Goal: Task Accomplishment & Management: Manage account settings

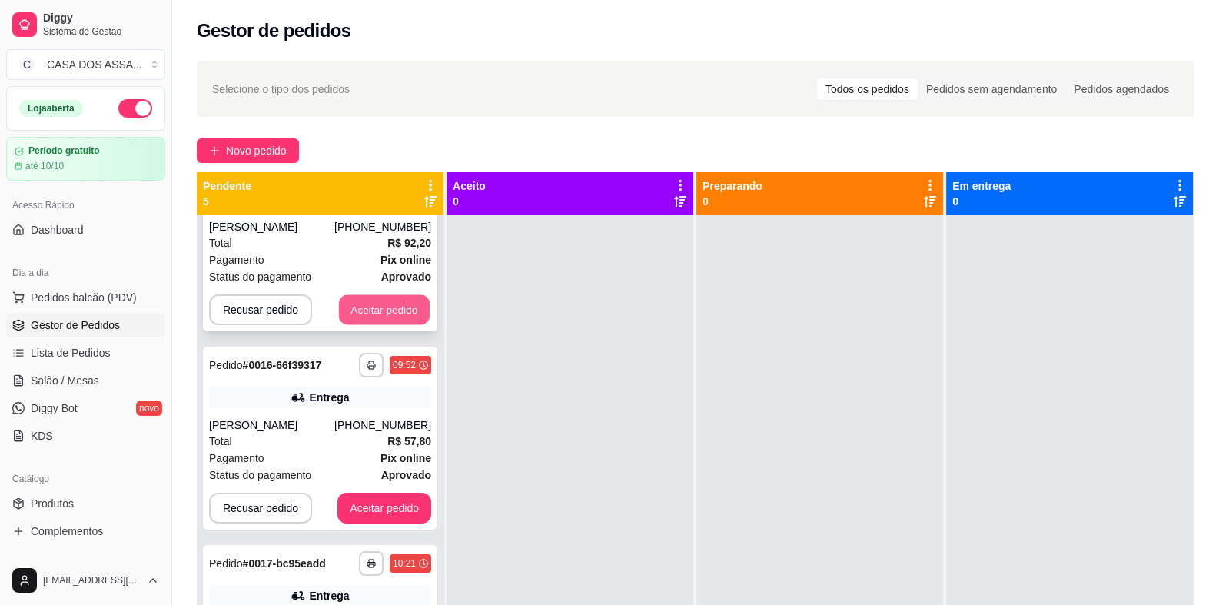
click at [367, 302] on button "Aceitar pedido" at bounding box center [384, 310] width 91 height 30
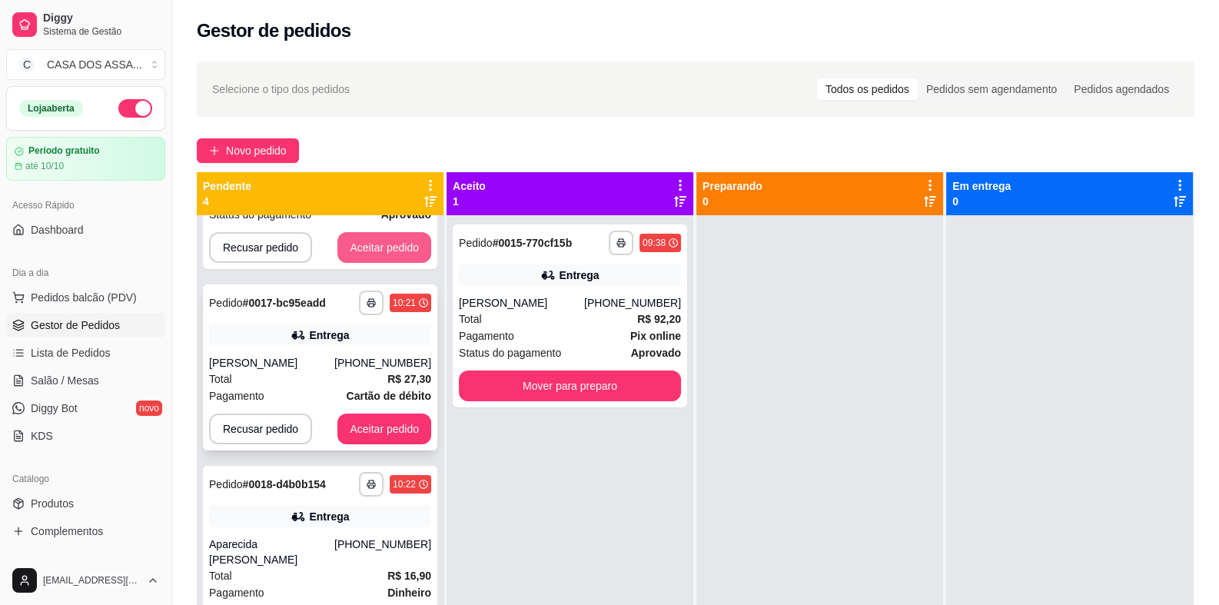
scroll to position [143, 0]
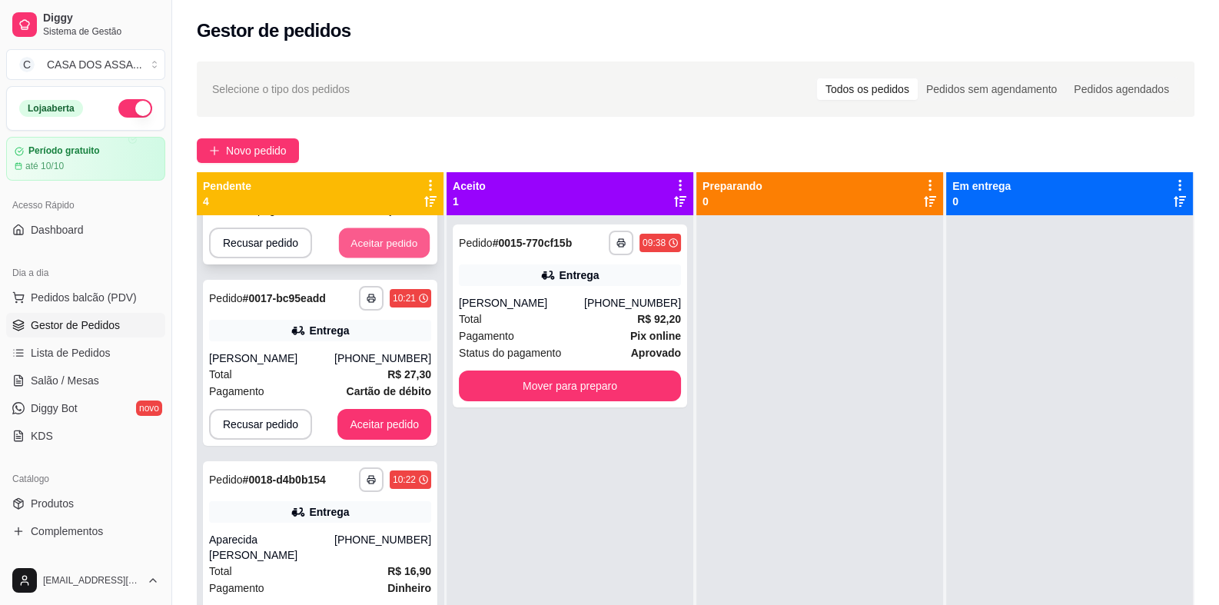
click at [388, 246] on button "Aceitar pedido" at bounding box center [384, 243] width 91 height 30
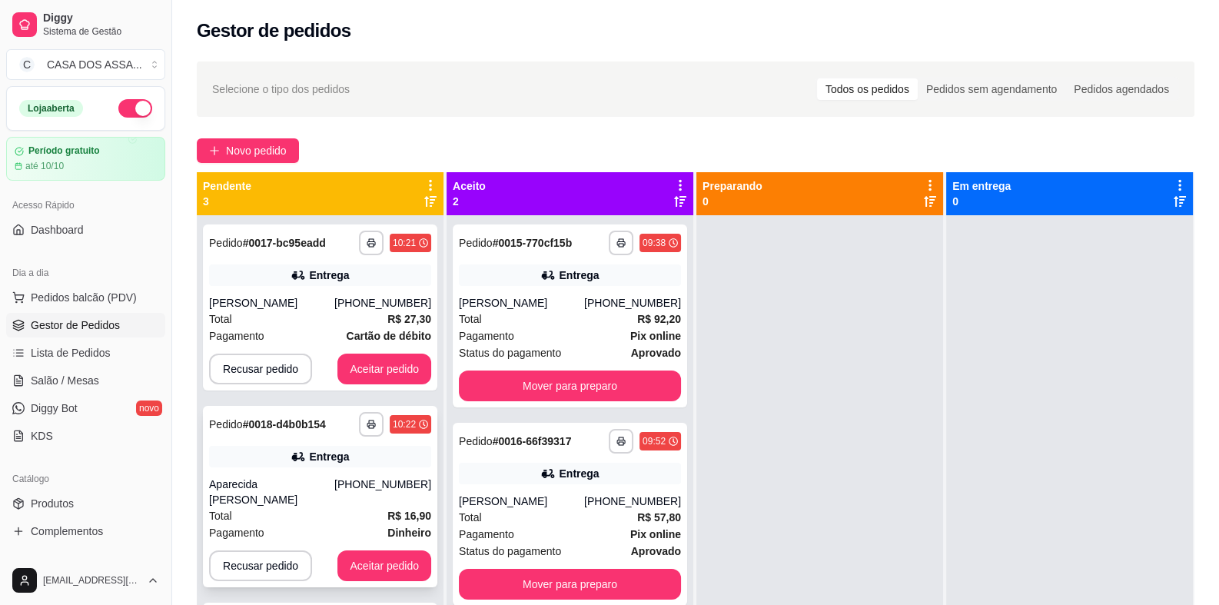
scroll to position [0, 0]
click at [399, 370] on button "Aceitar pedido" at bounding box center [384, 368] width 94 height 31
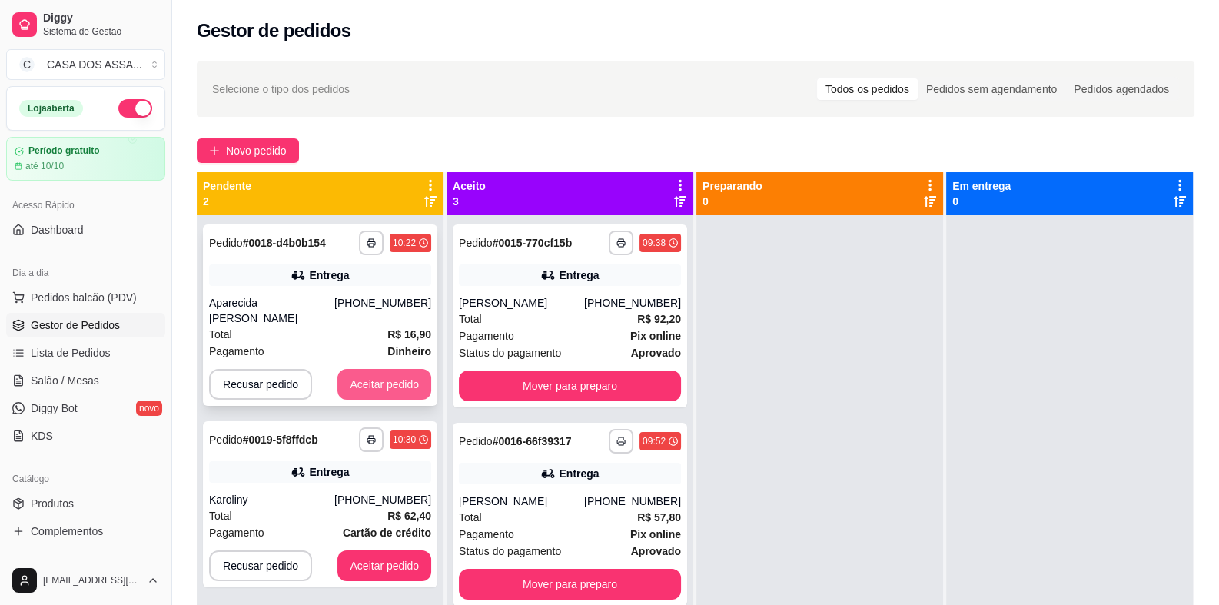
click at [394, 383] on button "Aceitar pedido" at bounding box center [384, 384] width 94 height 31
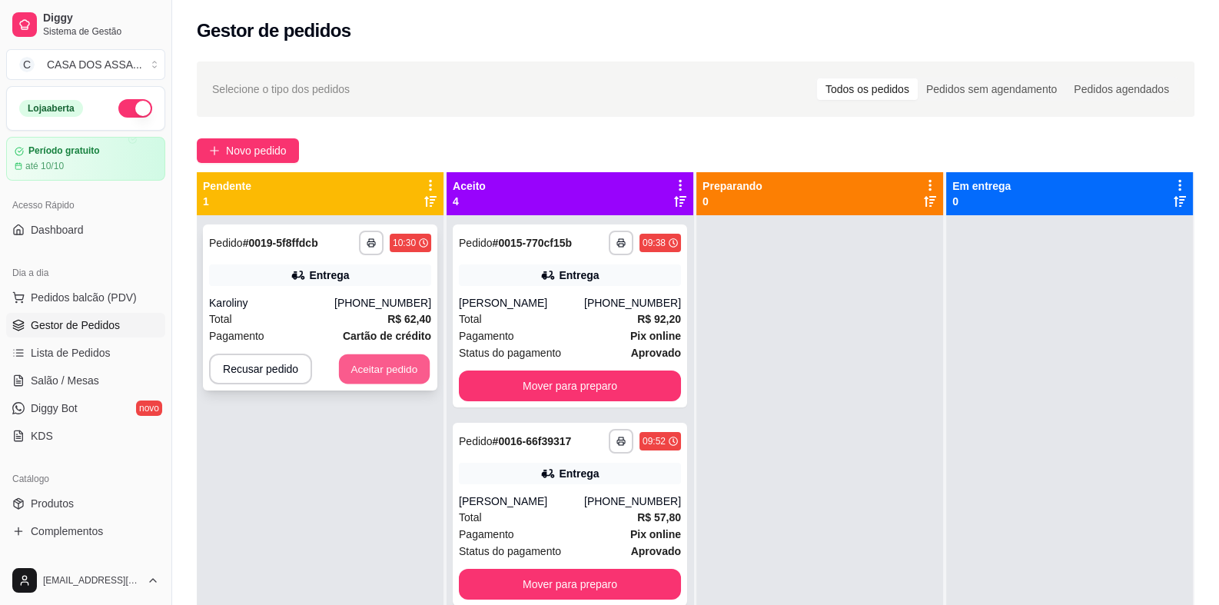
click at [398, 379] on button "Aceitar pedido" at bounding box center [384, 369] width 91 height 30
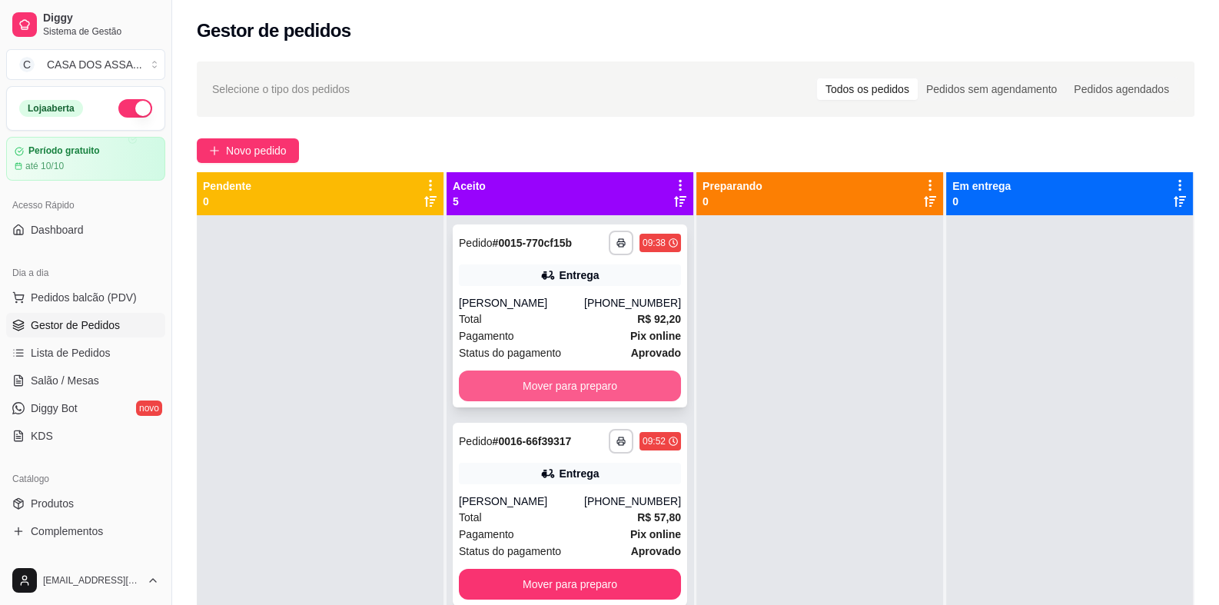
click at [584, 386] on button "Mover para preparo" at bounding box center [570, 385] width 222 height 31
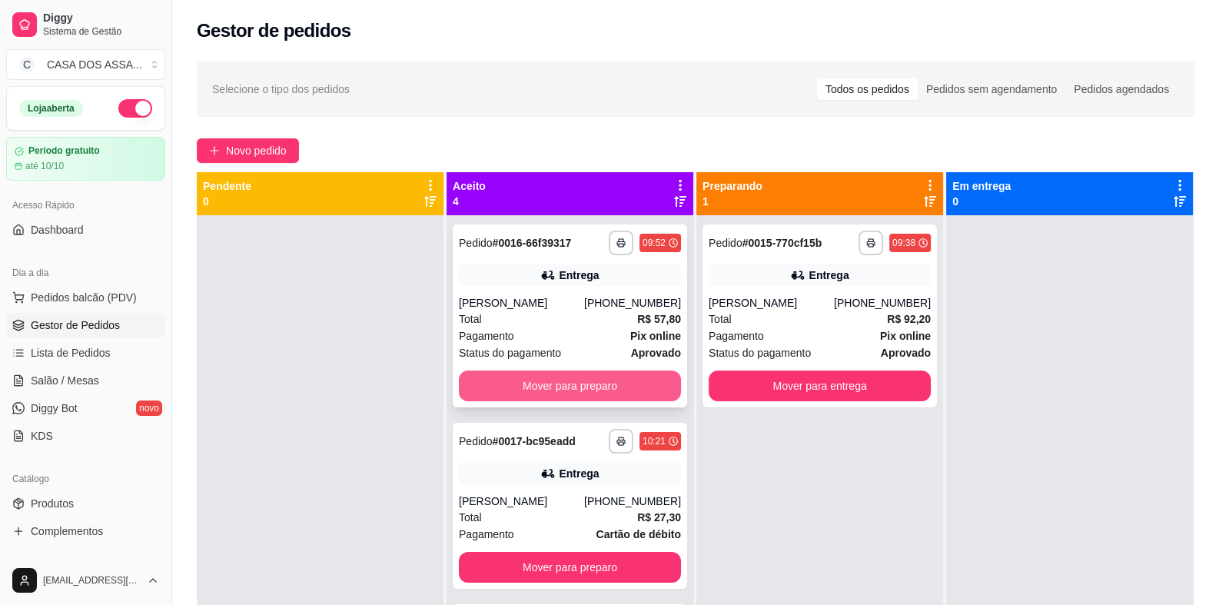
click at [599, 387] on button "Mover para preparo" at bounding box center [570, 385] width 222 height 31
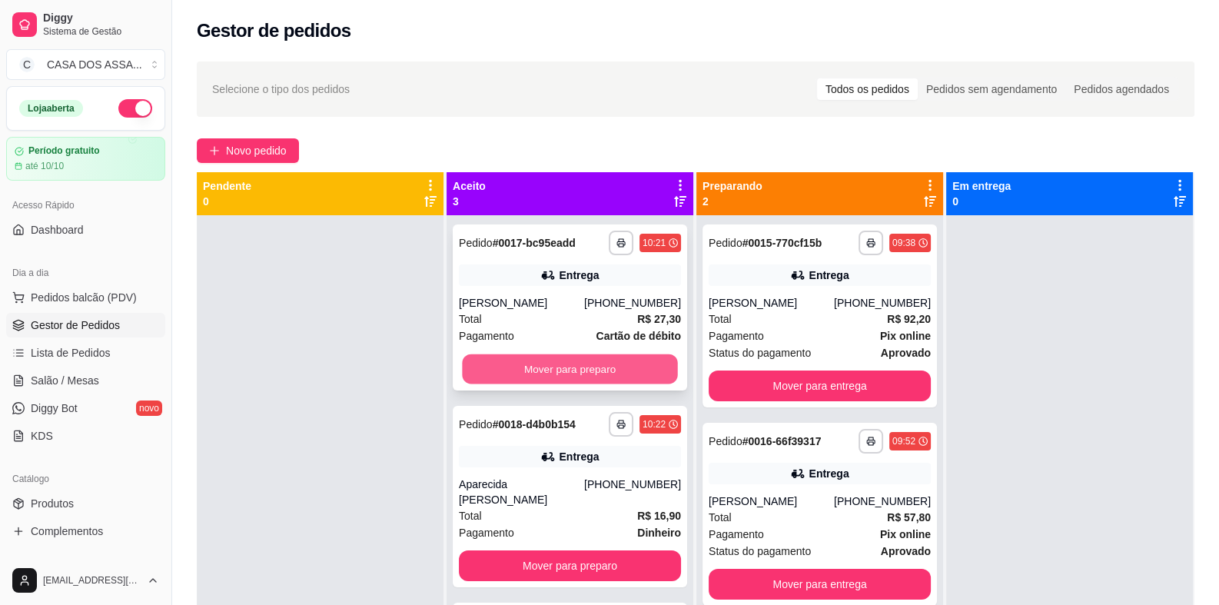
click at [607, 366] on button "Mover para preparo" at bounding box center [569, 369] width 215 height 30
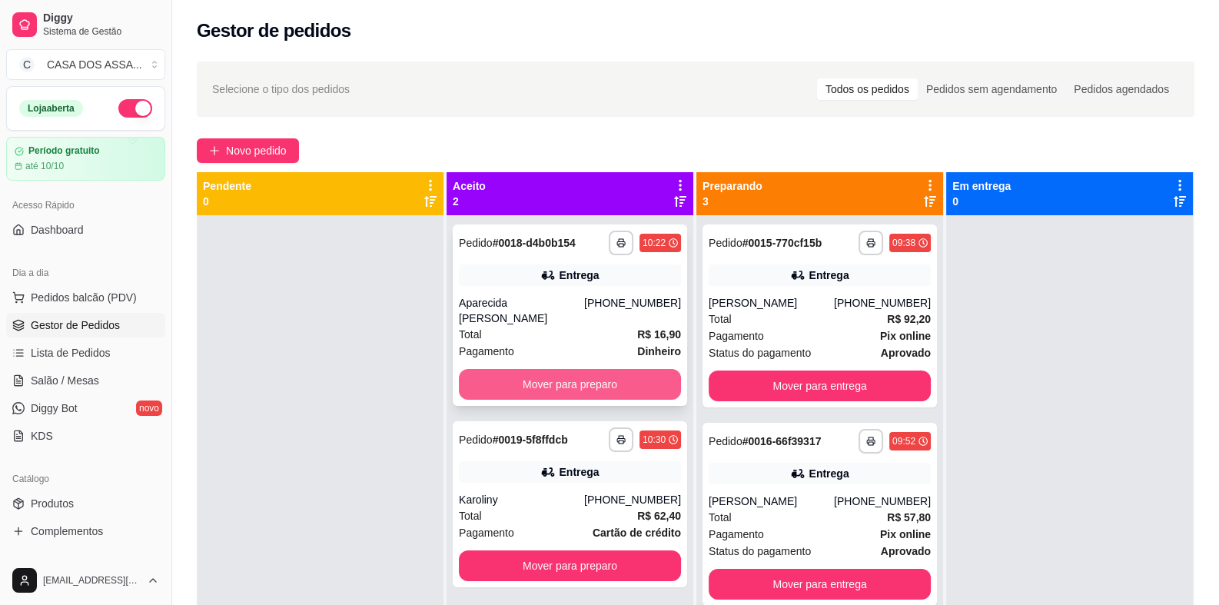
click at [612, 380] on button "Mover para preparo" at bounding box center [570, 384] width 222 height 31
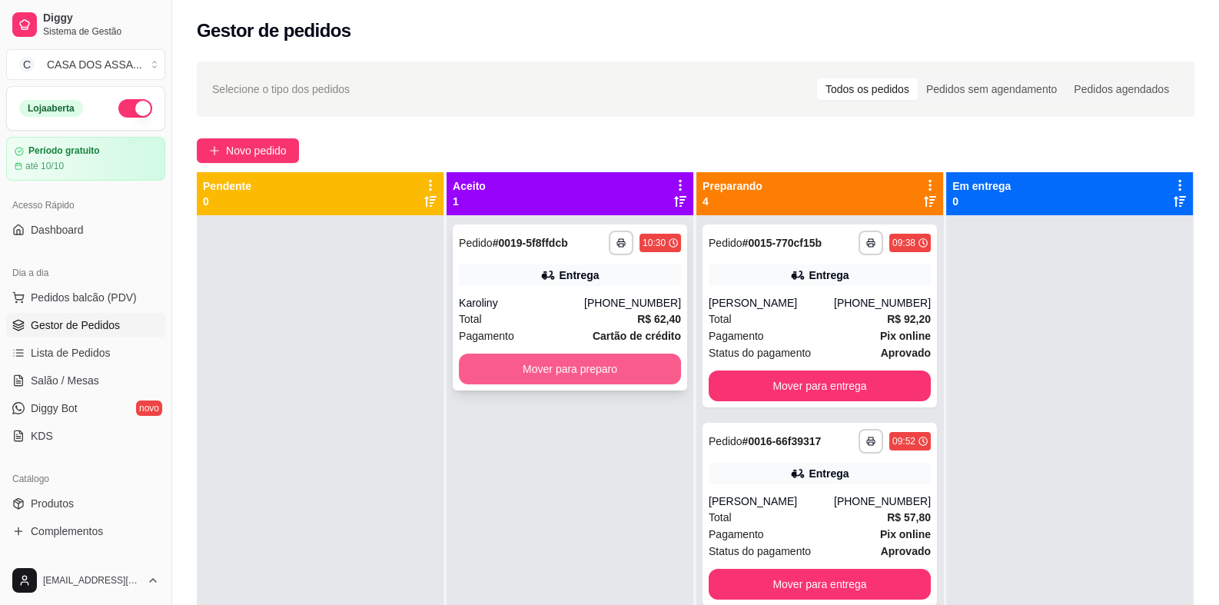
click at [613, 372] on button "Mover para preparo" at bounding box center [570, 368] width 222 height 31
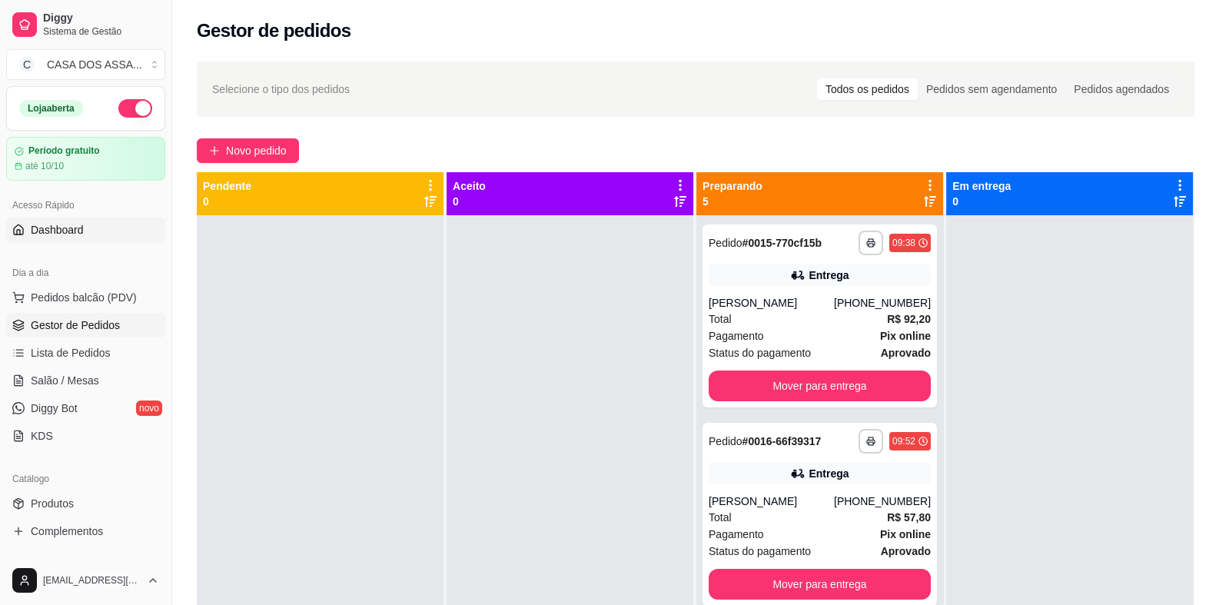
click at [69, 233] on span "Dashboard" at bounding box center [57, 229] width 53 height 15
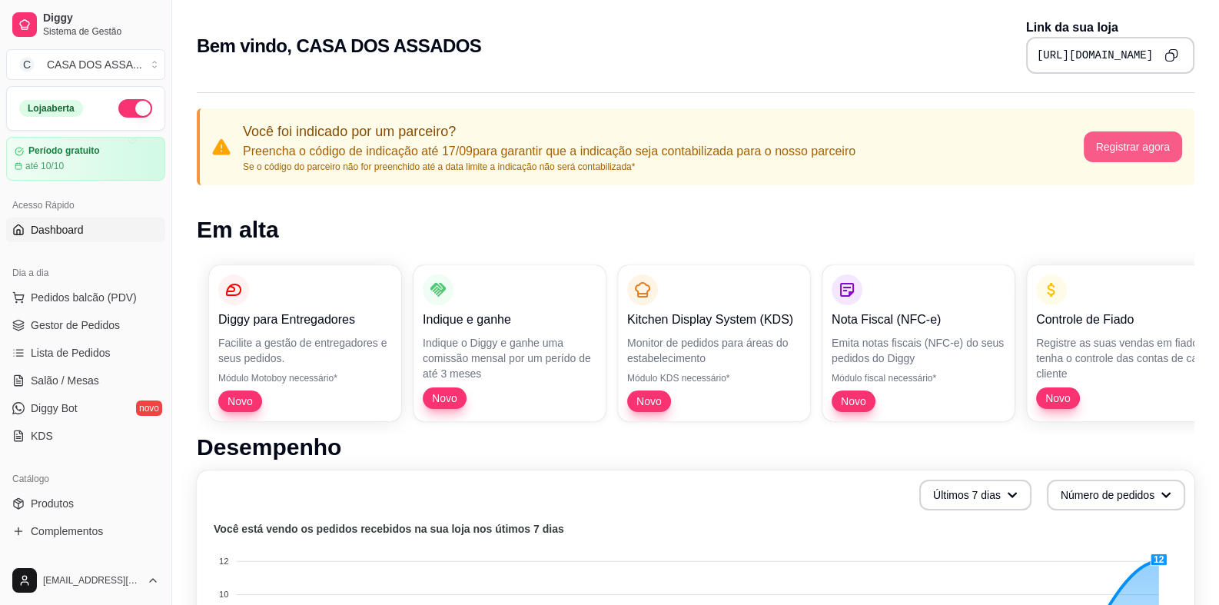
click at [1126, 150] on button "Registrar agora" at bounding box center [1132, 146] width 99 height 31
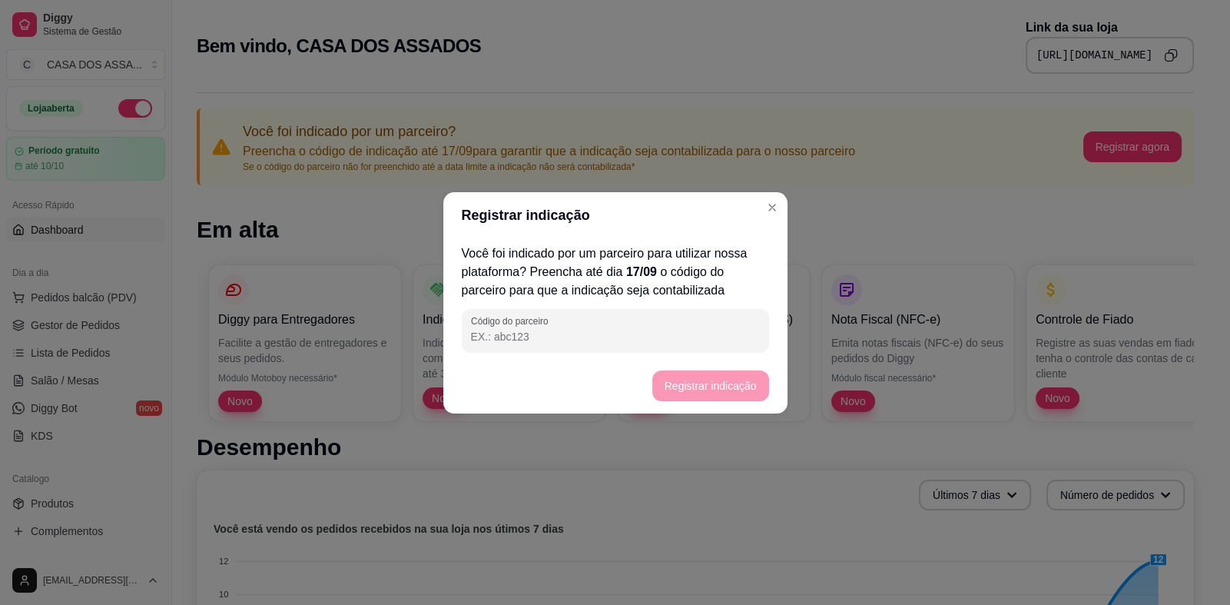
click at [571, 337] on input "Código do parceiro" at bounding box center [615, 336] width 289 height 15
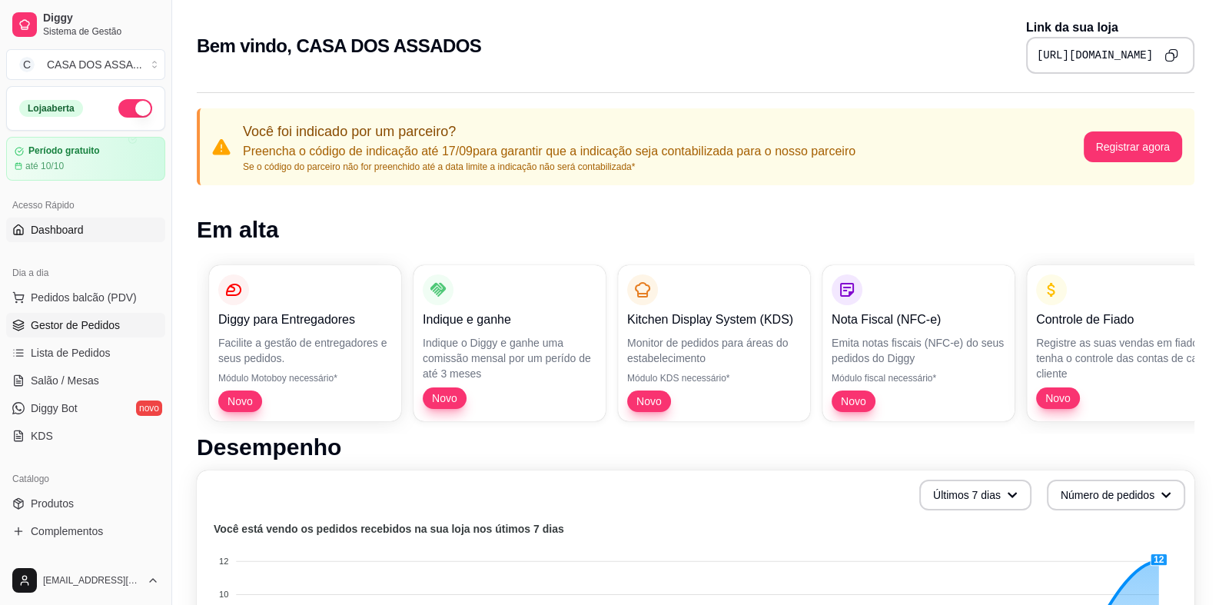
click at [90, 323] on span "Gestor de Pedidos" at bounding box center [75, 324] width 89 height 15
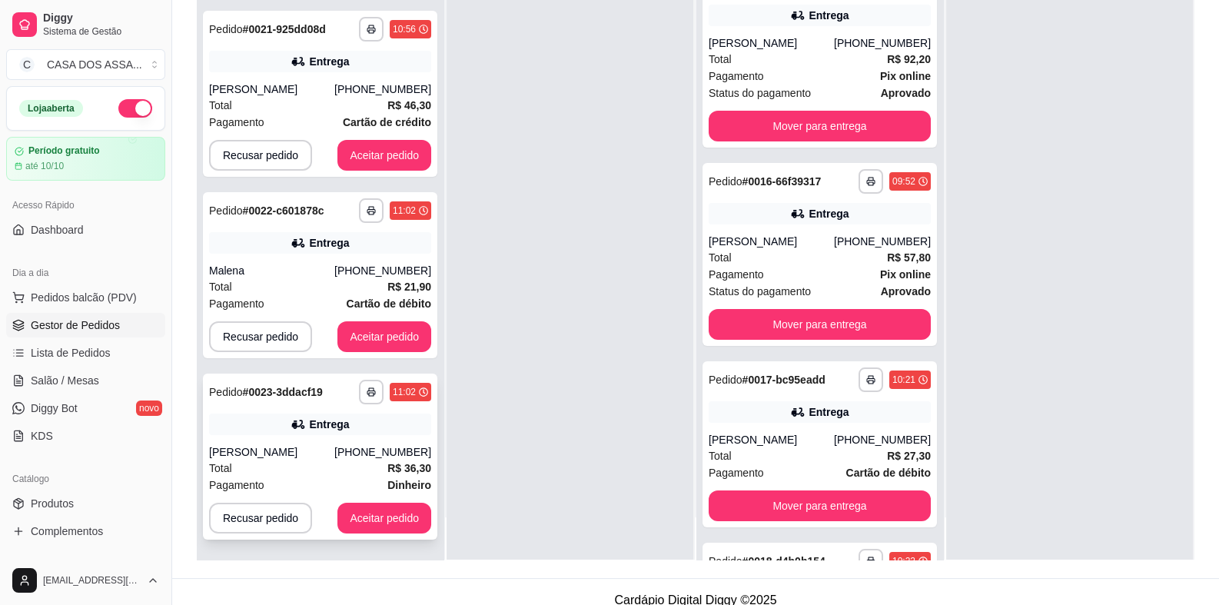
scroll to position [234, 0]
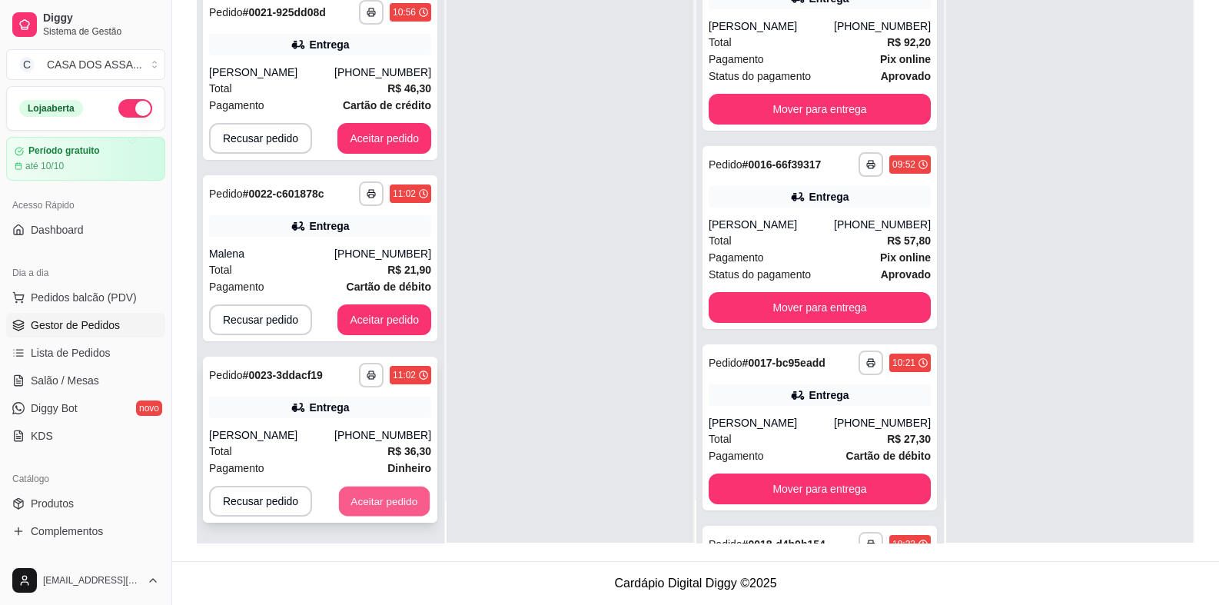
click at [380, 503] on button "Aceitar pedido" at bounding box center [384, 501] width 91 height 30
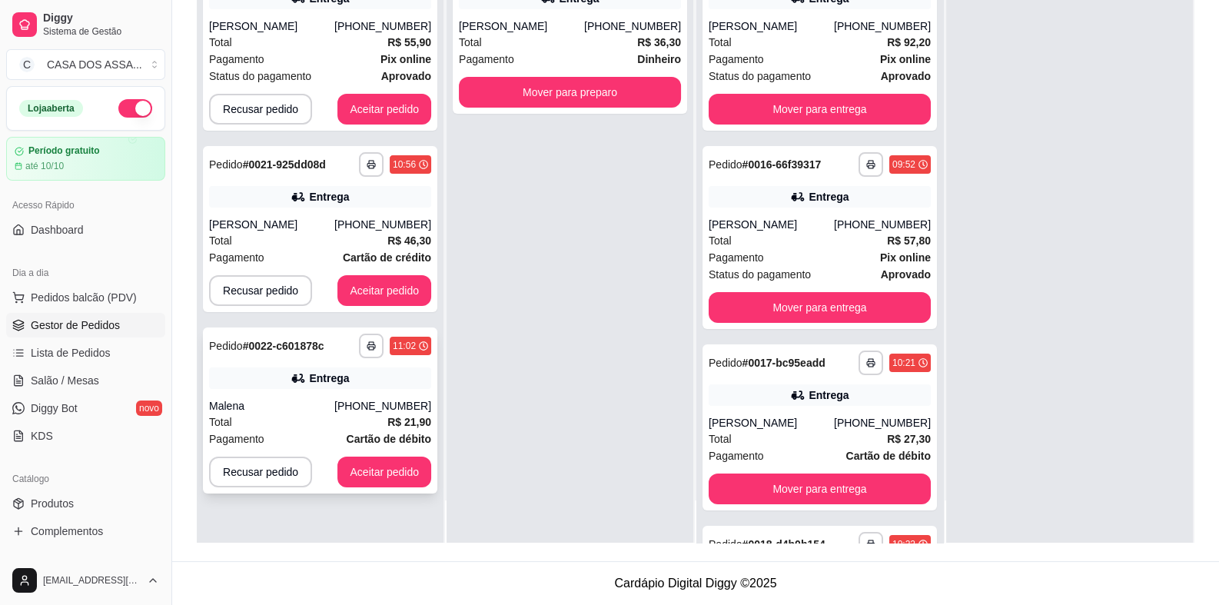
scroll to position [0, 0]
click at [334, 405] on div "Malena" at bounding box center [271, 405] width 125 height 15
click at [385, 469] on button "Aceitar pedido" at bounding box center [384, 472] width 91 height 30
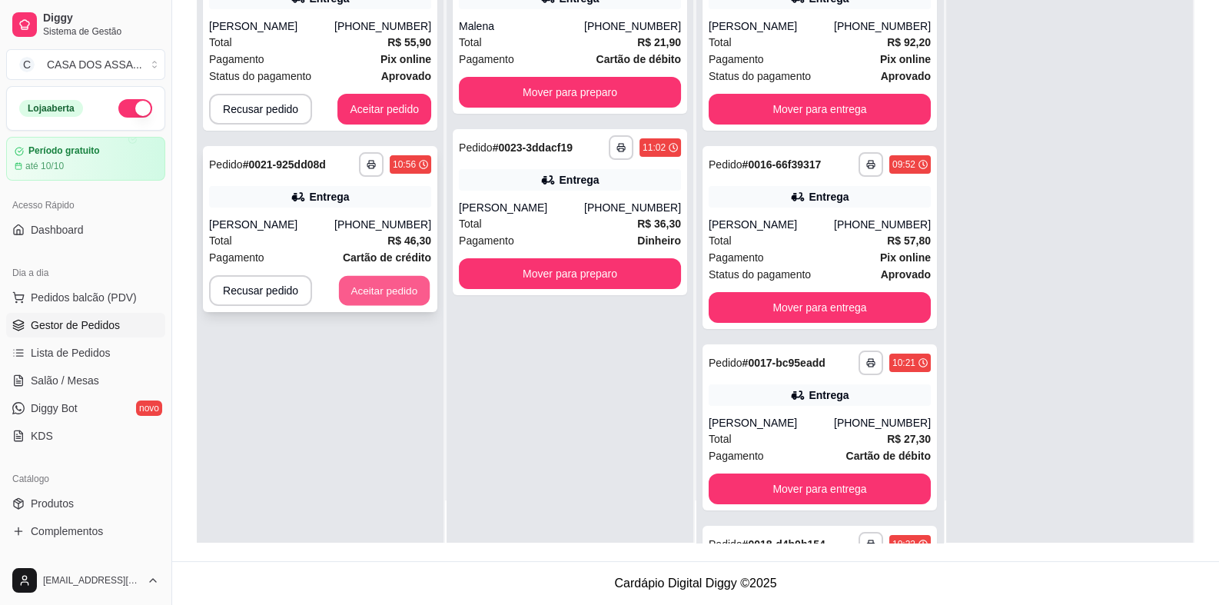
click at [406, 289] on button "Aceitar pedido" at bounding box center [384, 291] width 91 height 30
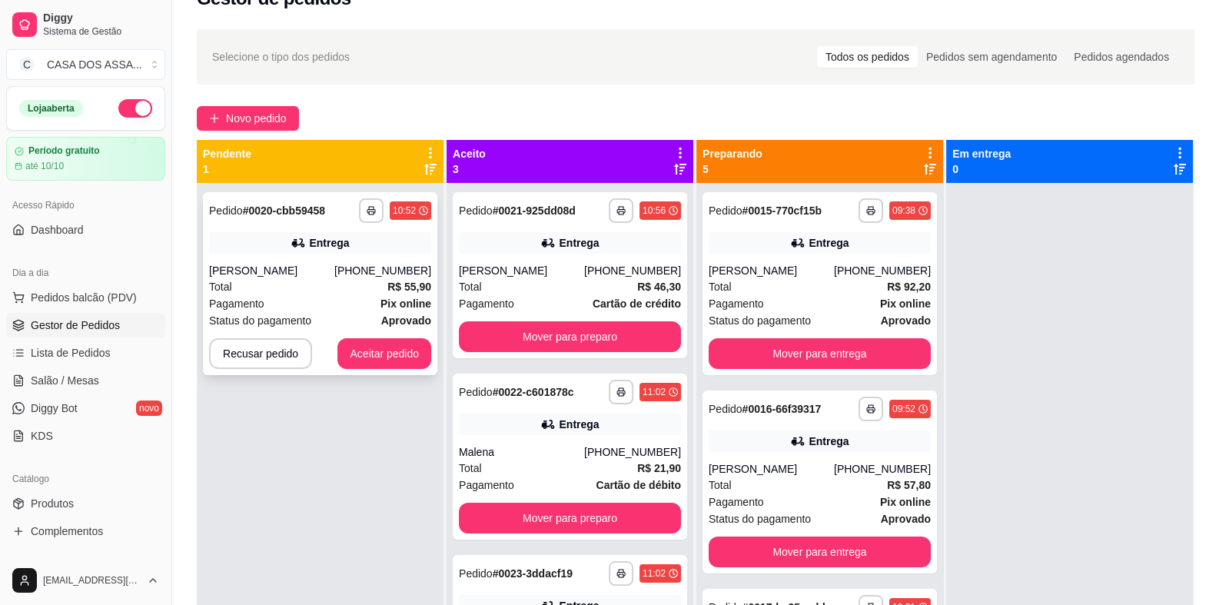
scroll to position [4, 0]
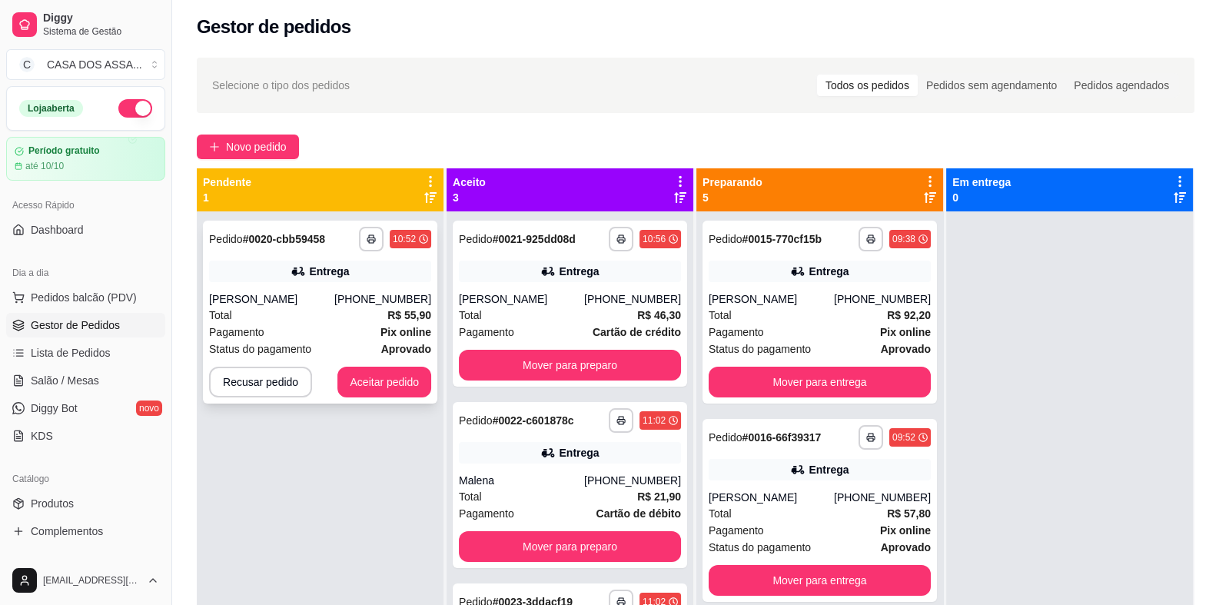
click at [311, 300] on div "[PERSON_NAME]" at bounding box center [271, 298] width 125 height 15
click at [403, 382] on button "Aceitar pedido" at bounding box center [384, 382] width 94 height 31
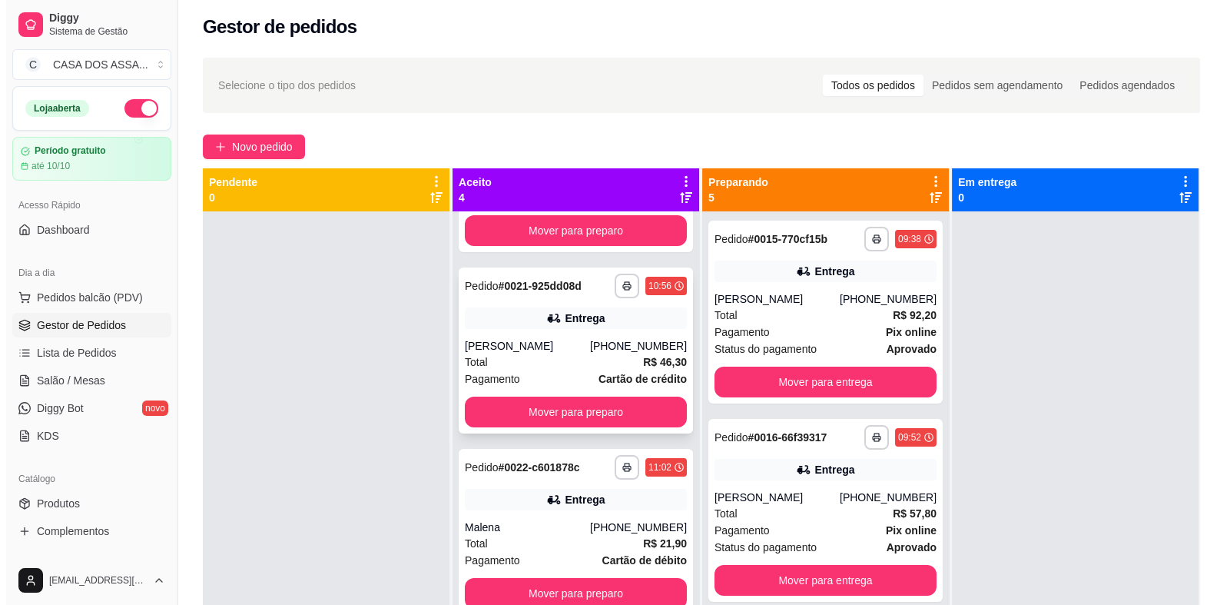
scroll to position [152, 0]
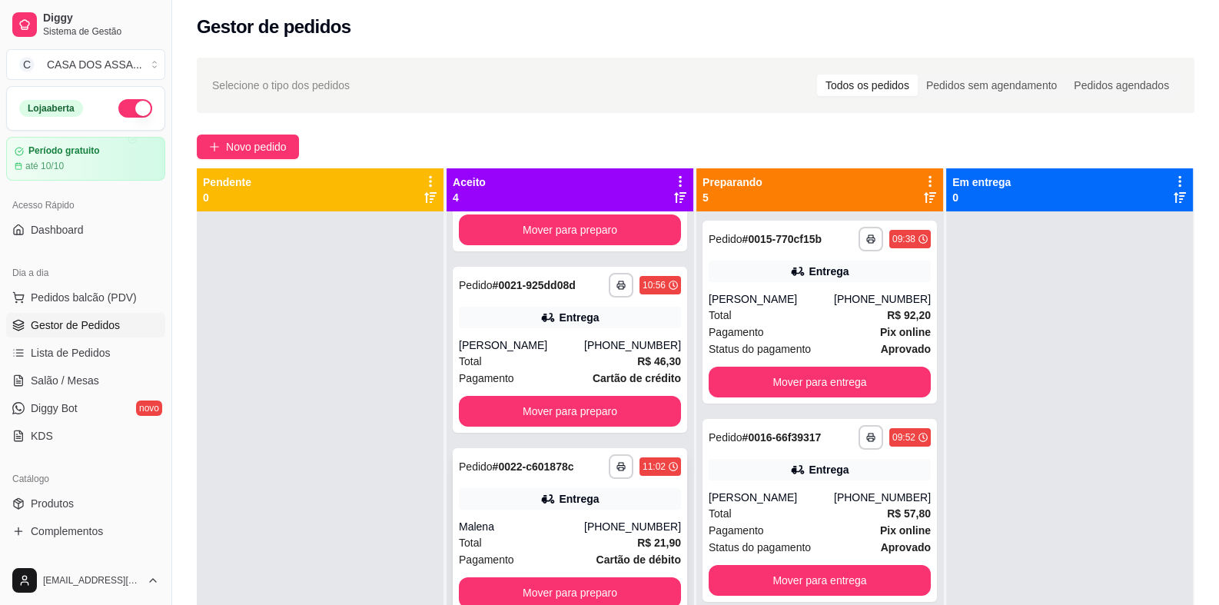
click at [547, 517] on div "**********" at bounding box center [570, 531] width 234 height 166
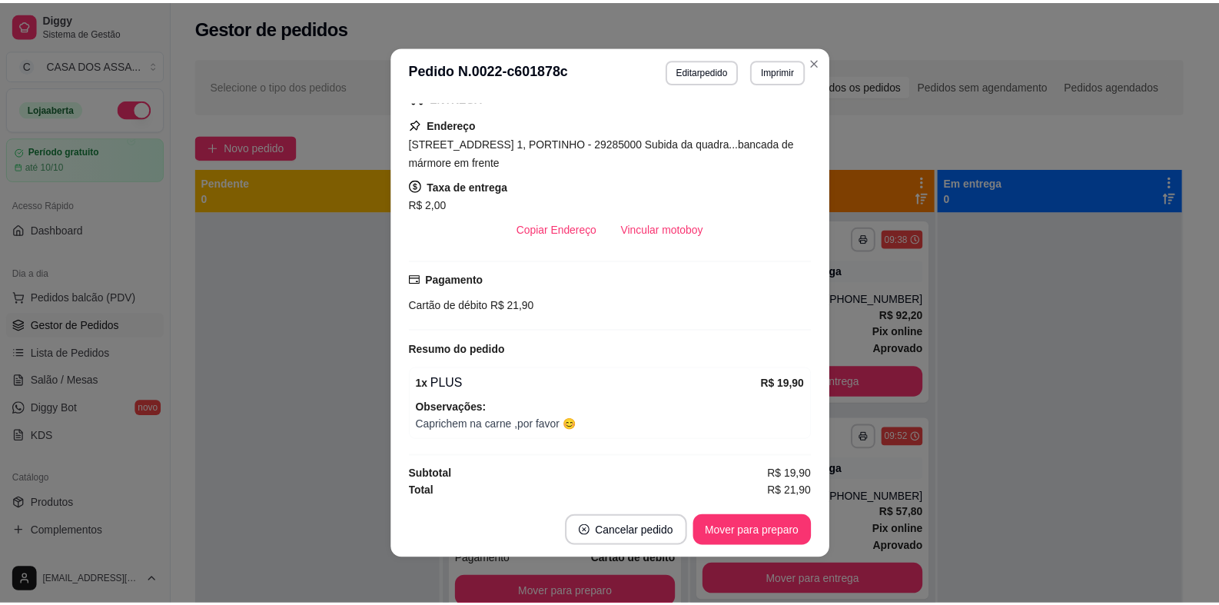
scroll to position [0, 0]
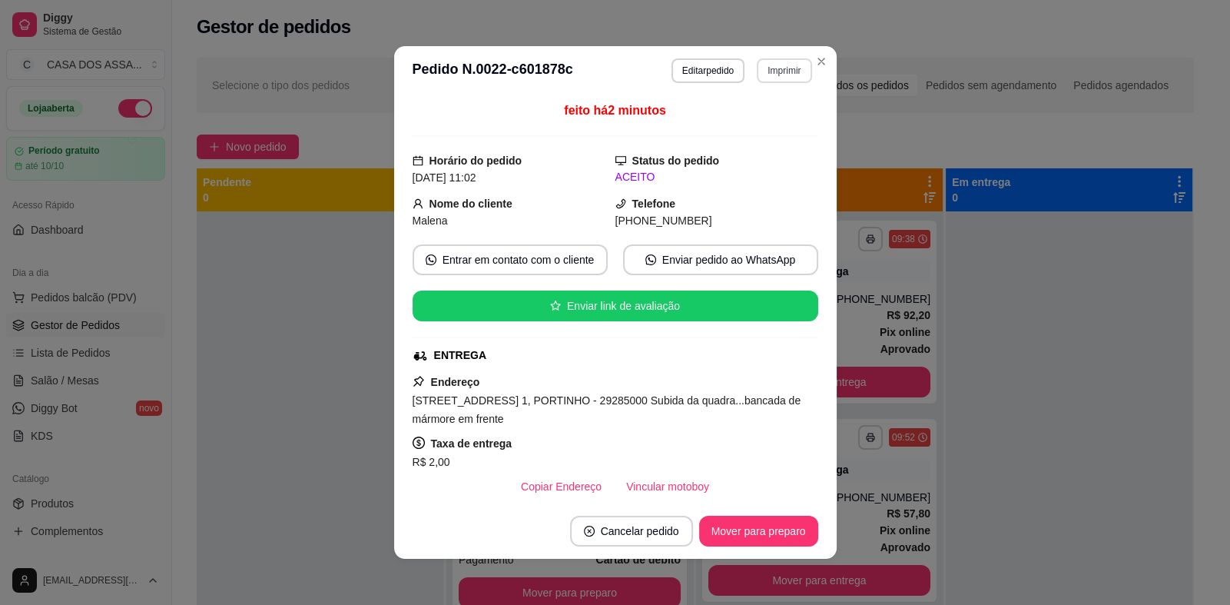
click at [781, 75] on button "Imprimir" at bounding box center [784, 70] width 55 height 25
click at [742, 126] on button "IMPRESSORA" at bounding box center [751, 125] width 111 height 25
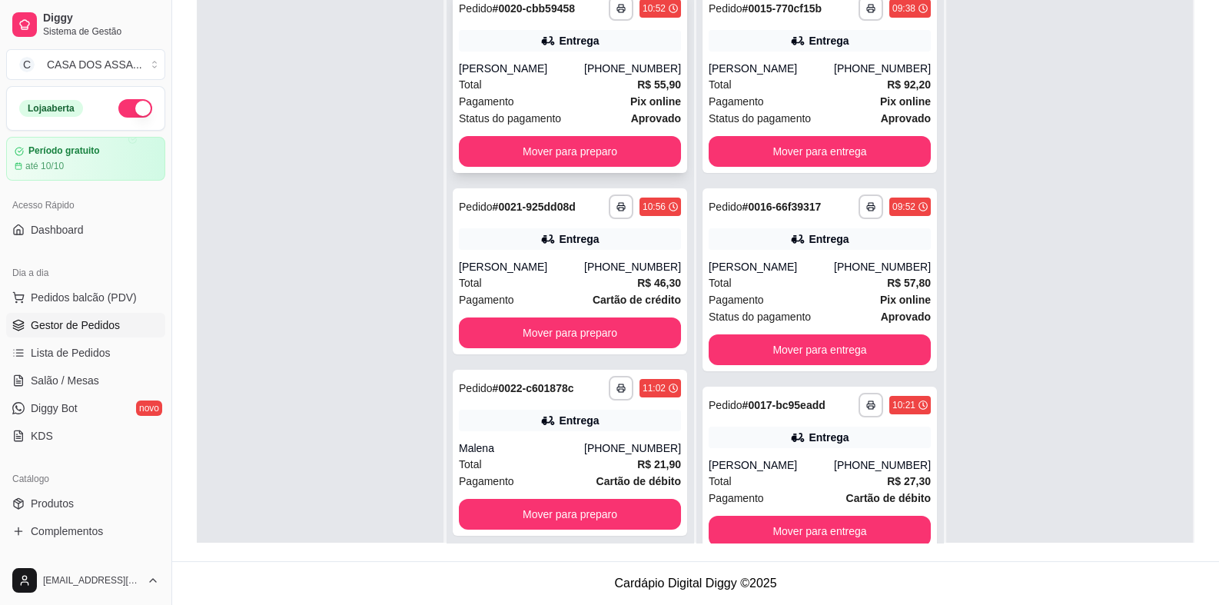
click at [571, 52] on div "**********" at bounding box center [570, 81] width 234 height 183
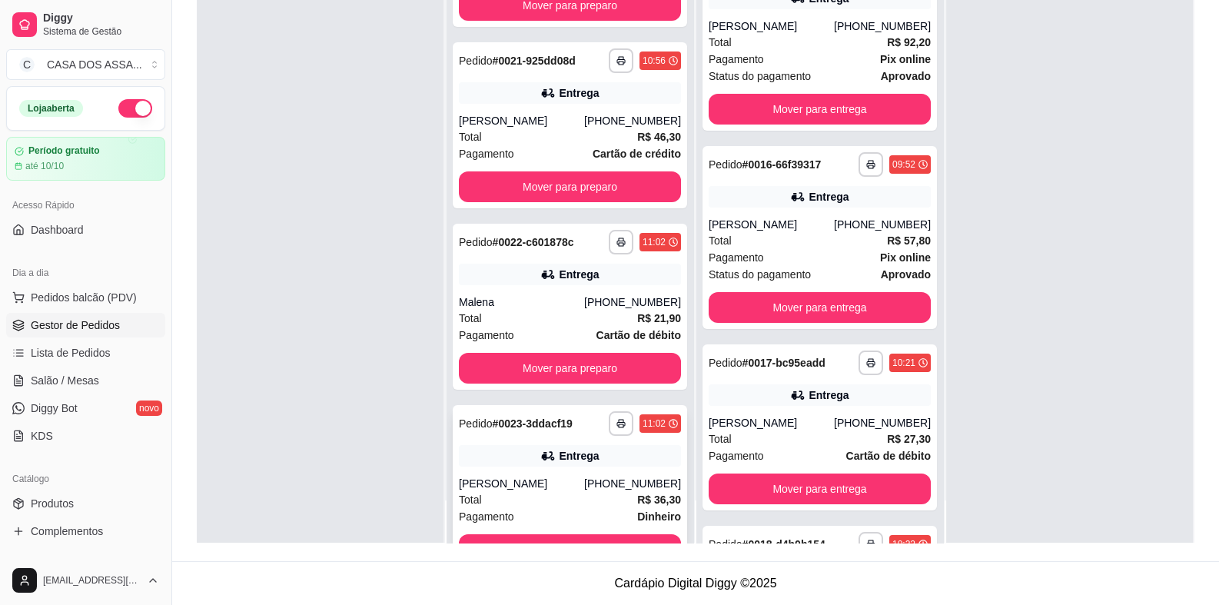
scroll to position [75, 0]
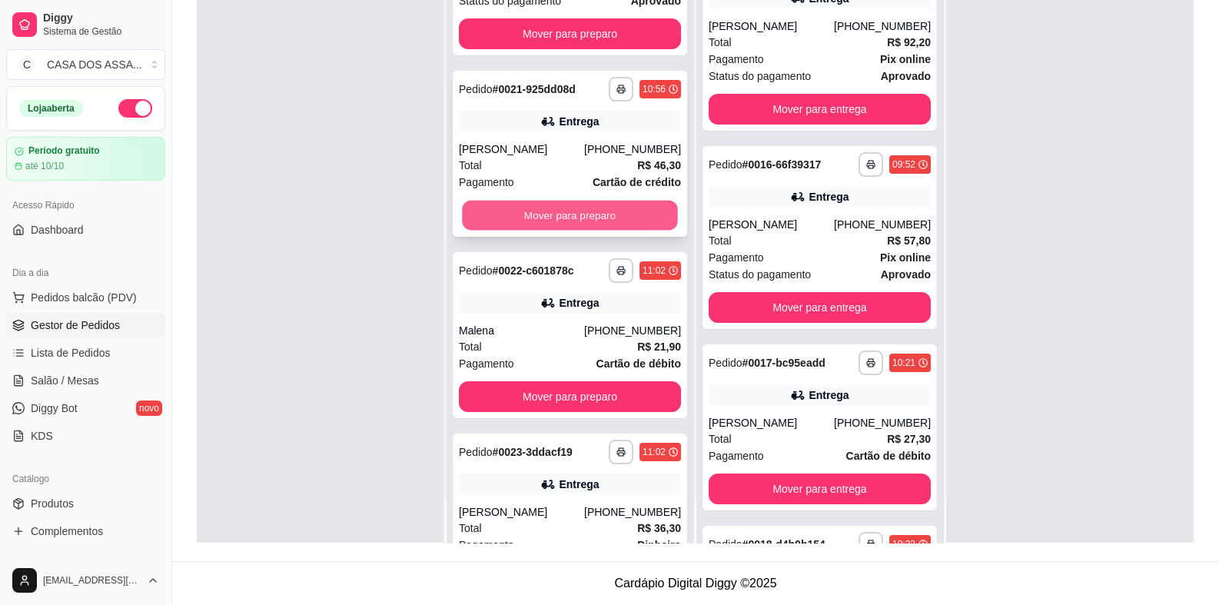
click at [565, 216] on button "Mover para preparo" at bounding box center [569, 216] width 215 height 30
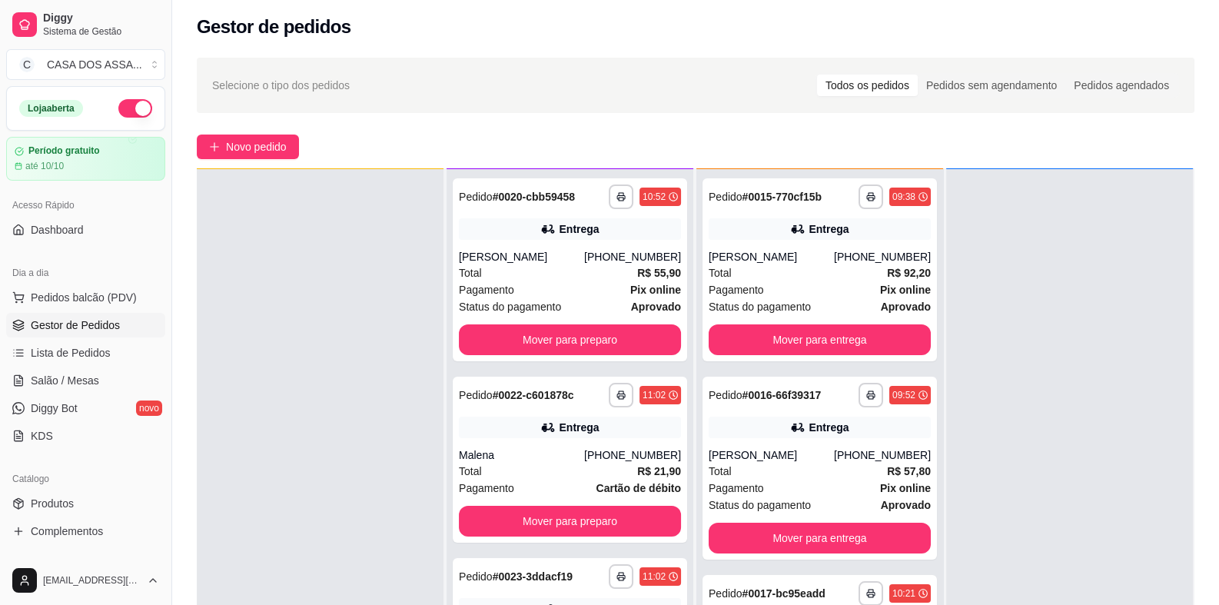
scroll to position [0, 0]
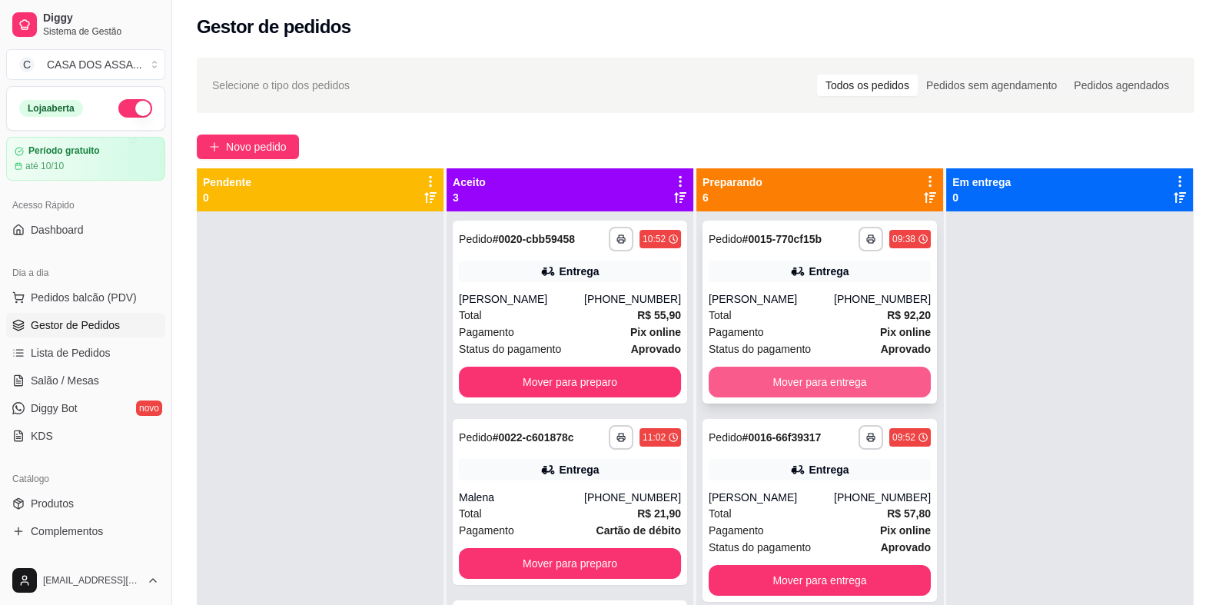
click at [808, 382] on button "Mover para entrega" at bounding box center [819, 382] width 222 height 31
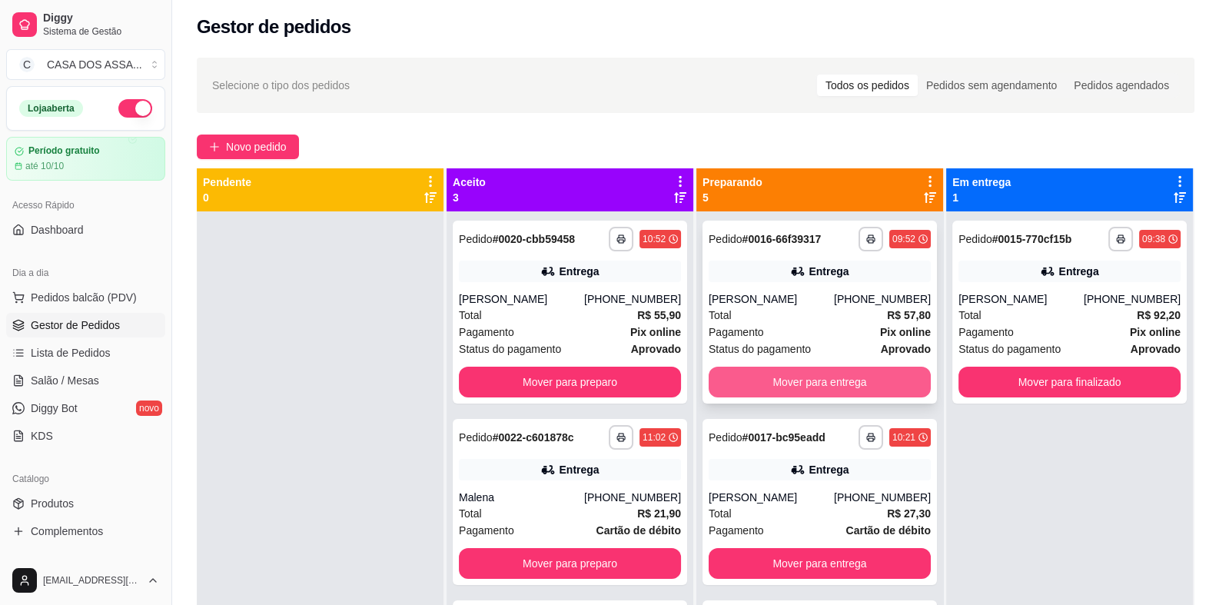
click at [795, 386] on button "Mover para entrega" at bounding box center [819, 382] width 222 height 31
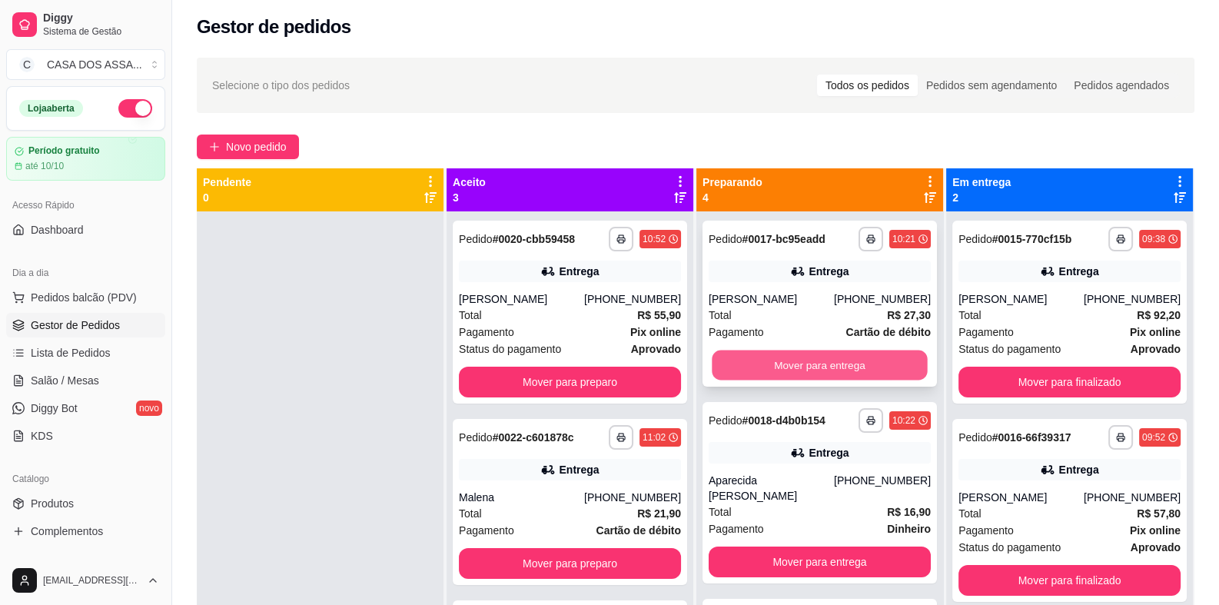
click at [803, 362] on button "Mover para entrega" at bounding box center [819, 365] width 215 height 30
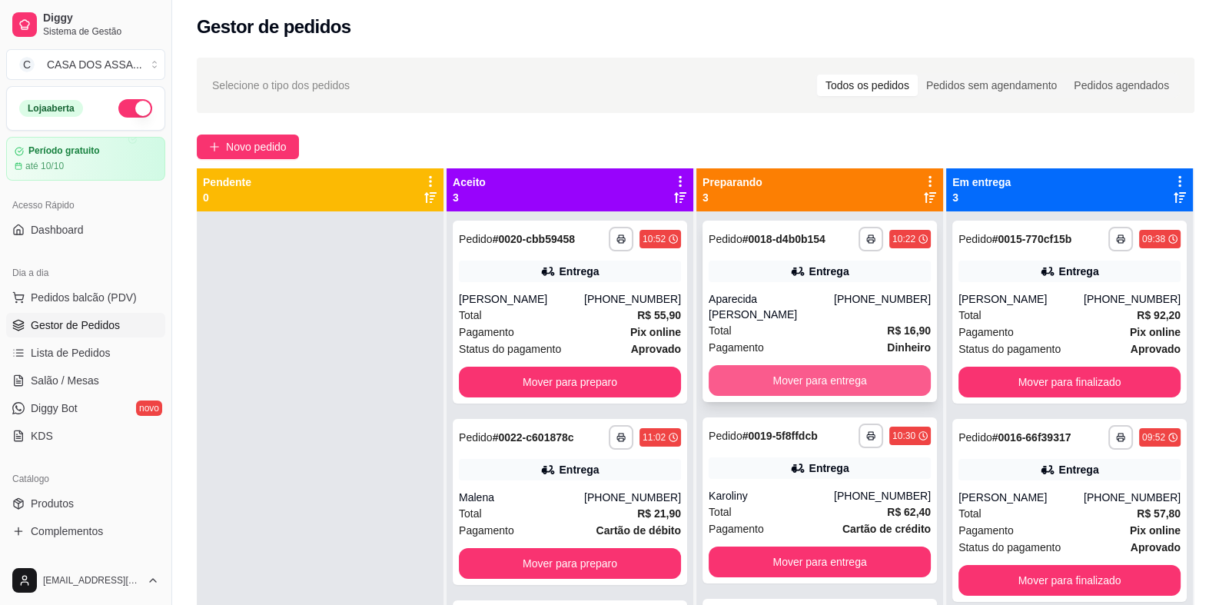
click at [820, 377] on button "Mover para entrega" at bounding box center [819, 380] width 222 height 31
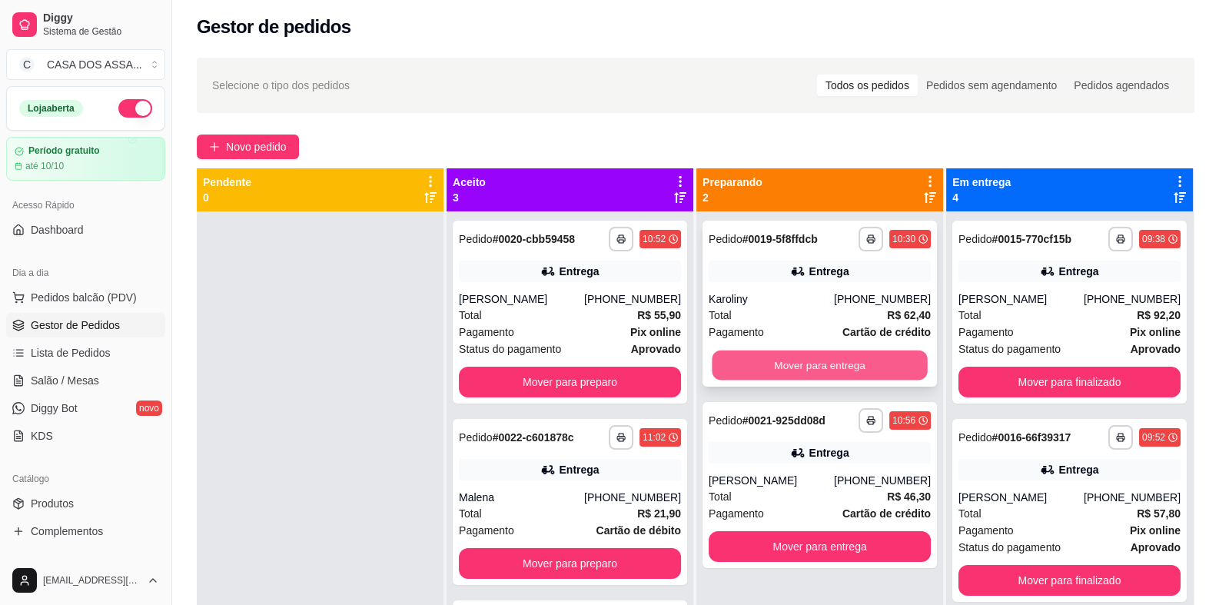
click at [824, 363] on button "Mover para entrega" at bounding box center [819, 365] width 215 height 30
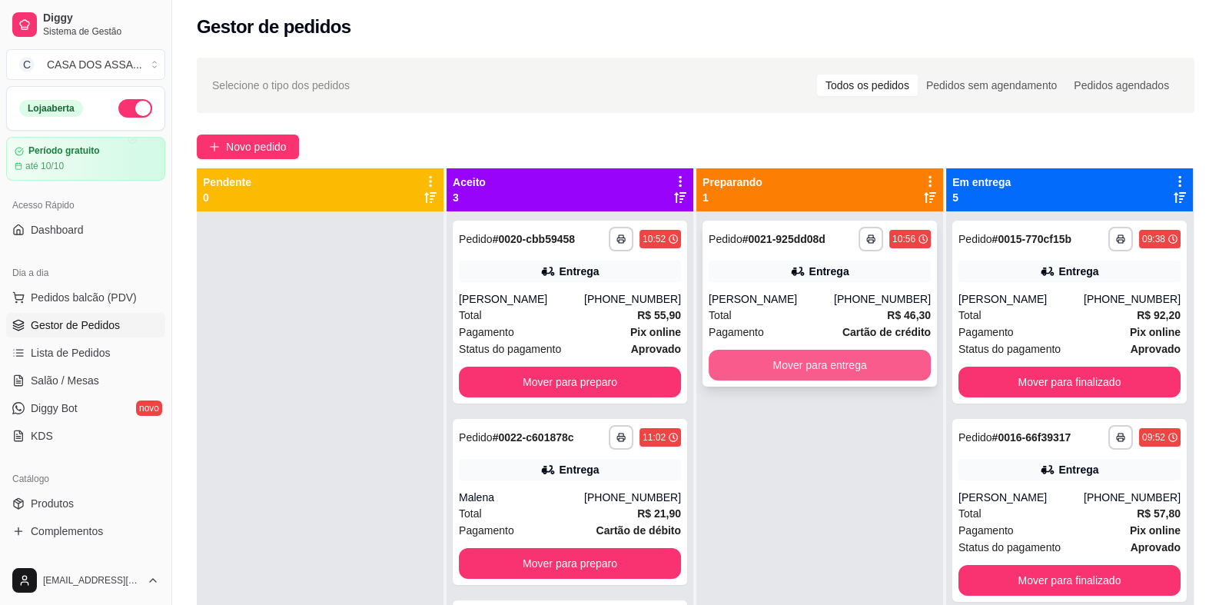
click at [814, 367] on button "Mover para entrega" at bounding box center [819, 365] width 222 height 31
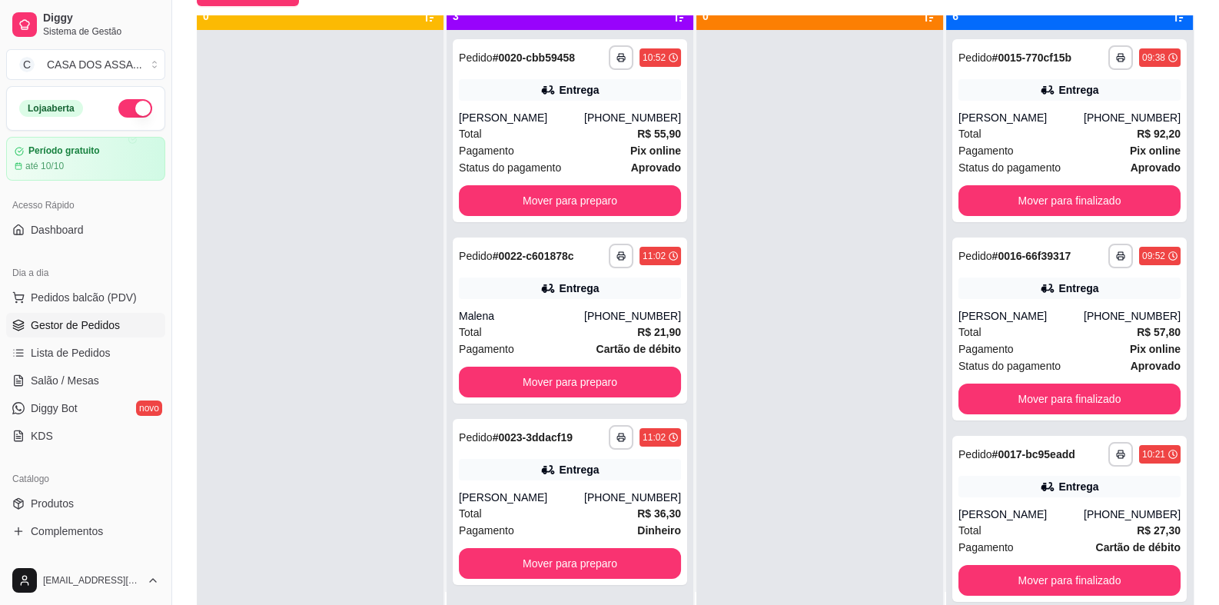
scroll to position [42, 0]
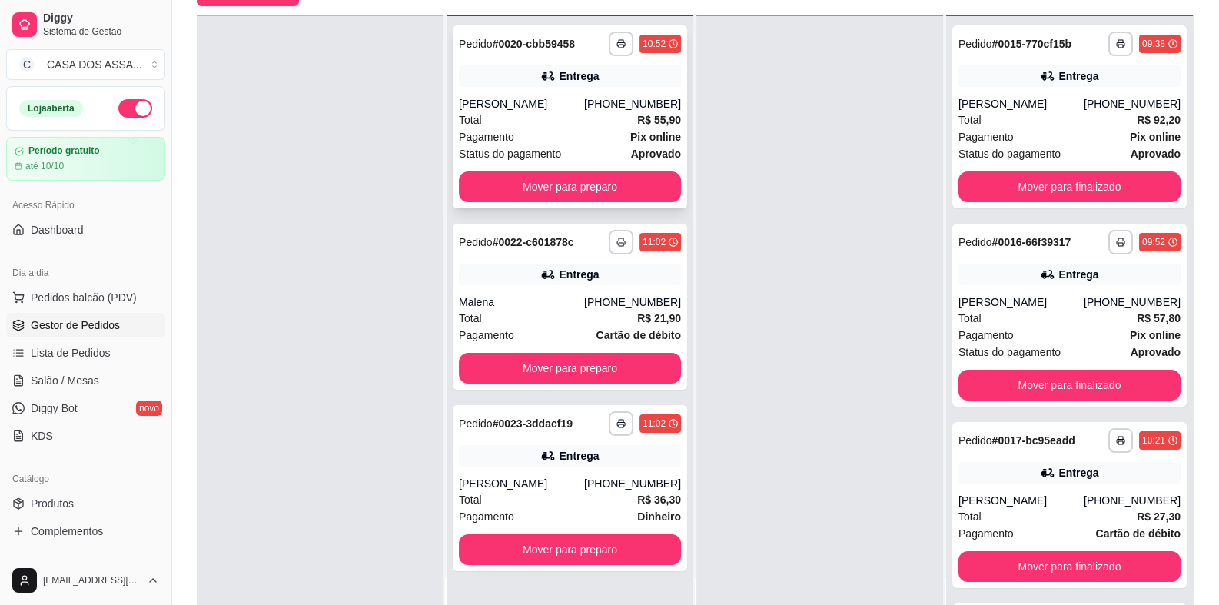
click at [569, 106] on div "[PERSON_NAME]" at bounding box center [521, 103] width 125 height 15
click at [578, 184] on button "Mover para preparo" at bounding box center [570, 186] width 222 height 31
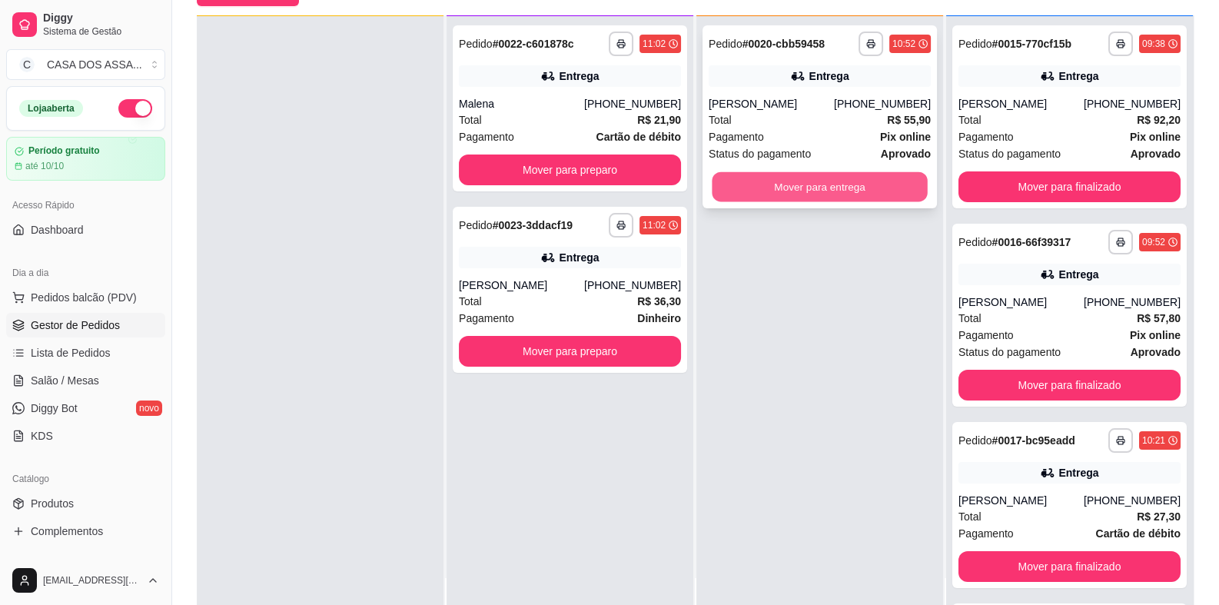
click at [804, 192] on button "Mover para entrega" at bounding box center [819, 187] width 215 height 30
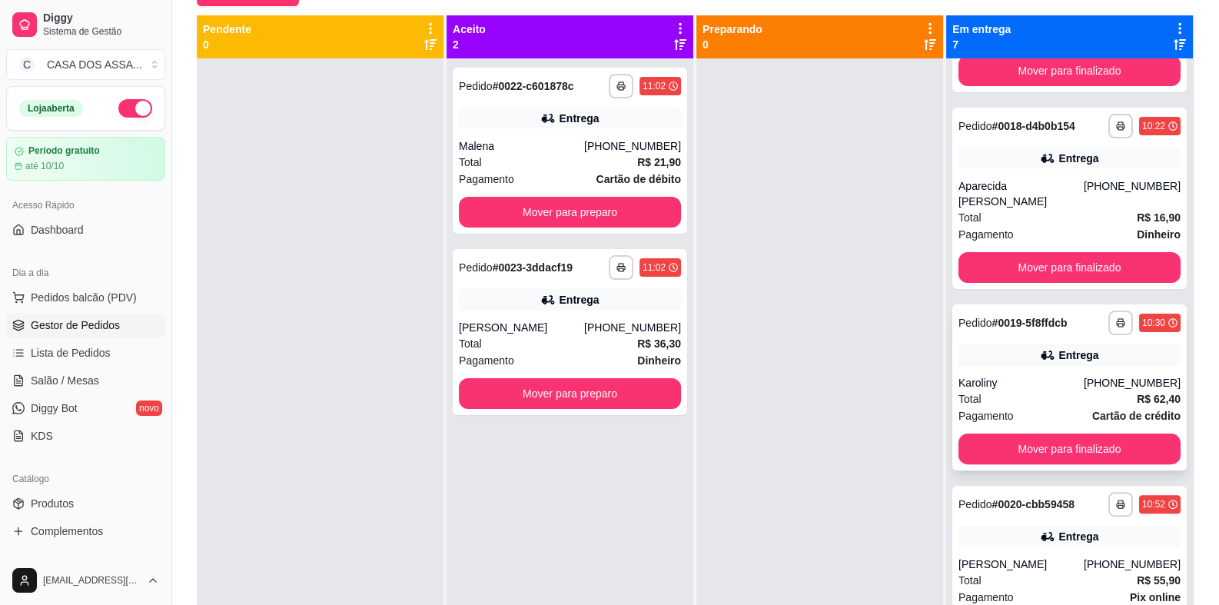
scroll to position [745, 0]
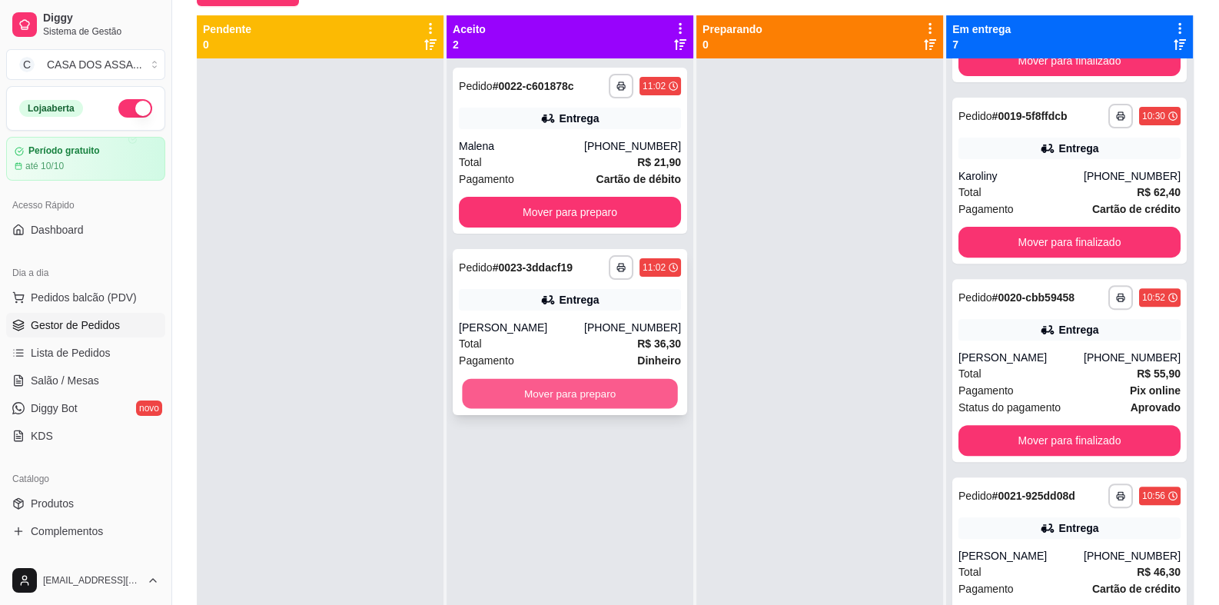
click at [577, 394] on button "Mover para preparo" at bounding box center [569, 394] width 215 height 30
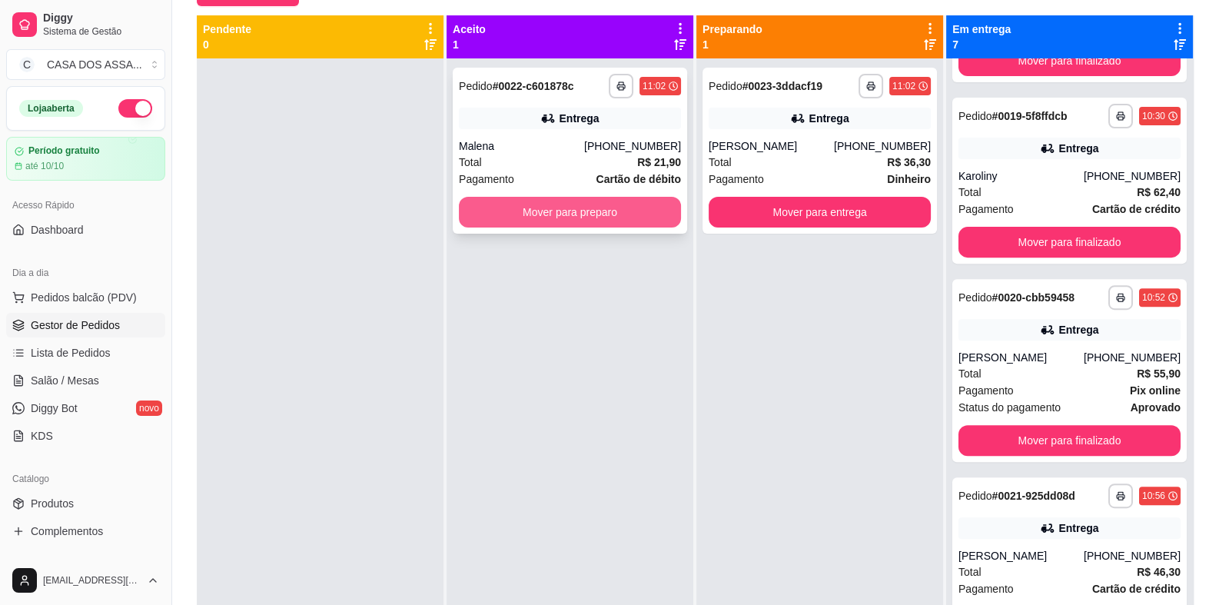
click at [566, 214] on button "Mover para preparo" at bounding box center [570, 212] width 222 height 31
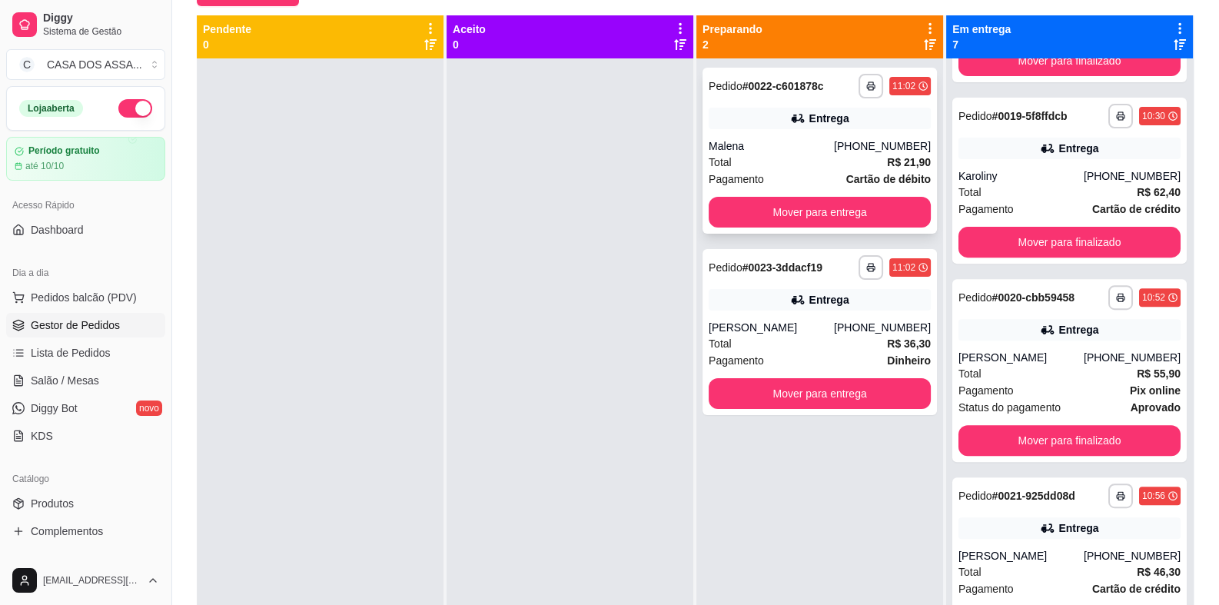
click at [783, 101] on div "**********" at bounding box center [819, 151] width 234 height 166
click at [808, 320] on div "[PERSON_NAME]" at bounding box center [770, 327] width 125 height 15
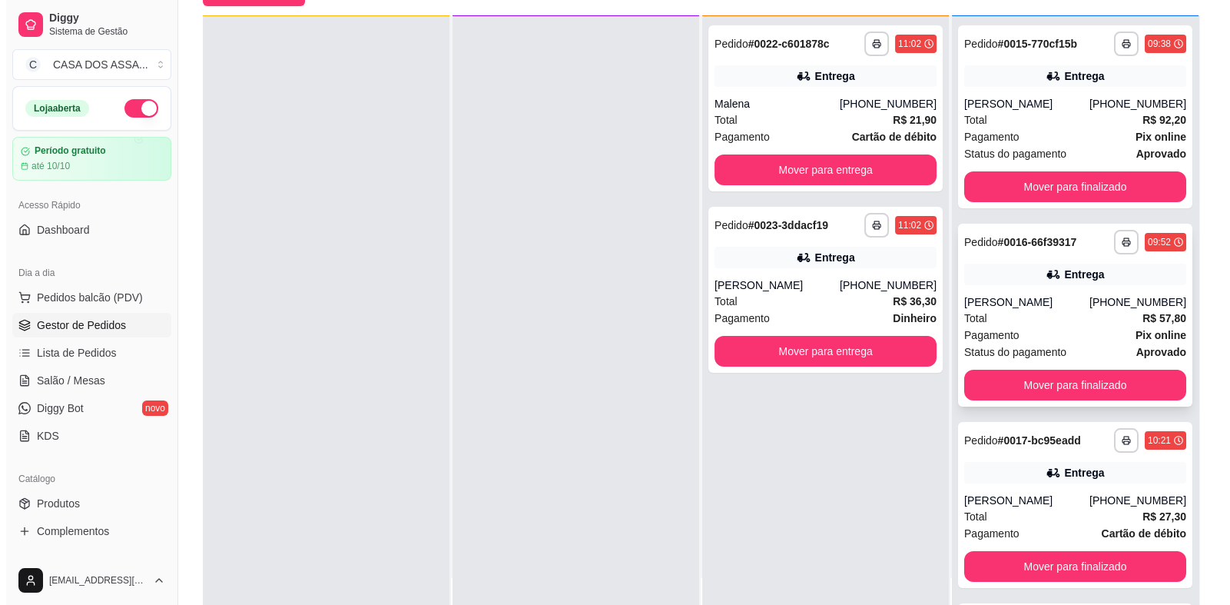
scroll to position [0, 0]
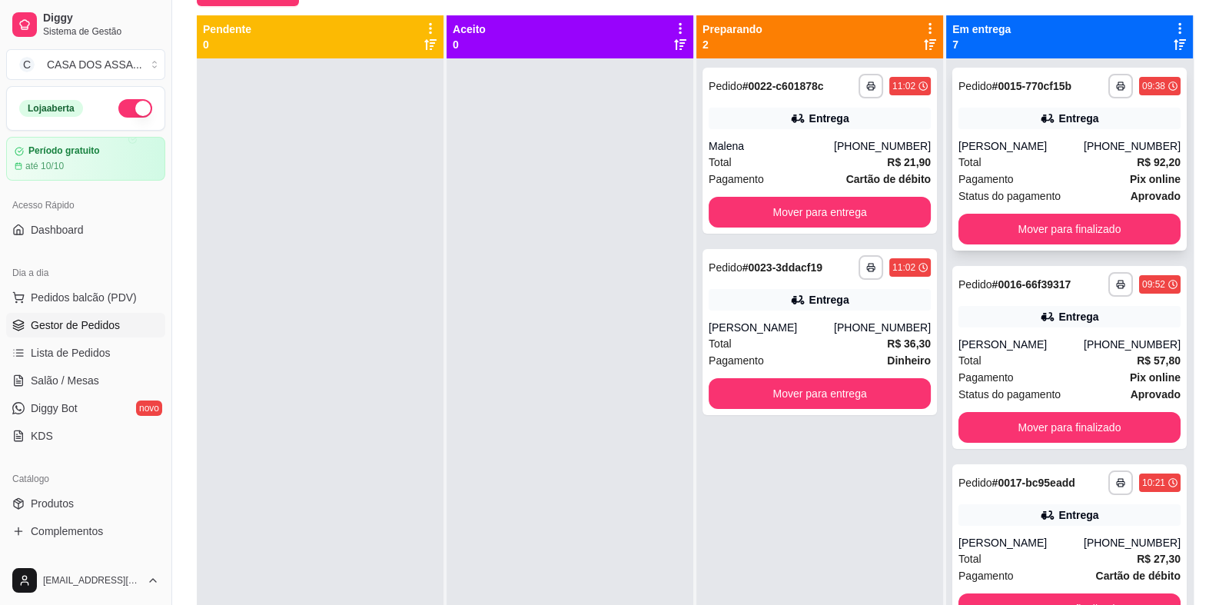
click at [1023, 125] on div "Entrega" at bounding box center [1069, 119] width 222 height 22
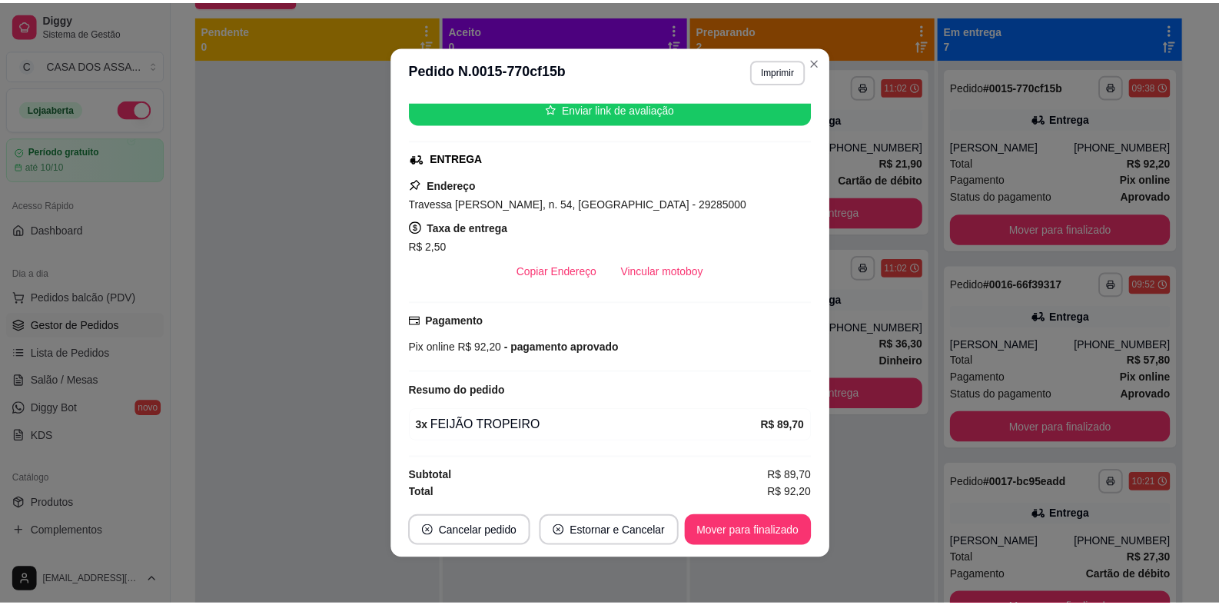
scroll to position [200, 0]
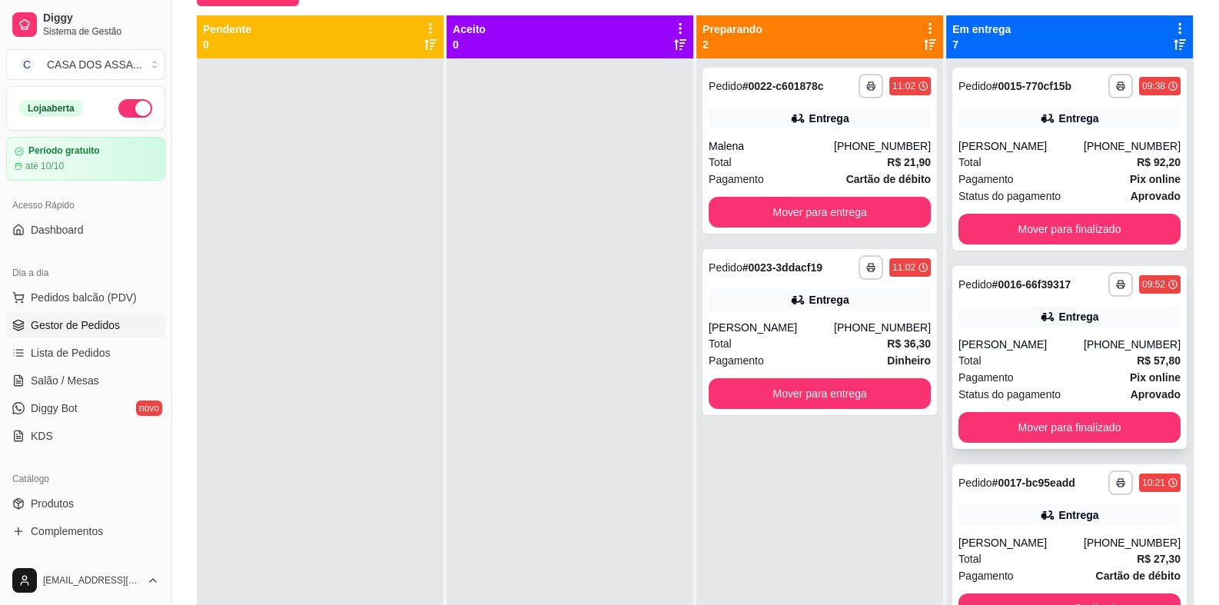
click at [1058, 321] on div "Entrega" at bounding box center [1078, 316] width 40 height 15
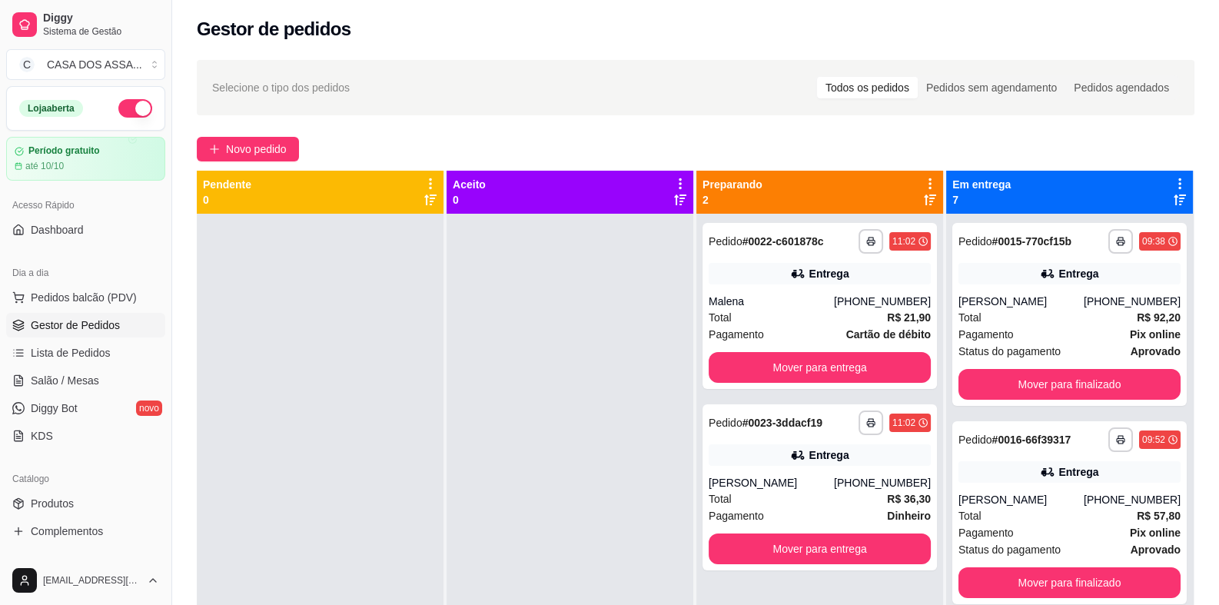
scroll to position [0, 0]
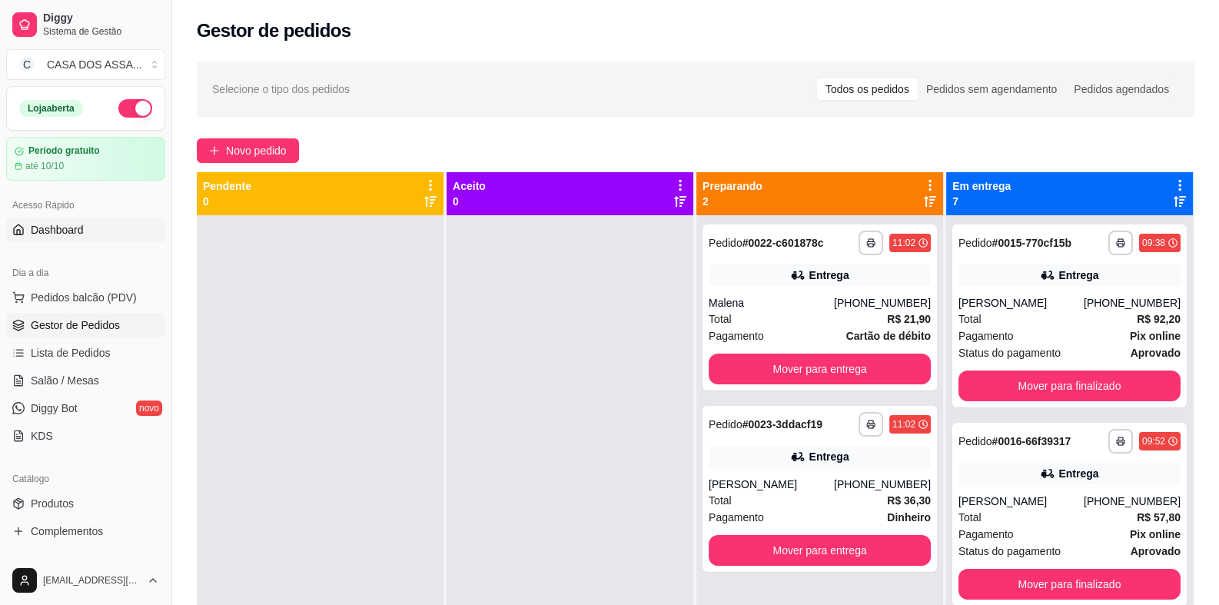
click at [71, 234] on span "Dashboard" at bounding box center [57, 229] width 53 height 15
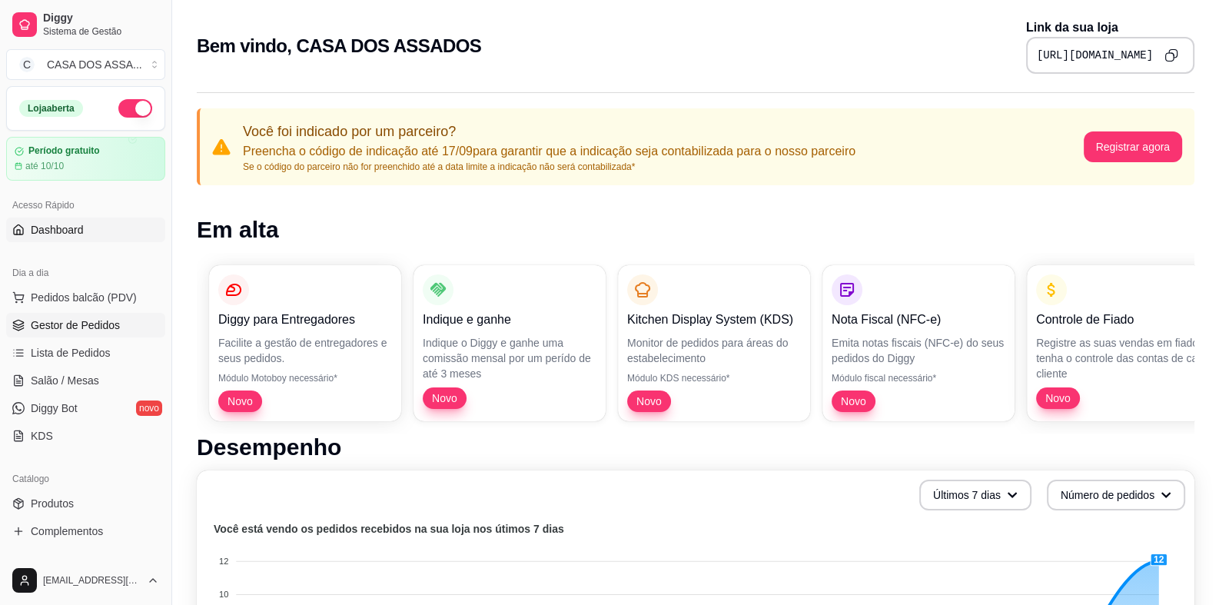
click at [81, 325] on span "Gestor de Pedidos" at bounding box center [75, 324] width 89 height 15
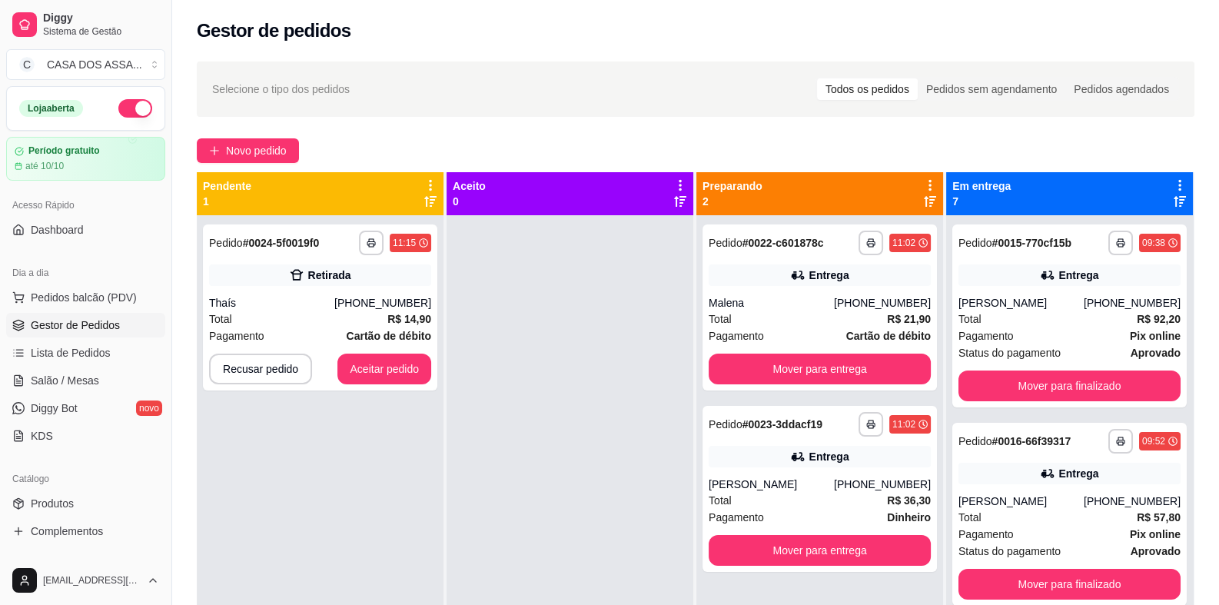
drag, startPoint x: 257, startPoint y: 511, endPoint x: 277, endPoint y: 489, distance: 28.8
click at [257, 511] on div "**********" at bounding box center [320, 517] width 247 height 605
click at [387, 371] on button "Aceitar pedido" at bounding box center [384, 368] width 94 height 31
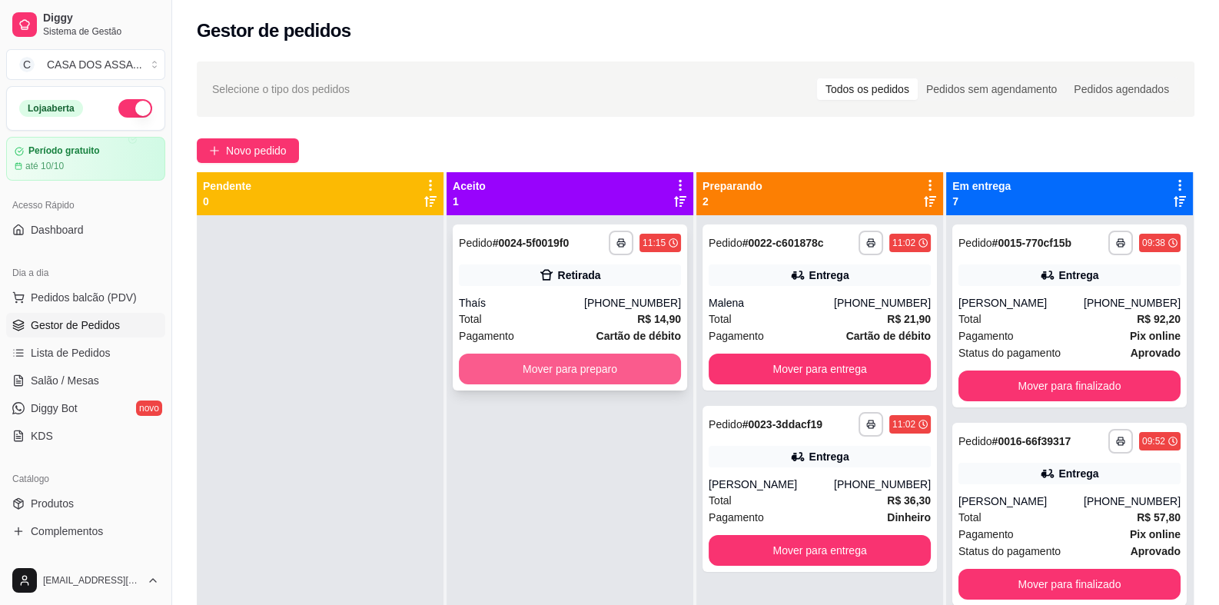
click at [608, 367] on button "Mover para preparo" at bounding box center [570, 368] width 222 height 31
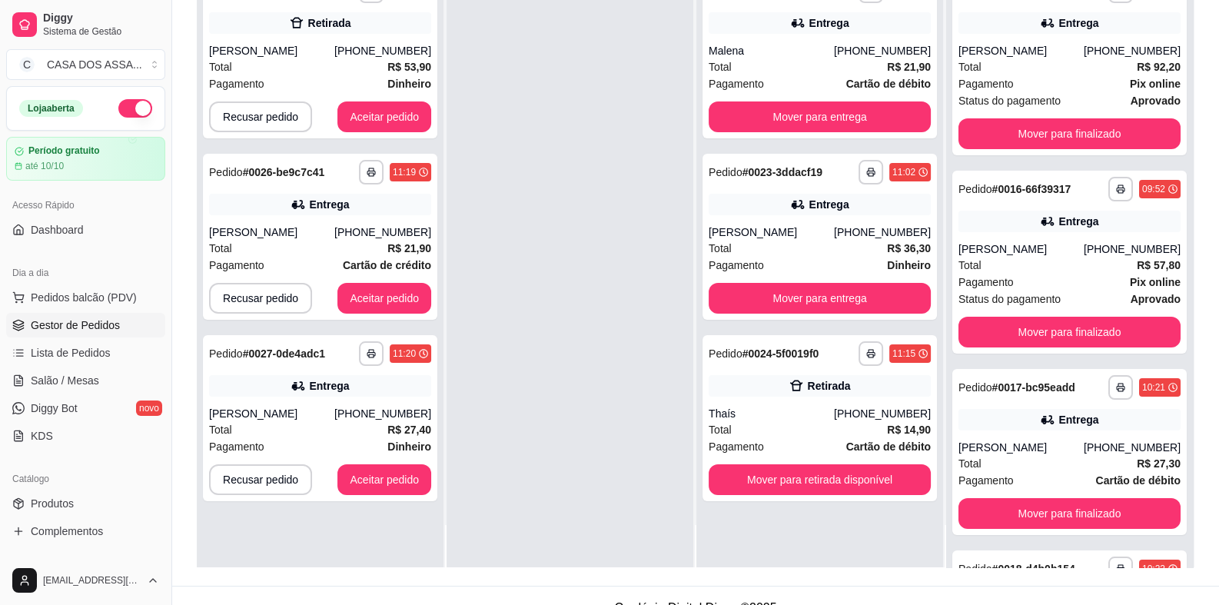
scroll to position [234, 0]
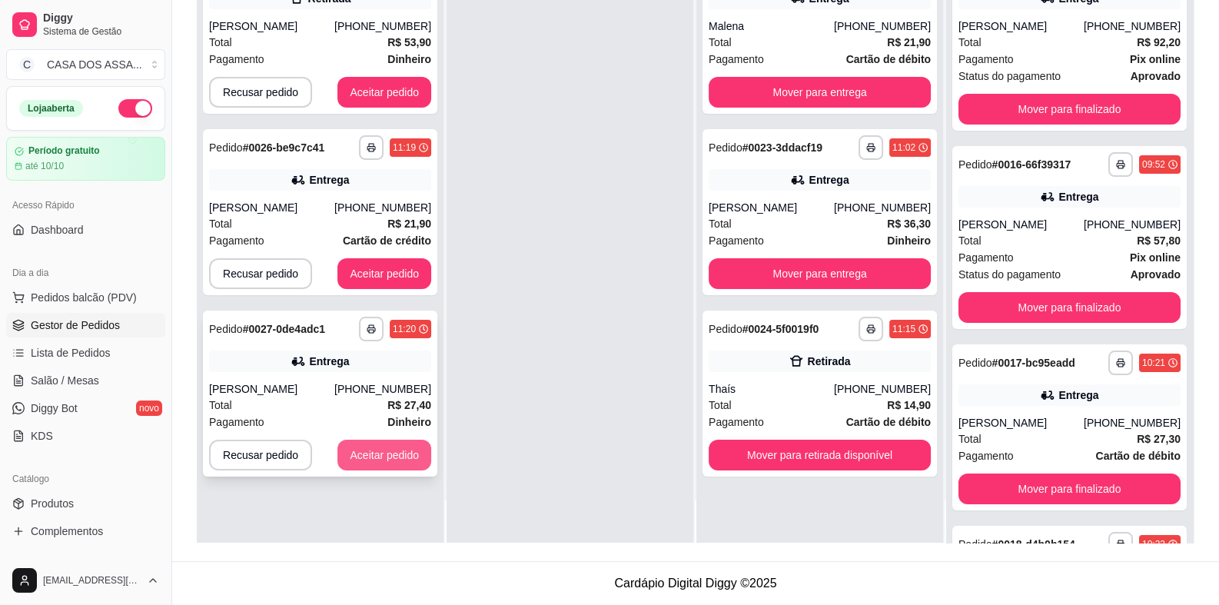
click at [380, 460] on button "Aceitar pedido" at bounding box center [384, 455] width 94 height 31
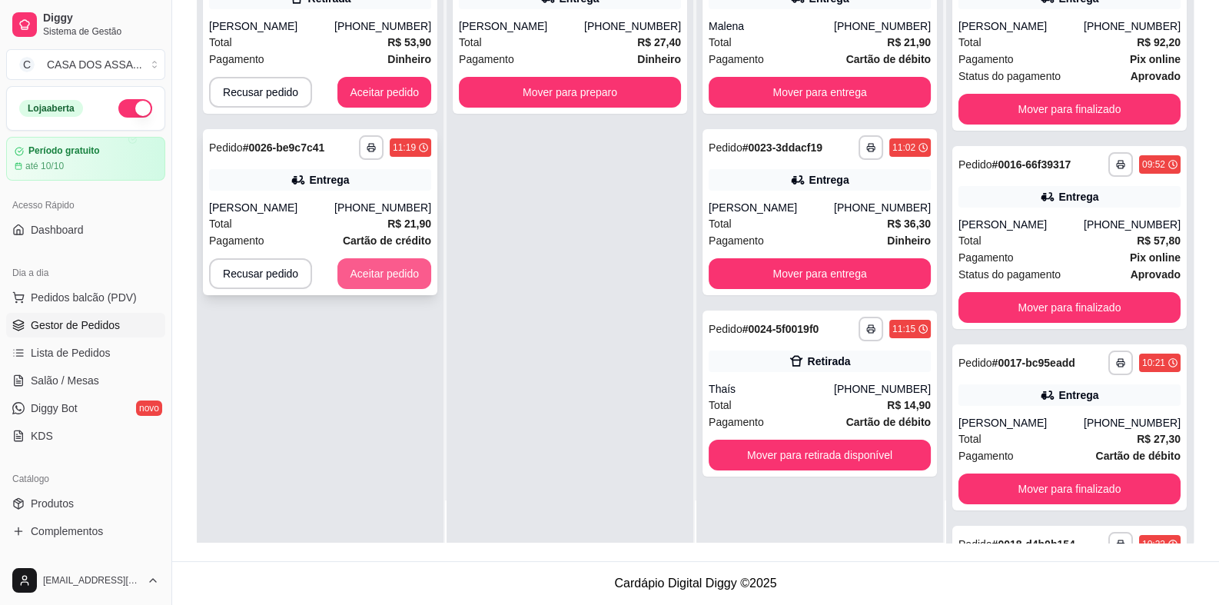
click at [396, 274] on button "Aceitar pedido" at bounding box center [384, 273] width 94 height 31
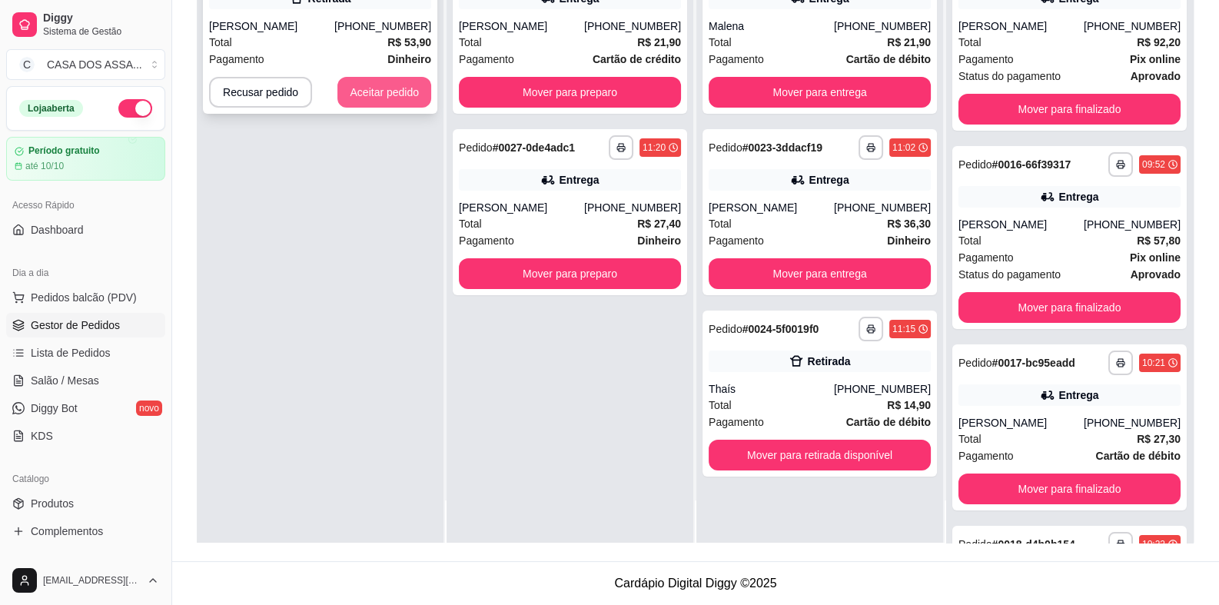
click at [386, 93] on button "Aceitar pedido" at bounding box center [384, 92] width 94 height 31
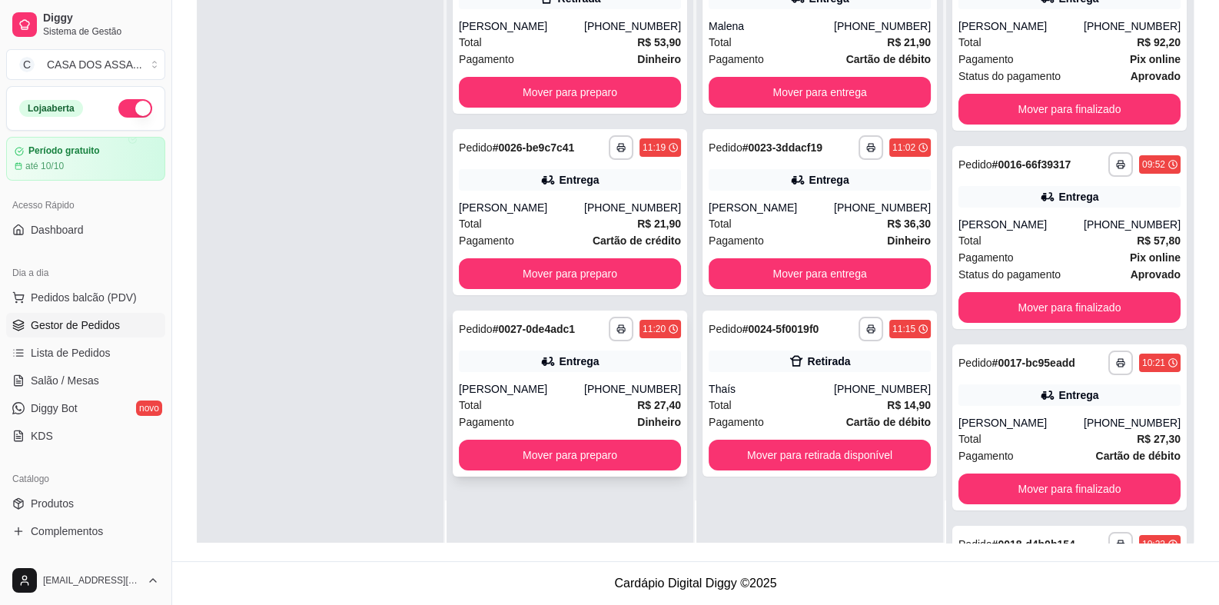
click at [547, 371] on div "**********" at bounding box center [570, 393] width 234 height 166
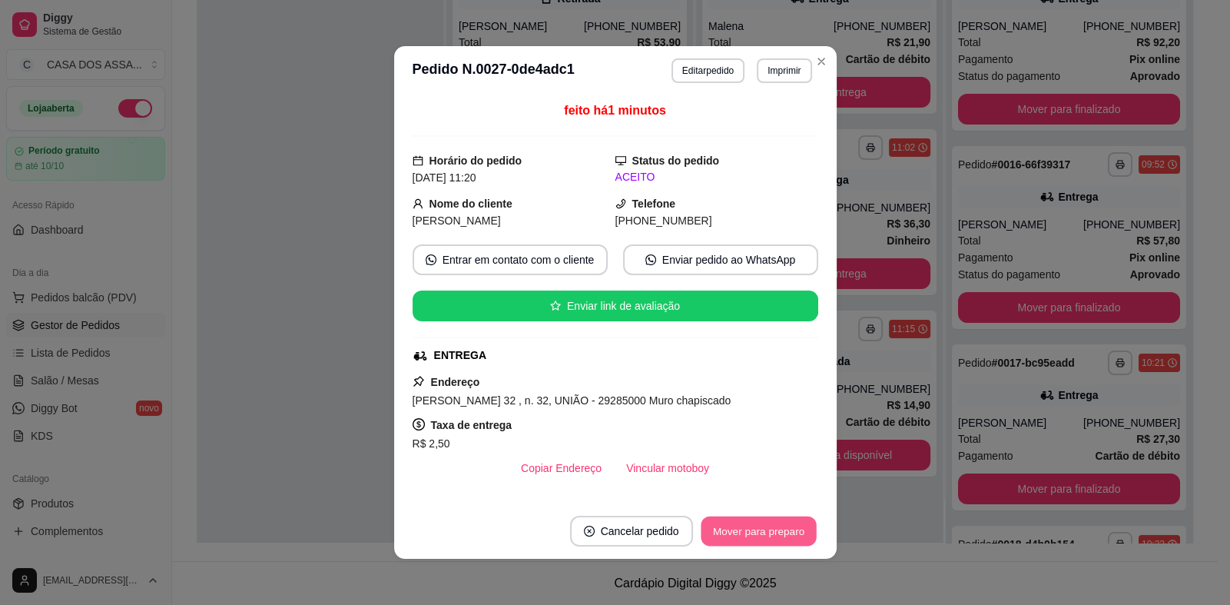
click at [731, 530] on button "Mover para preparo" at bounding box center [758, 531] width 115 height 30
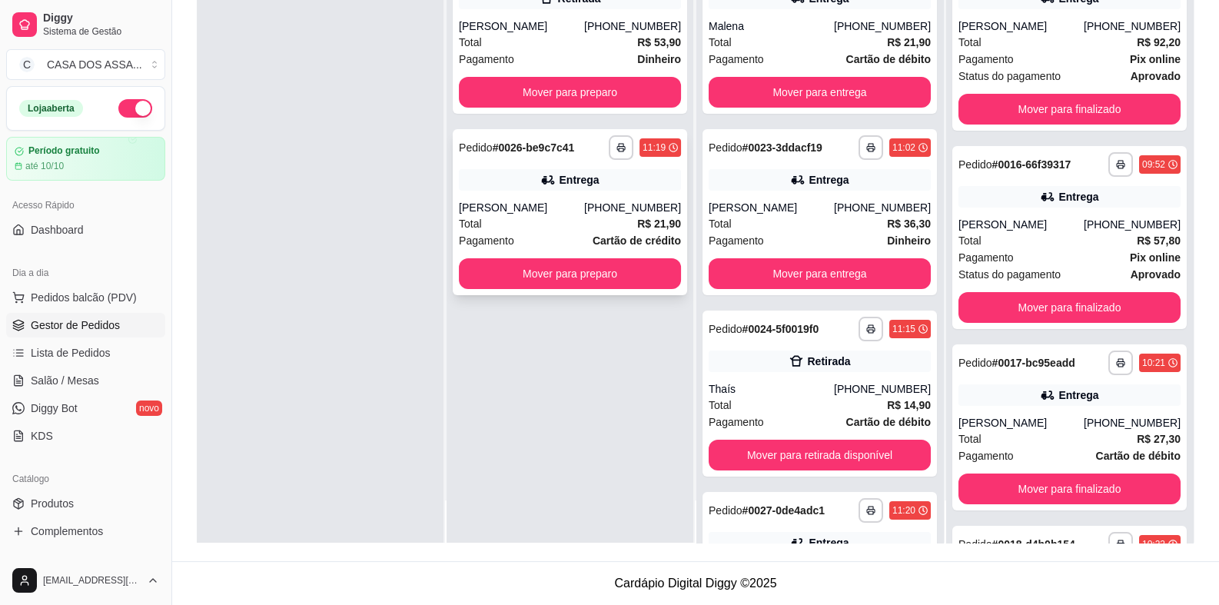
click at [561, 213] on div "[PERSON_NAME]" at bounding box center [521, 207] width 125 height 15
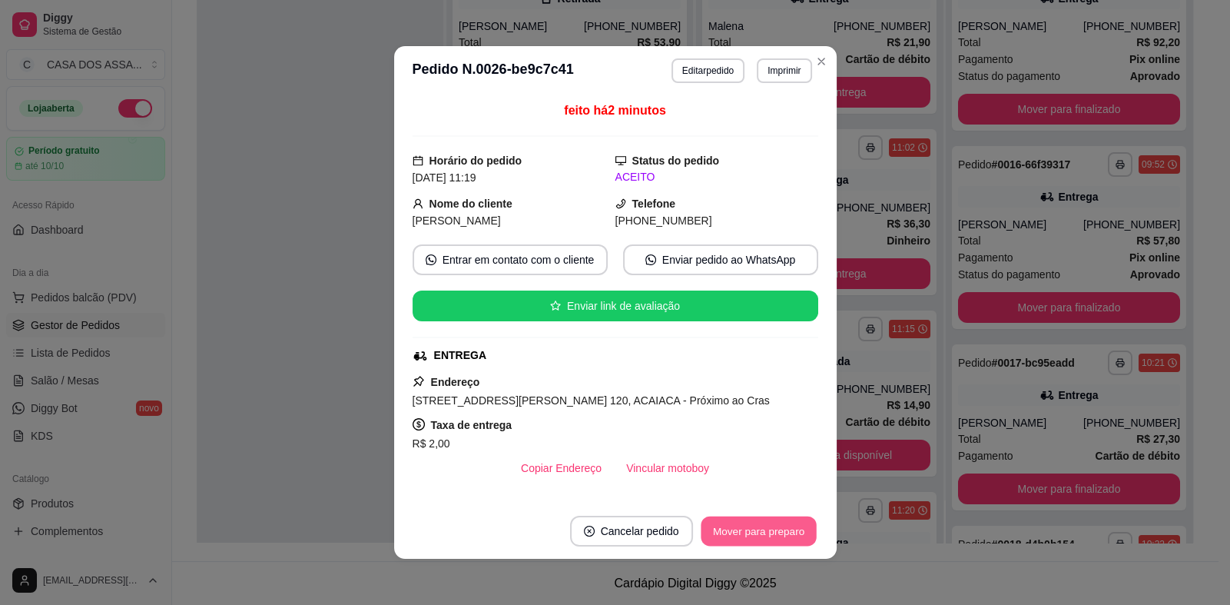
click at [751, 532] on button "Mover para preparo" at bounding box center [758, 531] width 115 height 30
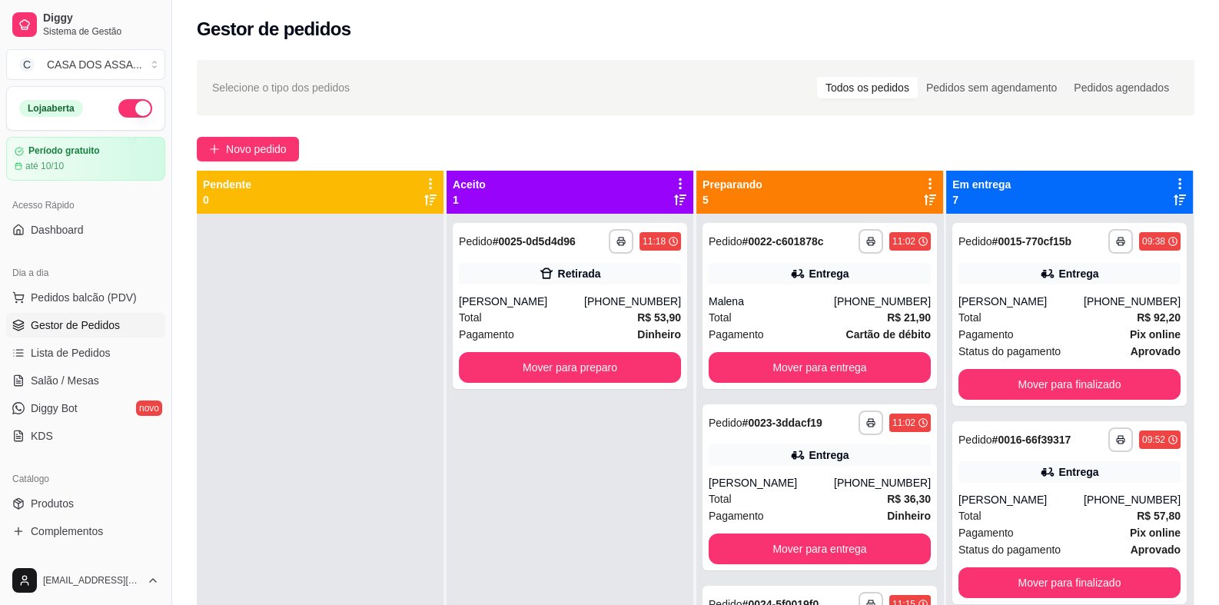
scroll to position [0, 0]
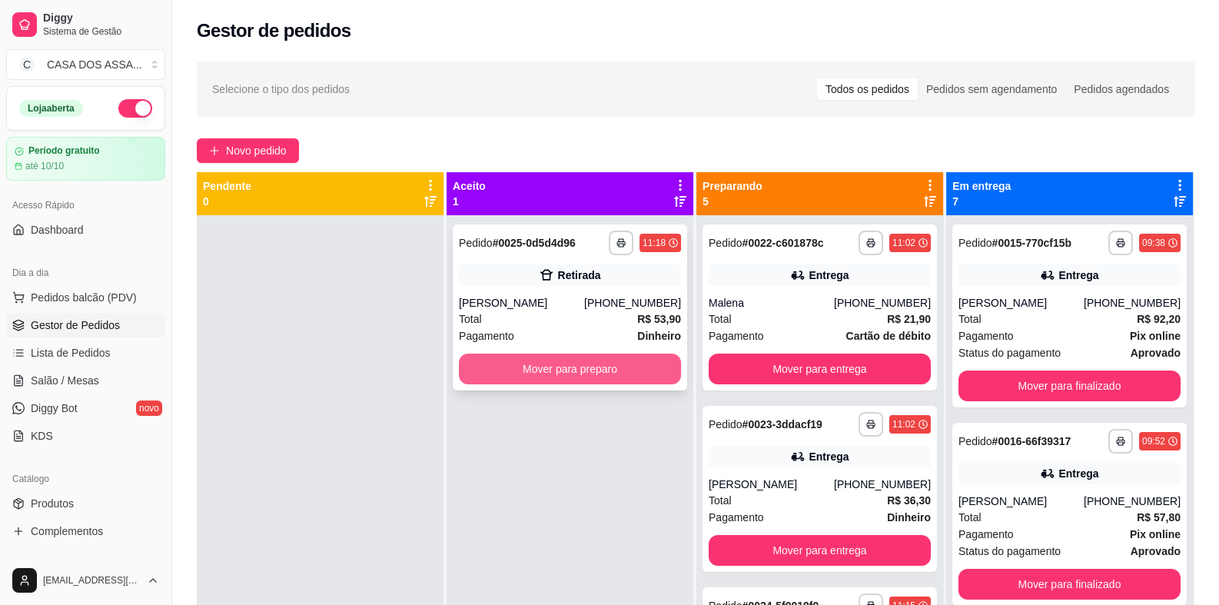
click at [566, 368] on button "Mover para preparo" at bounding box center [570, 368] width 222 height 31
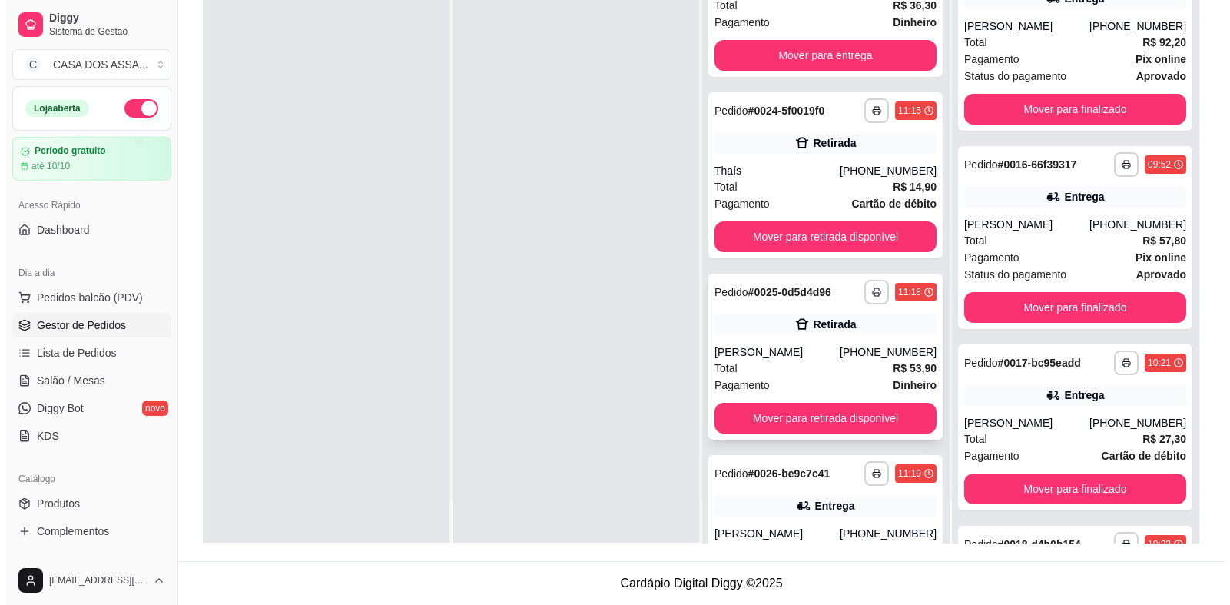
scroll to position [191, 0]
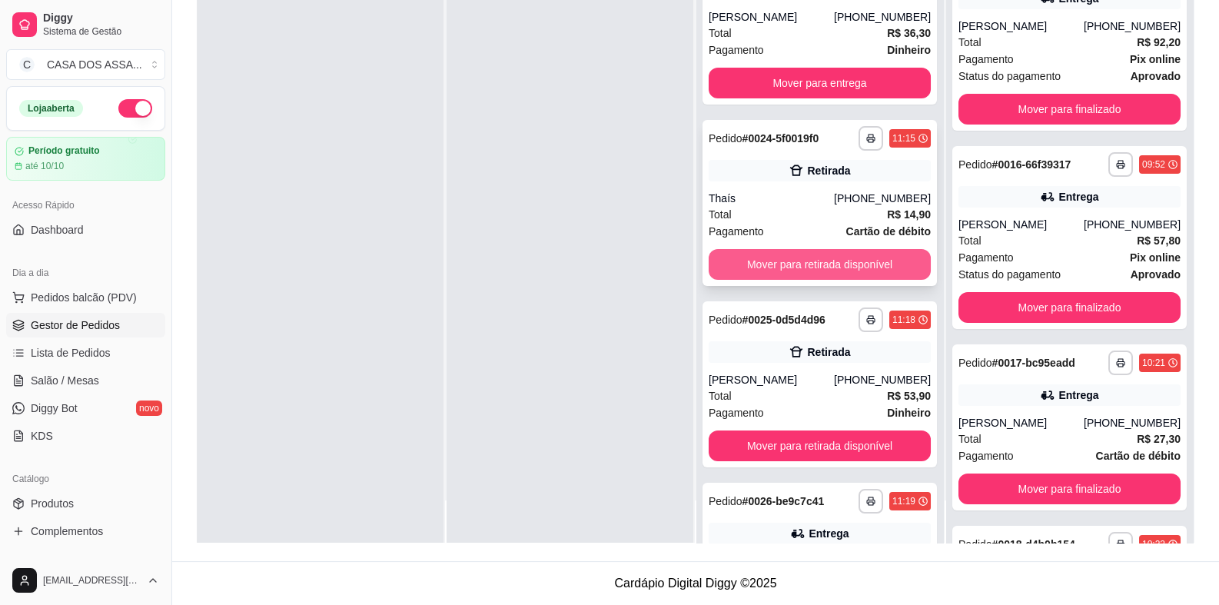
click at [821, 264] on button "Mover para retirada disponível" at bounding box center [819, 264] width 222 height 31
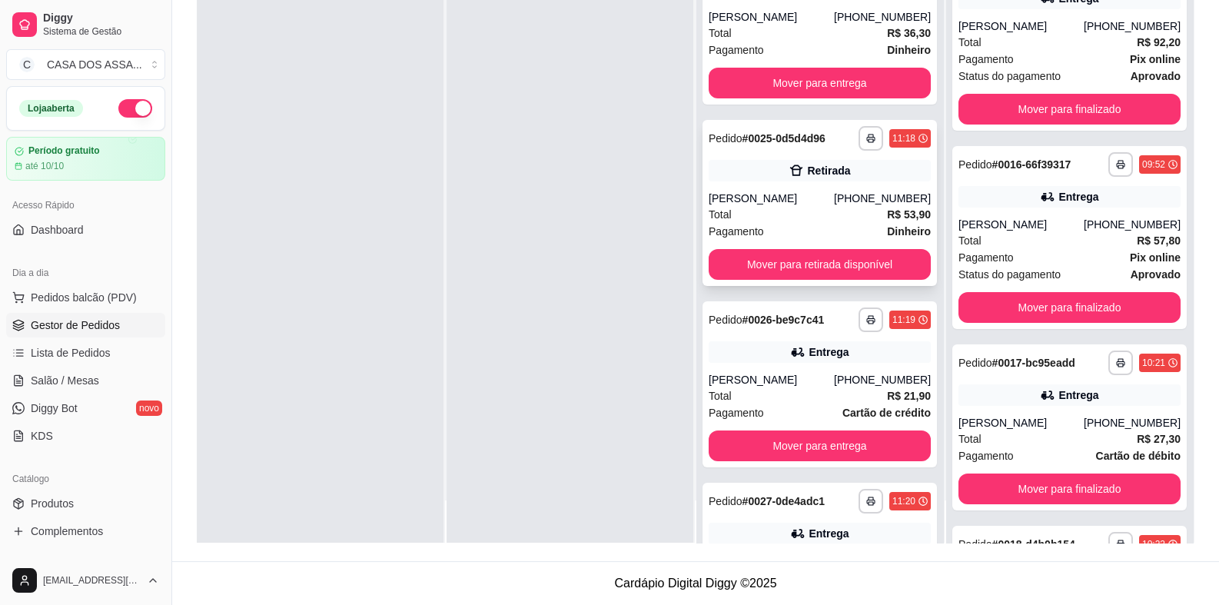
click at [793, 197] on div "[PERSON_NAME]" at bounding box center [770, 198] width 125 height 15
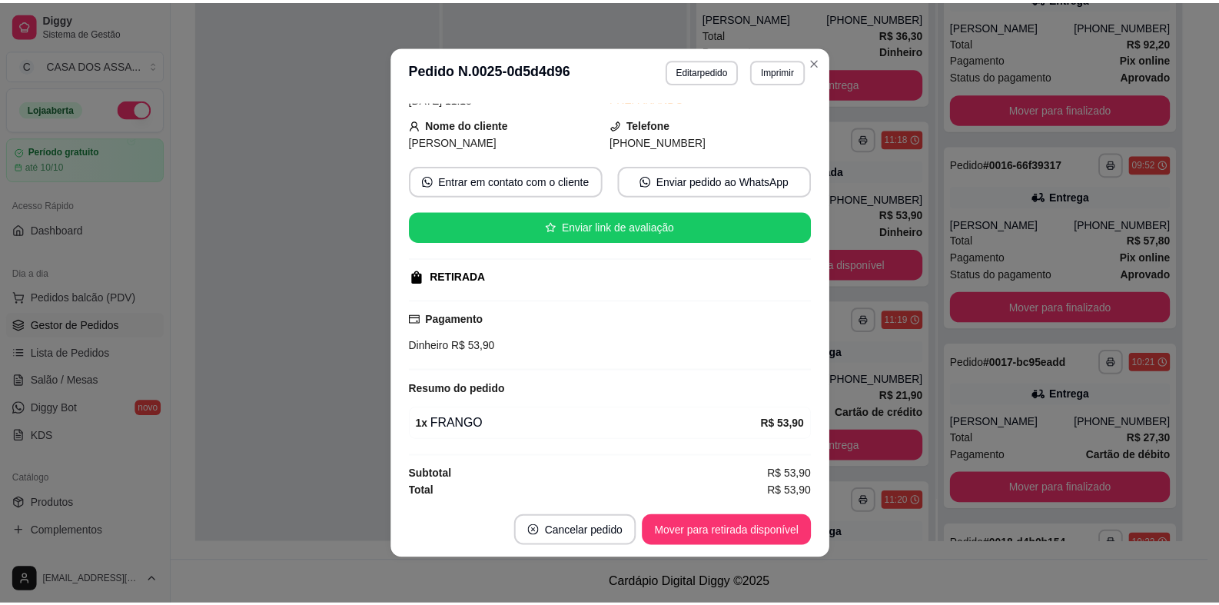
scroll to position [0, 0]
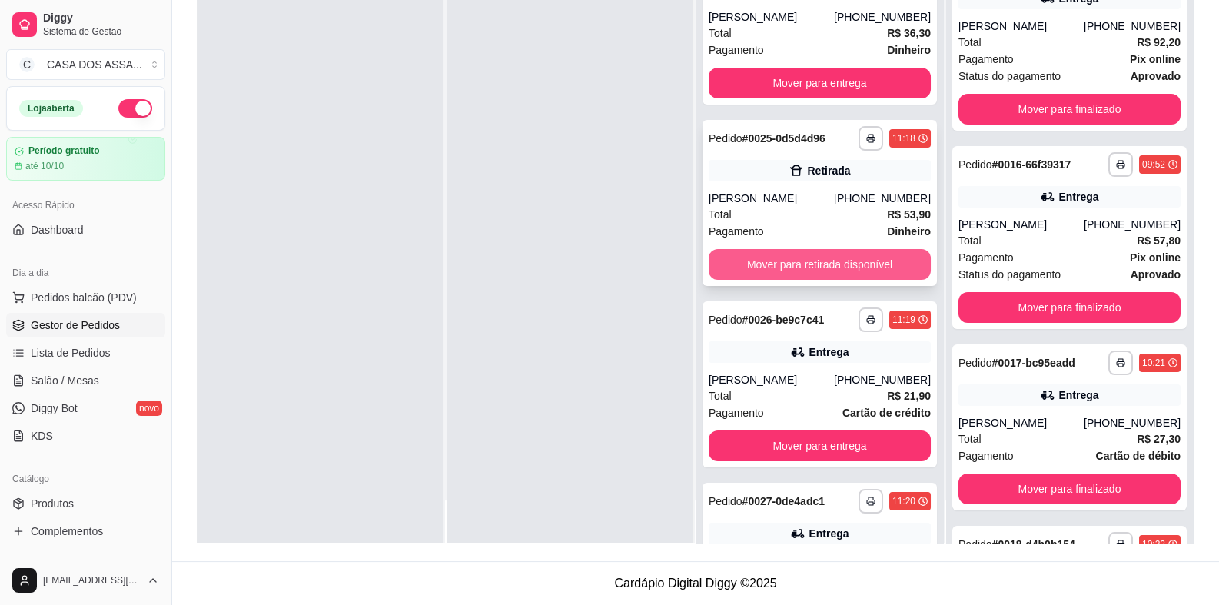
click at [814, 264] on button "Mover para retirada disponível" at bounding box center [819, 264] width 222 height 31
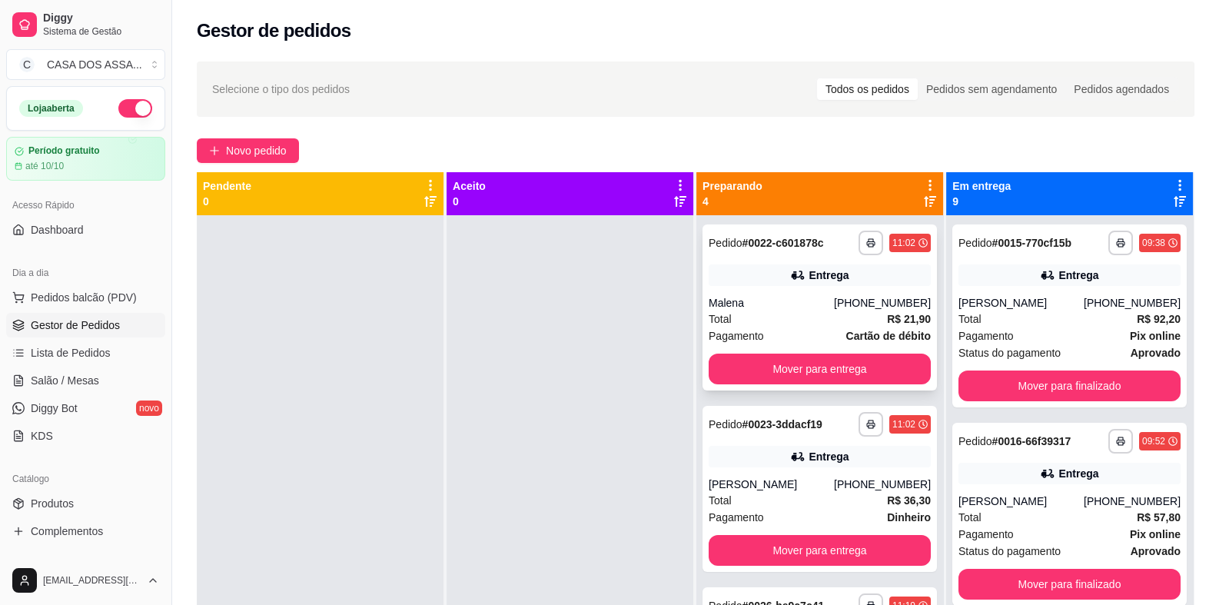
click at [799, 265] on div "Entrega" at bounding box center [819, 275] width 222 height 22
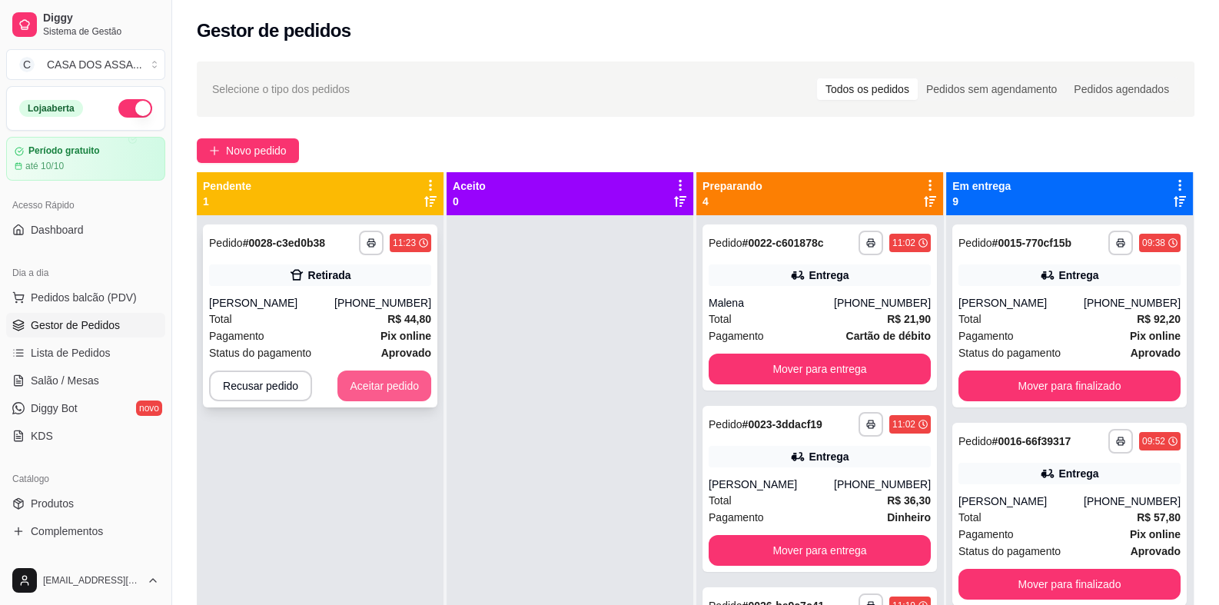
click at [382, 386] on button "Aceitar pedido" at bounding box center [384, 385] width 94 height 31
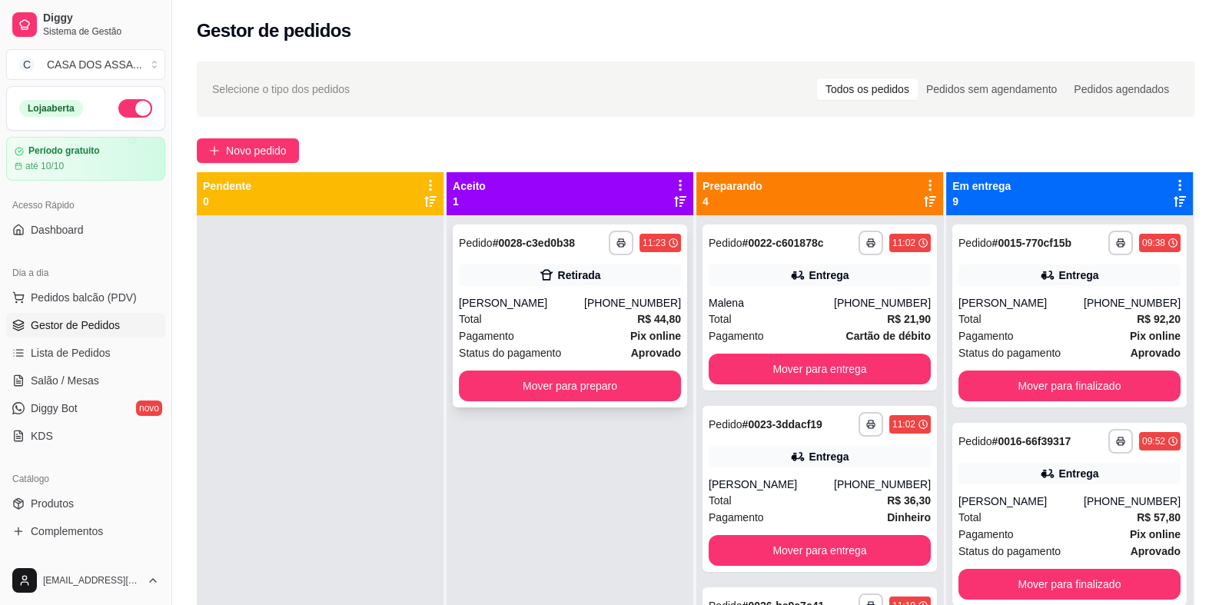
click at [509, 250] on div "Pedido # 0028-c3ed0b38" at bounding box center [517, 243] width 116 height 18
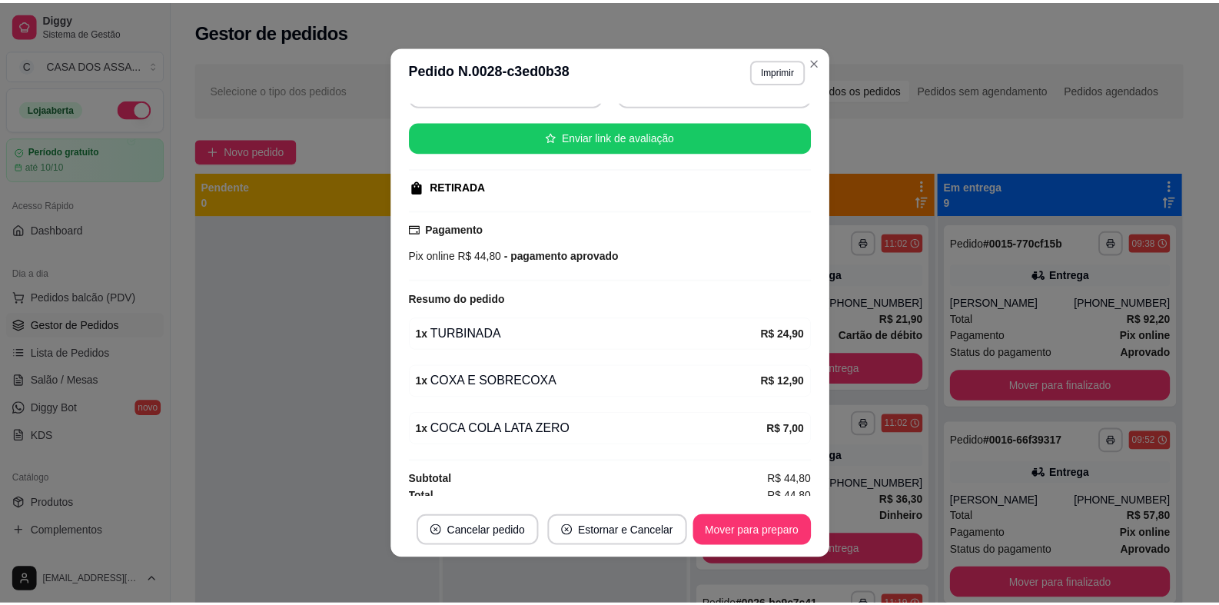
scroll to position [174, 0]
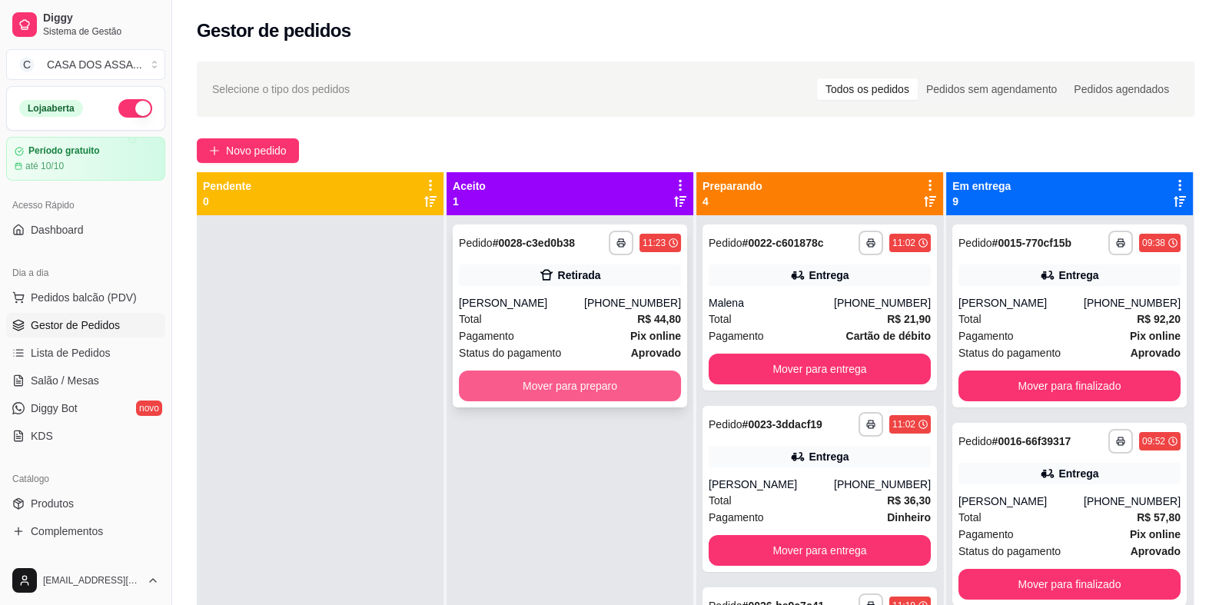
click at [583, 384] on button "Mover para preparo" at bounding box center [570, 385] width 222 height 31
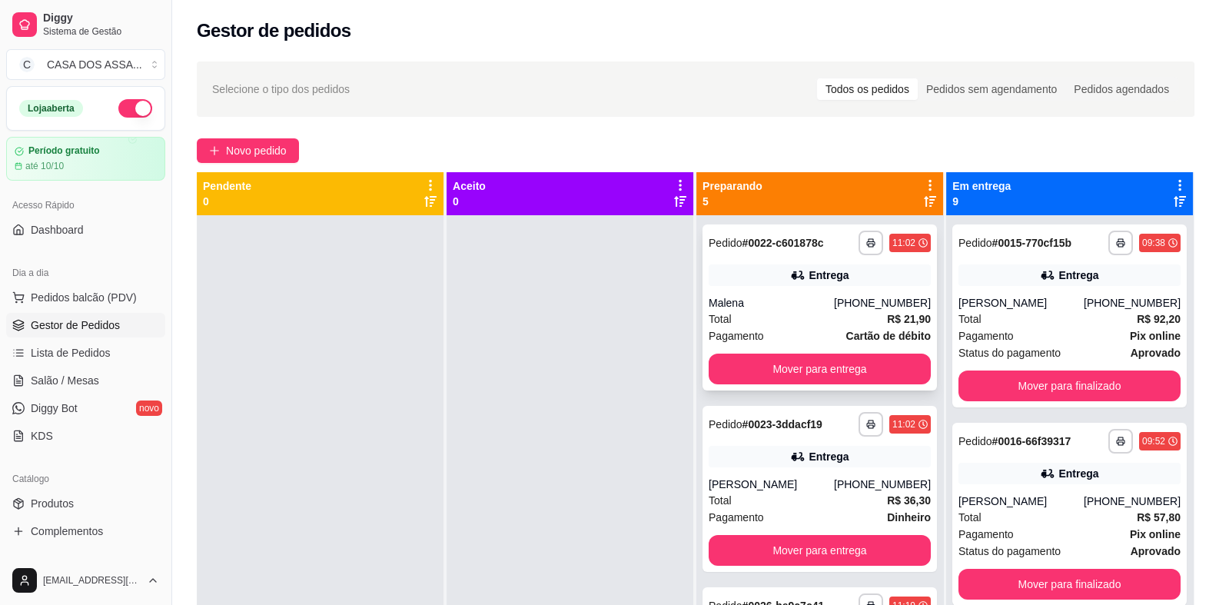
click at [753, 286] on div "**********" at bounding box center [819, 307] width 234 height 166
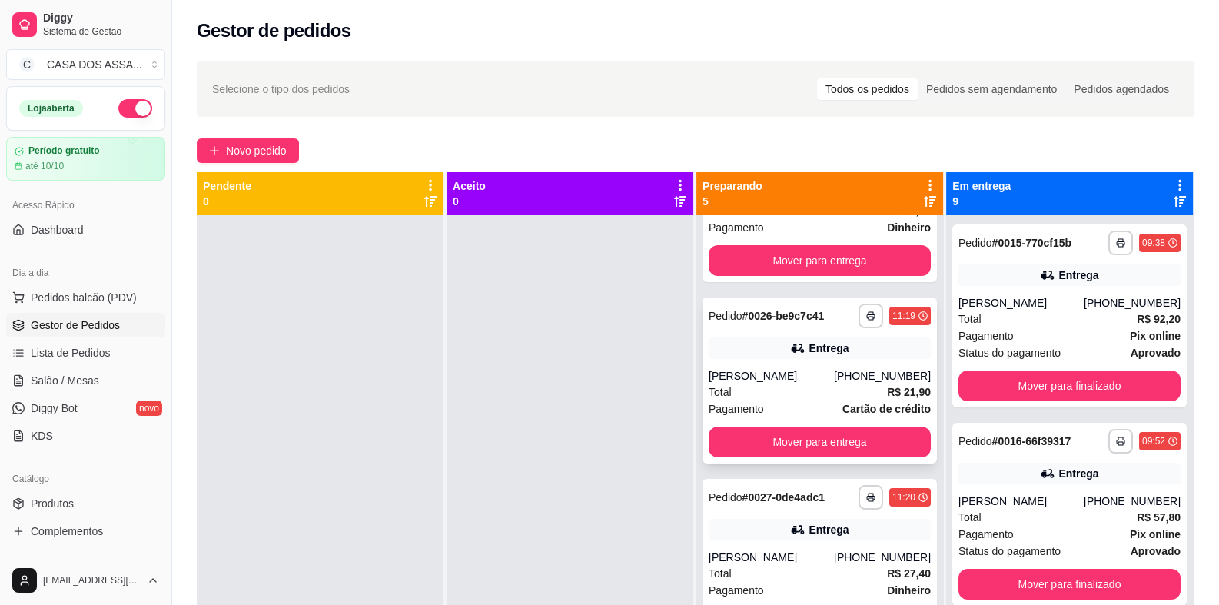
scroll to position [307, 0]
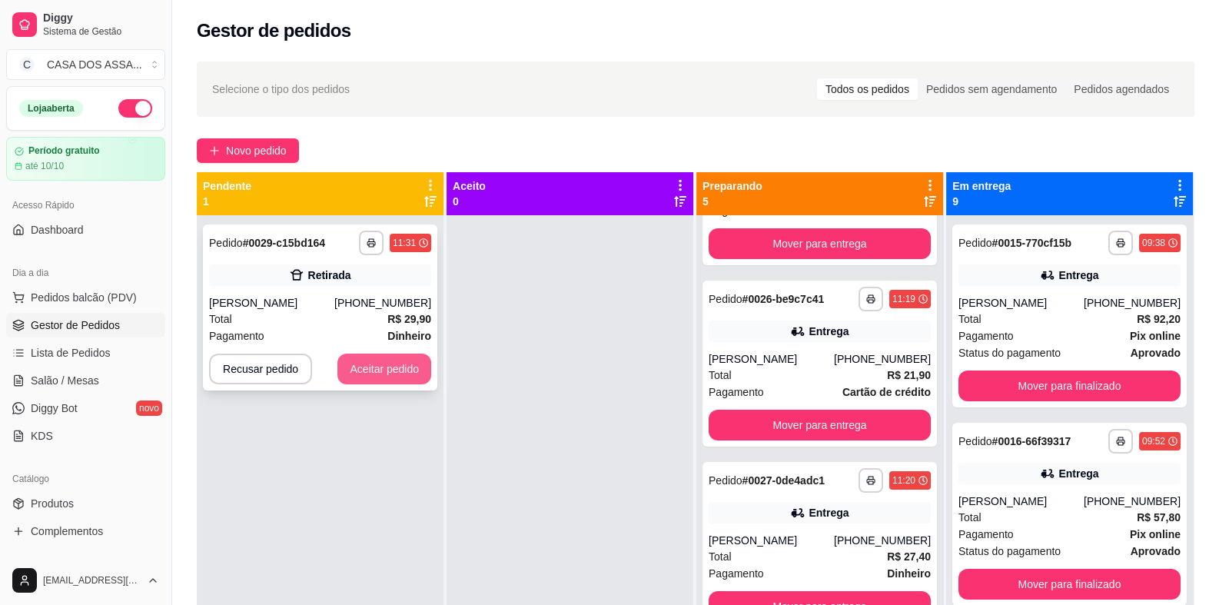
click at [375, 369] on button "Aceitar pedido" at bounding box center [384, 368] width 94 height 31
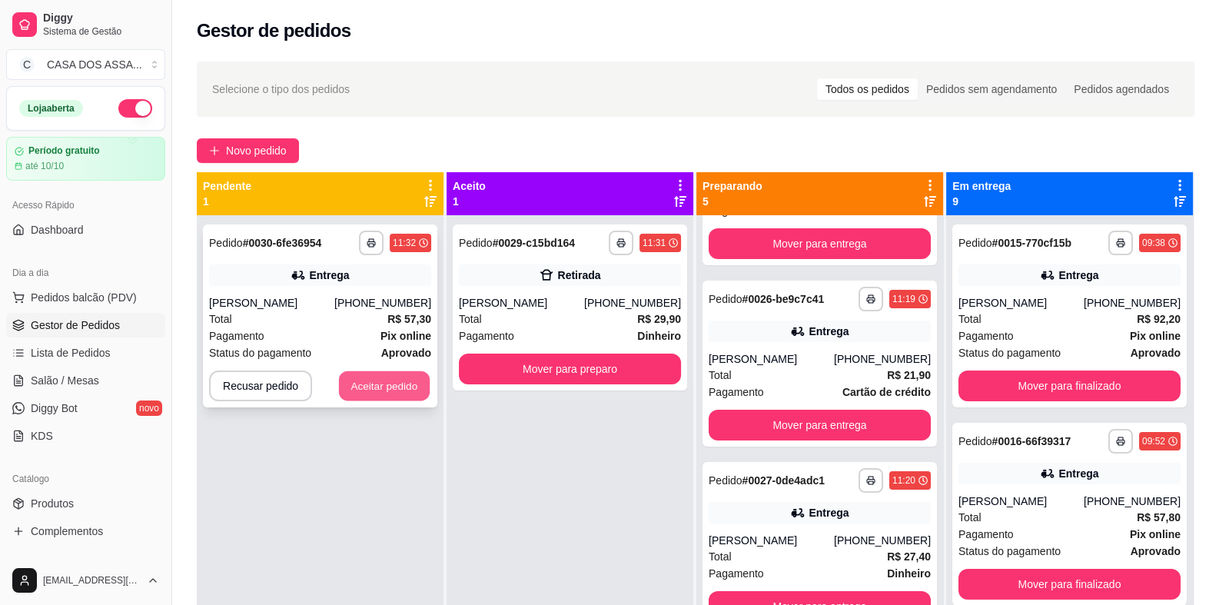
click at [402, 386] on button "Aceitar pedido" at bounding box center [384, 386] width 91 height 30
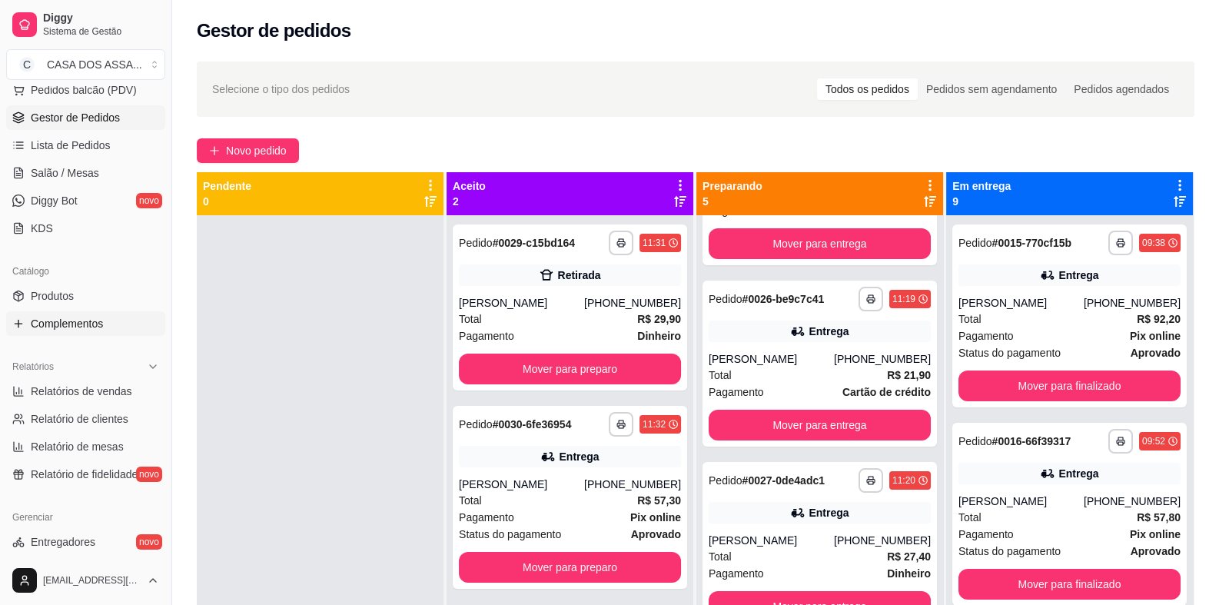
scroll to position [231, 0]
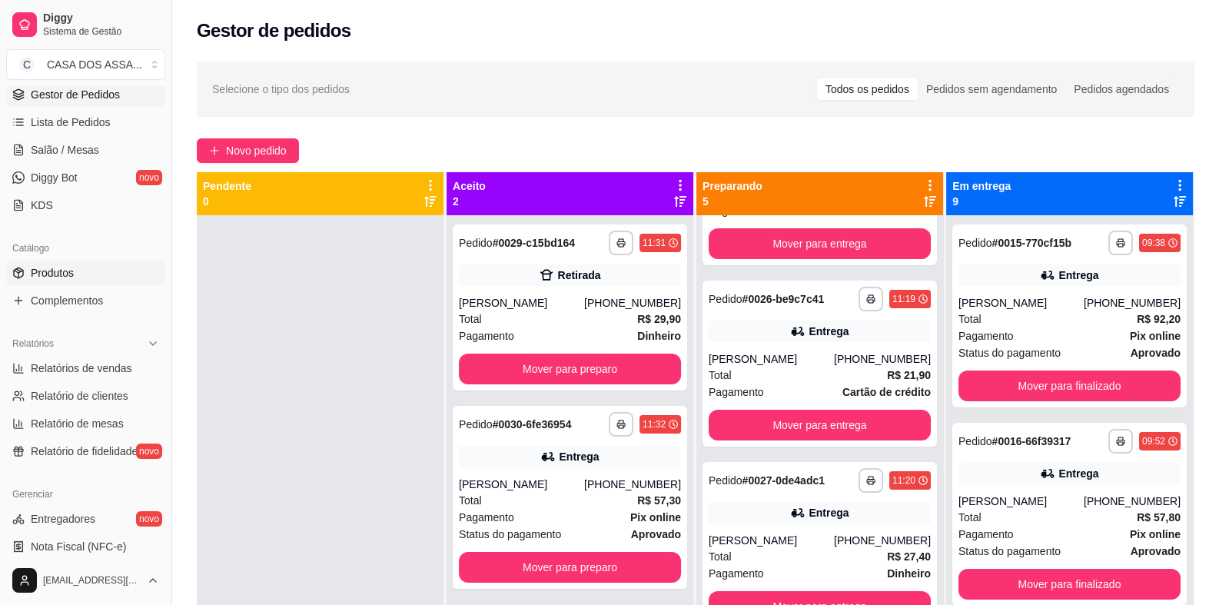
click at [86, 277] on link "Produtos" at bounding box center [85, 272] width 159 height 25
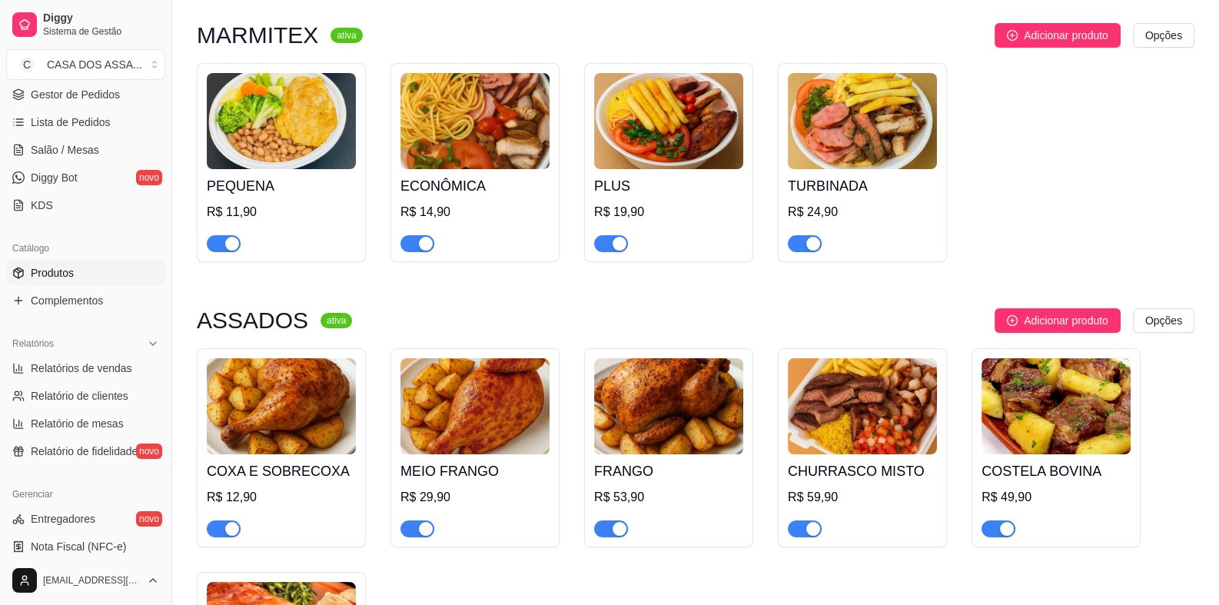
scroll to position [153, 0]
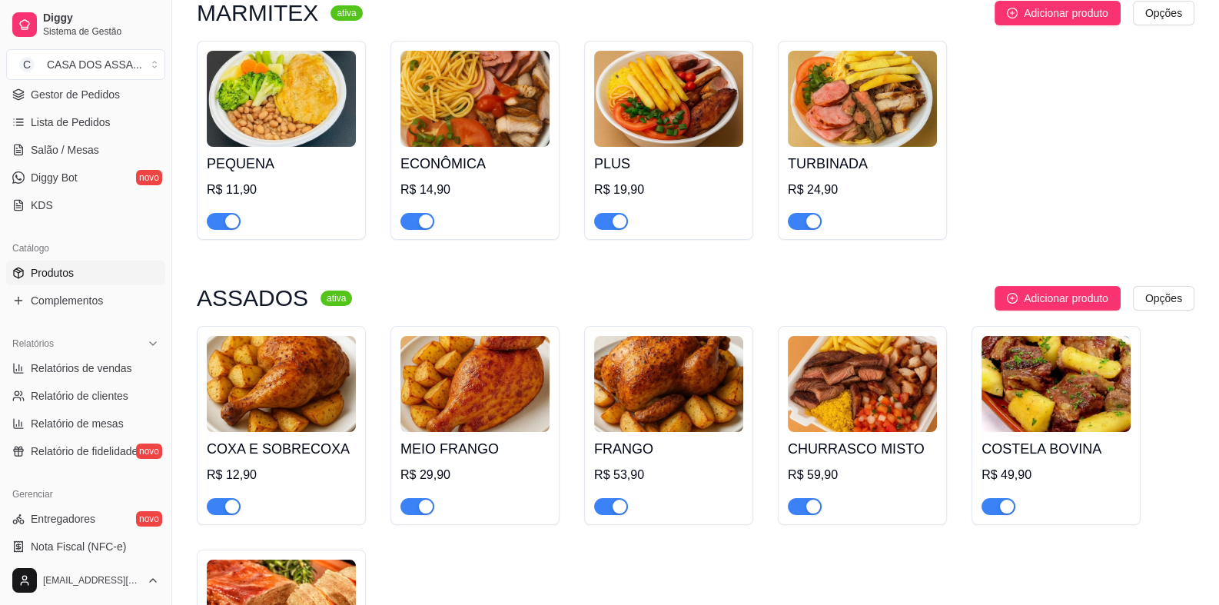
click at [411, 509] on span "button" at bounding box center [417, 506] width 34 height 17
click at [218, 503] on span "button" at bounding box center [224, 506] width 34 height 17
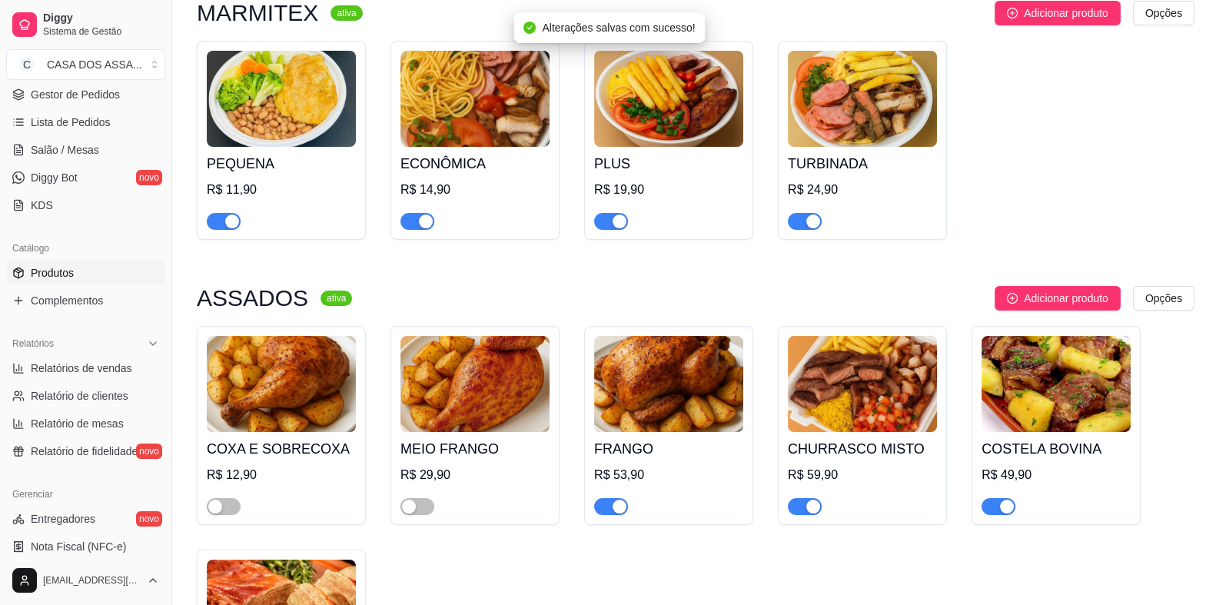
click at [612, 504] on div "button" at bounding box center [619, 506] width 14 height 14
click at [1000, 509] on div "button" at bounding box center [1007, 506] width 14 height 14
click at [81, 98] on span "Gestor de Pedidos" at bounding box center [75, 94] width 89 height 15
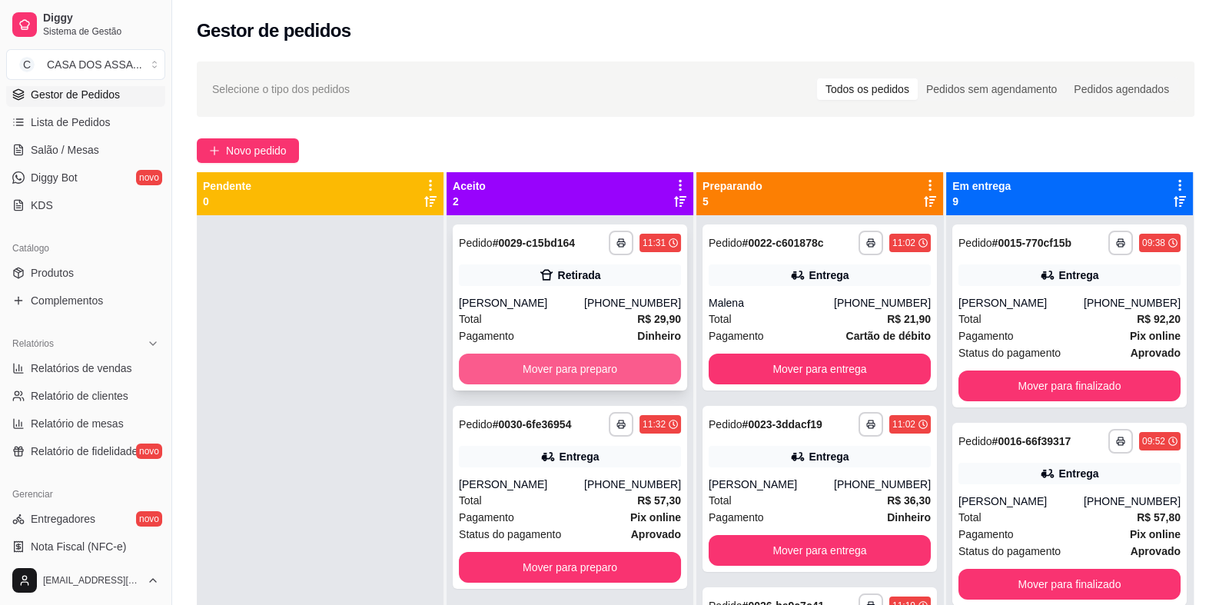
click at [556, 367] on button "Mover para preparo" at bounding box center [570, 368] width 222 height 31
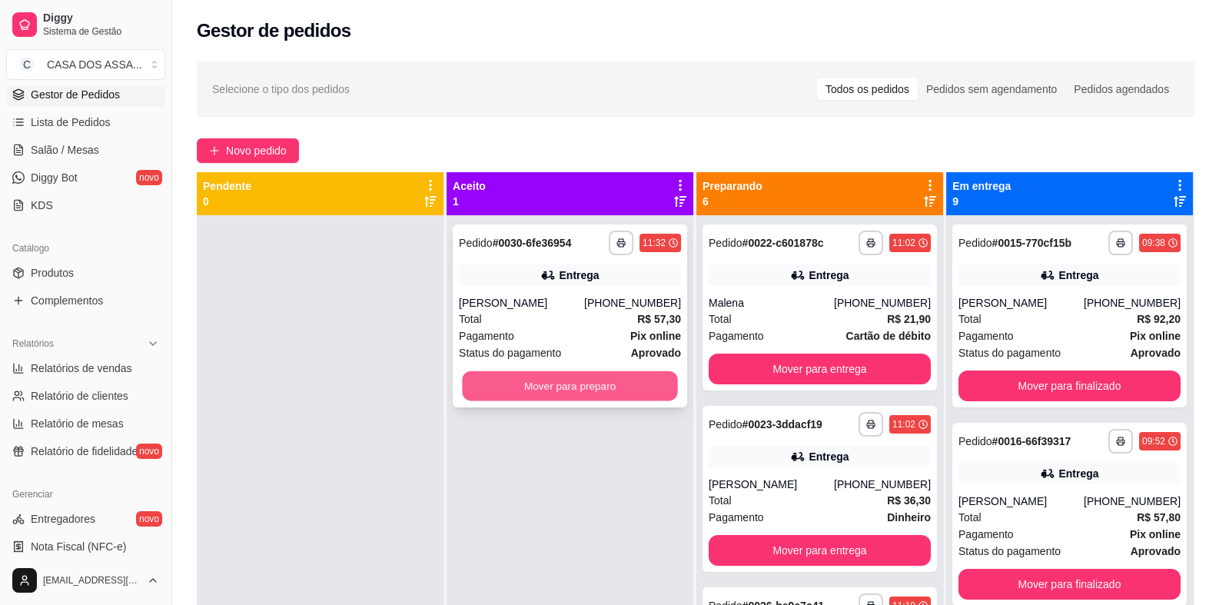
click at [566, 385] on button "Mover para preparo" at bounding box center [569, 386] width 215 height 30
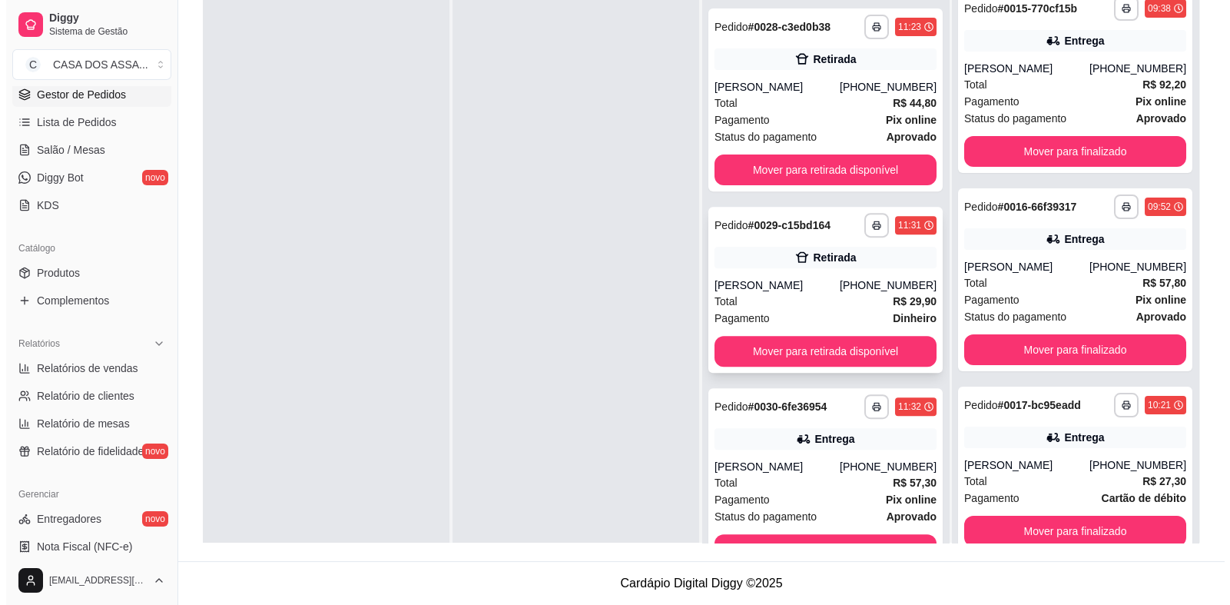
scroll to position [713, 0]
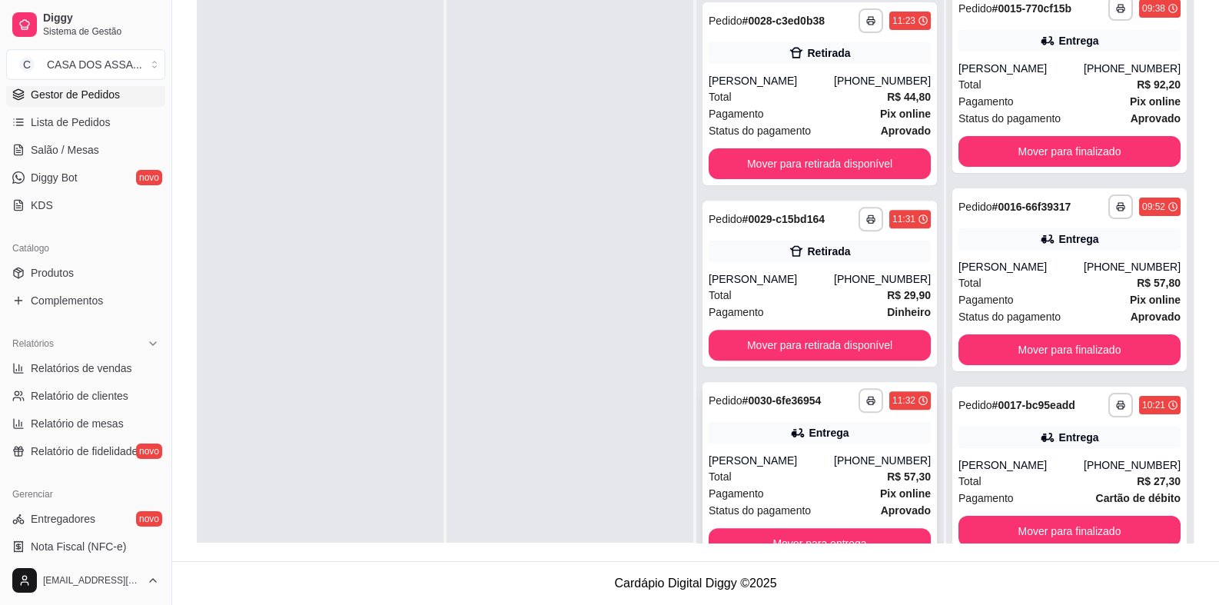
click at [800, 448] on div "**********" at bounding box center [819, 473] width 234 height 183
click at [796, 319] on div "Pagamento Dinheiro" at bounding box center [819, 312] width 222 height 17
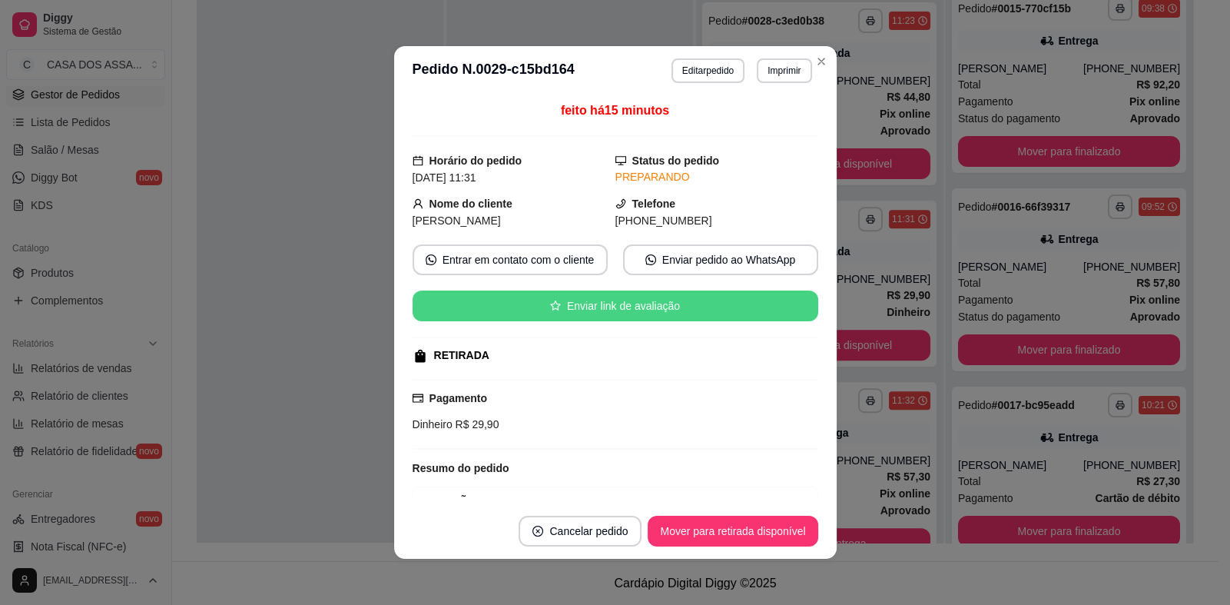
click at [650, 311] on button "Enviar link de avaliação" at bounding box center [616, 305] width 406 height 31
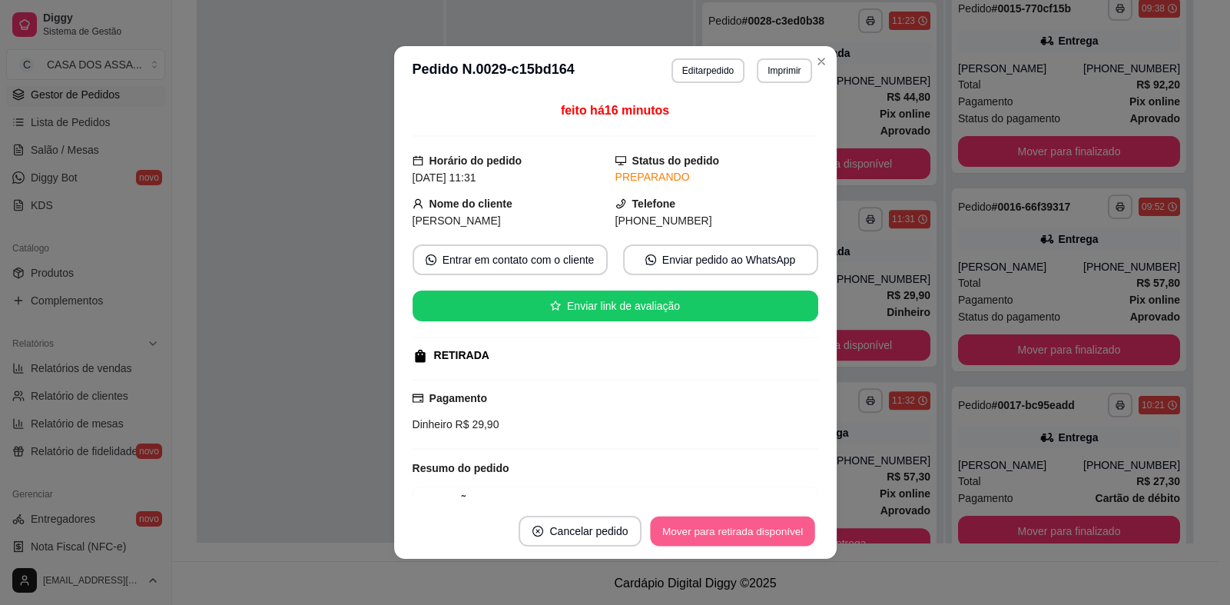
click at [694, 532] on button "Mover para retirada disponível" at bounding box center [733, 531] width 164 height 30
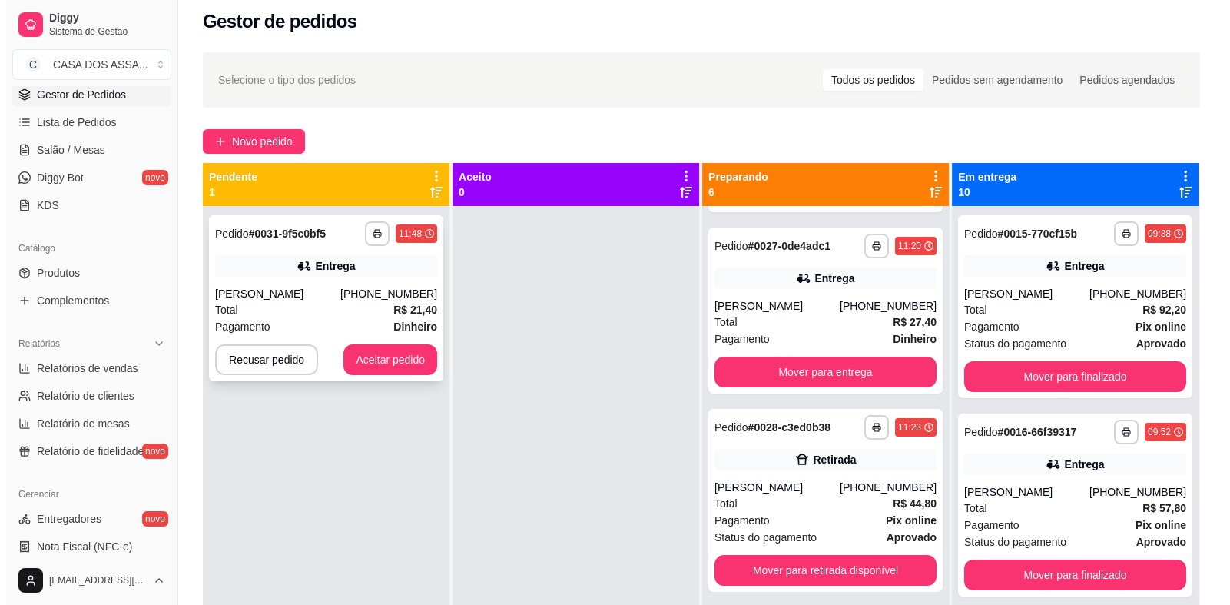
scroll to position [0, 0]
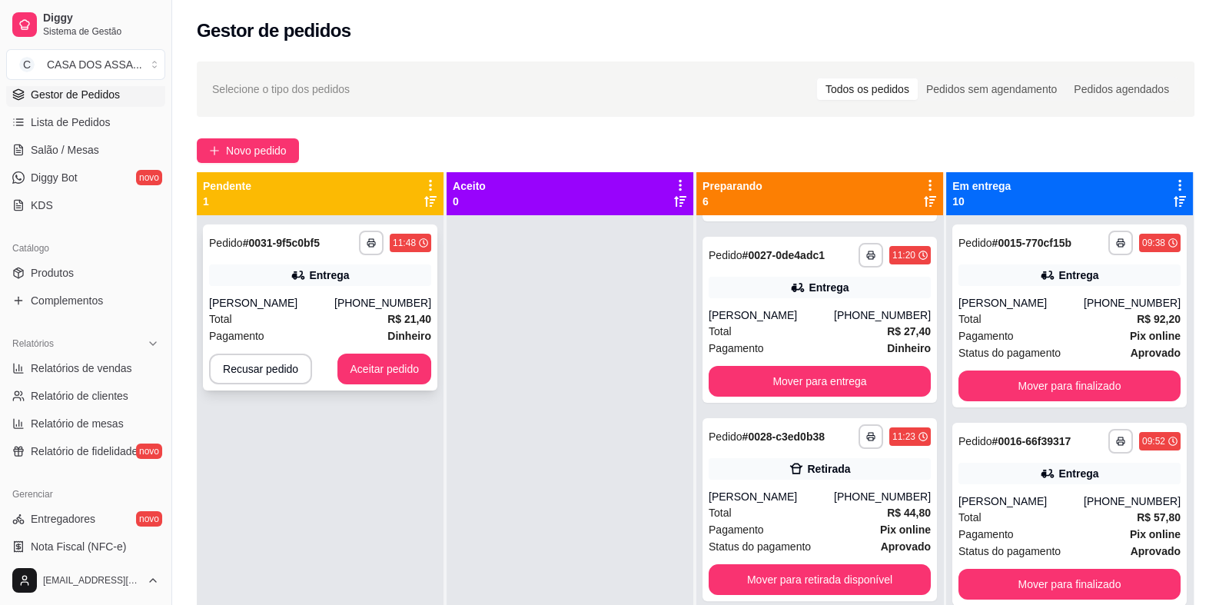
click at [327, 314] on div "Total R$ 21,40" at bounding box center [320, 318] width 222 height 17
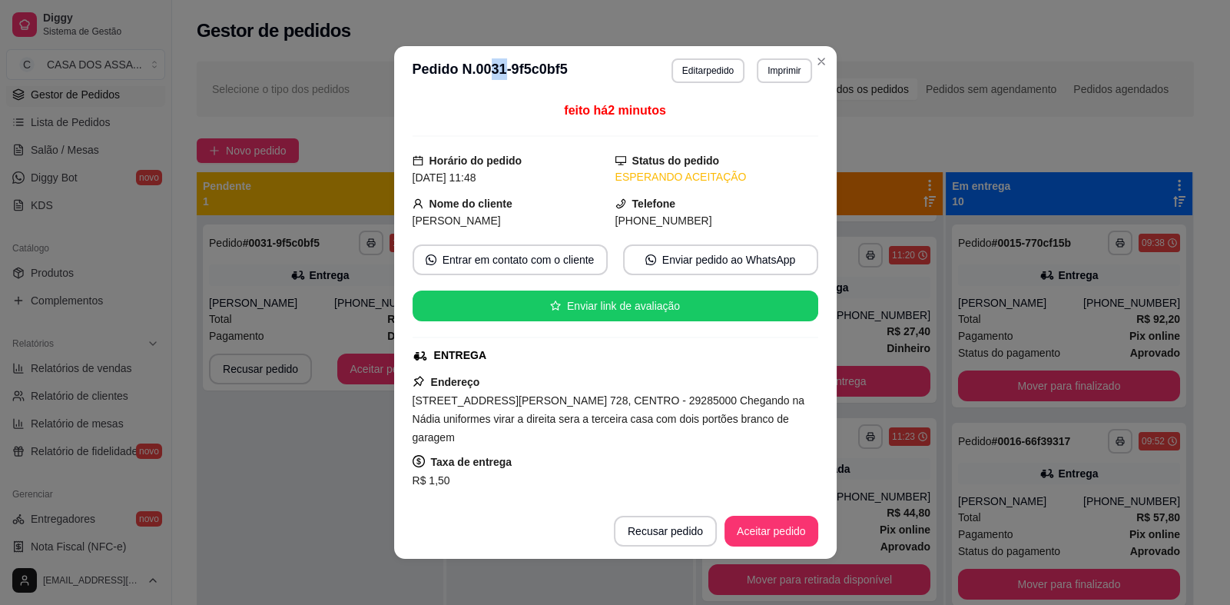
drag, startPoint x: 502, startPoint y: 68, endPoint x: 486, endPoint y: 68, distance: 16.1
click at [486, 68] on h3 "Pedido N. 0031-9f5c0bf5" at bounding box center [490, 70] width 155 height 25
click at [769, 532] on button "Aceitar pedido" at bounding box center [772, 531] width 94 height 31
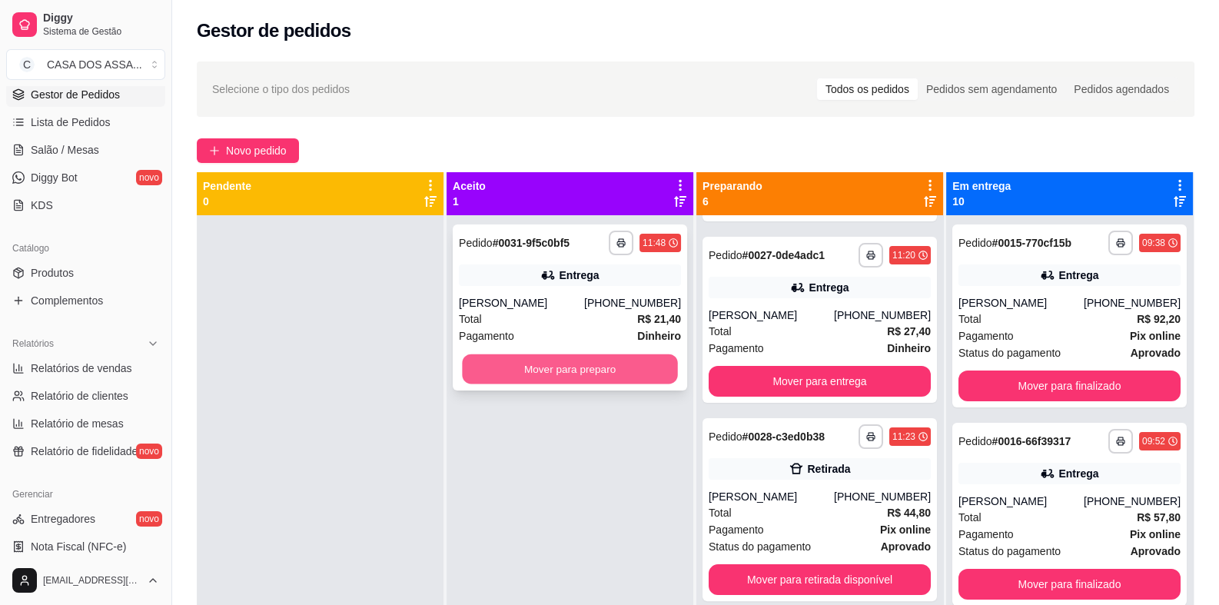
click at [612, 373] on button "Mover para preparo" at bounding box center [569, 369] width 215 height 30
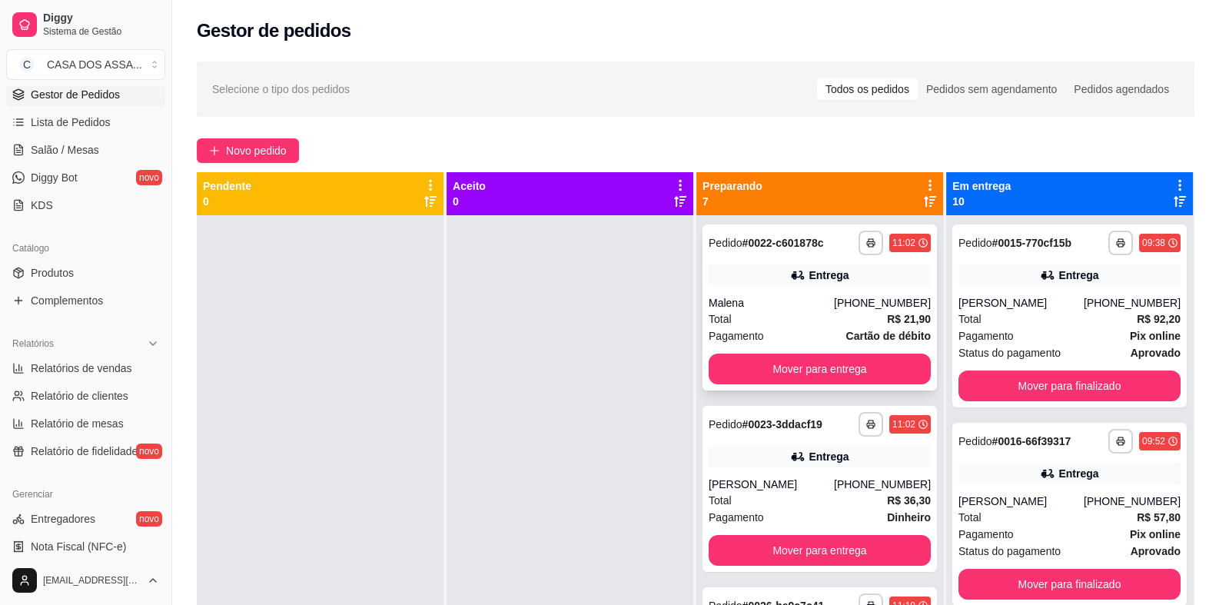
click at [817, 278] on div "Entrega" at bounding box center [828, 274] width 40 height 15
click at [822, 364] on button "Mover para entrega" at bounding box center [819, 369] width 215 height 30
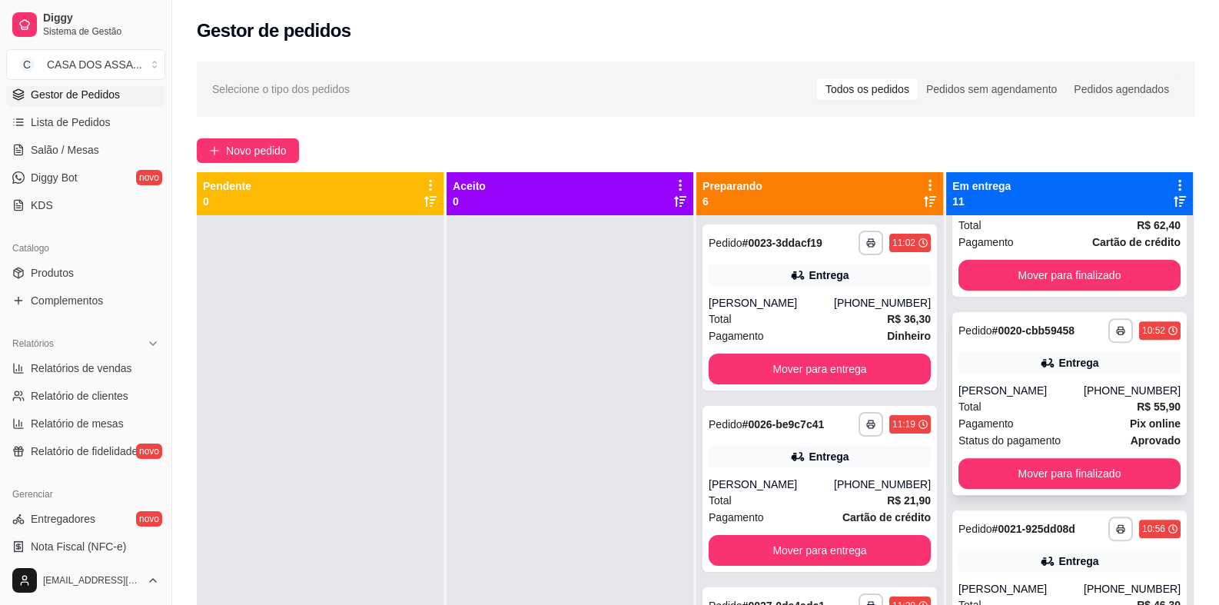
scroll to position [999, 0]
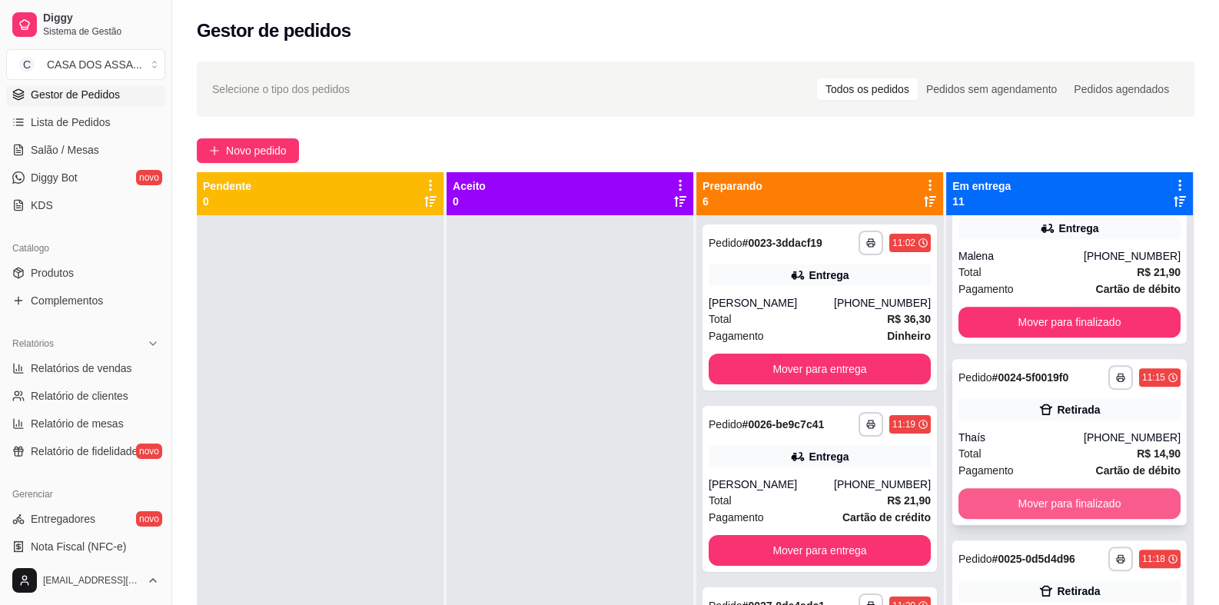
click at [1038, 496] on button "Mover para finalizado" at bounding box center [1069, 503] width 222 height 31
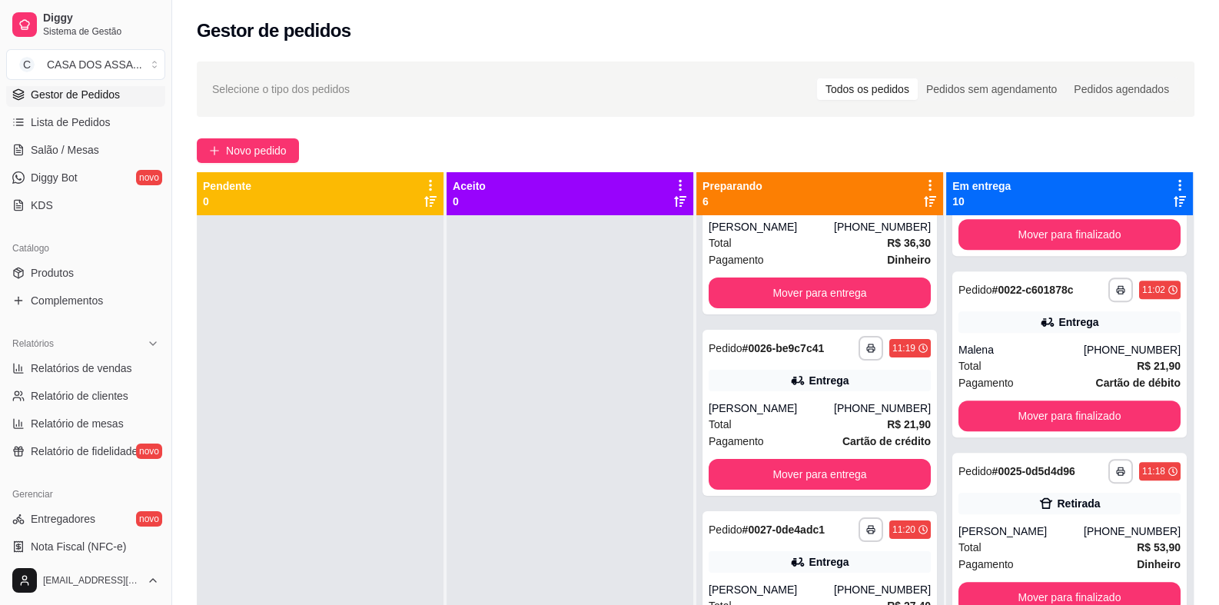
scroll to position [0, 0]
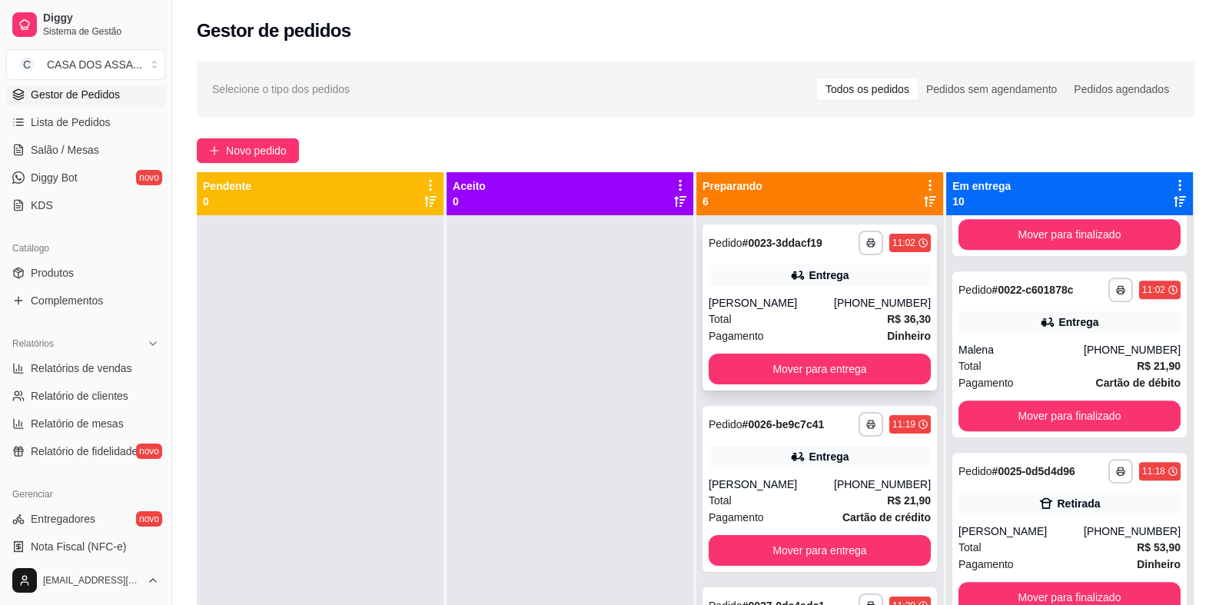
click at [775, 271] on div "Entrega" at bounding box center [819, 275] width 222 height 22
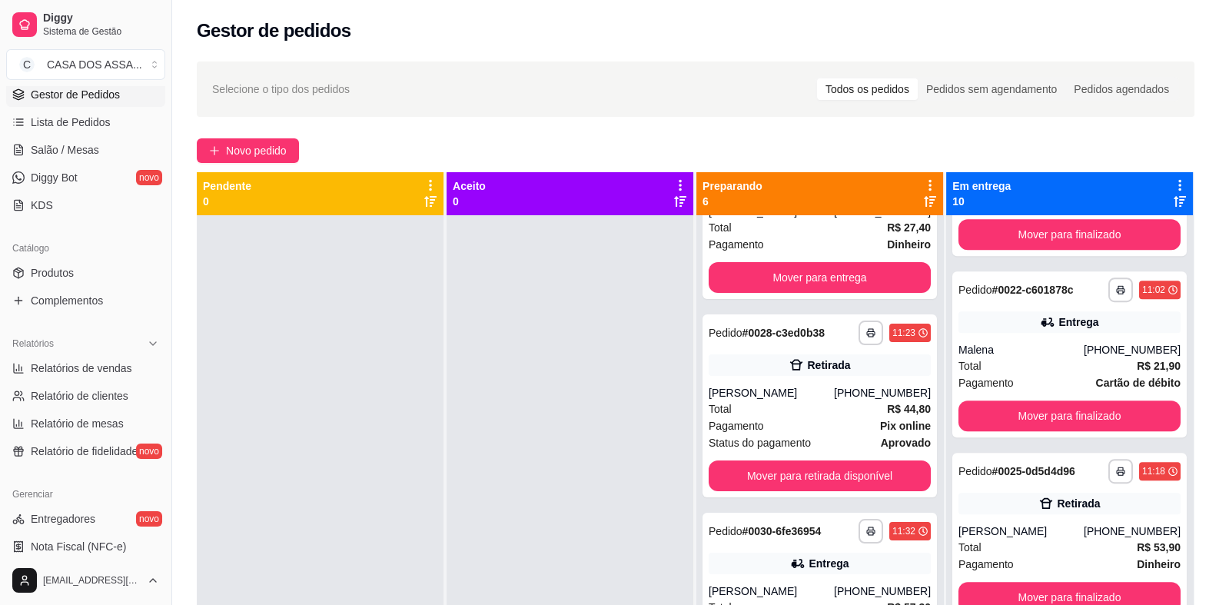
scroll to position [461, 0]
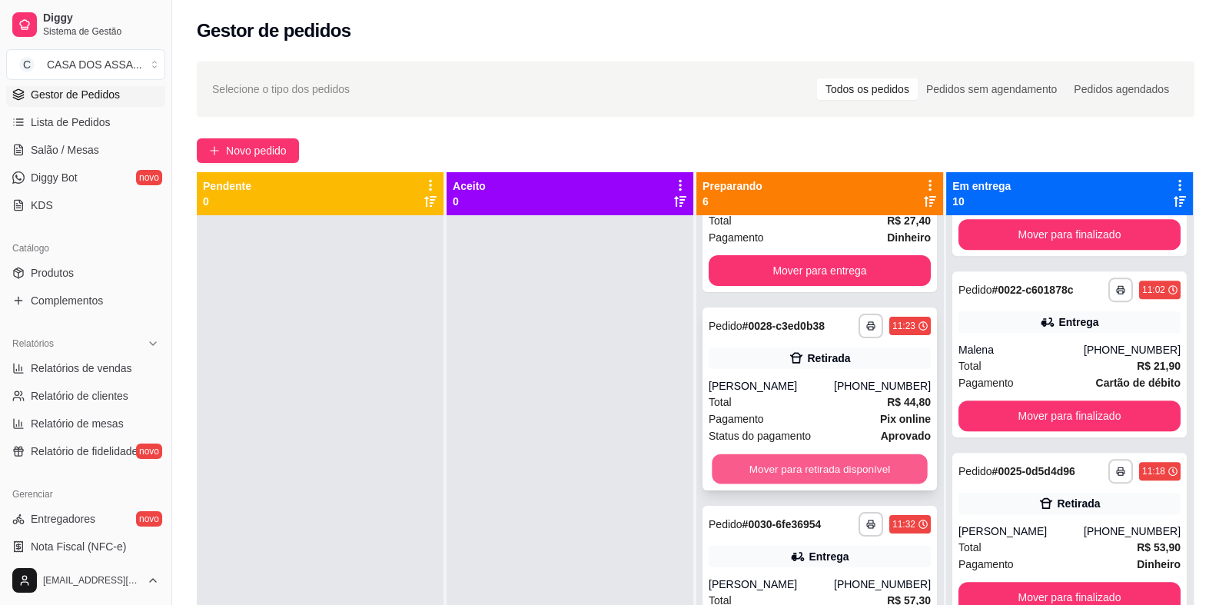
click at [776, 471] on button "Mover para retirada disponível" at bounding box center [819, 469] width 215 height 30
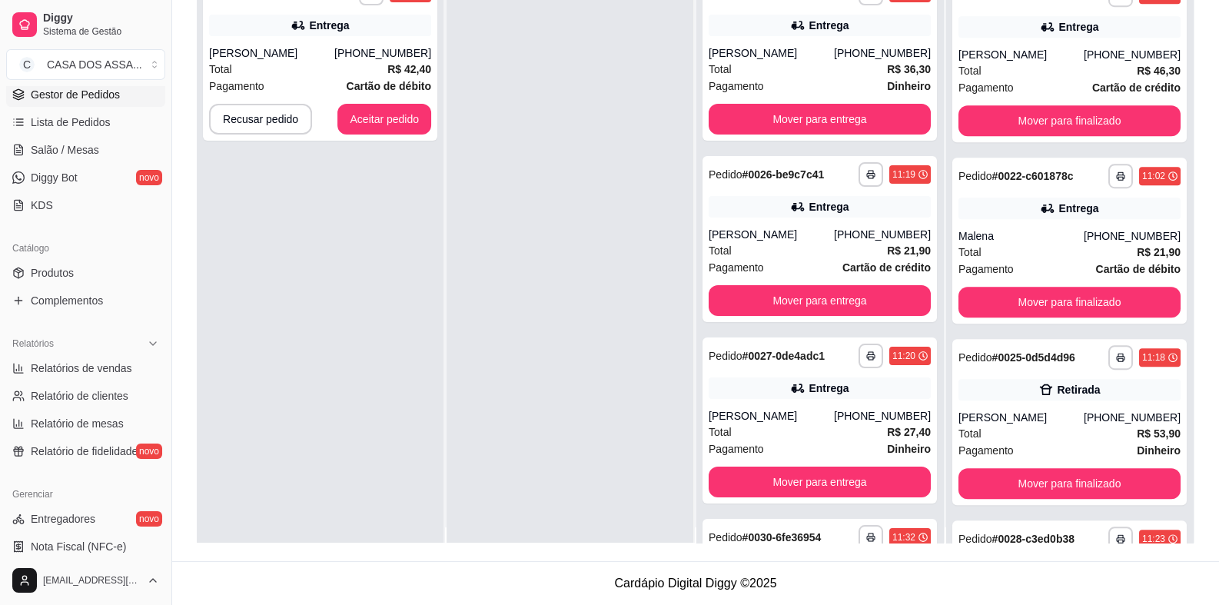
scroll to position [0, 0]
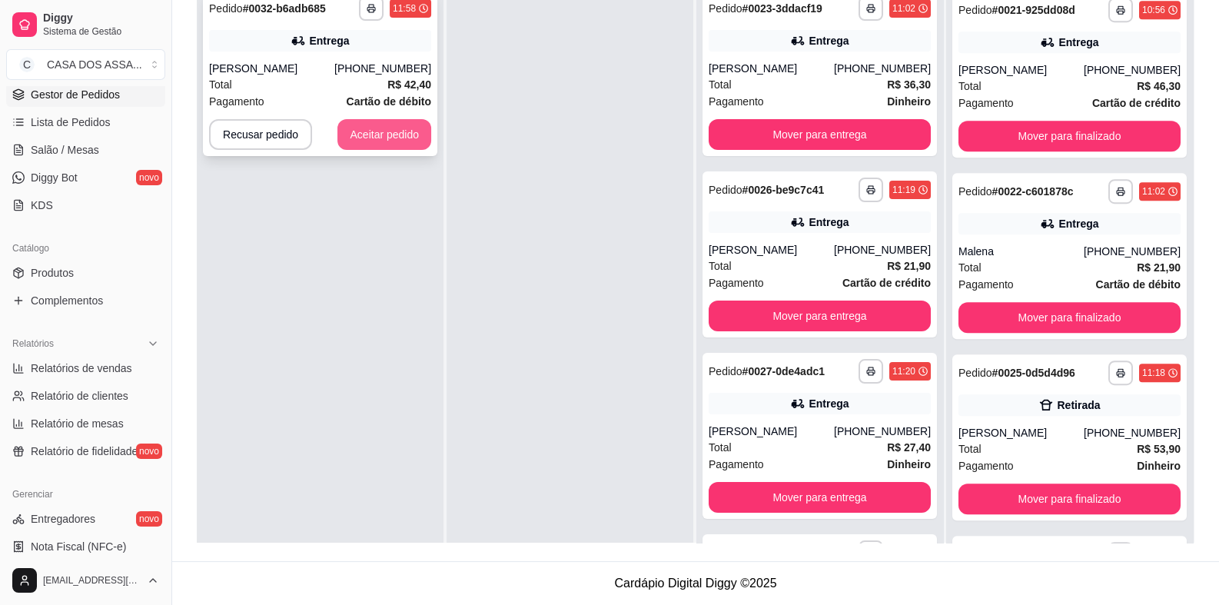
click at [384, 141] on button "Aceitar pedido" at bounding box center [384, 134] width 94 height 31
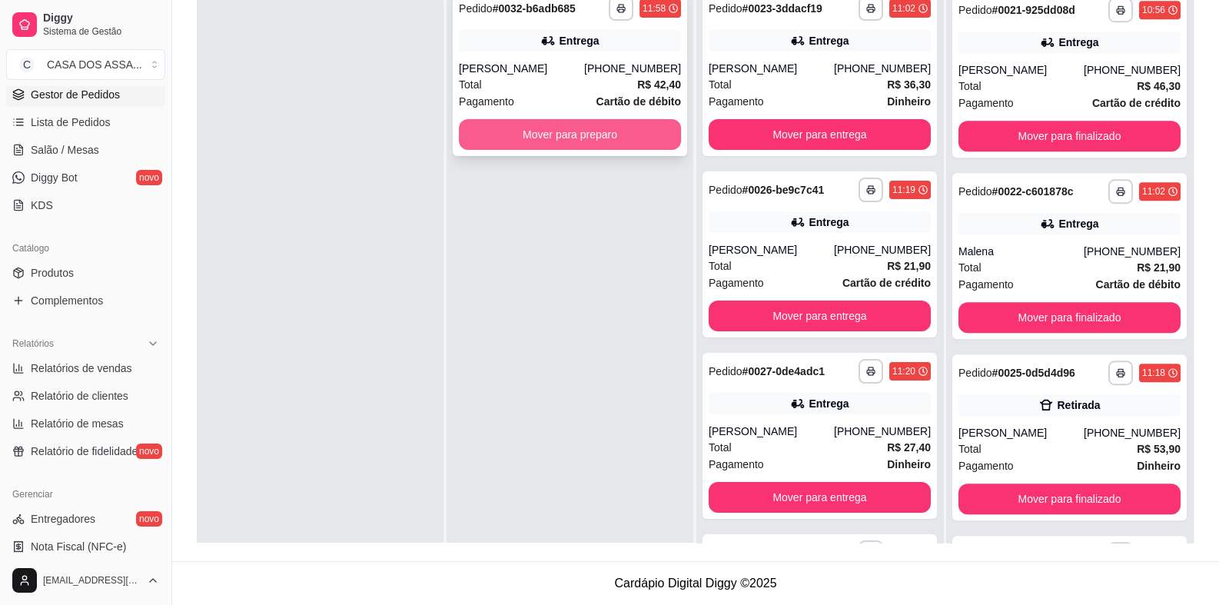
click at [594, 137] on button "Mover para preparo" at bounding box center [570, 134] width 222 height 31
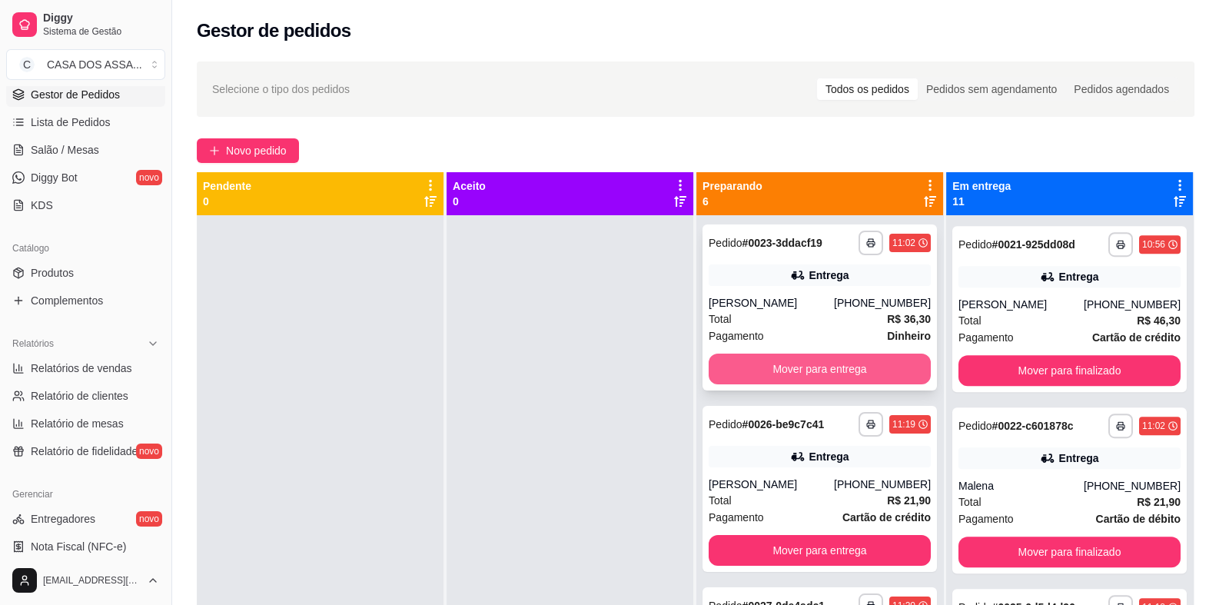
click at [807, 367] on button "Mover para entrega" at bounding box center [819, 368] width 222 height 31
click at [806, 370] on button "Mover para entrega" at bounding box center [819, 368] width 222 height 31
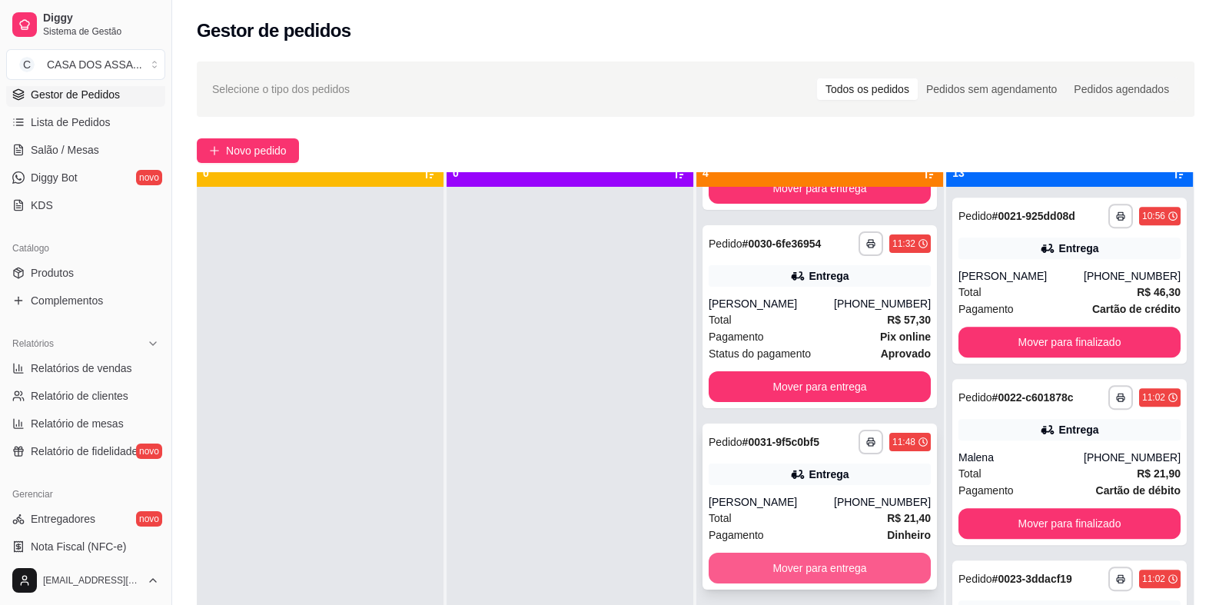
scroll to position [42, 0]
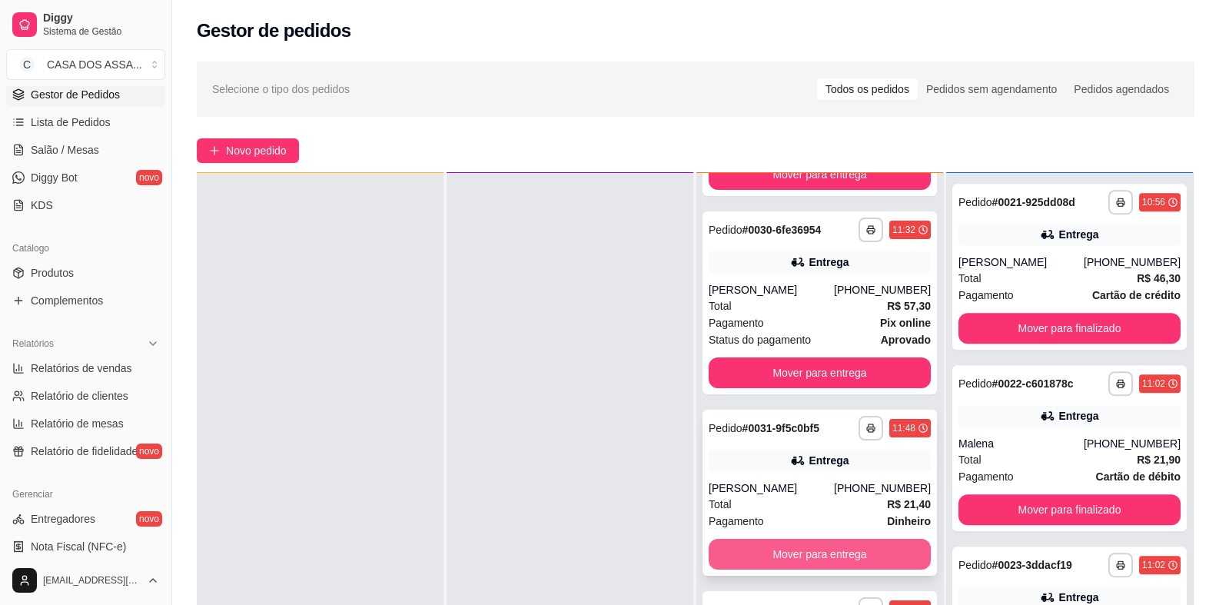
click at [812, 552] on button "Mover para entrega" at bounding box center [819, 554] width 222 height 31
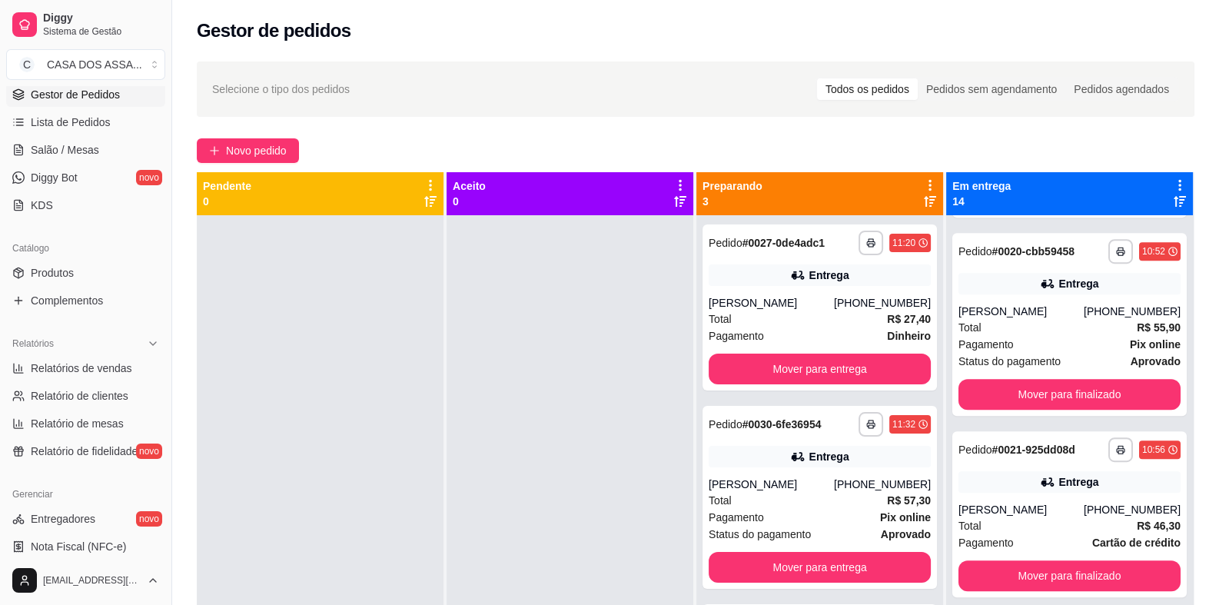
scroll to position [922, 0]
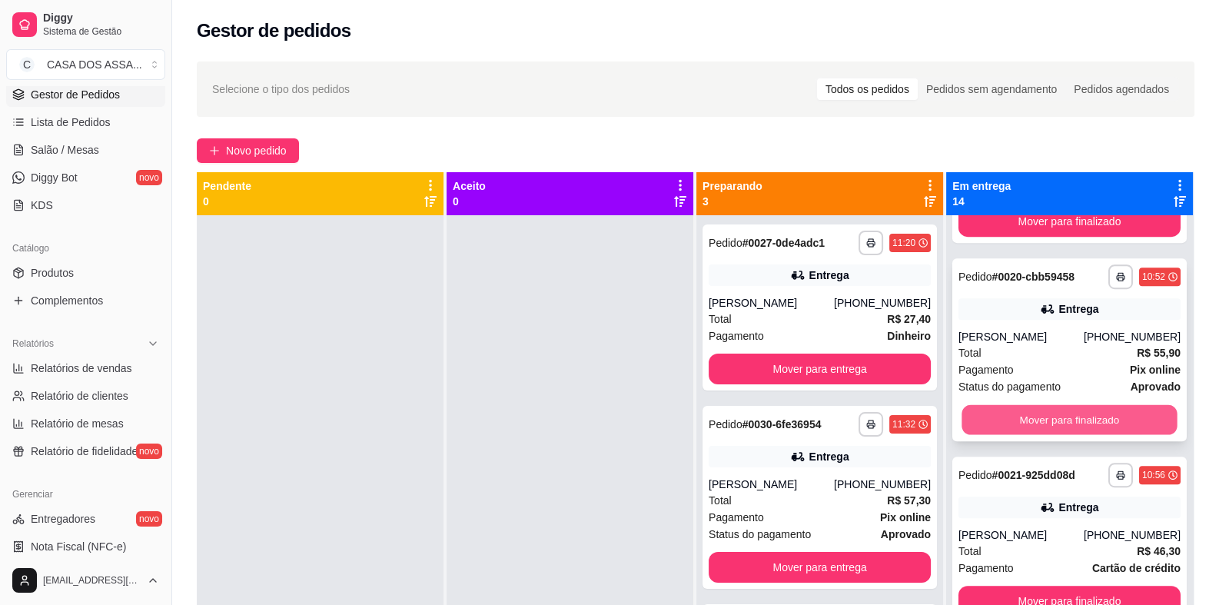
click at [1058, 421] on button "Mover para finalizado" at bounding box center [1068, 420] width 215 height 30
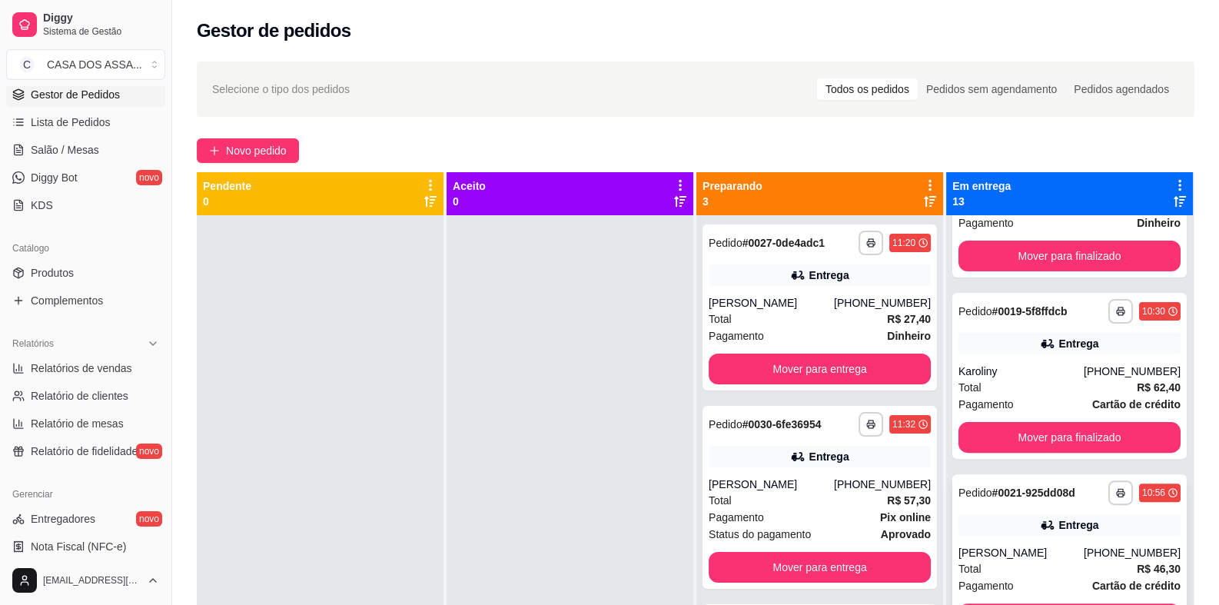
scroll to position [691, 0]
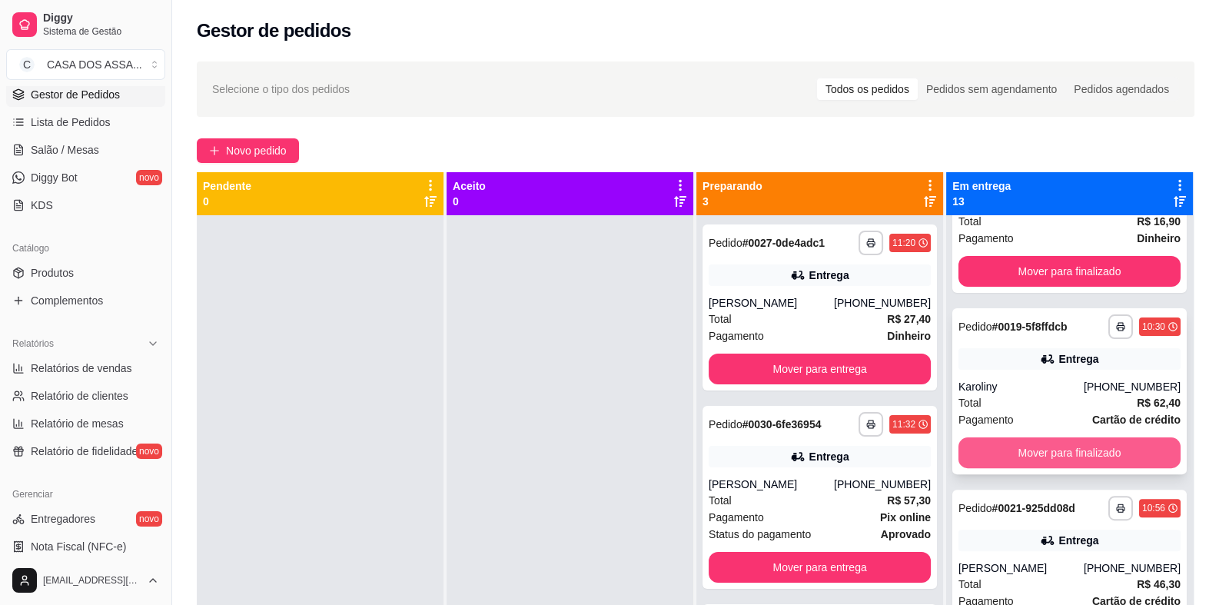
click at [1053, 448] on button "Mover para finalizado" at bounding box center [1069, 452] width 222 height 31
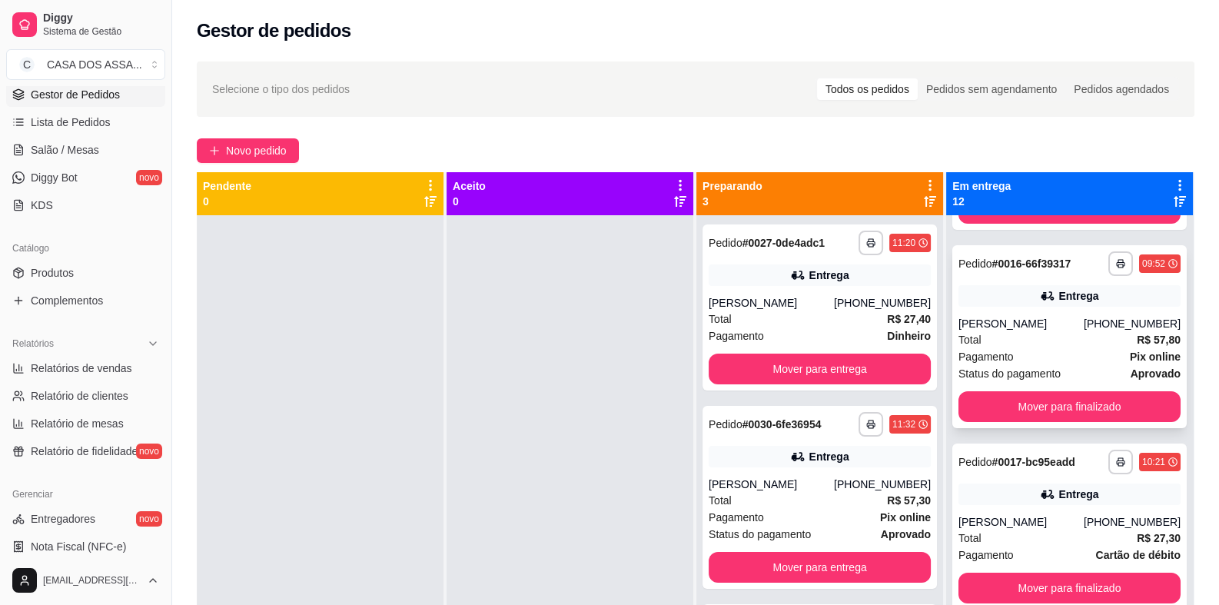
scroll to position [153, 0]
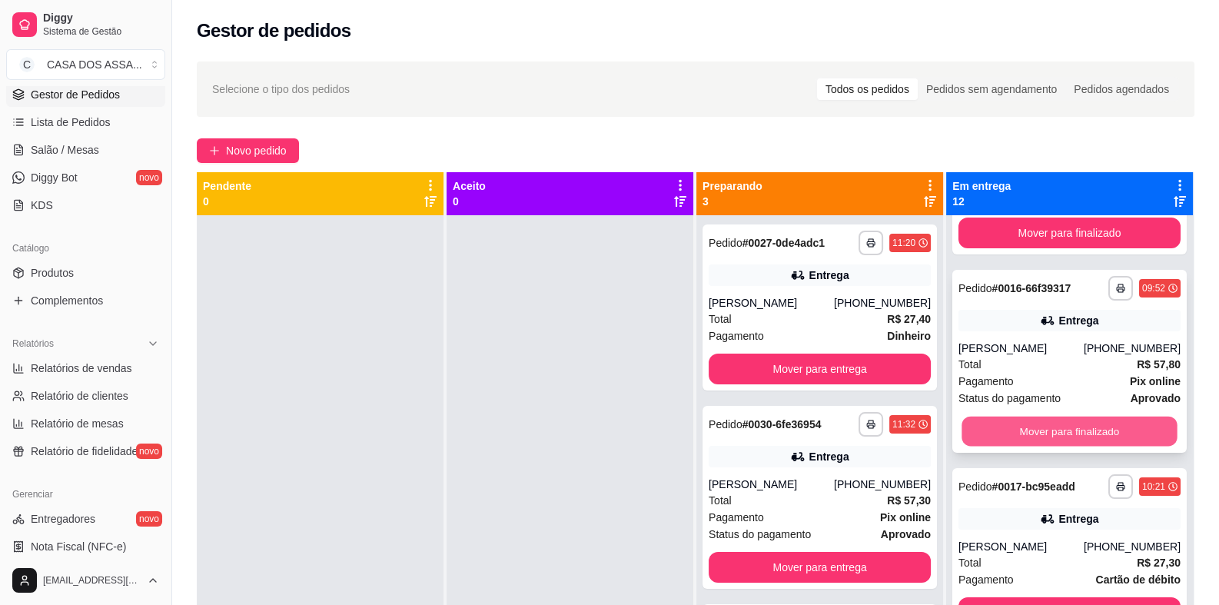
click at [1037, 428] on button "Mover para finalizado" at bounding box center [1068, 431] width 215 height 30
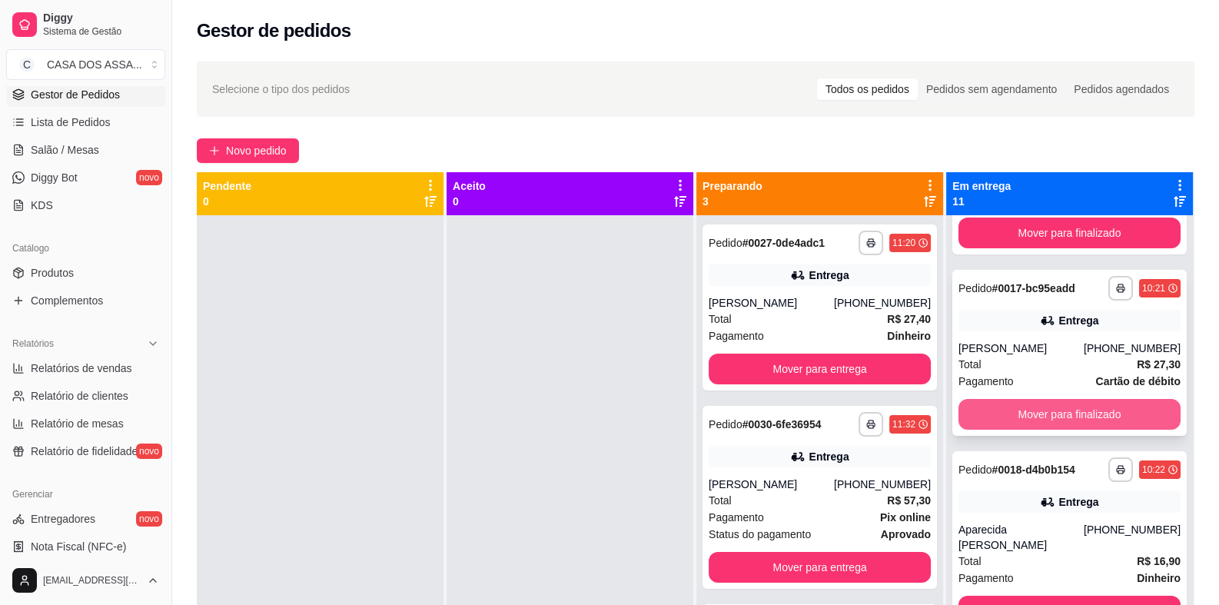
click at [1057, 413] on button "Mover para finalizado" at bounding box center [1069, 414] width 222 height 31
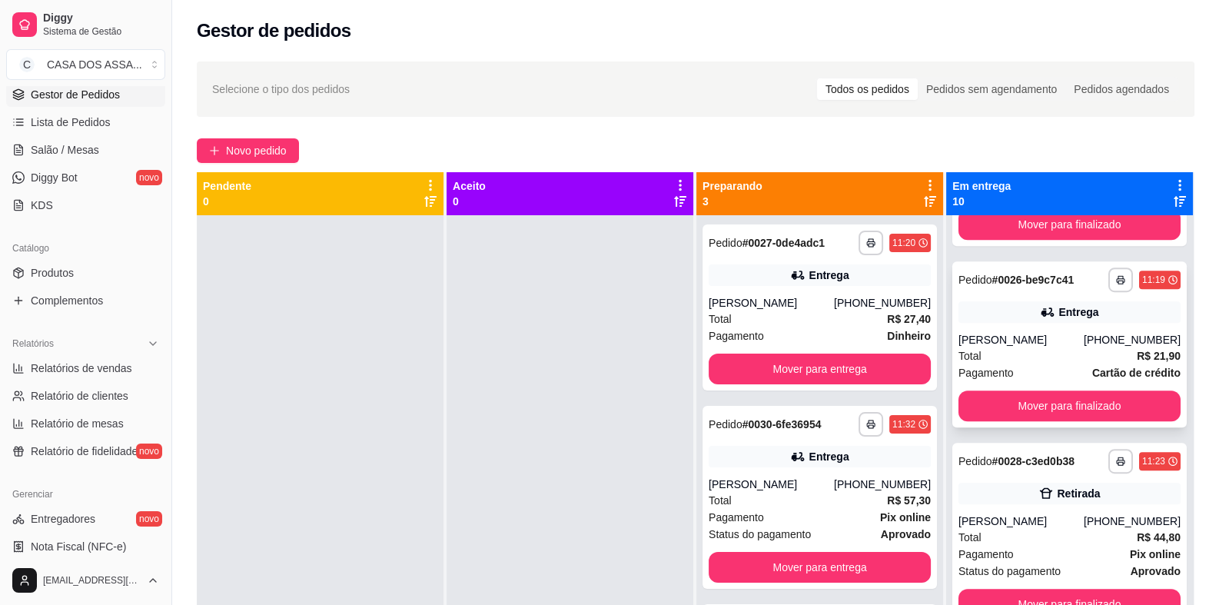
scroll to position [1153, 0]
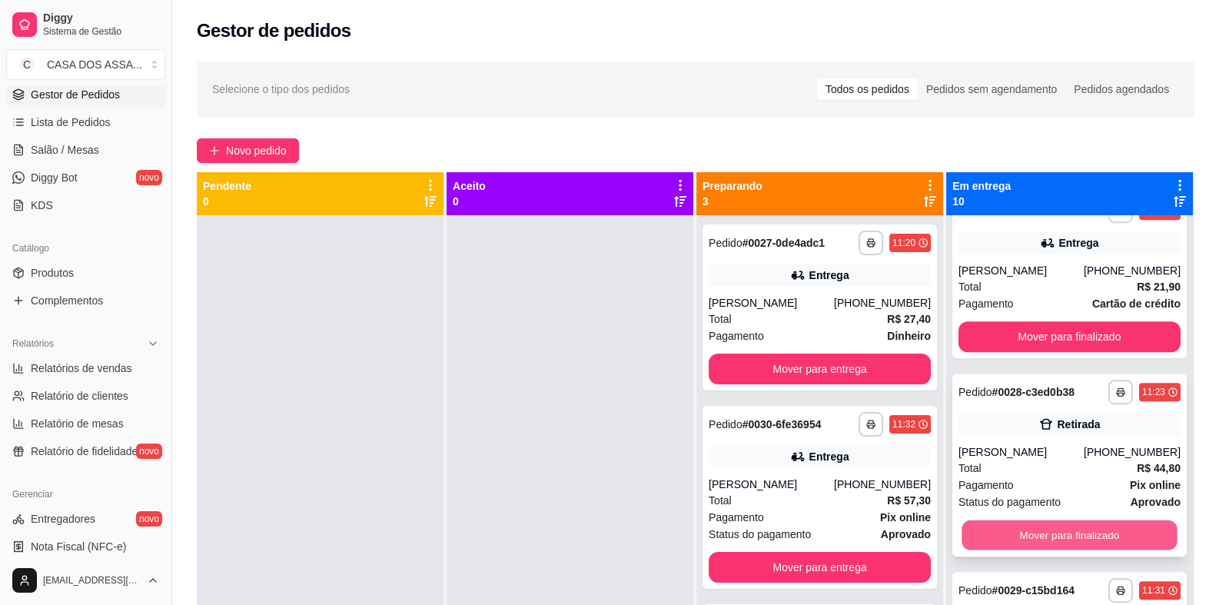
click at [1050, 534] on button "Mover para finalizado" at bounding box center [1068, 535] width 215 height 30
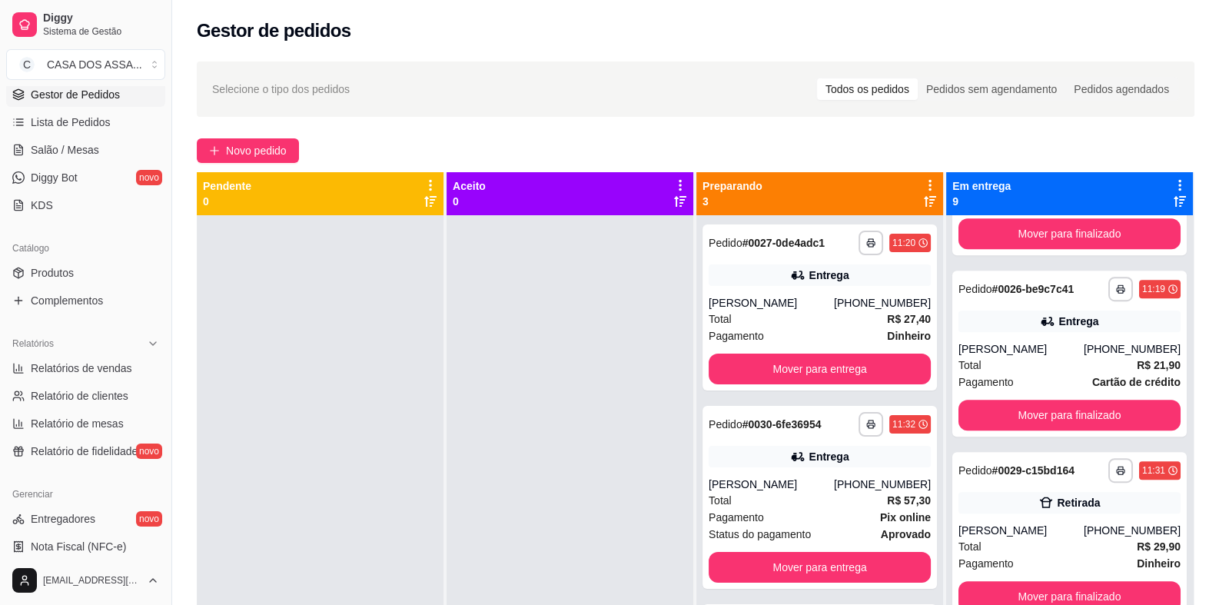
click at [818, 143] on div "Novo pedido" at bounding box center [695, 150] width 997 height 25
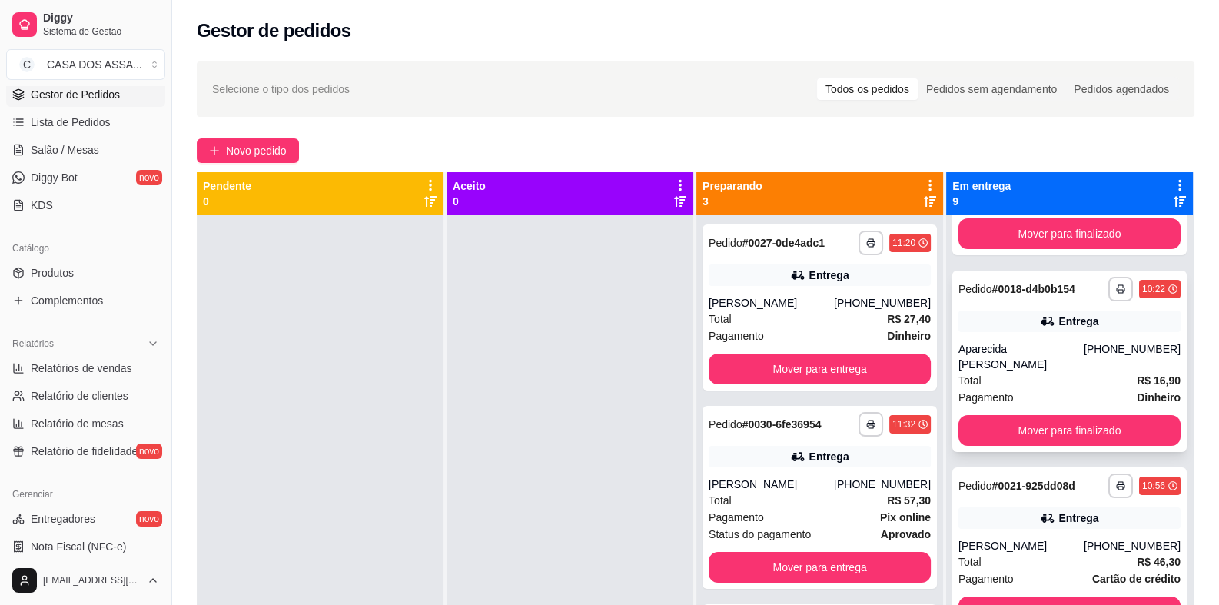
scroll to position [75, 0]
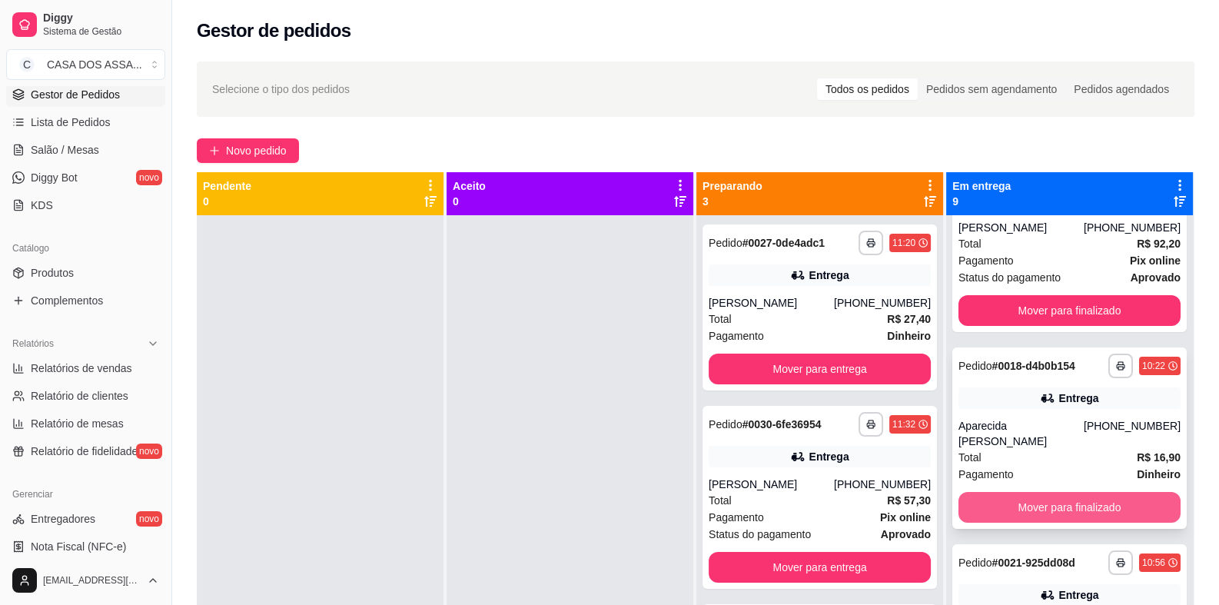
click at [1037, 511] on button "Mover para finalizado" at bounding box center [1069, 507] width 222 height 31
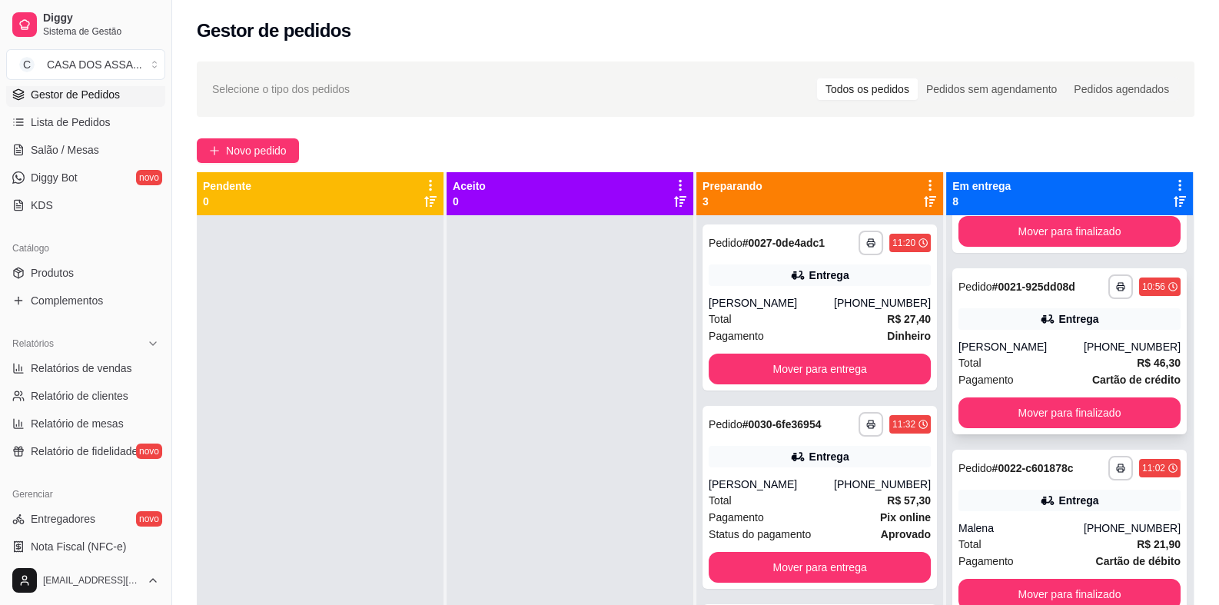
scroll to position [229, 0]
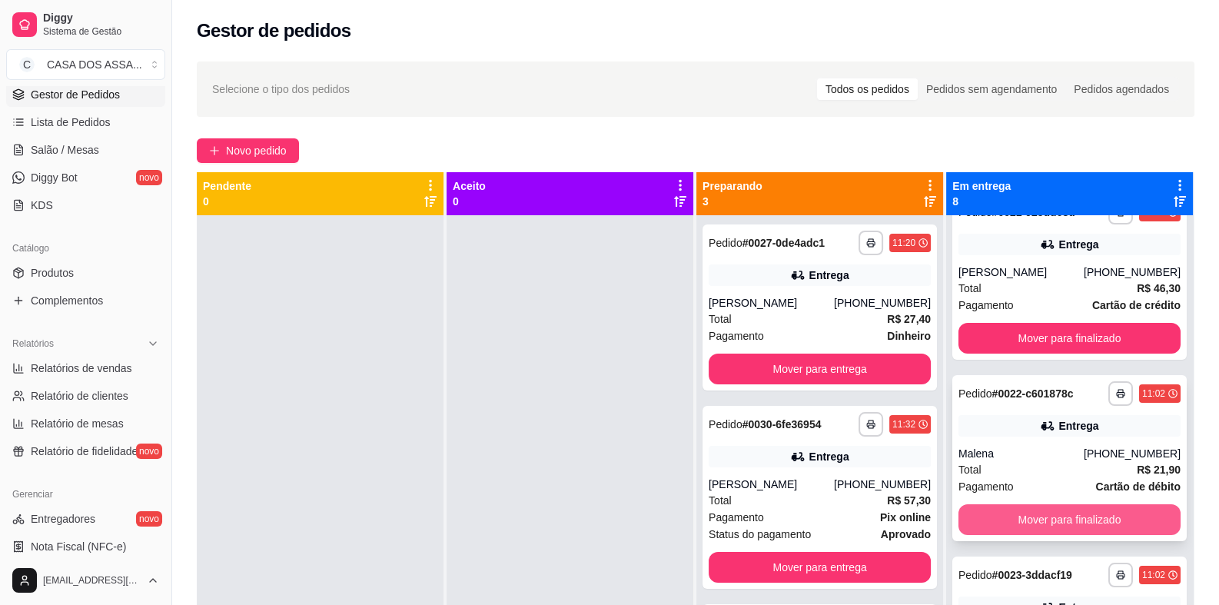
click at [1034, 519] on button "Mover para finalizado" at bounding box center [1069, 519] width 222 height 31
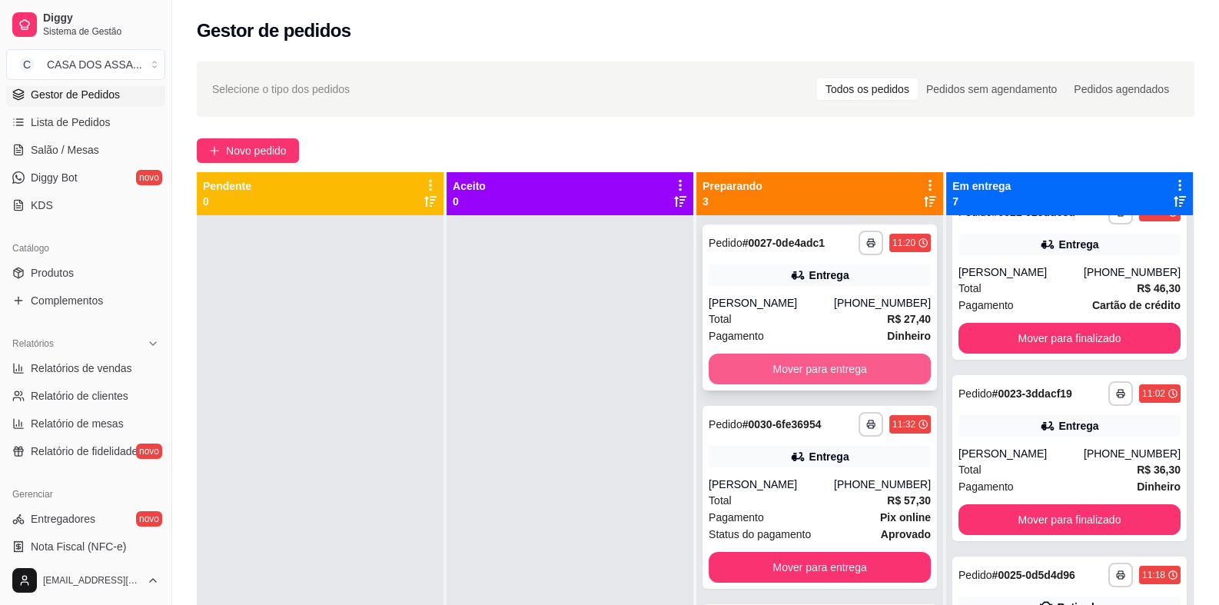
click at [799, 367] on button "Mover para entrega" at bounding box center [819, 368] width 222 height 31
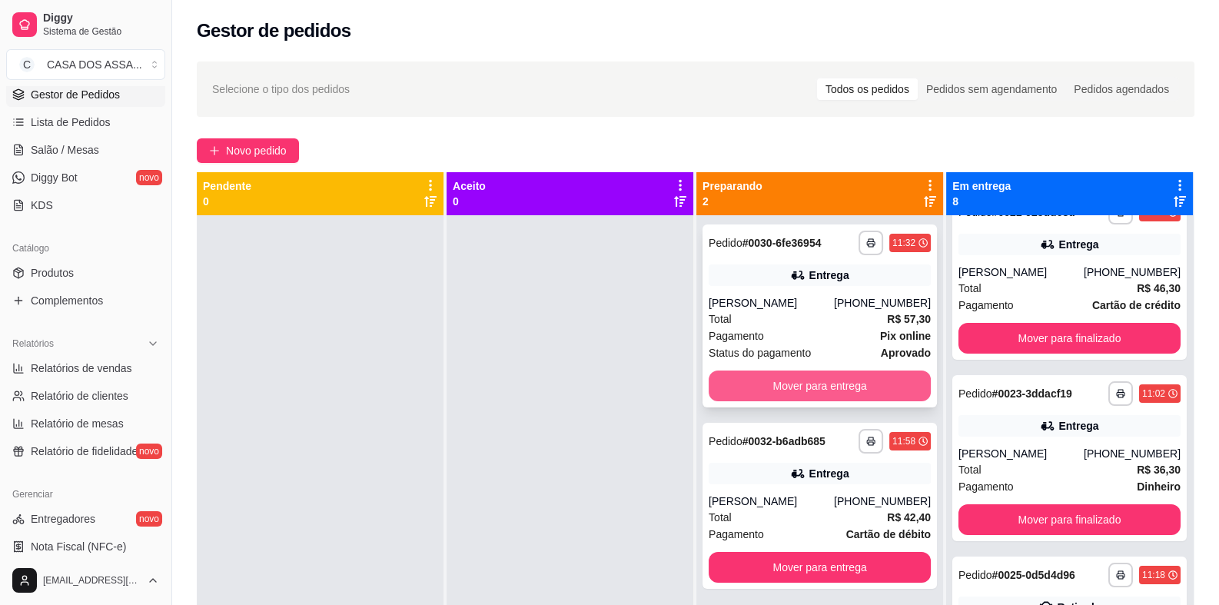
click at [810, 383] on button "Mover para entrega" at bounding box center [819, 385] width 222 height 31
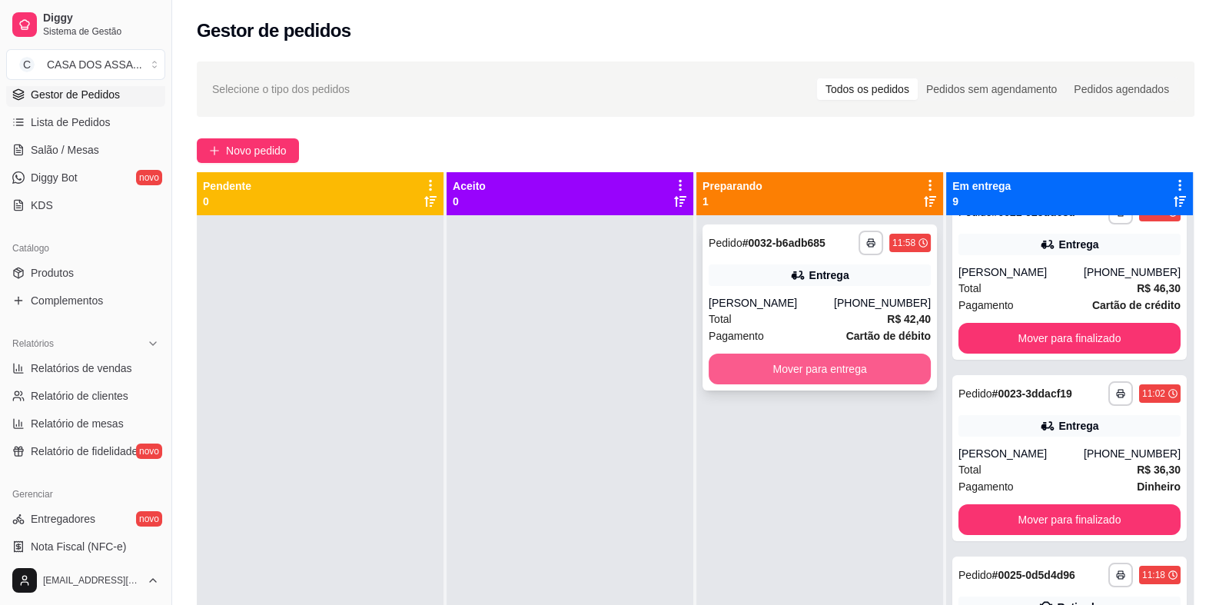
click at [814, 377] on button "Mover para entrega" at bounding box center [819, 368] width 222 height 31
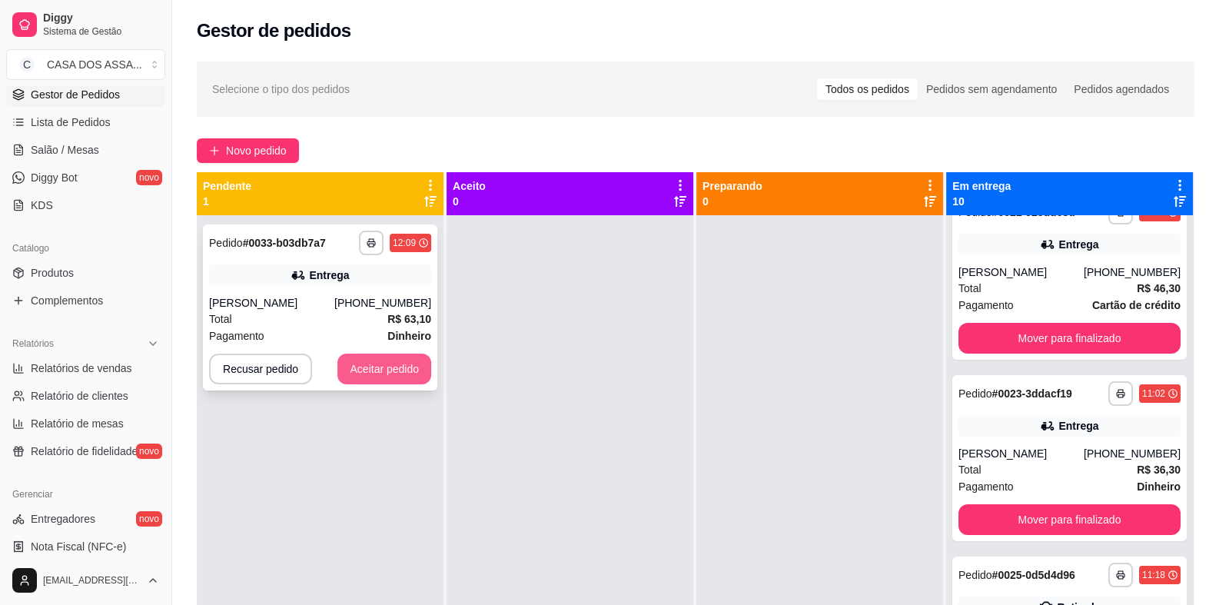
click at [372, 375] on button "Aceitar pedido" at bounding box center [384, 368] width 94 height 31
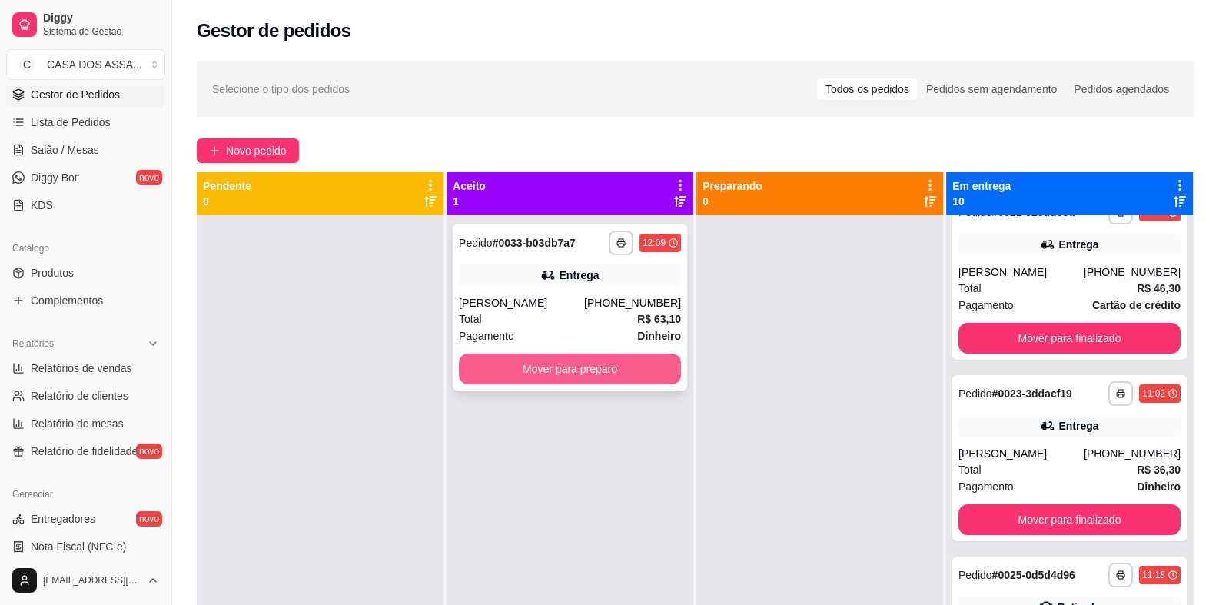
click at [557, 375] on button "Mover para preparo" at bounding box center [570, 368] width 222 height 31
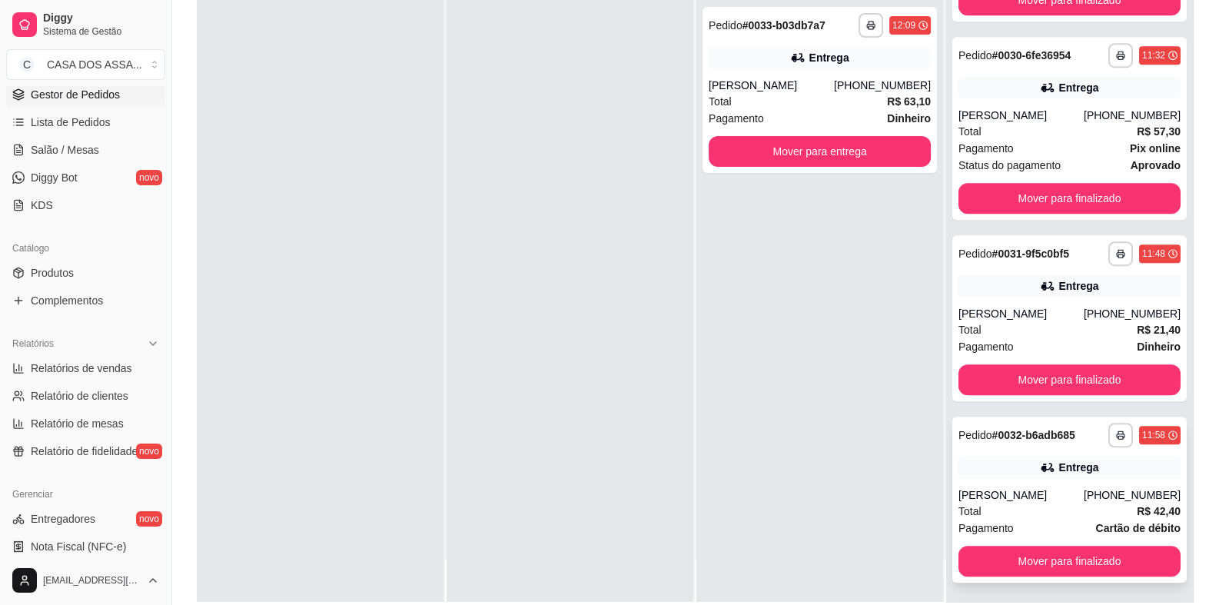
scroll to position [231, 0]
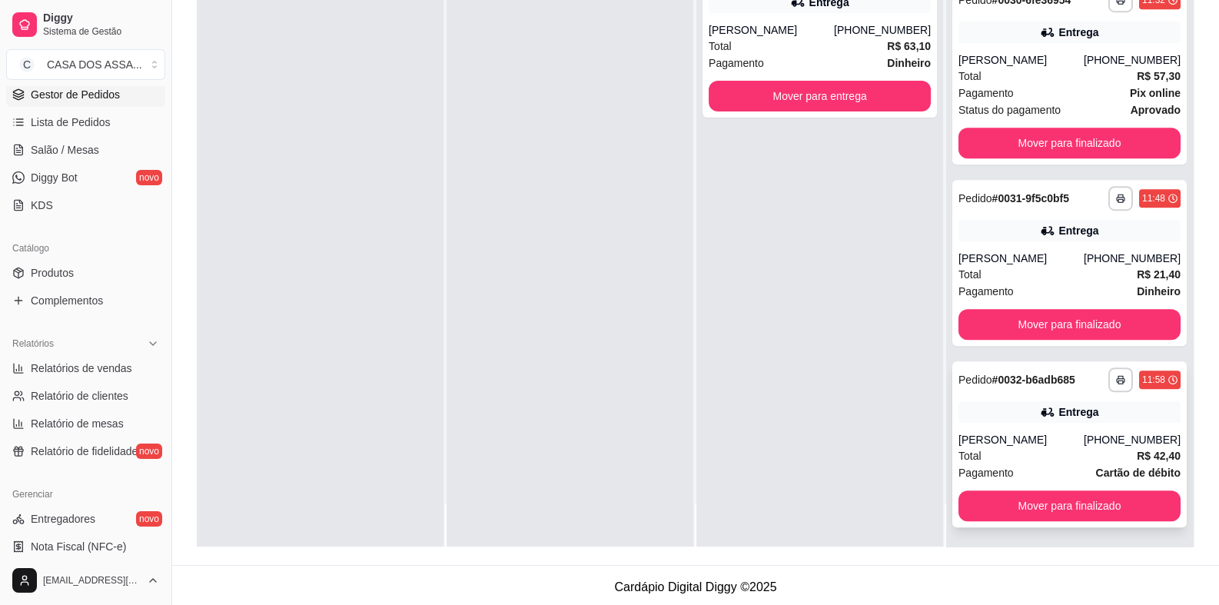
click at [1030, 451] on div "Total R$ 42,40" at bounding box center [1069, 455] width 222 height 17
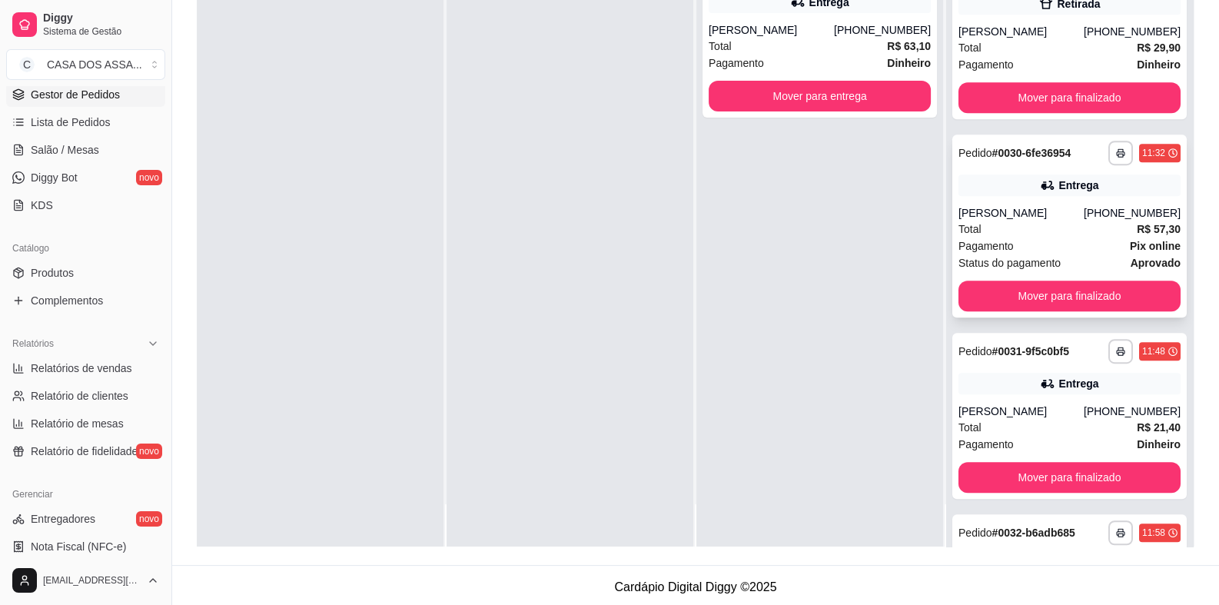
scroll to position [1103, 0]
click at [1049, 210] on div "[PERSON_NAME]" at bounding box center [1020, 213] width 125 height 15
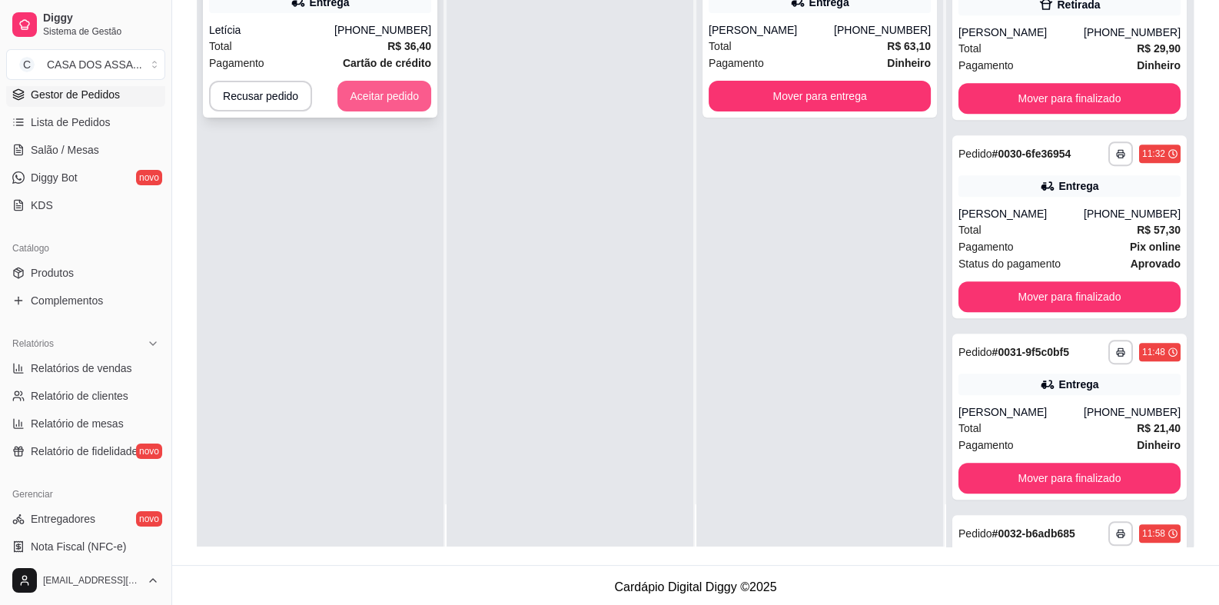
click at [357, 94] on button "Aceitar pedido" at bounding box center [384, 96] width 94 height 31
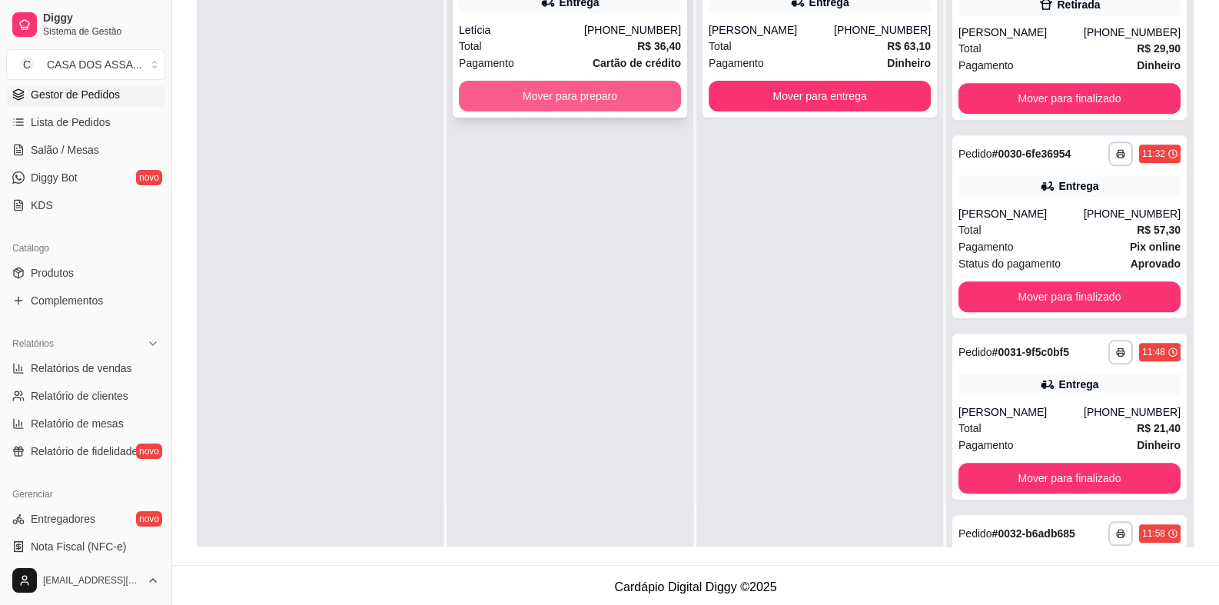
click at [632, 102] on button "Mover para preparo" at bounding box center [570, 96] width 222 height 31
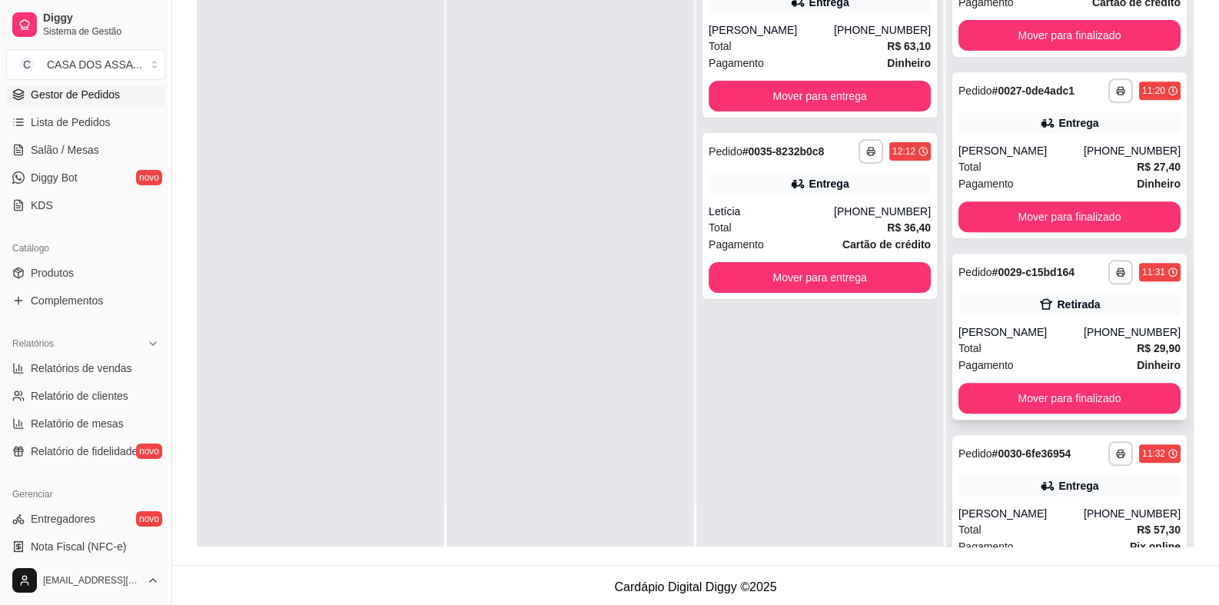
scroll to position [795, 0]
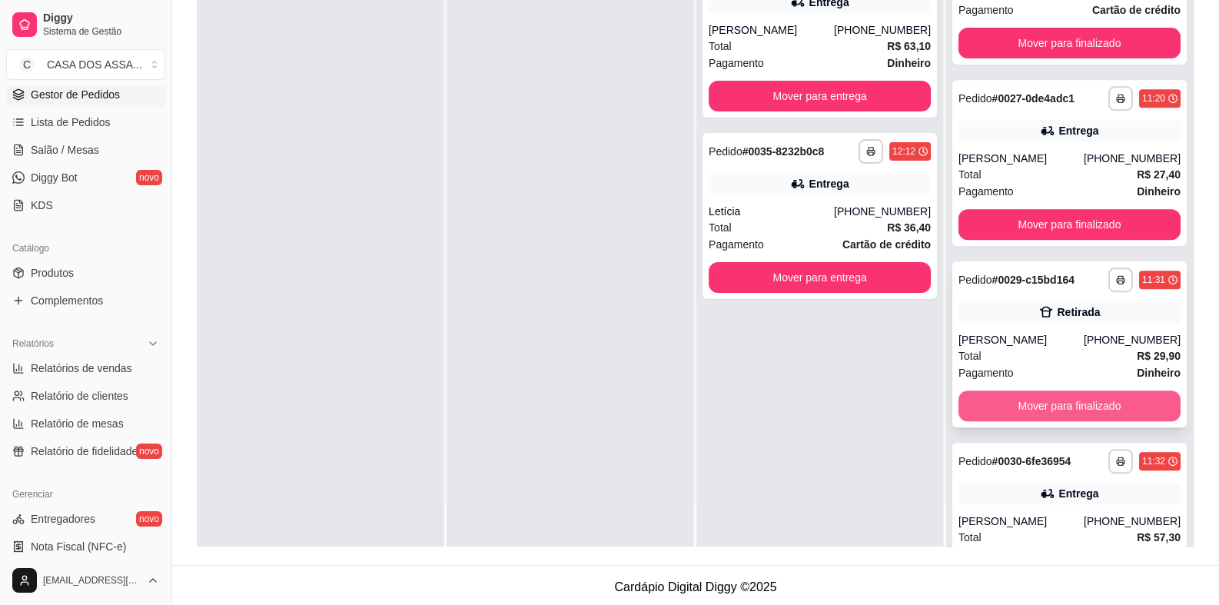
click at [1027, 404] on button "Mover para finalizado" at bounding box center [1069, 405] width 222 height 31
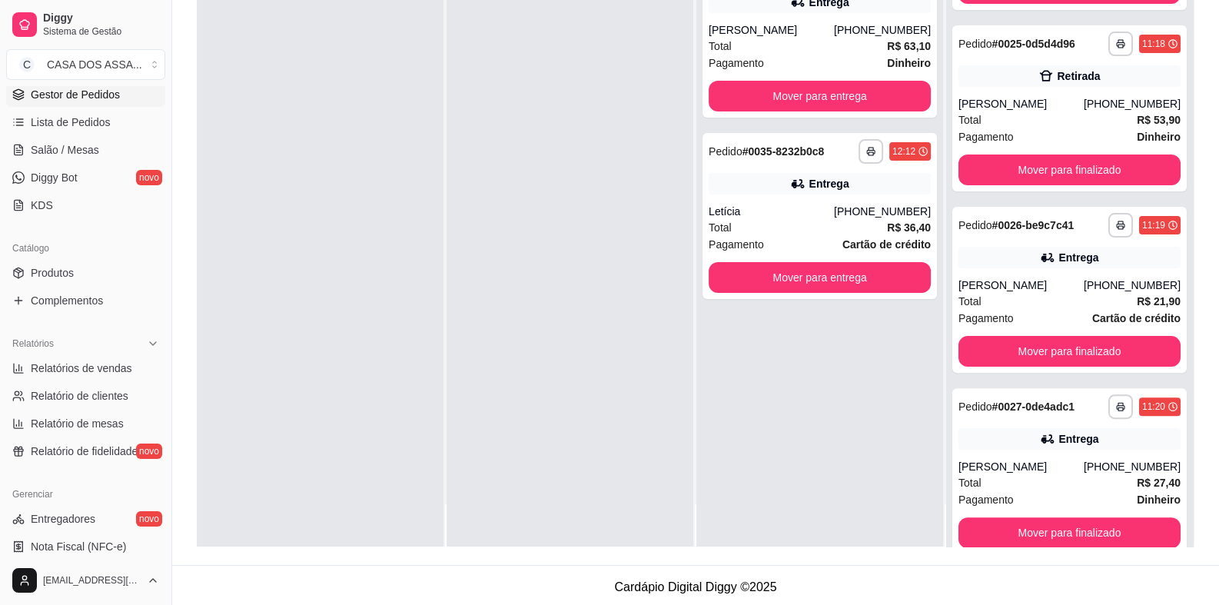
scroll to position [411, 0]
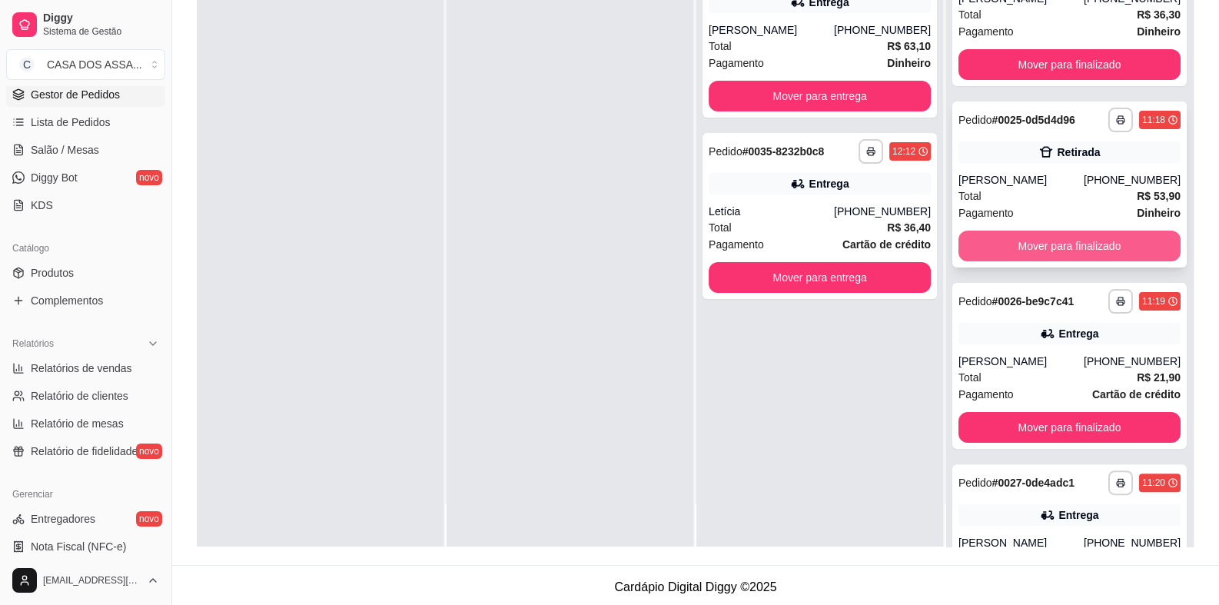
click at [1050, 246] on button "Mover para finalizado" at bounding box center [1069, 246] width 222 height 31
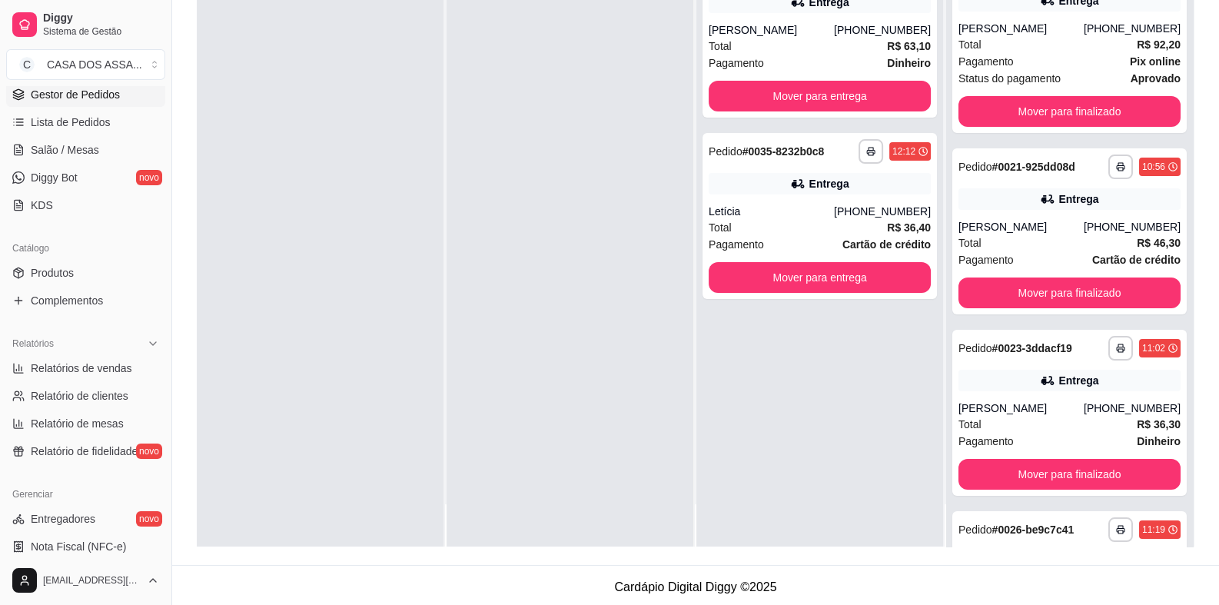
scroll to position [0, 0]
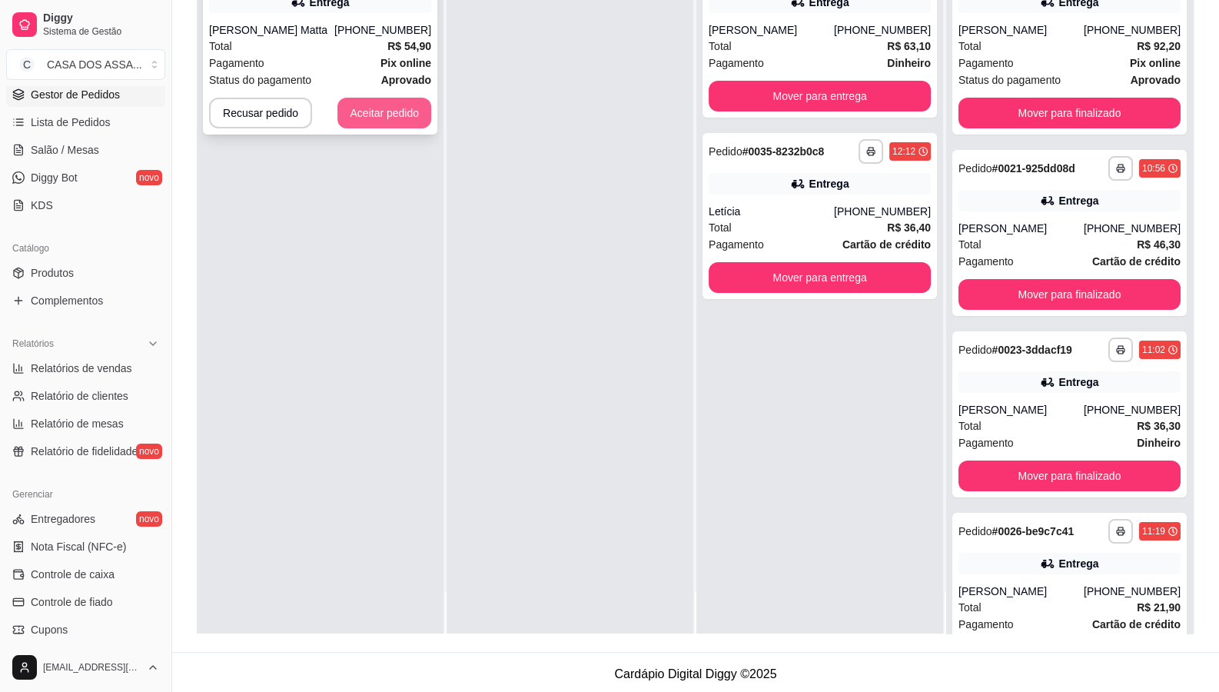
click at [396, 104] on button "Aceitar pedido" at bounding box center [384, 113] width 94 height 31
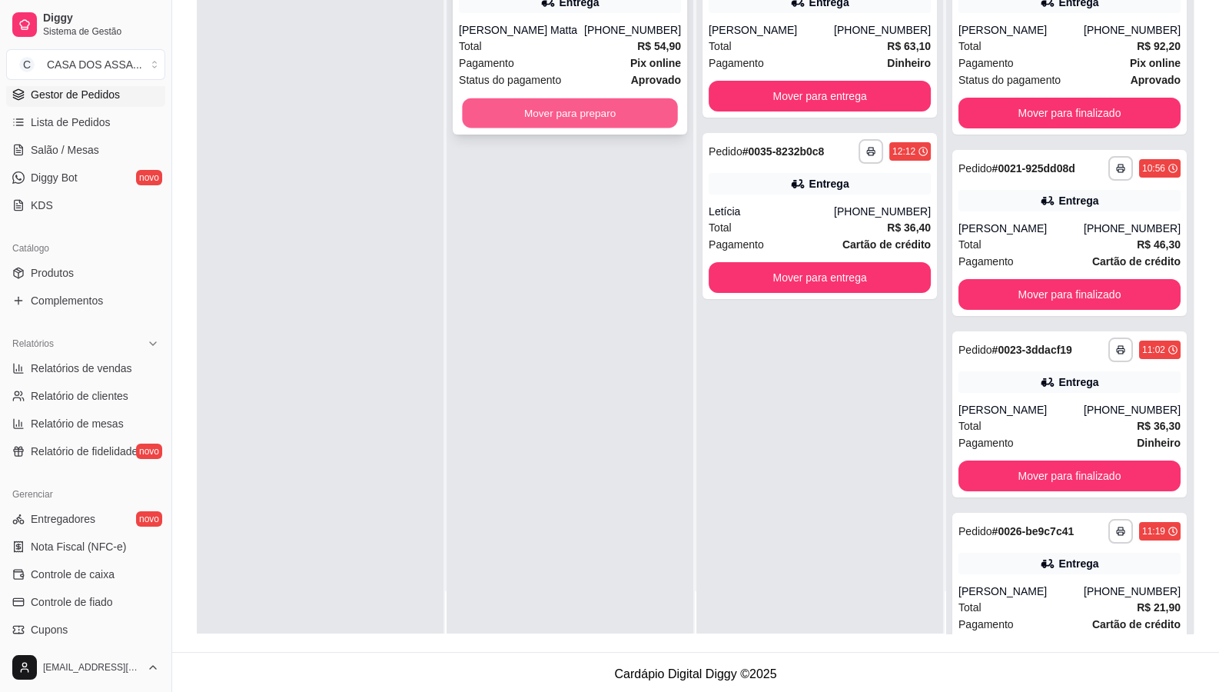
click at [572, 112] on button "Mover para preparo" at bounding box center [569, 113] width 215 height 30
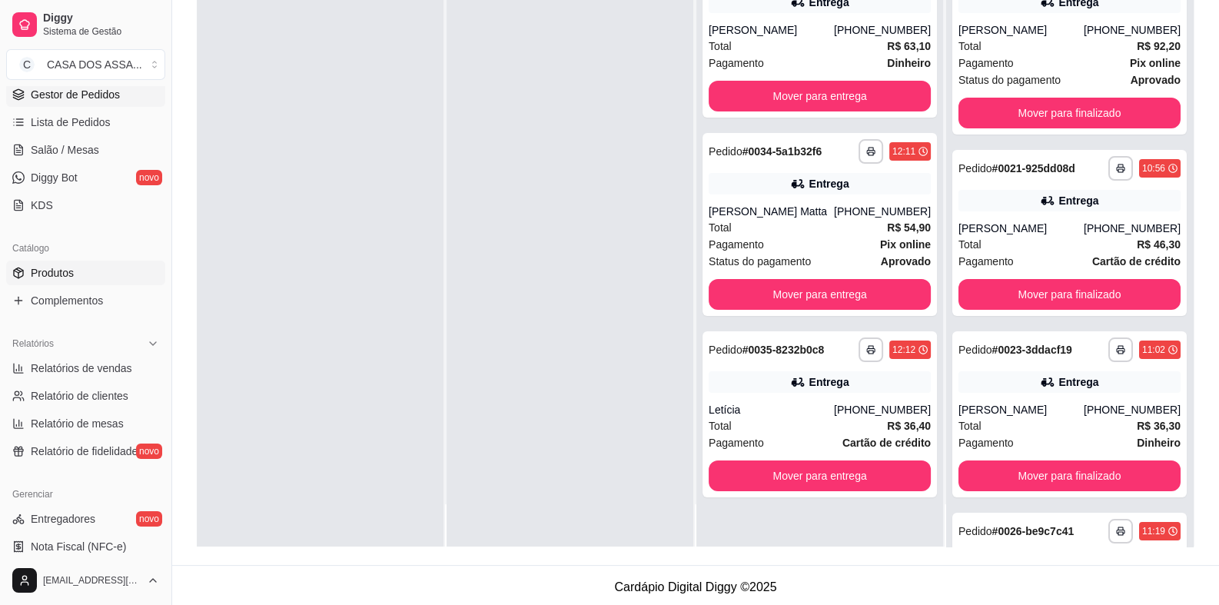
click at [63, 274] on span "Produtos" at bounding box center [52, 272] width 43 height 15
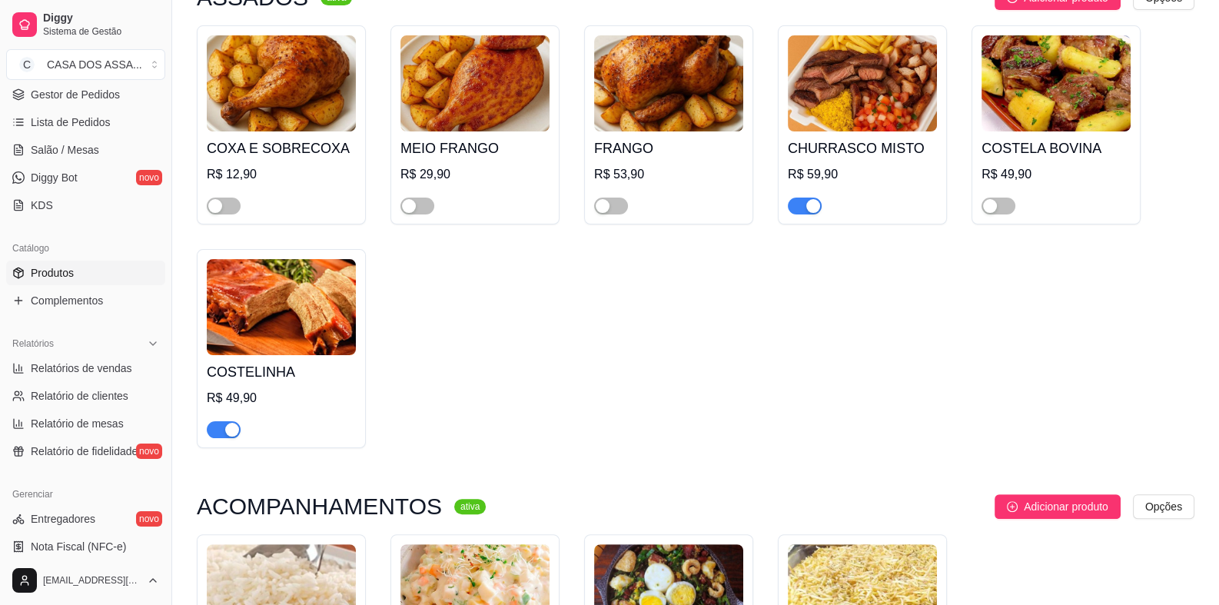
scroll to position [461, 0]
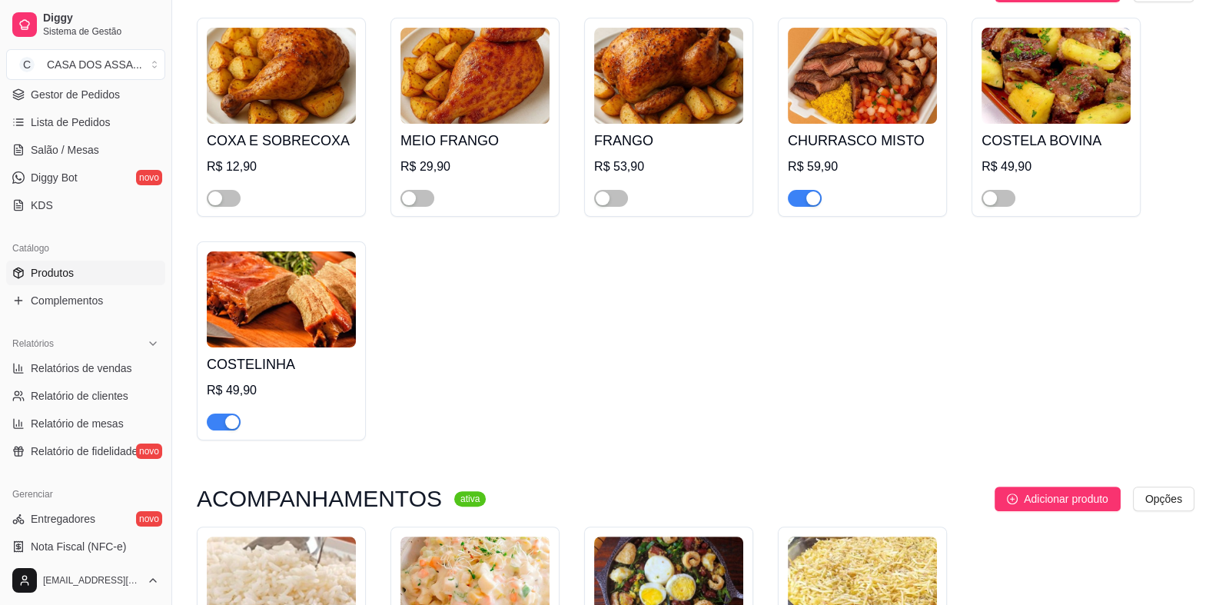
click at [219, 421] on span "button" at bounding box center [224, 421] width 34 height 17
click at [78, 127] on span "Lista de Pedidos" at bounding box center [71, 121] width 80 height 15
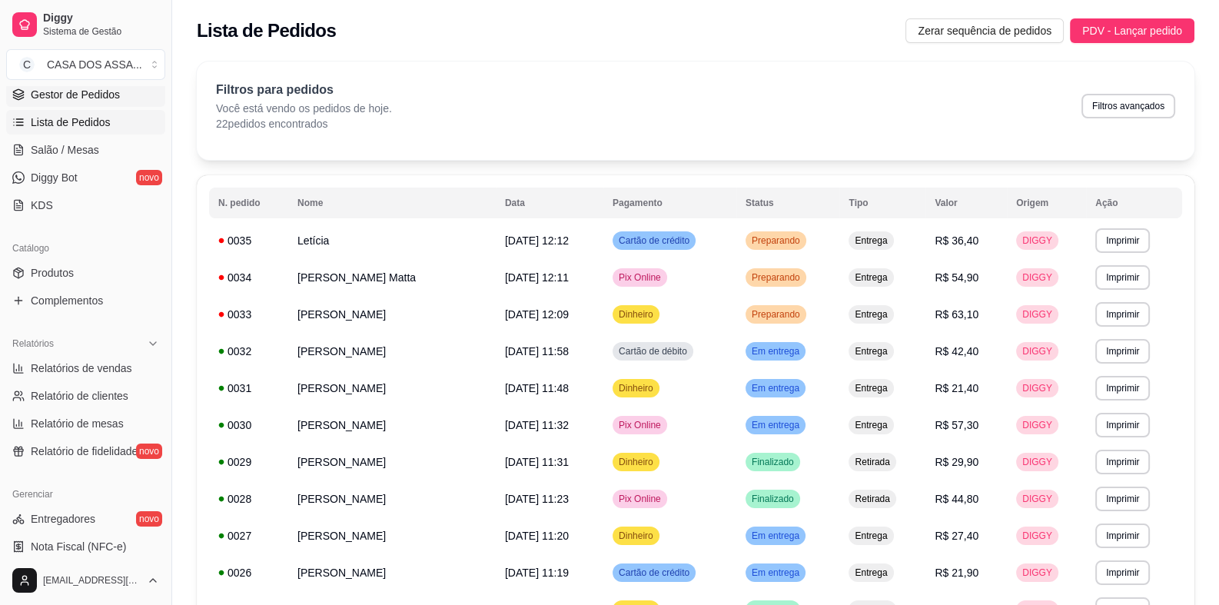
click at [81, 98] on span "Gestor de Pedidos" at bounding box center [75, 94] width 89 height 15
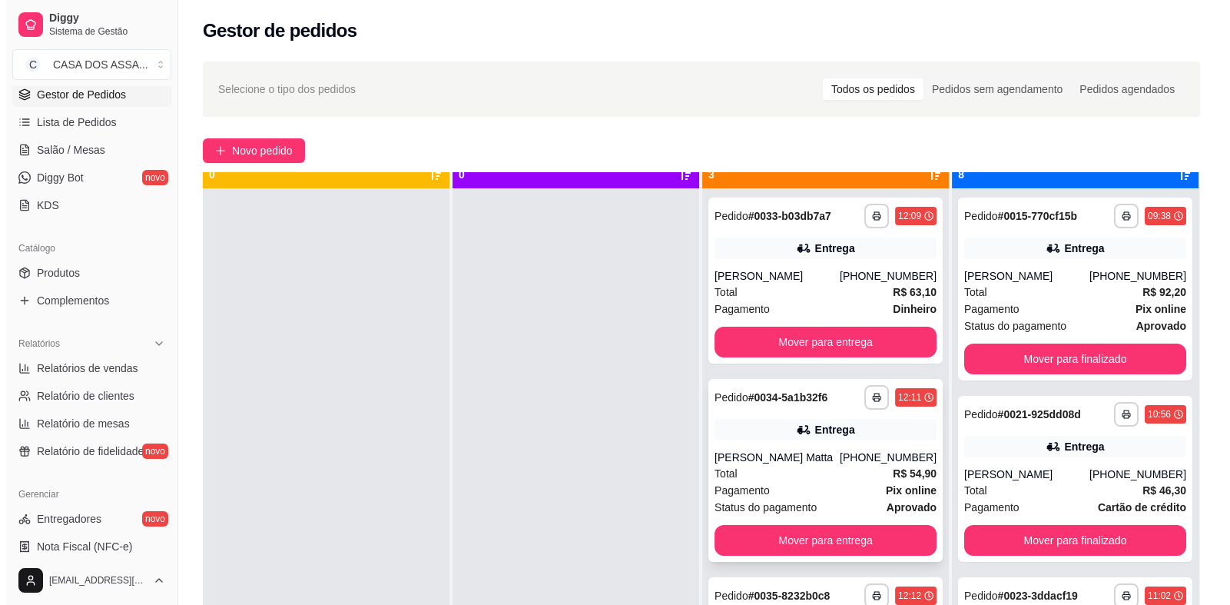
scroll to position [42, 0]
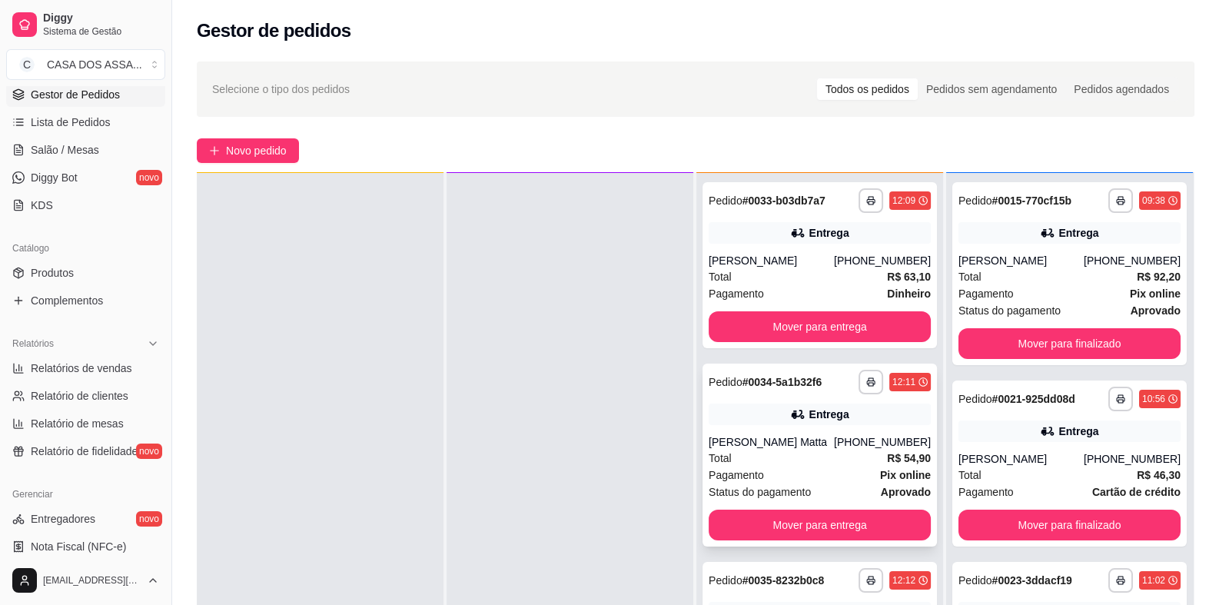
click at [794, 444] on div "[PERSON_NAME] Matta" at bounding box center [770, 441] width 125 height 15
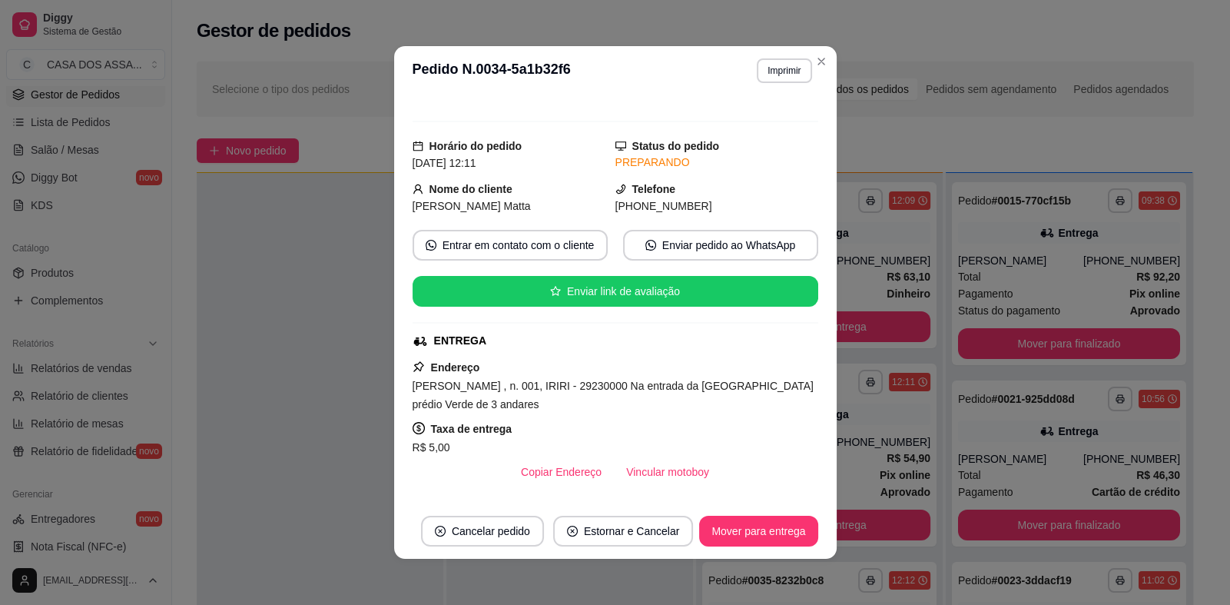
scroll to position [0, 0]
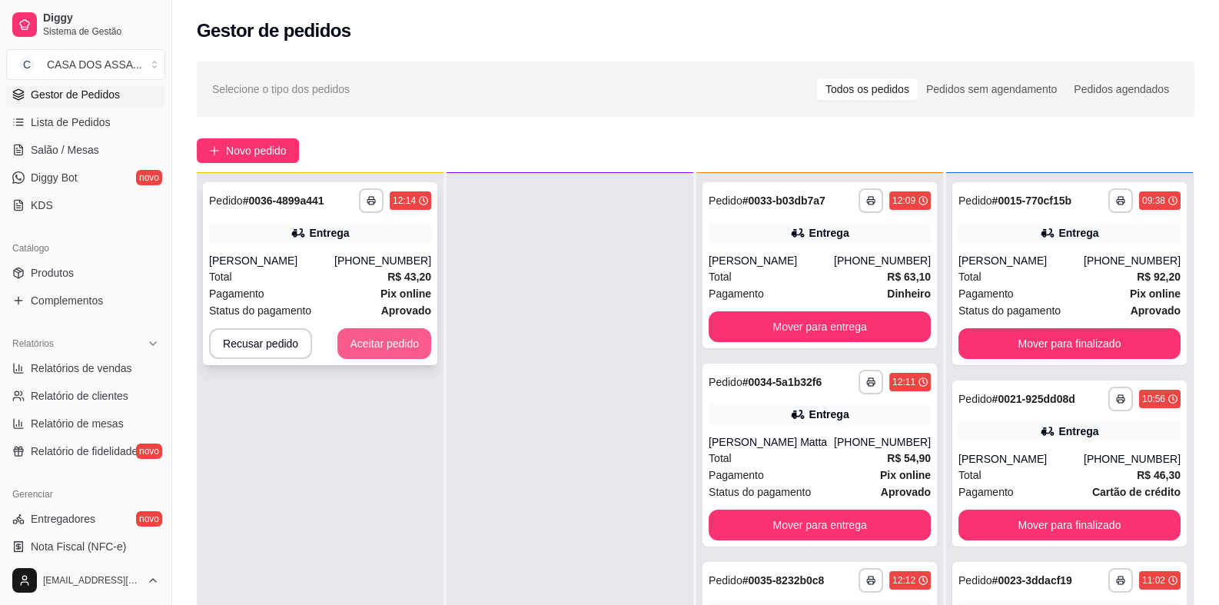
click at [368, 344] on button "Aceitar pedido" at bounding box center [384, 343] width 94 height 31
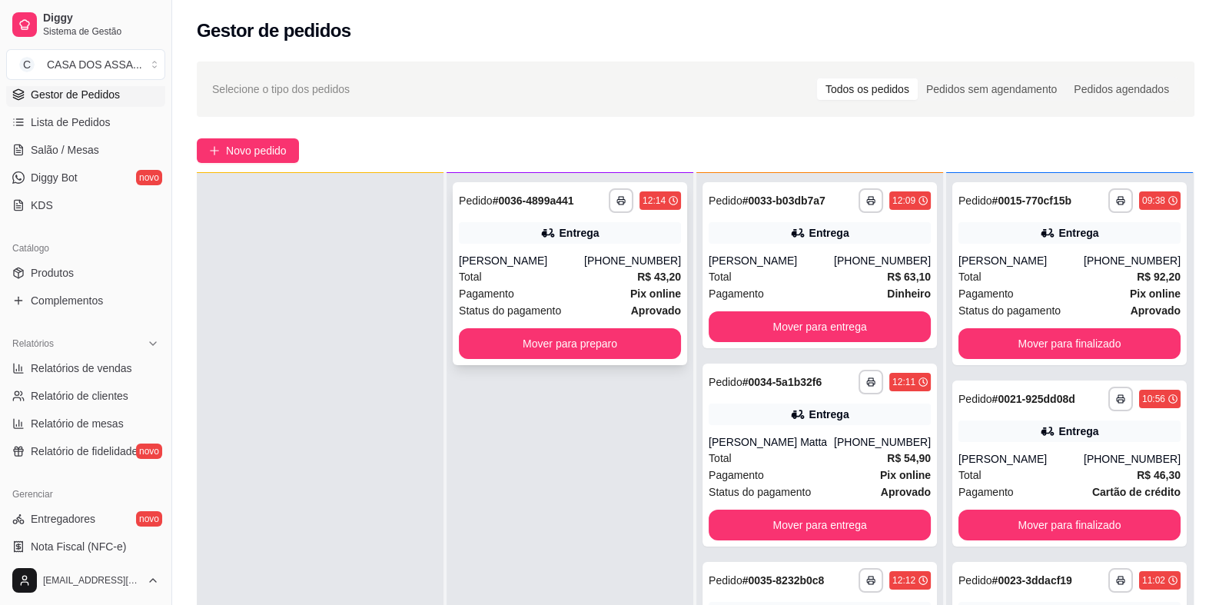
click at [561, 244] on div "**********" at bounding box center [570, 273] width 234 height 183
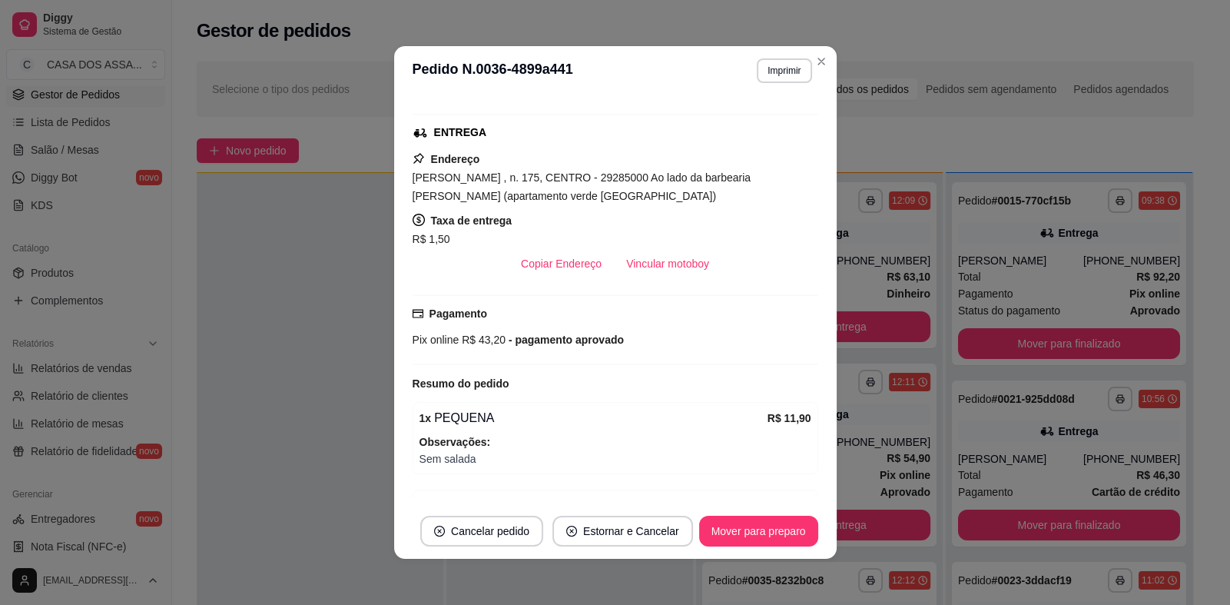
scroll to position [305, 0]
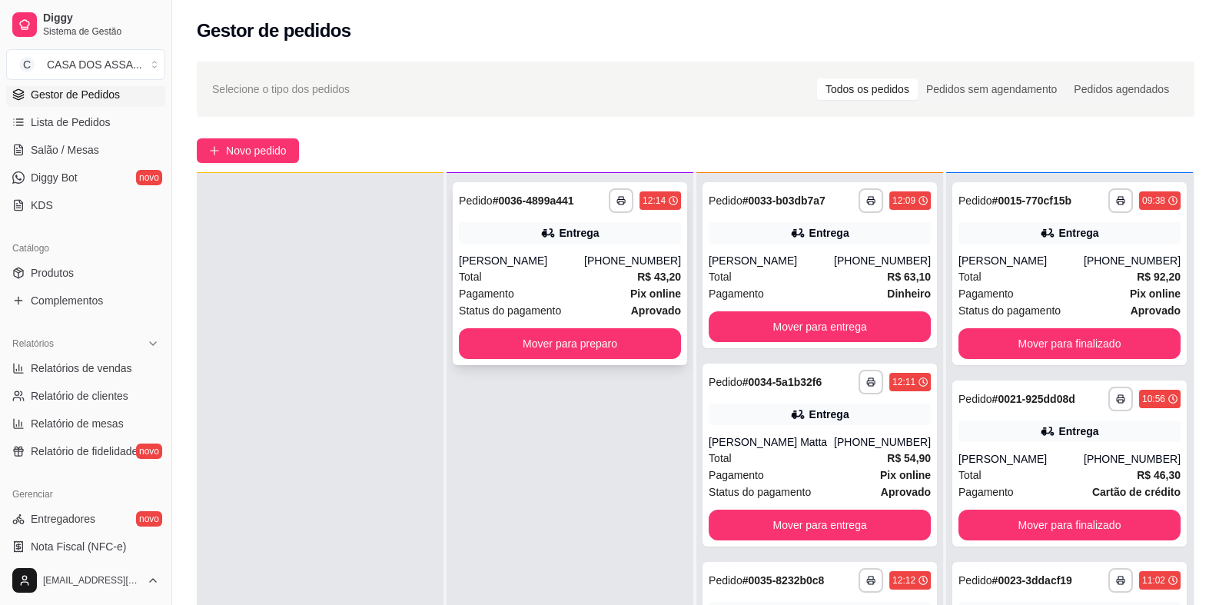
click at [566, 277] on div "Total R$ 43,20" at bounding box center [570, 276] width 222 height 17
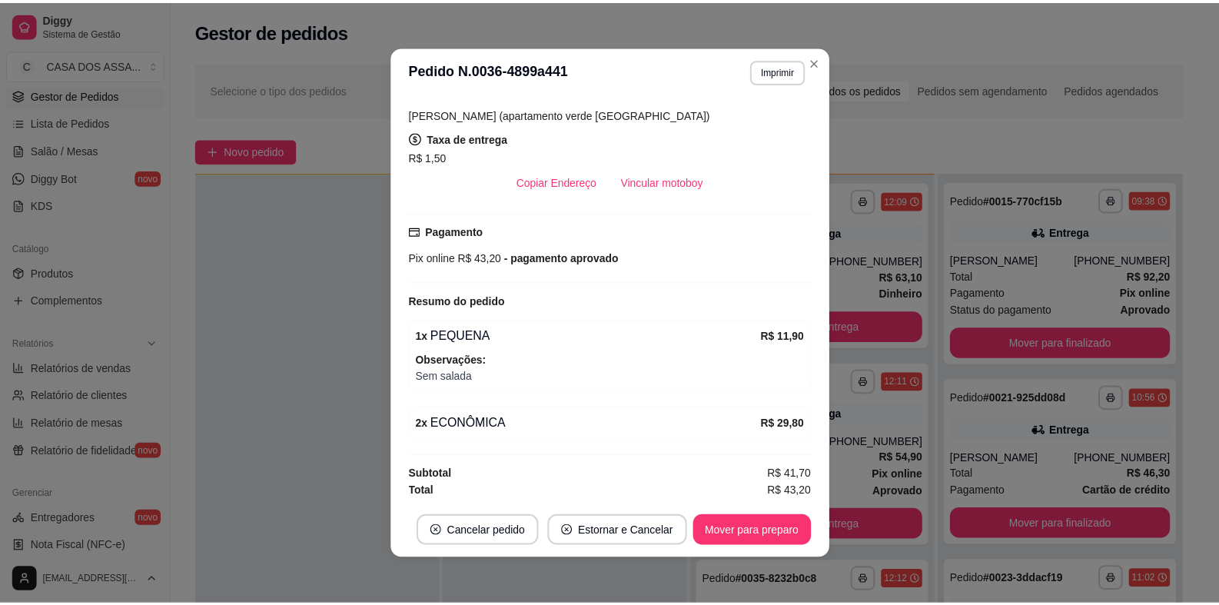
scroll to position [3, 0]
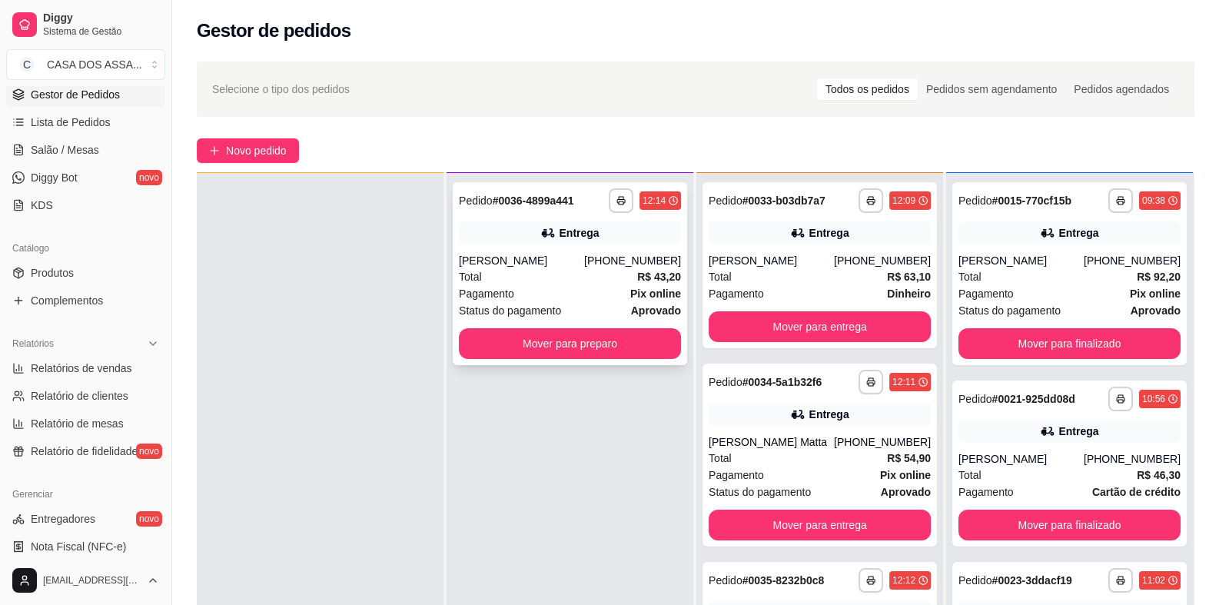
click at [553, 267] on div "[PERSON_NAME]" at bounding box center [521, 260] width 125 height 15
click at [596, 347] on button "Mover para preparo" at bounding box center [570, 343] width 222 height 31
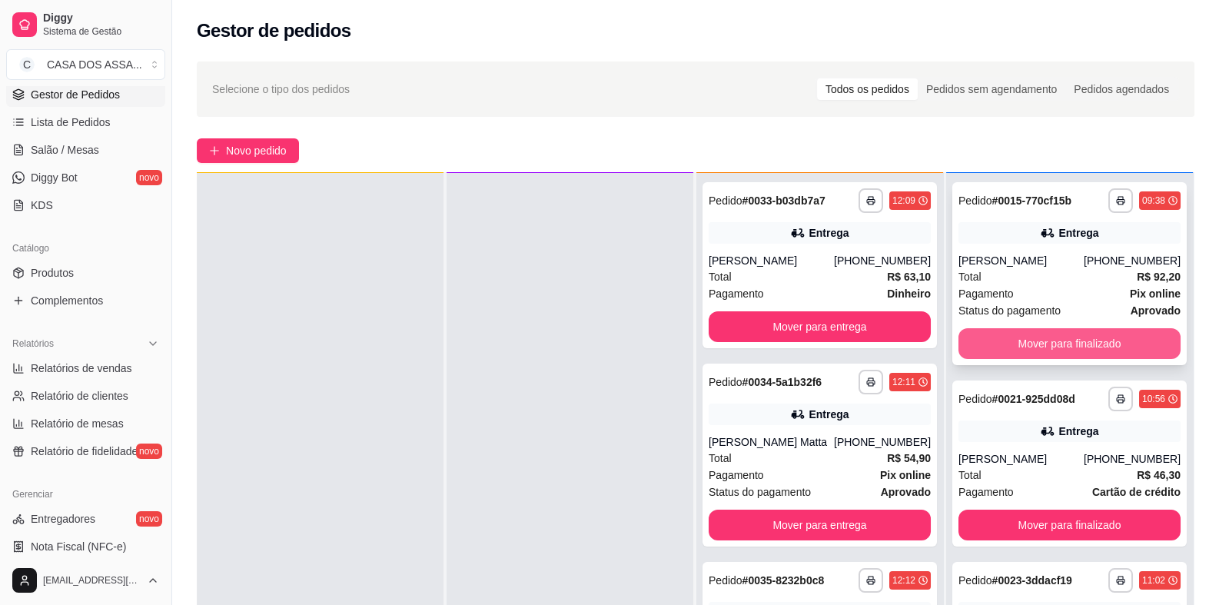
click at [1081, 343] on button "Mover para finalizado" at bounding box center [1069, 343] width 222 height 31
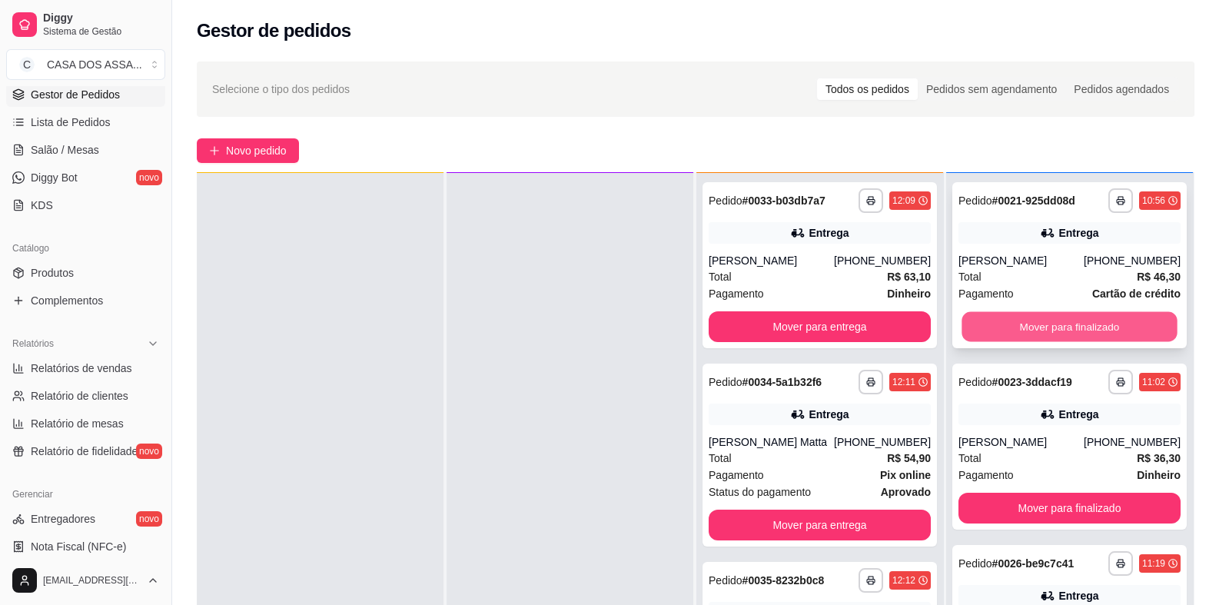
click at [1010, 330] on button "Mover para finalizado" at bounding box center [1068, 327] width 215 height 30
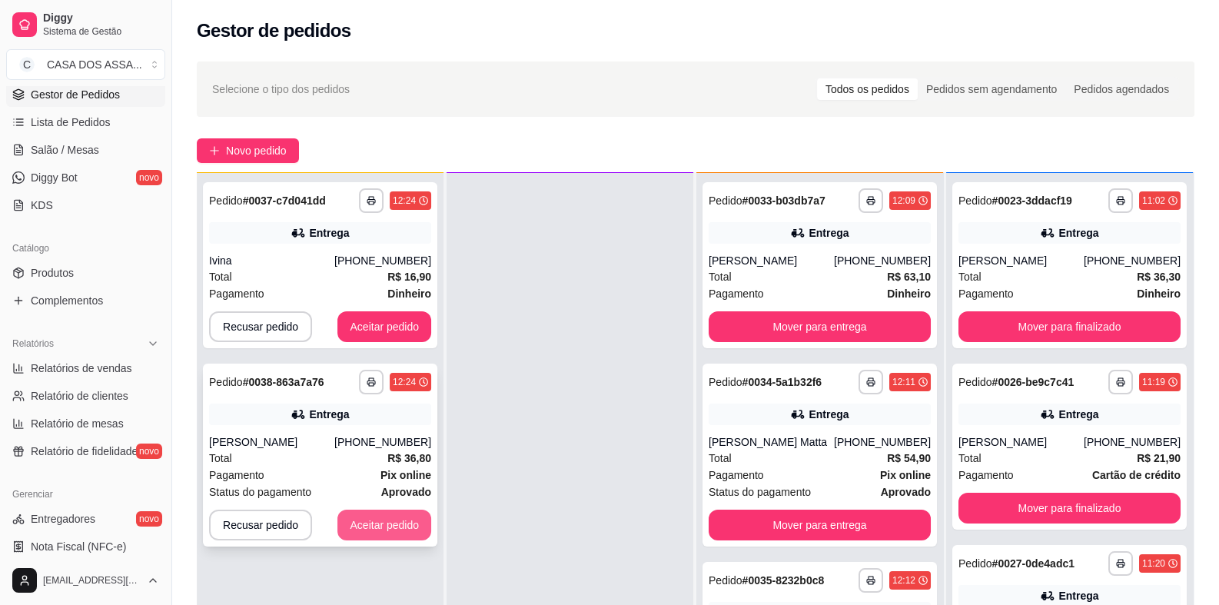
click at [381, 521] on button "Aceitar pedido" at bounding box center [384, 524] width 94 height 31
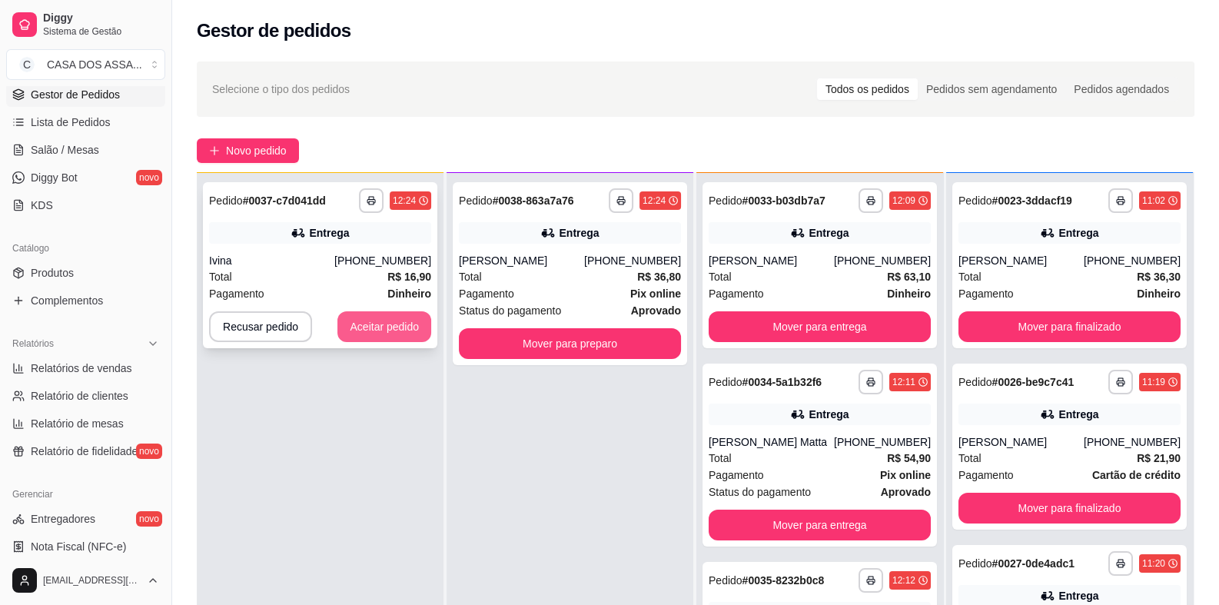
click at [384, 325] on button "Aceitar pedido" at bounding box center [384, 326] width 94 height 31
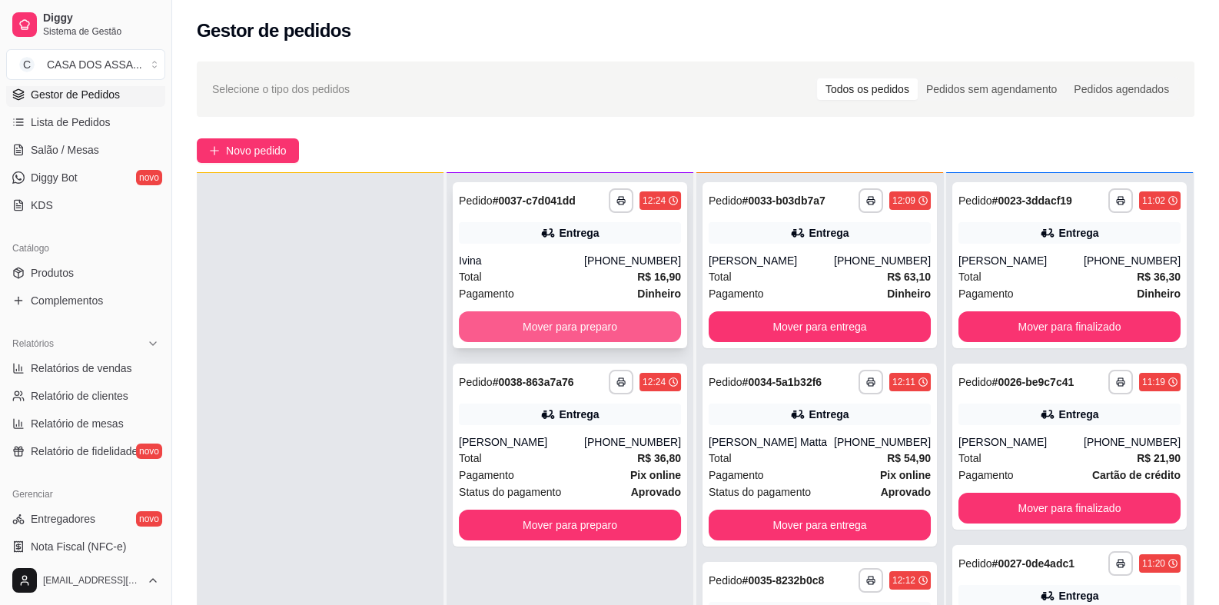
click at [589, 329] on button "Mover para preparo" at bounding box center [570, 326] width 222 height 31
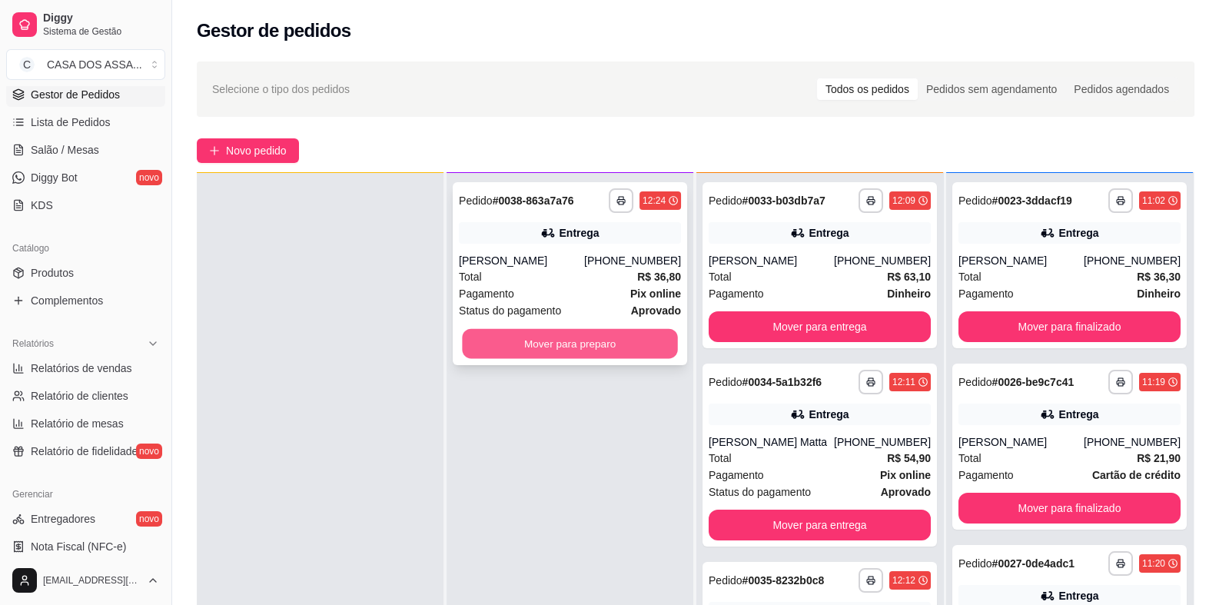
click at [620, 348] on button "Mover para preparo" at bounding box center [569, 344] width 215 height 30
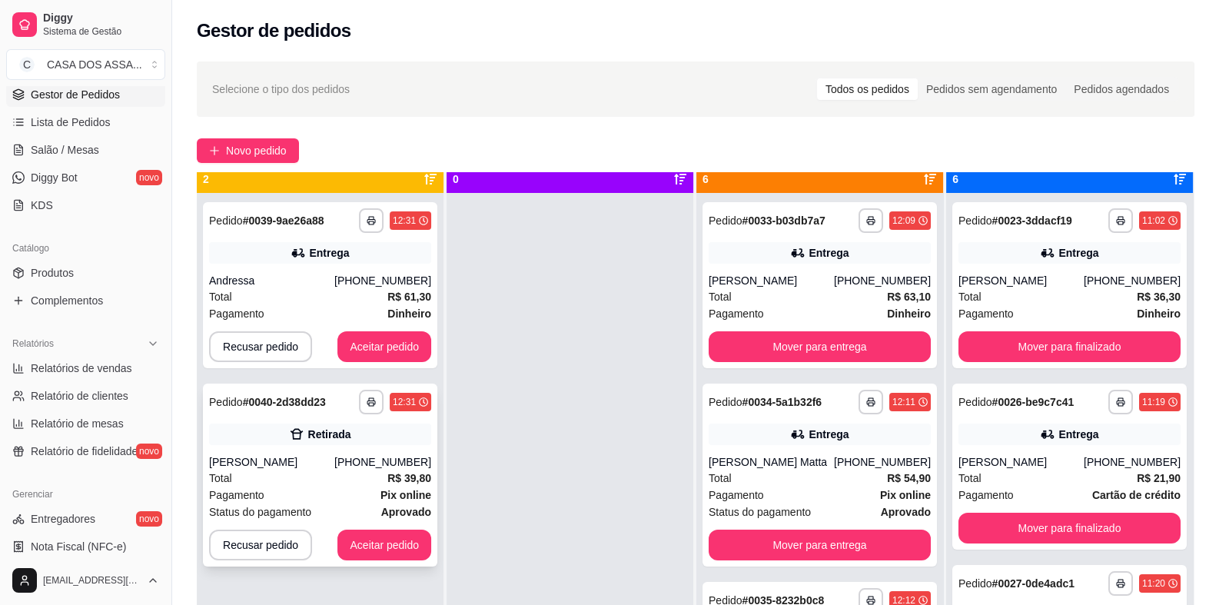
scroll to position [42, 0]
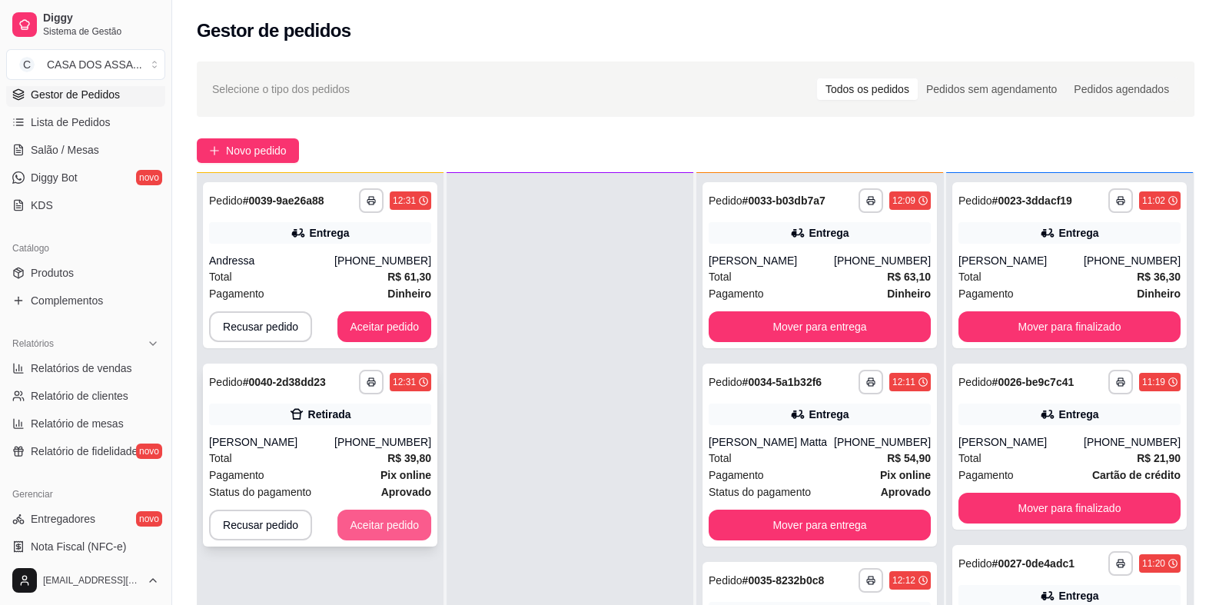
click at [363, 522] on button "Aceitar pedido" at bounding box center [384, 524] width 94 height 31
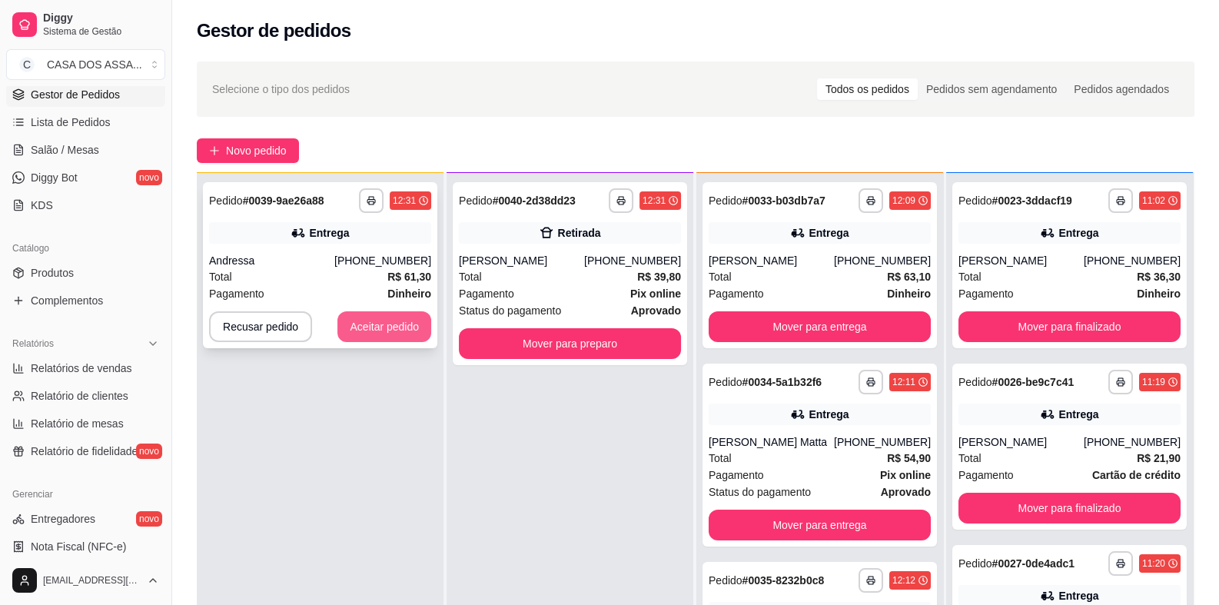
click at [395, 321] on button "Aceitar pedido" at bounding box center [384, 326] width 94 height 31
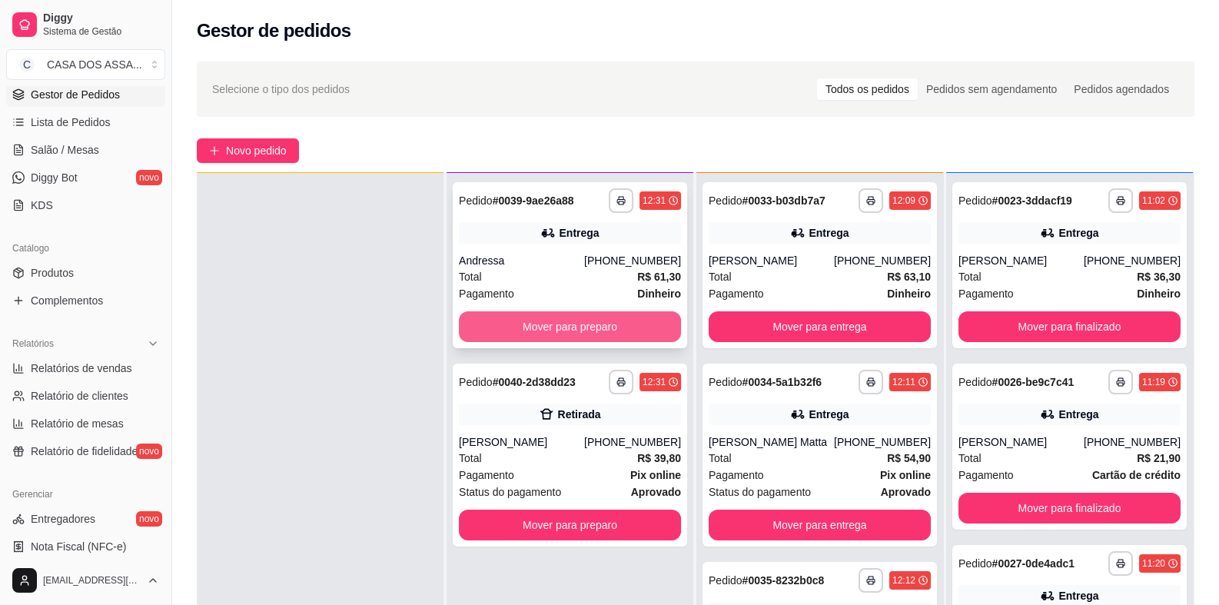
click at [586, 329] on button "Mover para preparo" at bounding box center [570, 326] width 222 height 31
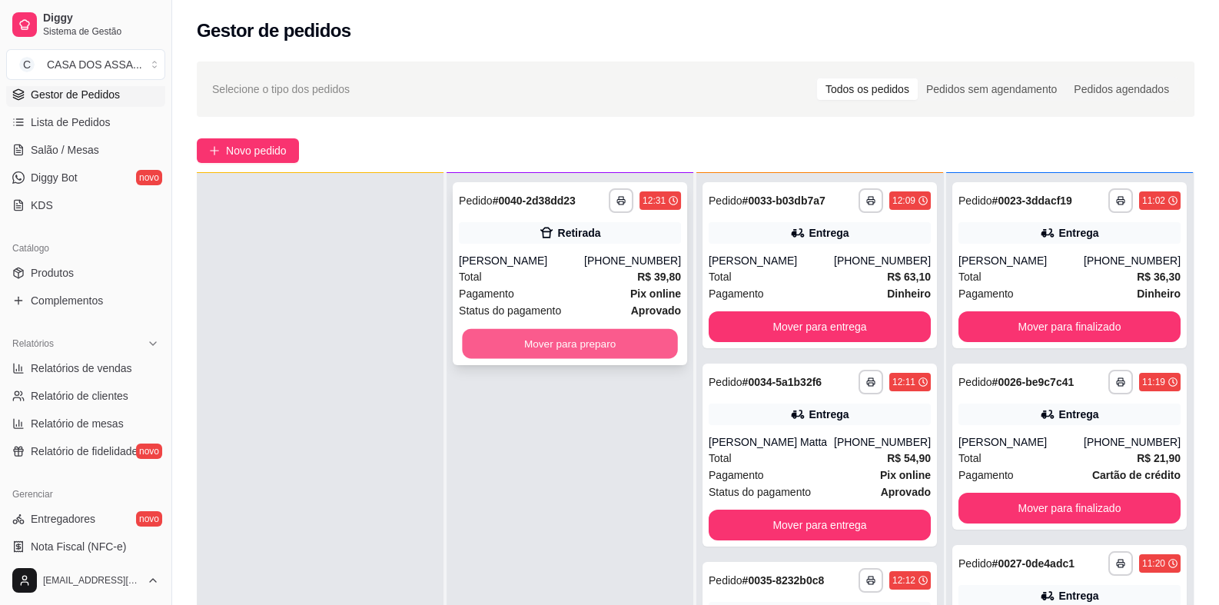
click at [592, 344] on button "Mover para preparo" at bounding box center [569, 344] width 215 height 30
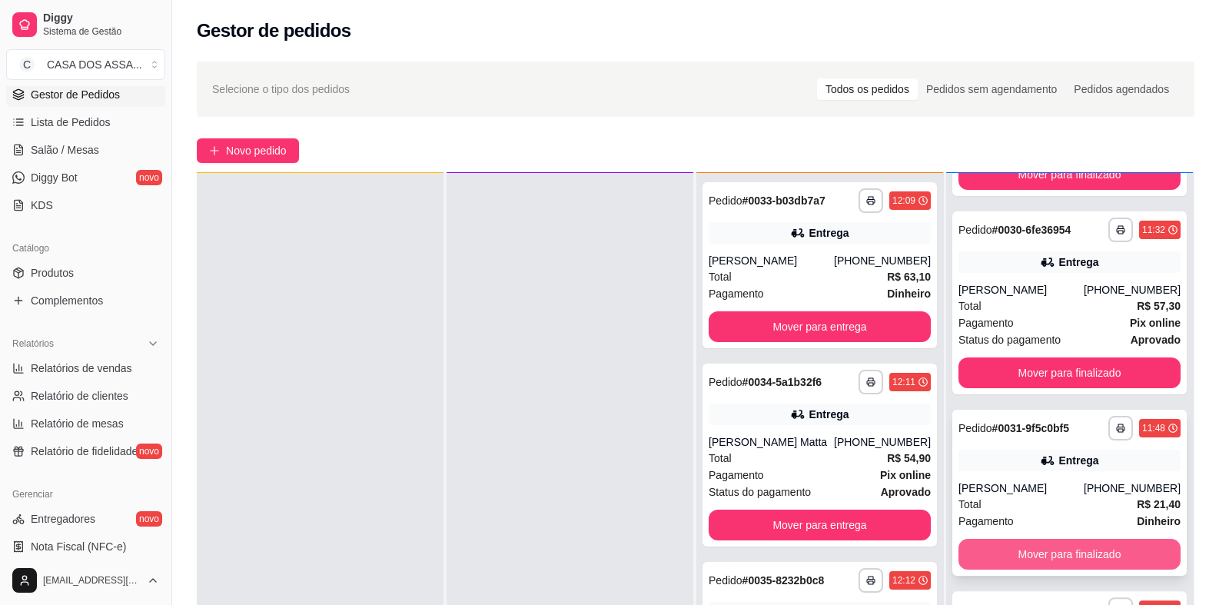
click at [1047, 550] on button "Mover para finalizado" at bounding box center [1069, 554] width 222 height 31
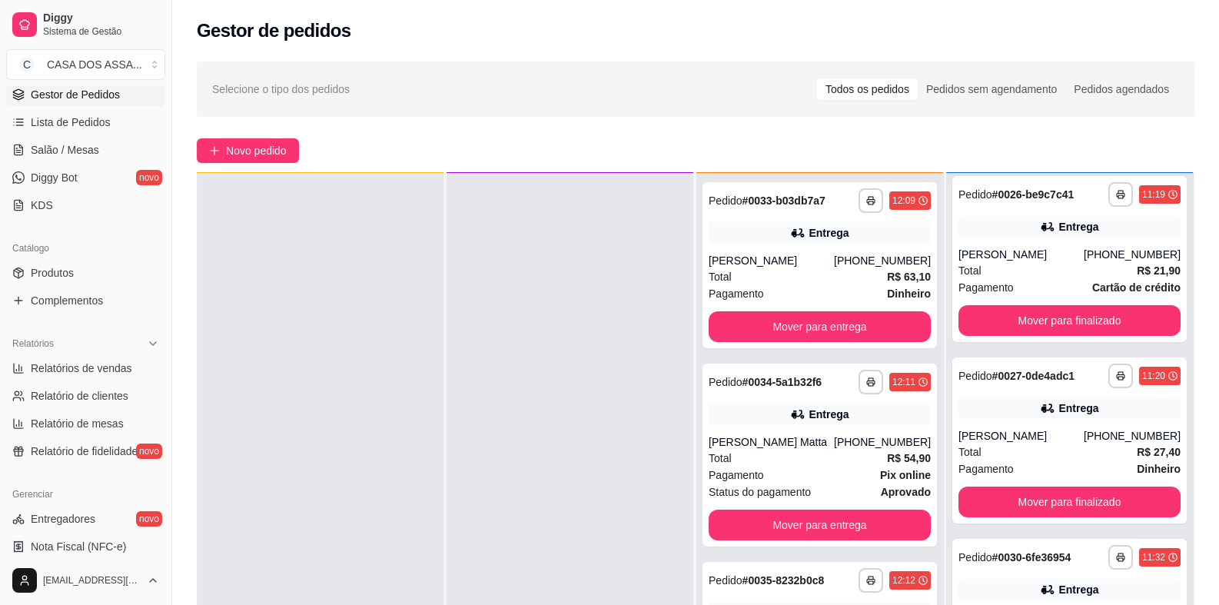
scroll to position [180, 0]
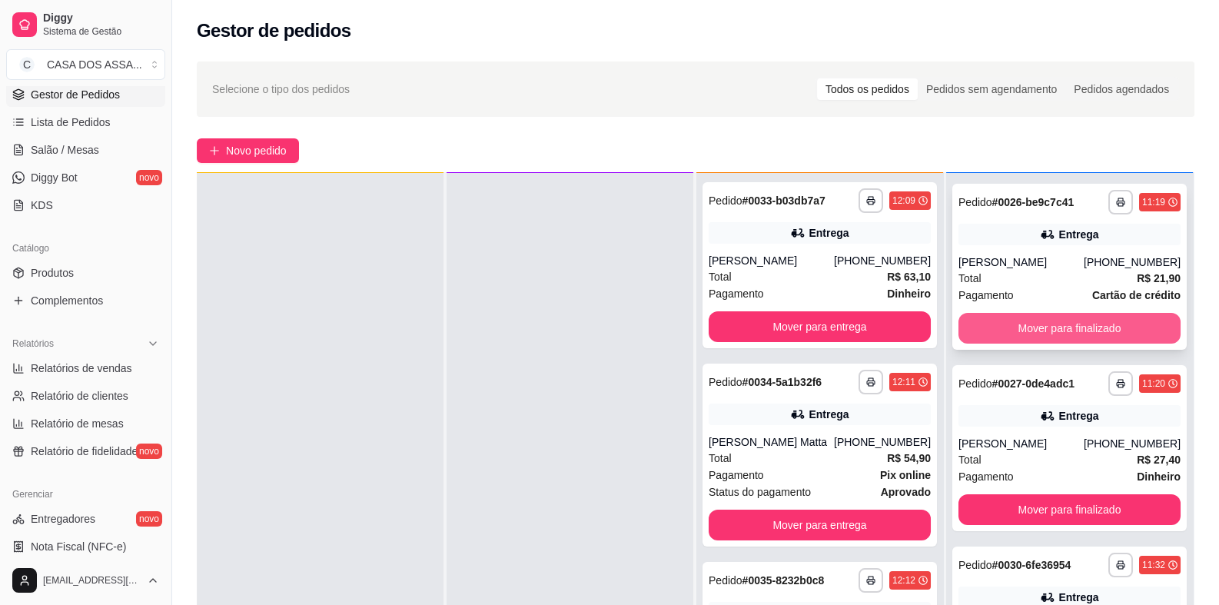
click at [1042, 325] on button "Mover para finalizado" at bounding box center [1069, 328] width 222 height 31
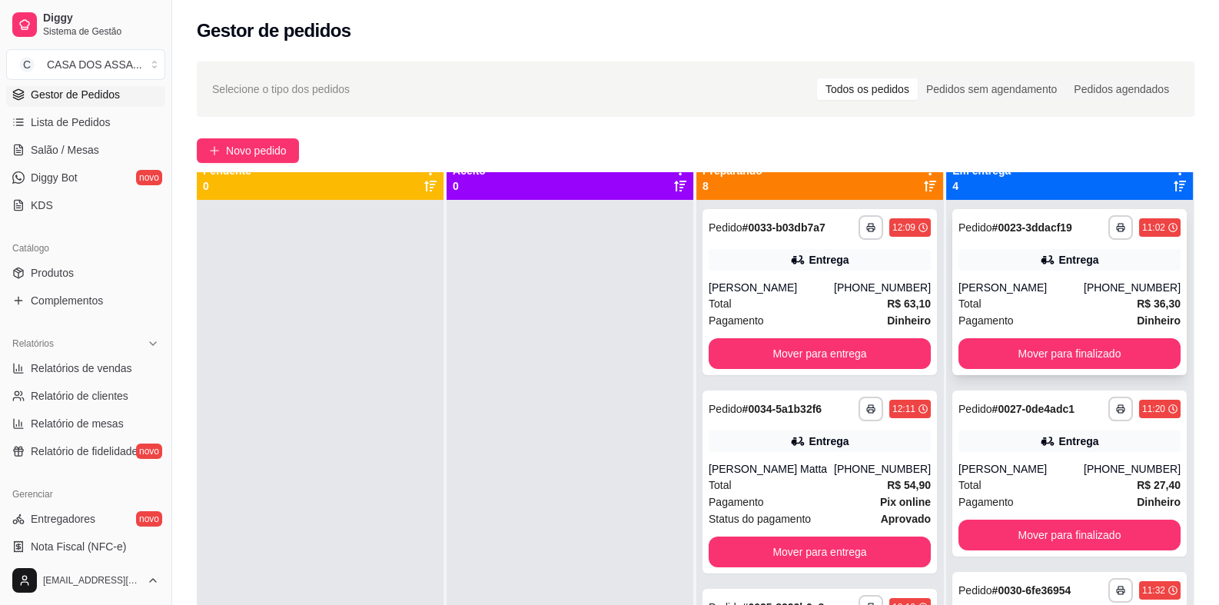
scroll to position [0, 0]
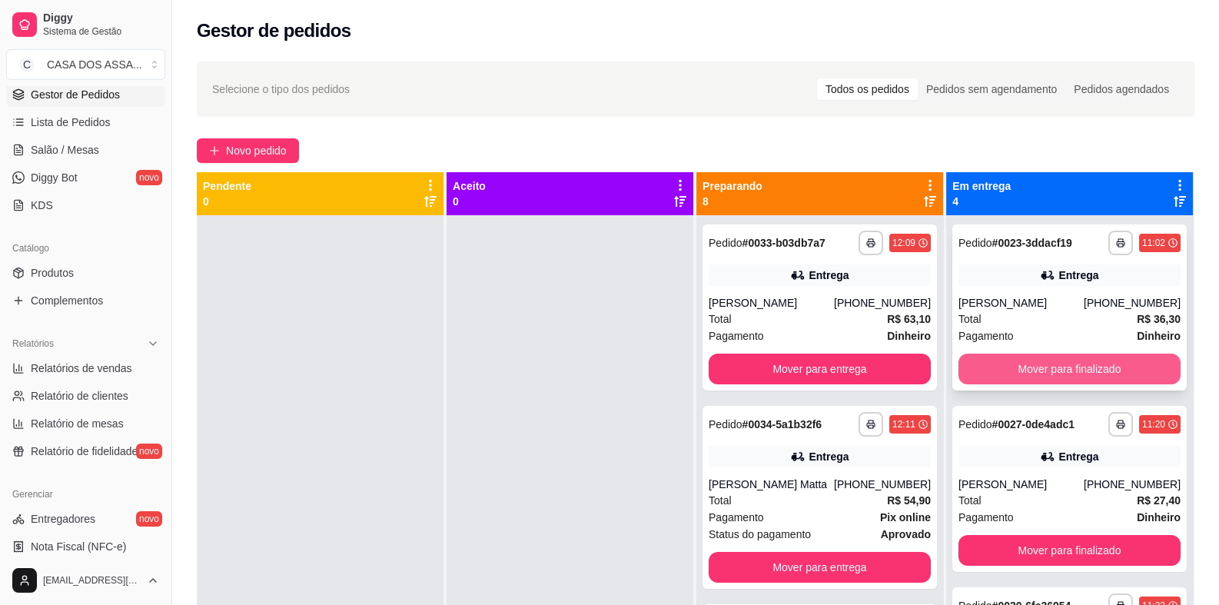
click at [1022, 368] on button "Mover para finalizado" at bounding box center [1069, 368] width 222 height 31
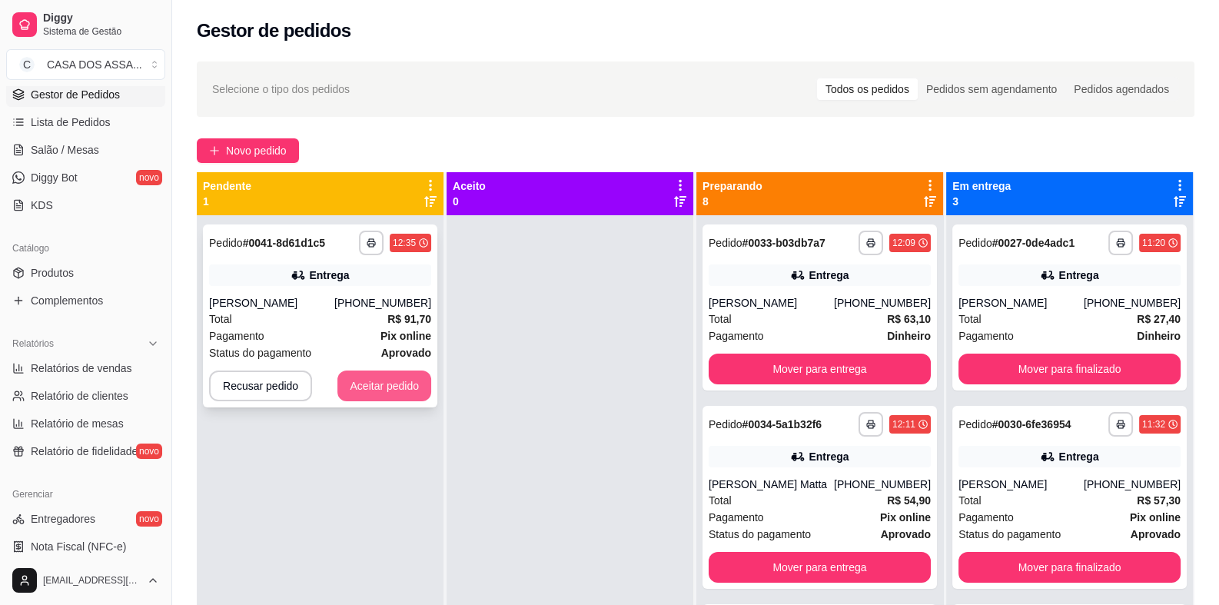
click at [390, 383] on button "Aceitar pedido" at bounding box center [384, 385] width 94 height 31
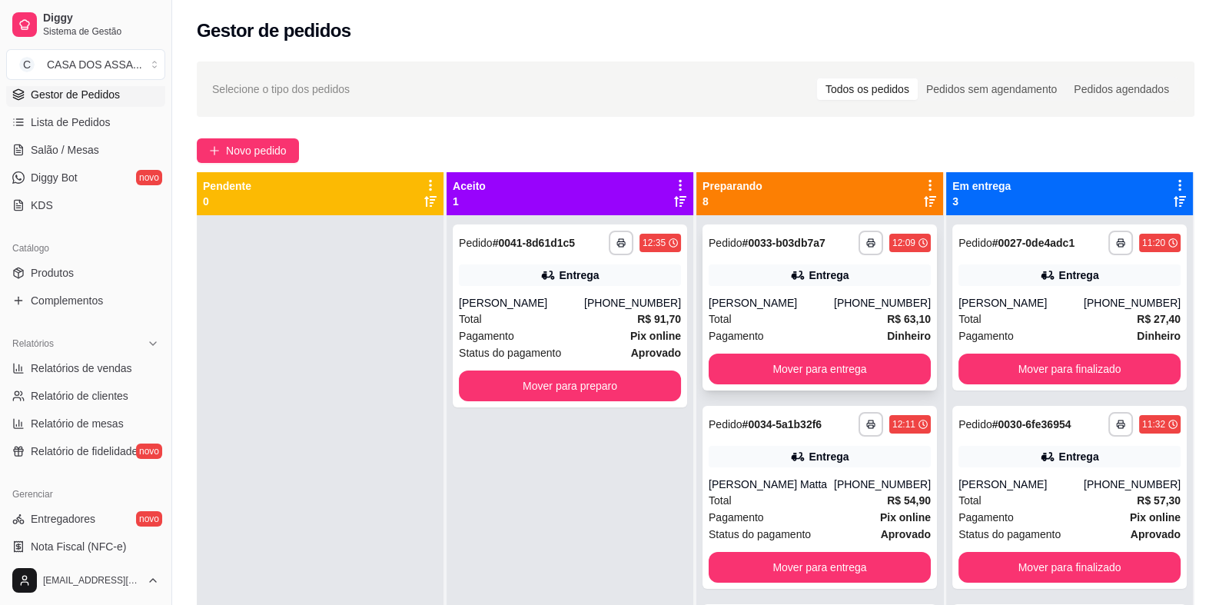
click at [814, 294] on div "**********" at bounding box center [819, 307] width 234 height 166
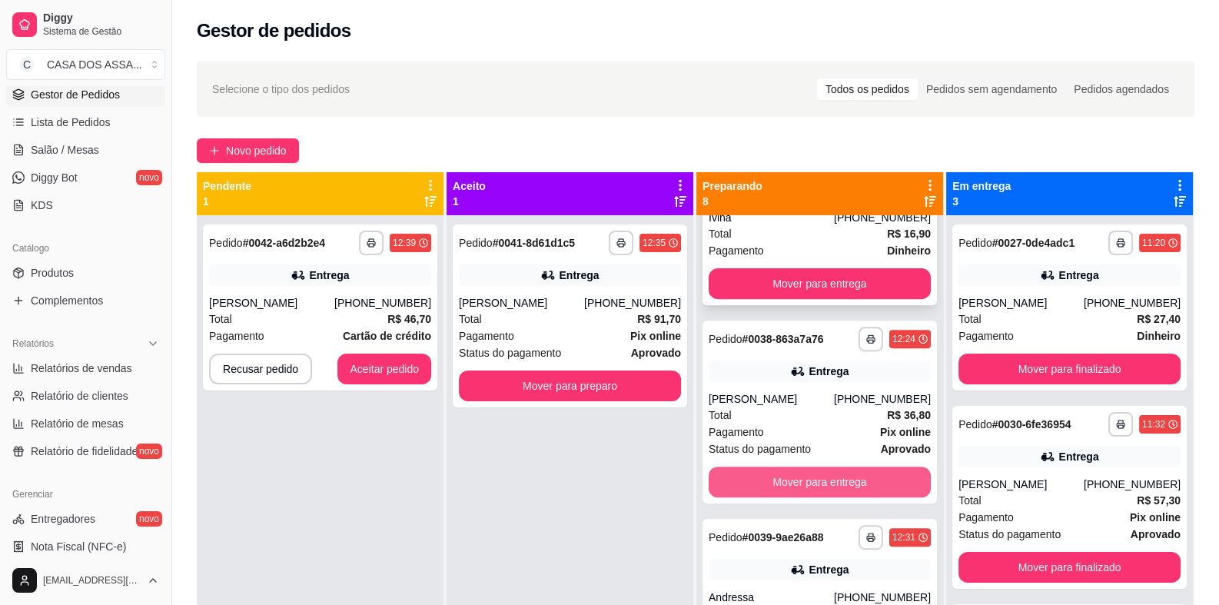
scroll to position [845, 0]
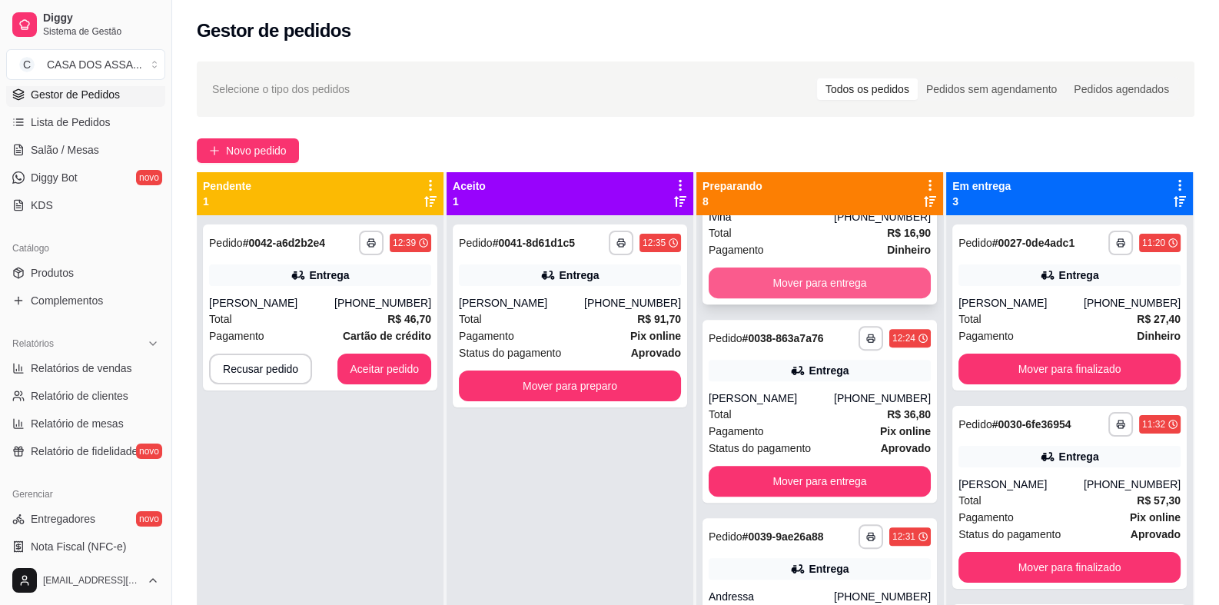
click at [809, 283] on button "Mover para entrega" at bounding box center [819, 282] width 222 height 31
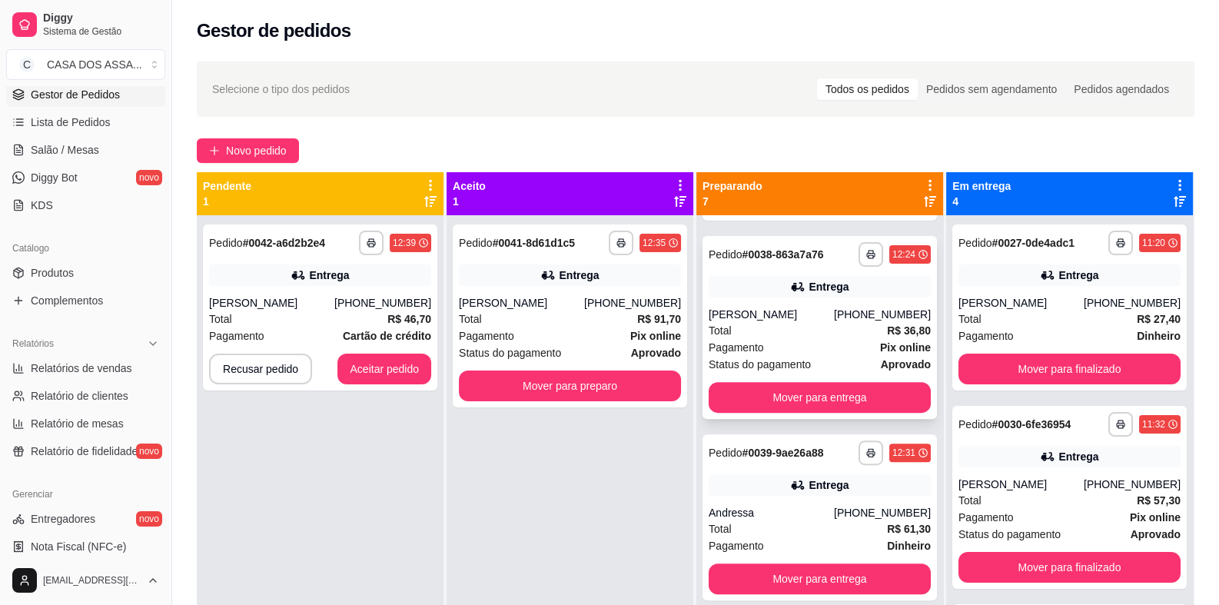
scroll to position [664, 0]
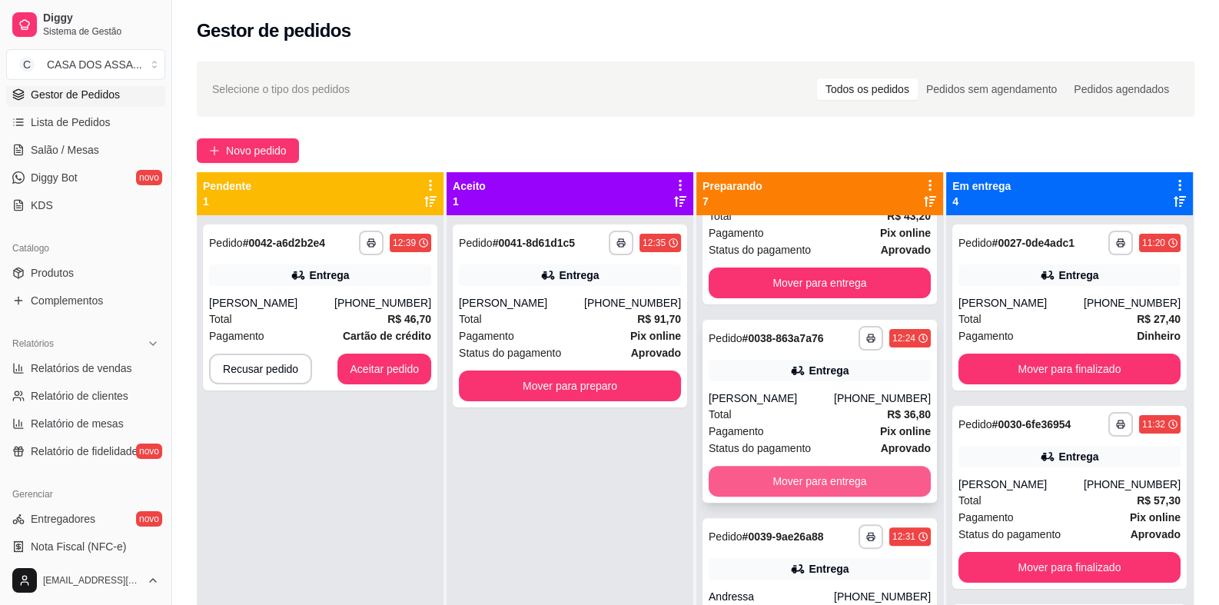
click at [789, 481] on button "Mover para entrega" at bounding box center [819, 481] width 222 height 31
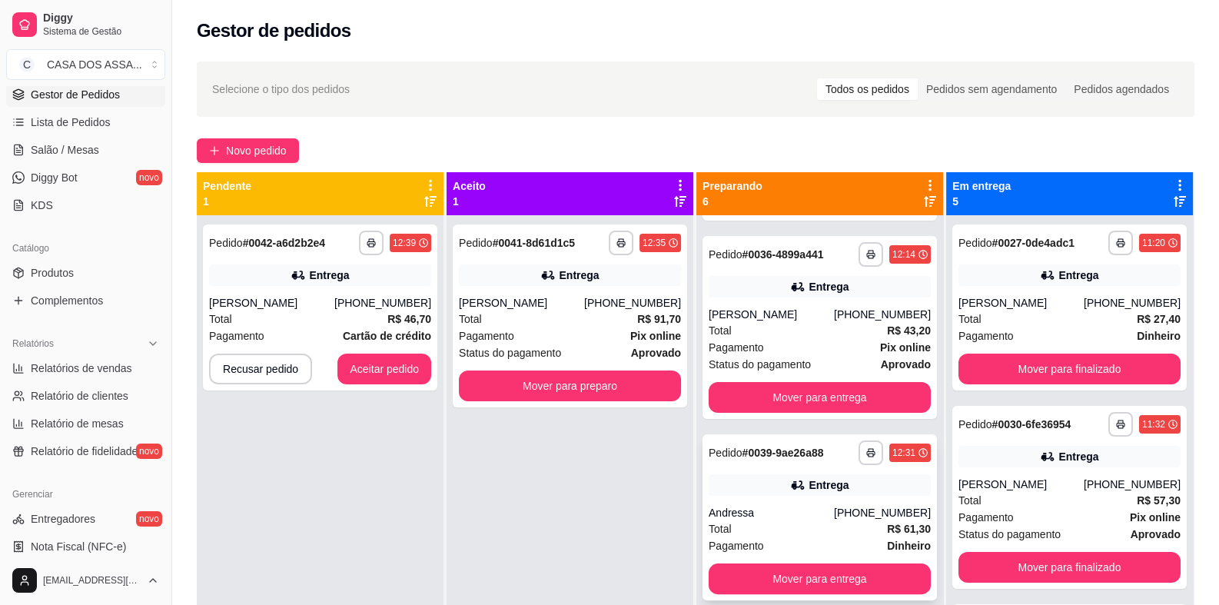
scroll to position [549, 0]
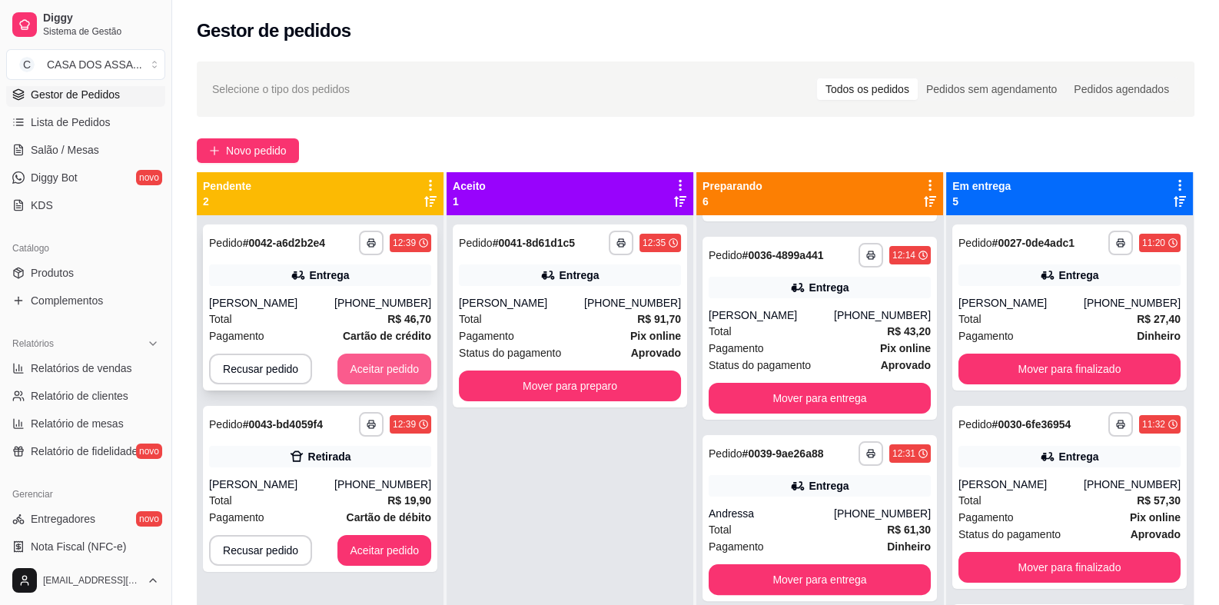
click at [396, 371] on button "Aceitar pedido" at bounding box center [384, 368] width 94 height 31
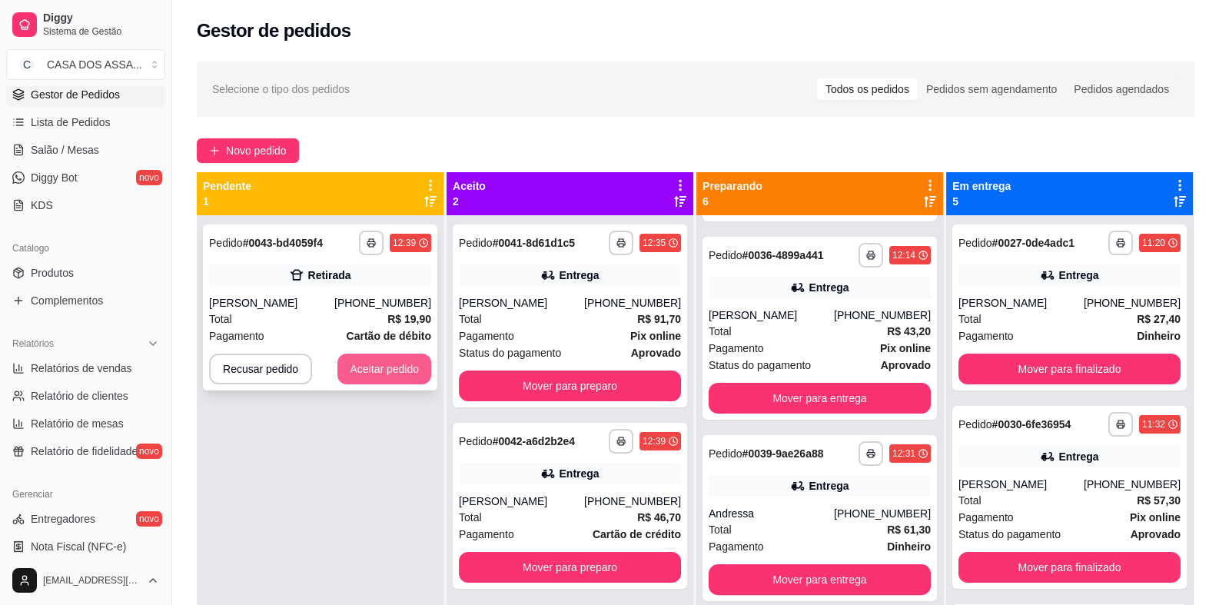
click at [370, 367] on button "Aceitar pedido" at bounding box center [384, 368] width 94 height 31
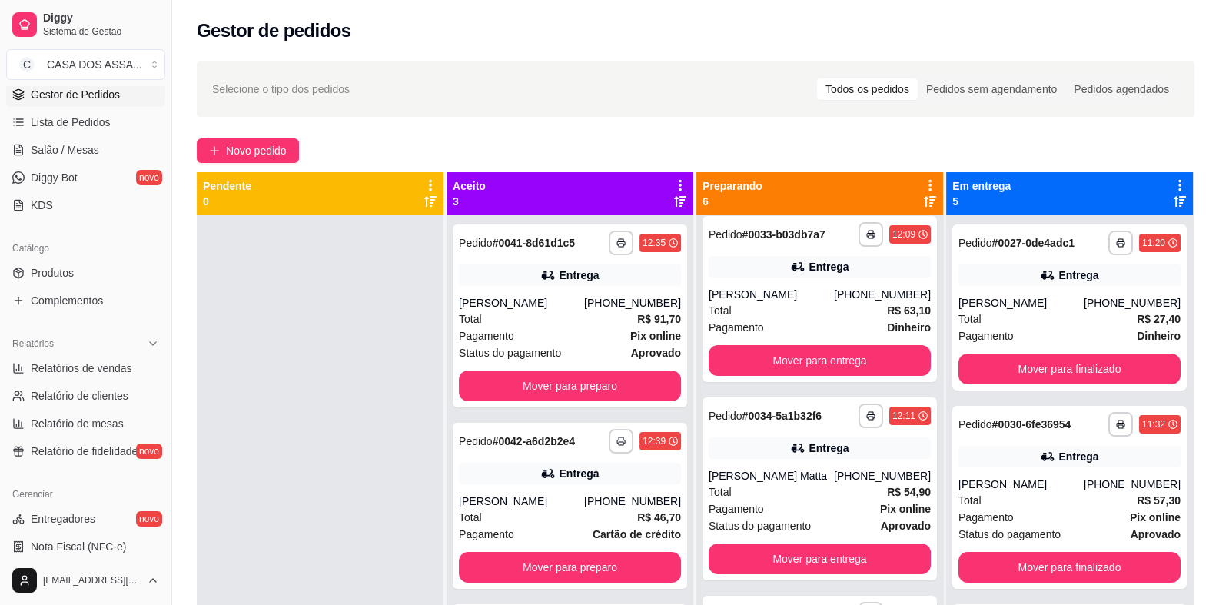
scroll to position [0, 0]
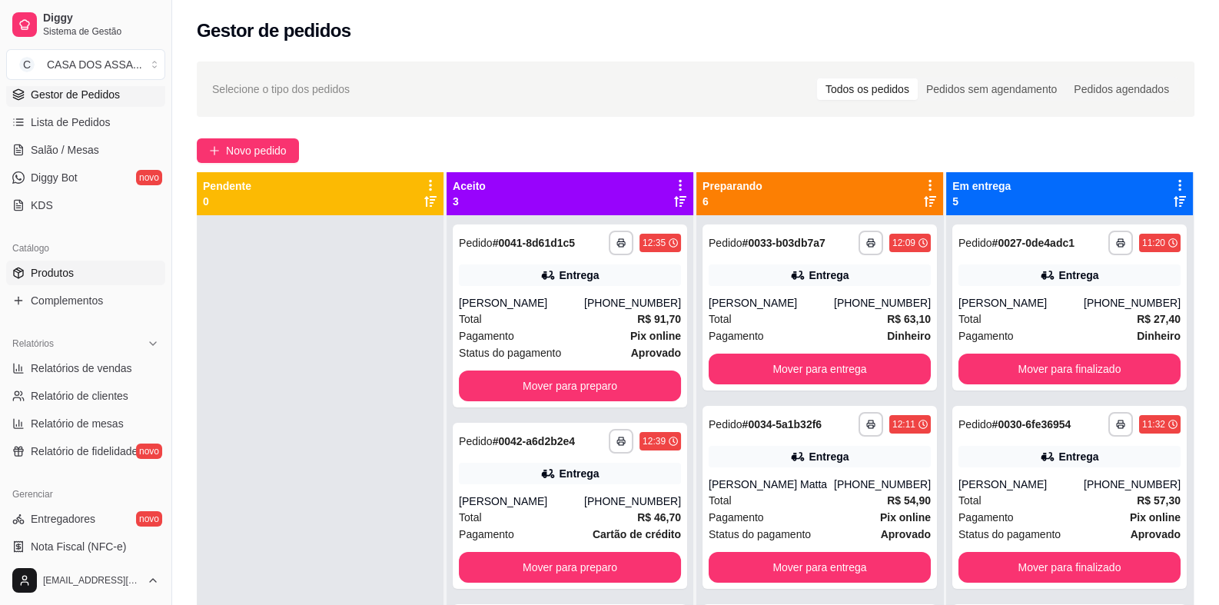
click at [89, 264] on link "Produtos" at bounding box center [85, 272] width 159 height 25
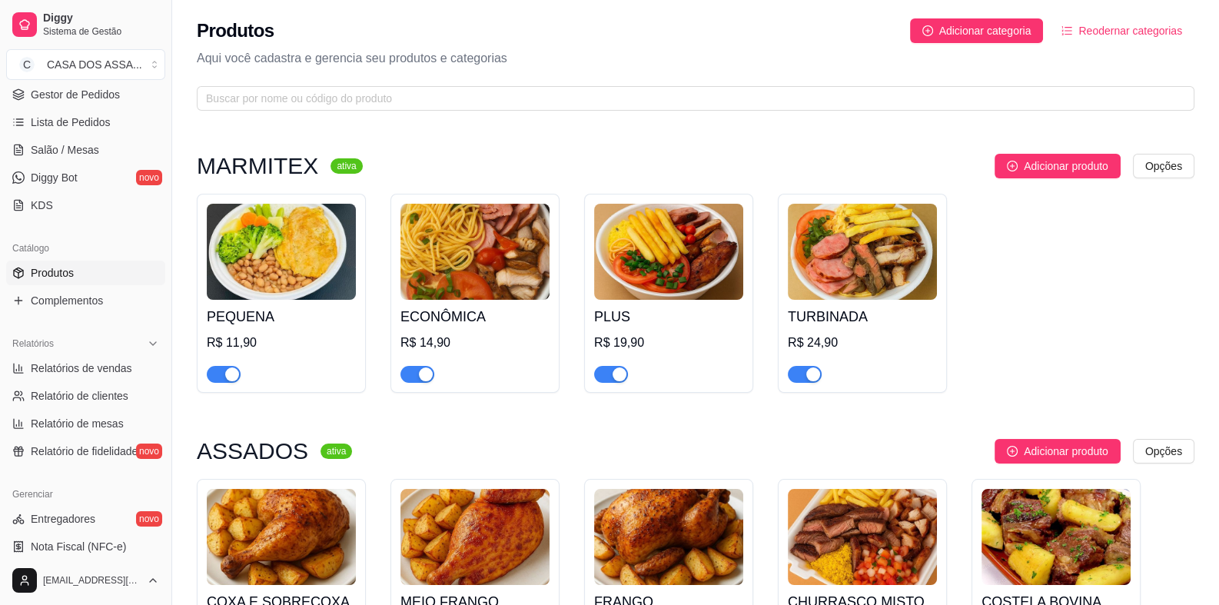
click at [225, 373] on div "button" at bounding box center [232, 374] width 14 height 14
click at [415, 373] on span "button" at bounding box center [417, 374] width 34 height 17
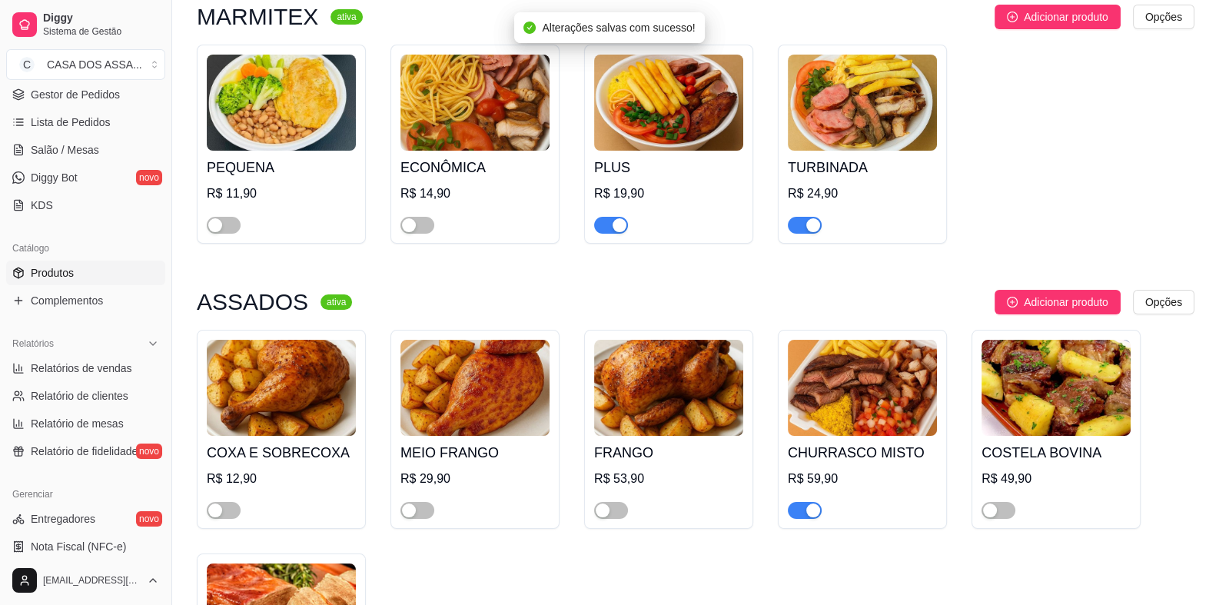
scroll to position [307, 0]
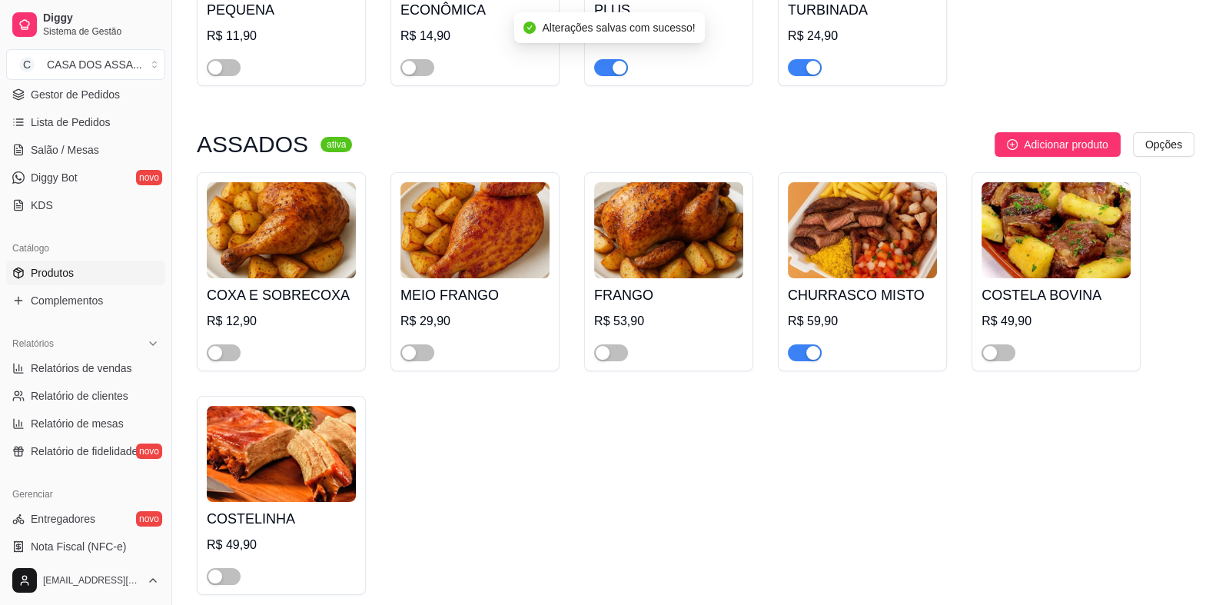
click at [807, 350] on div "button" at bounding box center [813, 353] width 14 height 14
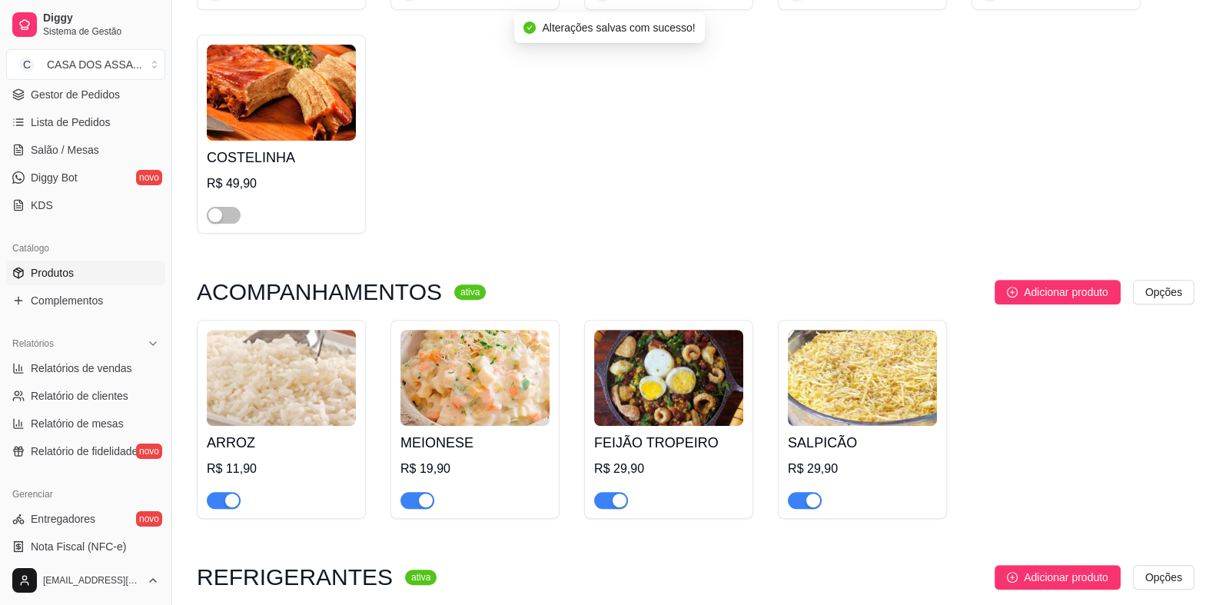
scroll to position [768, 0]
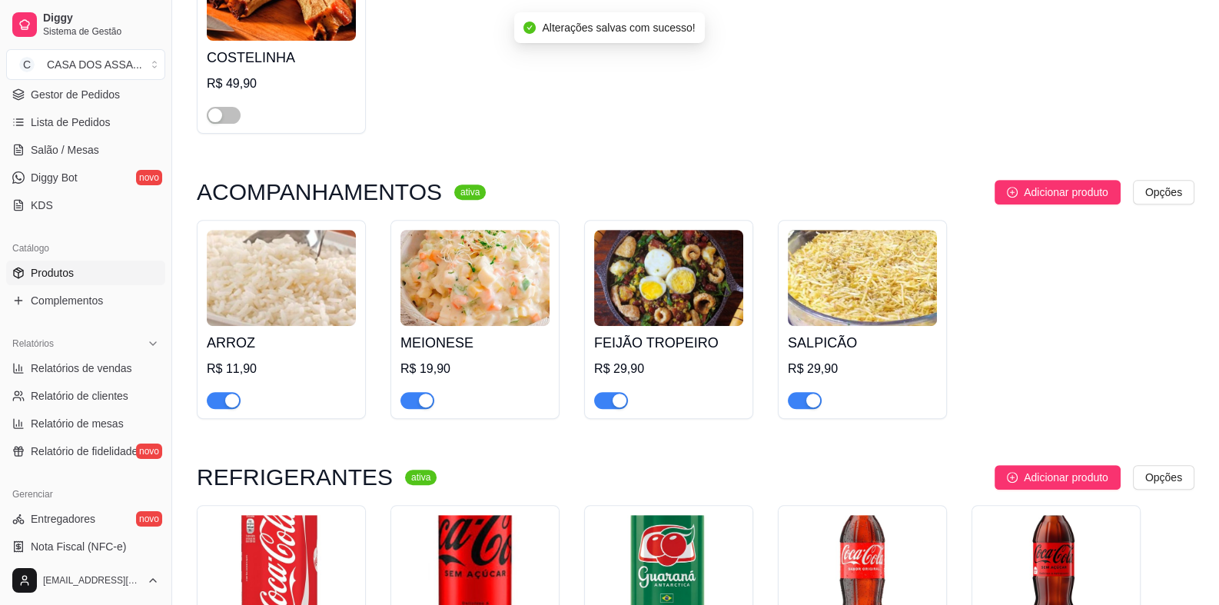
click at [225, 396] on div "button" at bounding box center [232, 400] width 14 height 14
click at [417, 405] on span "button" at bounding box center [417, 400] width 34 height 17
click at [603, 403] on span "button" at bounding box center [611, 400] width 34 height 17
click at [795, 400] on span "button" at bounding box center [805, 400] width 34 height 17
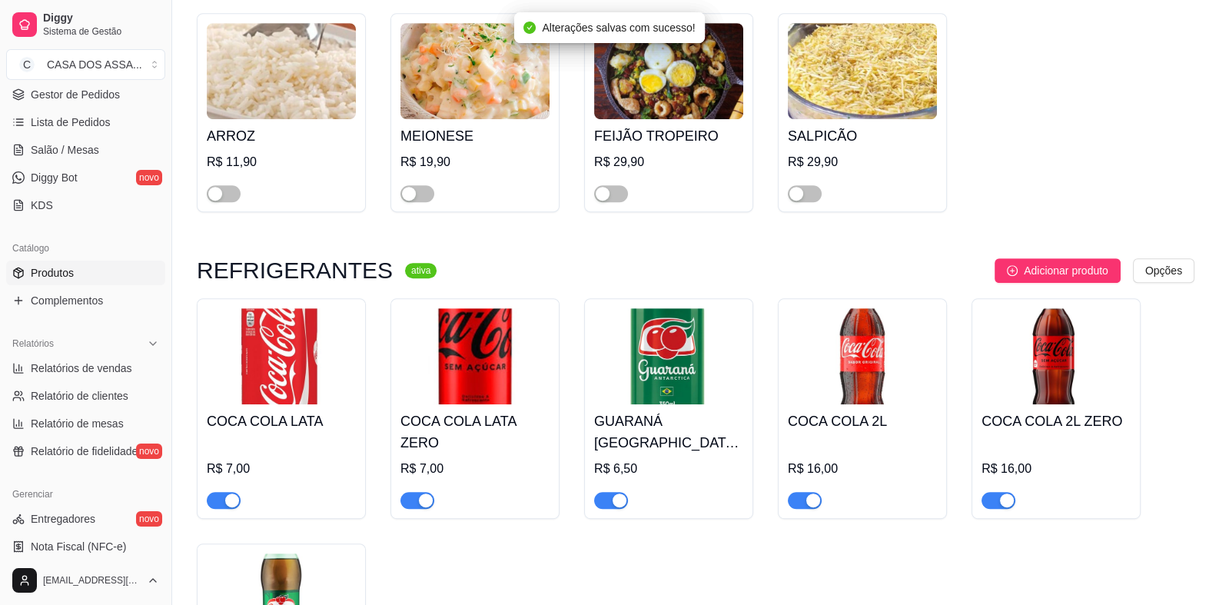
scroll to position [1153, 0]
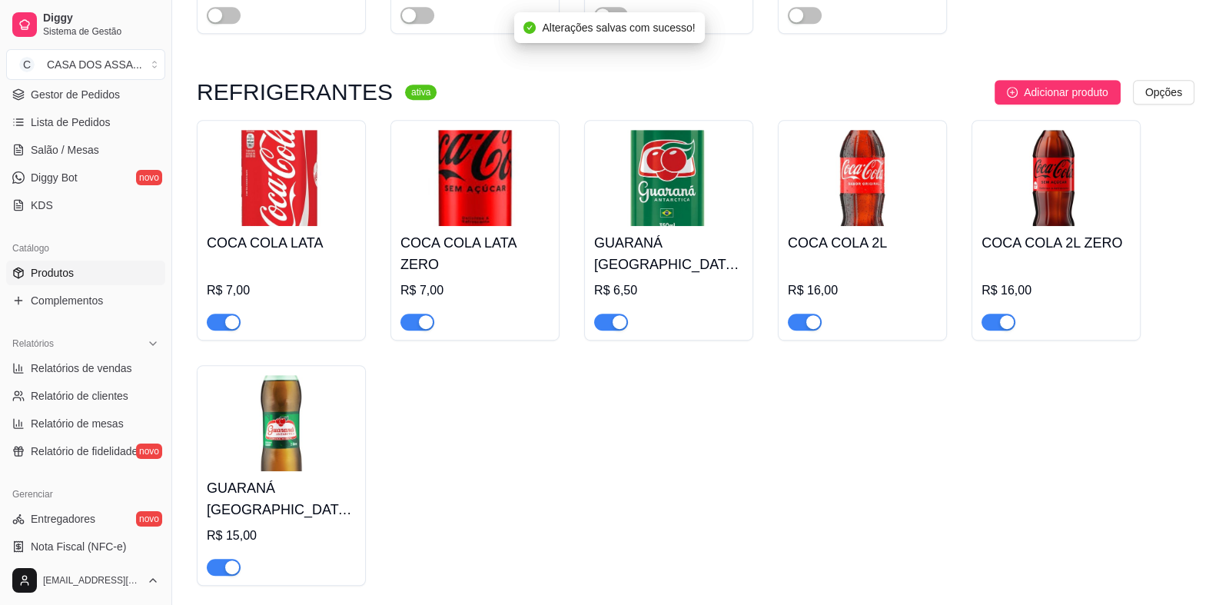
click at [224, 322] on button "button" at bounding box center [224, 321] width 34 height 17
click at [224, 328] on span "button" at bounding box center [224, 321] width 34 height 17
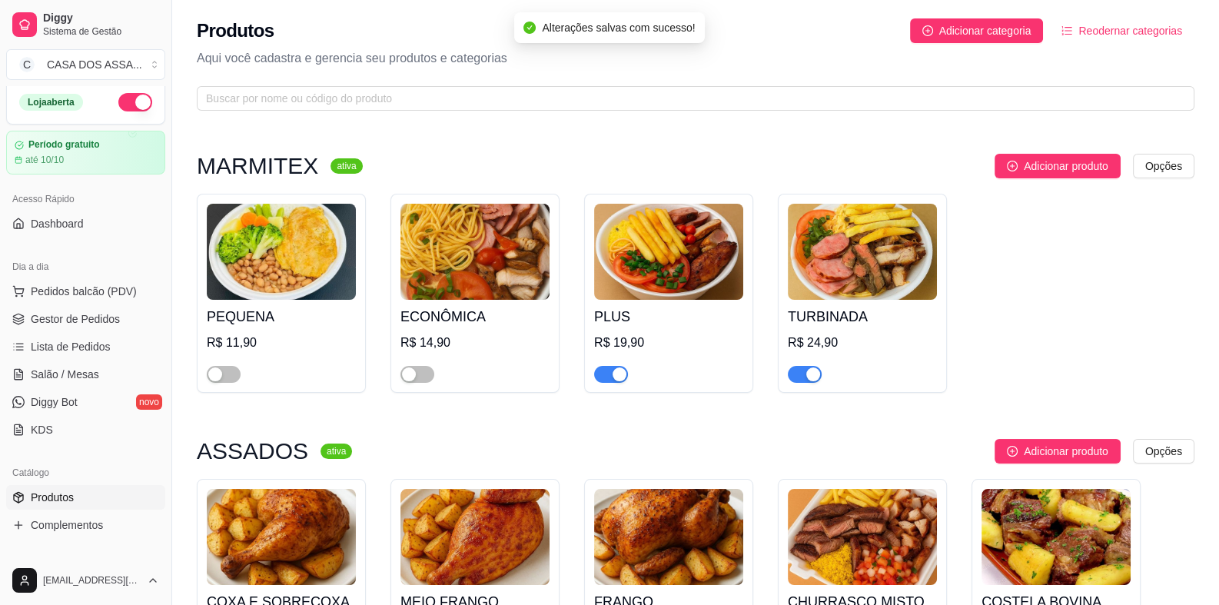
scroll to position [0, 0]
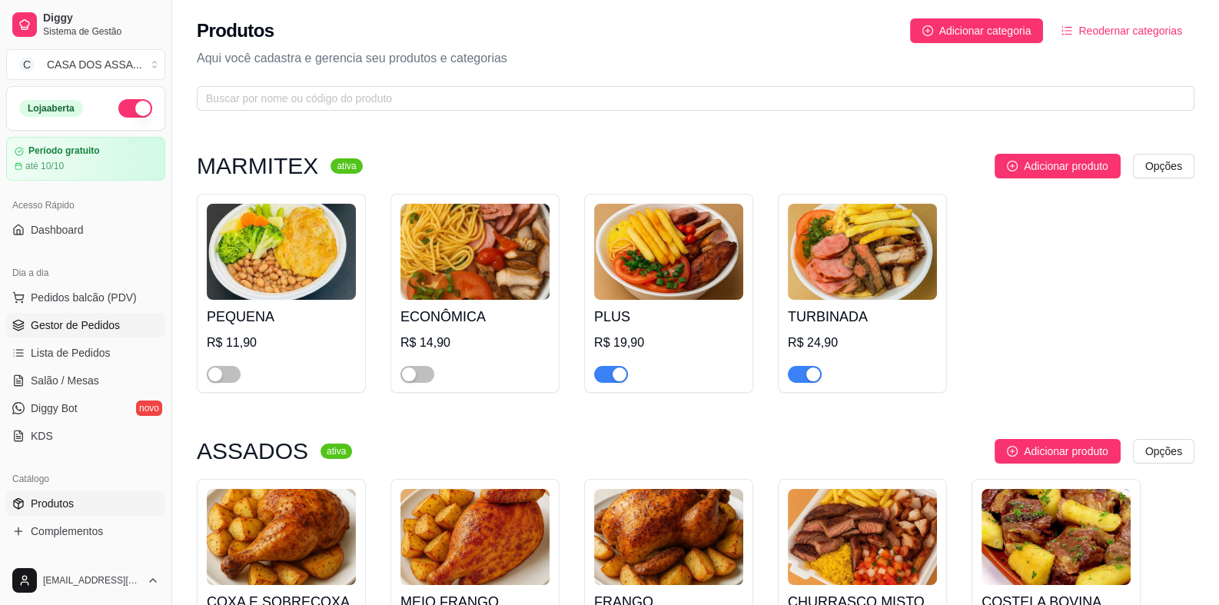
click at [98, 325] on span "Gestor de Pedidos" at bounding box center [75, 324] width 89 height 15
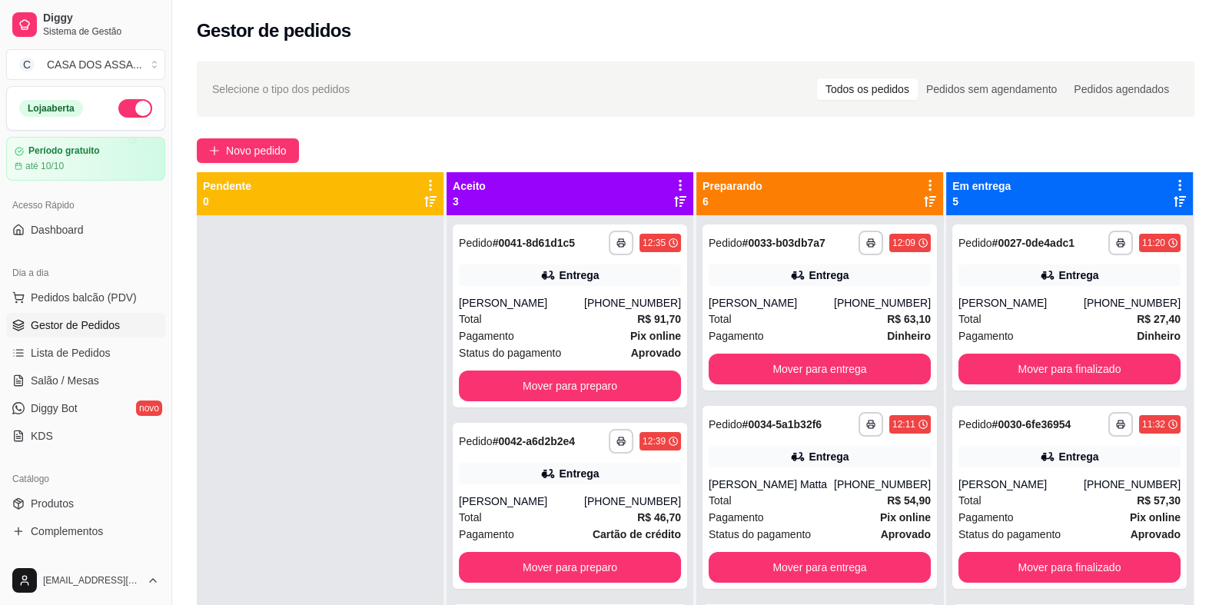
click at [776, 85] on div "Selecione o tipo dos pedidos Todos os pedidos Pedidos sem agendamento Pedidos a…" at bounding box center [695, 89] width 967 height 25
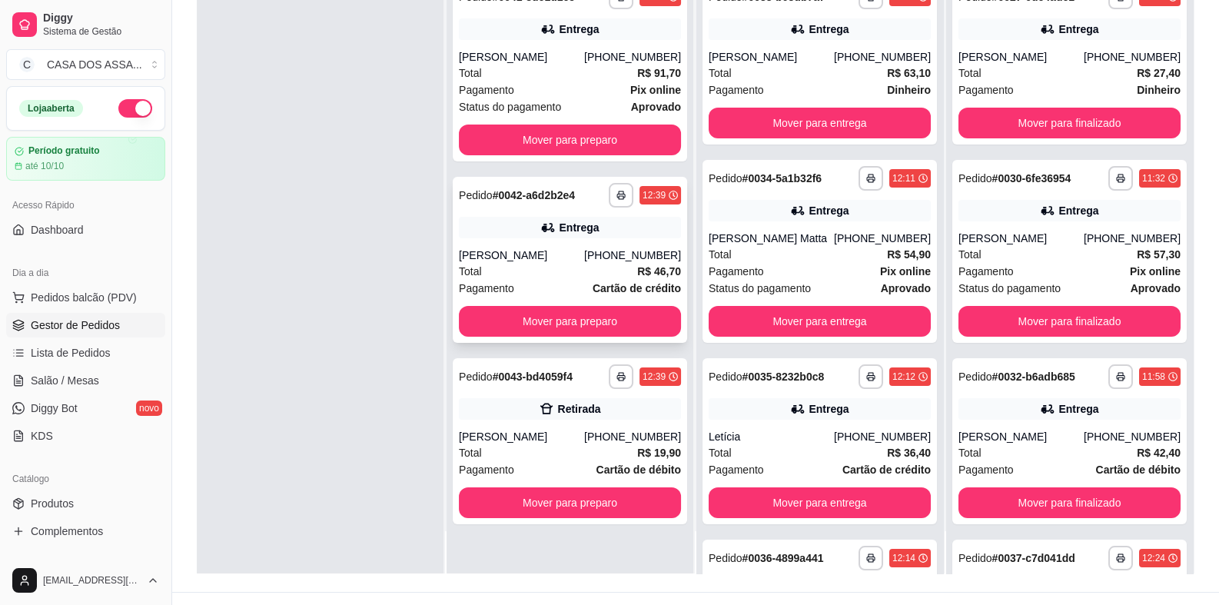
scroll to position [234, 0]
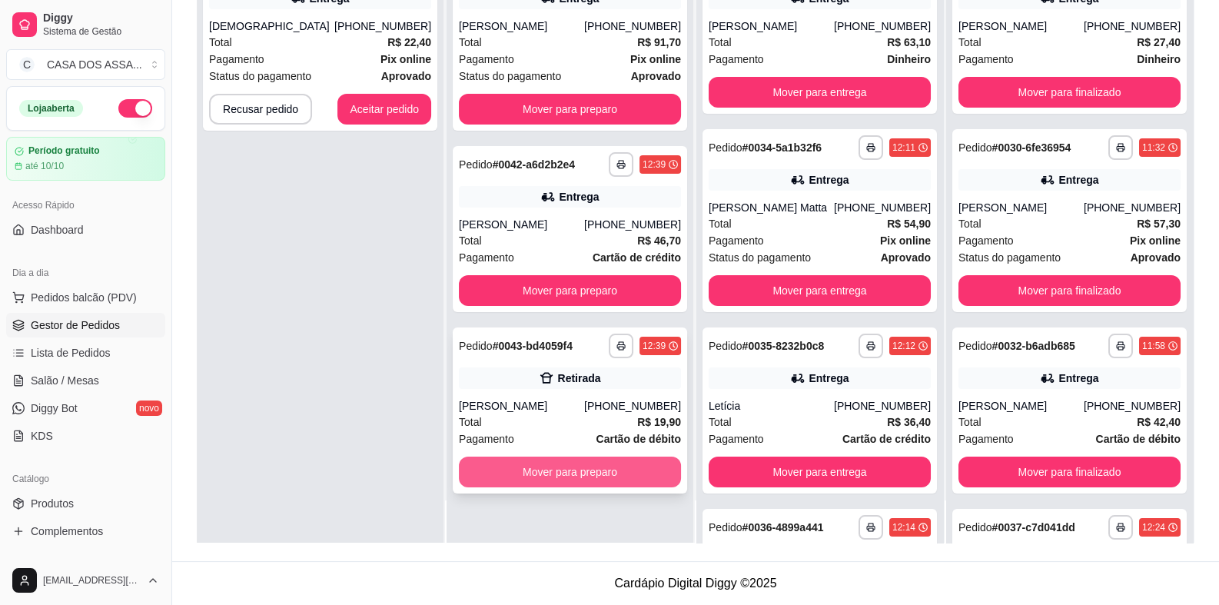
click at [588, 466] on button "Mover para preparo" at bounding box center [570, 471] width 222 height 31
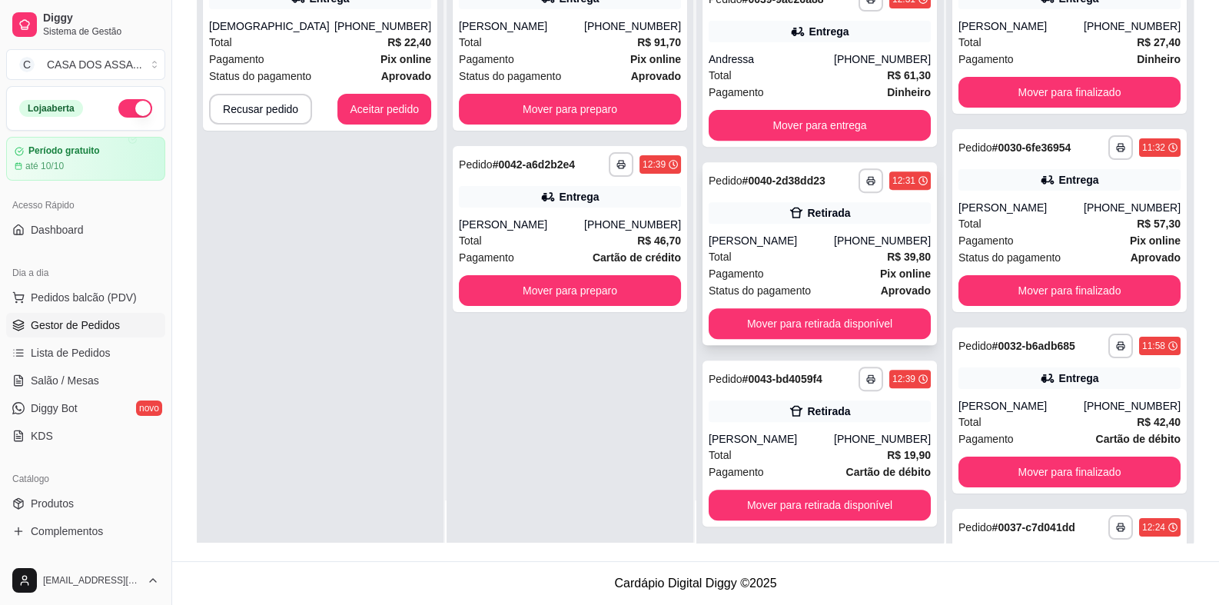
scroll to position [729, 0]
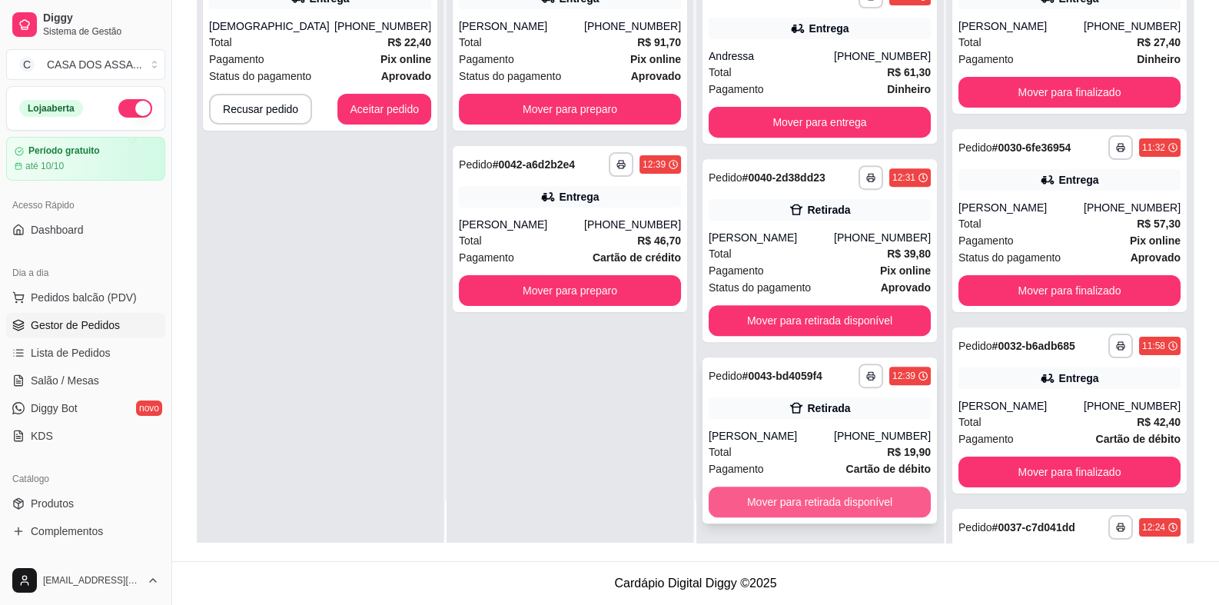
click at [788, 499] on button "Mover para retirada disponível" at bounding box center [819, 501] width 222 height 31
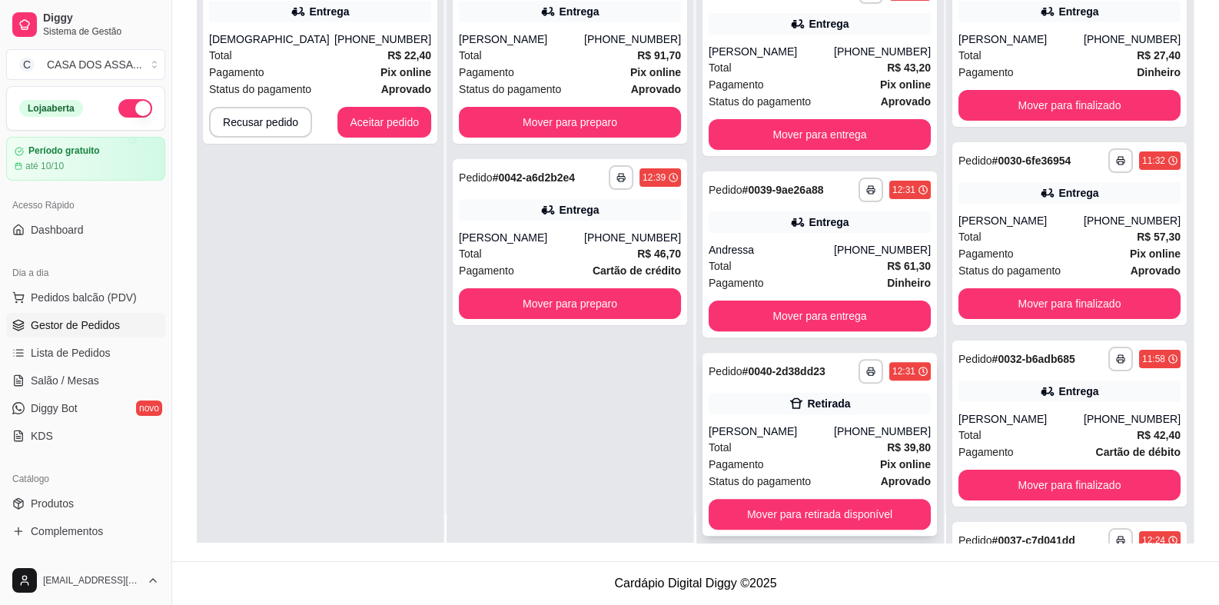
scroll to position [42, 0]
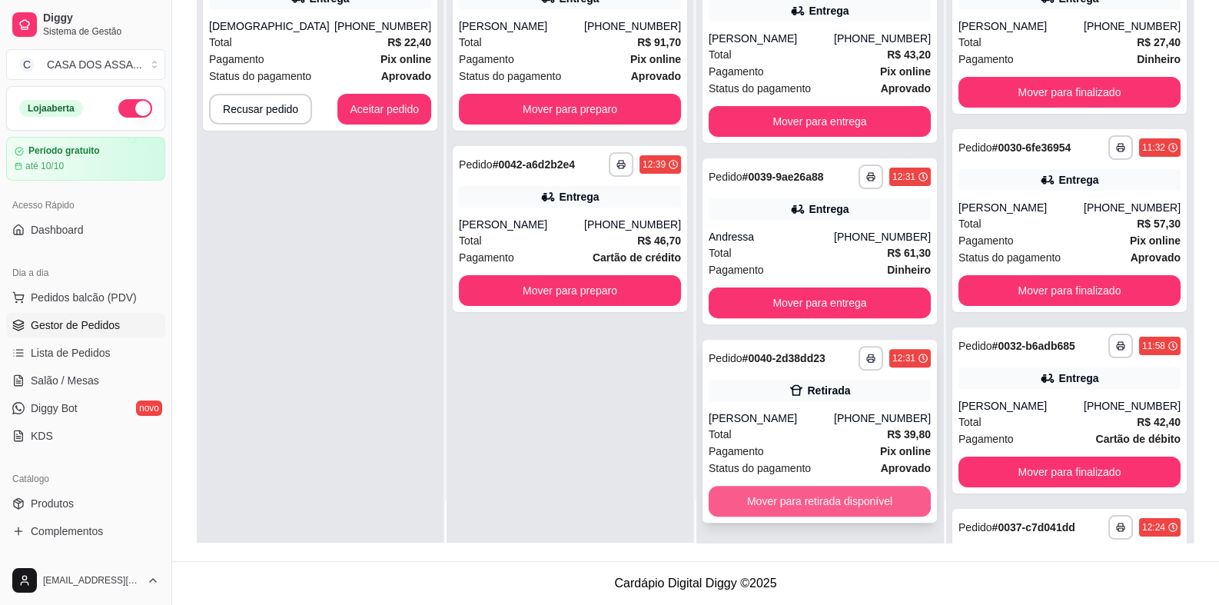
click at [819, 503] on button "Mover para retirada disponível" at bounding box center [819, 501] width 222 height 31
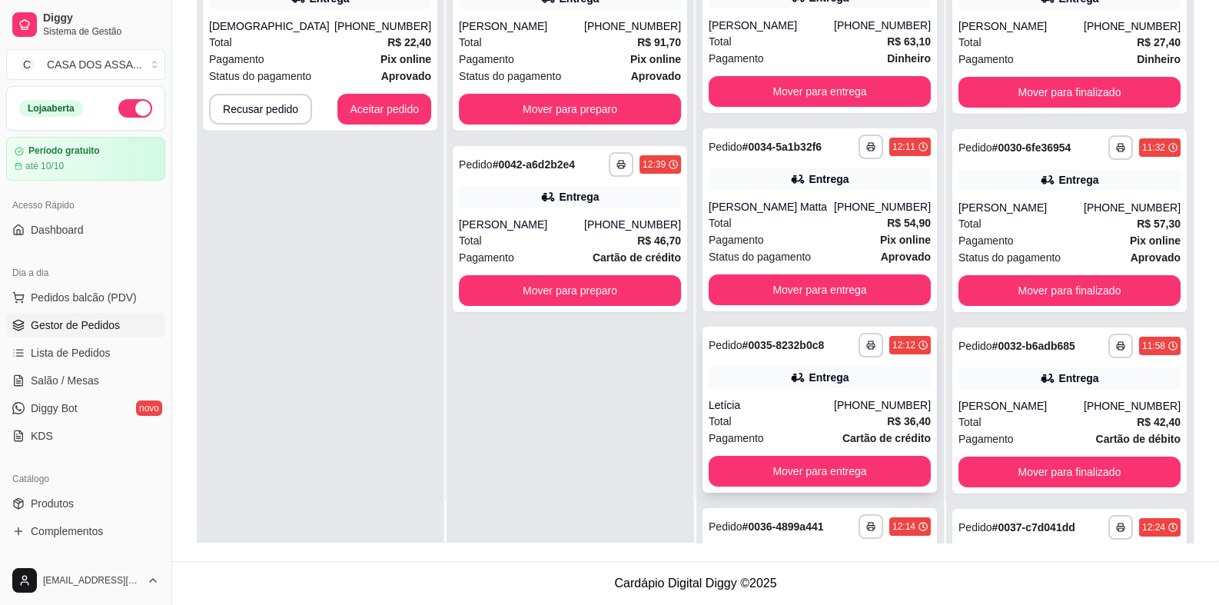
scroll to position [0, 0]
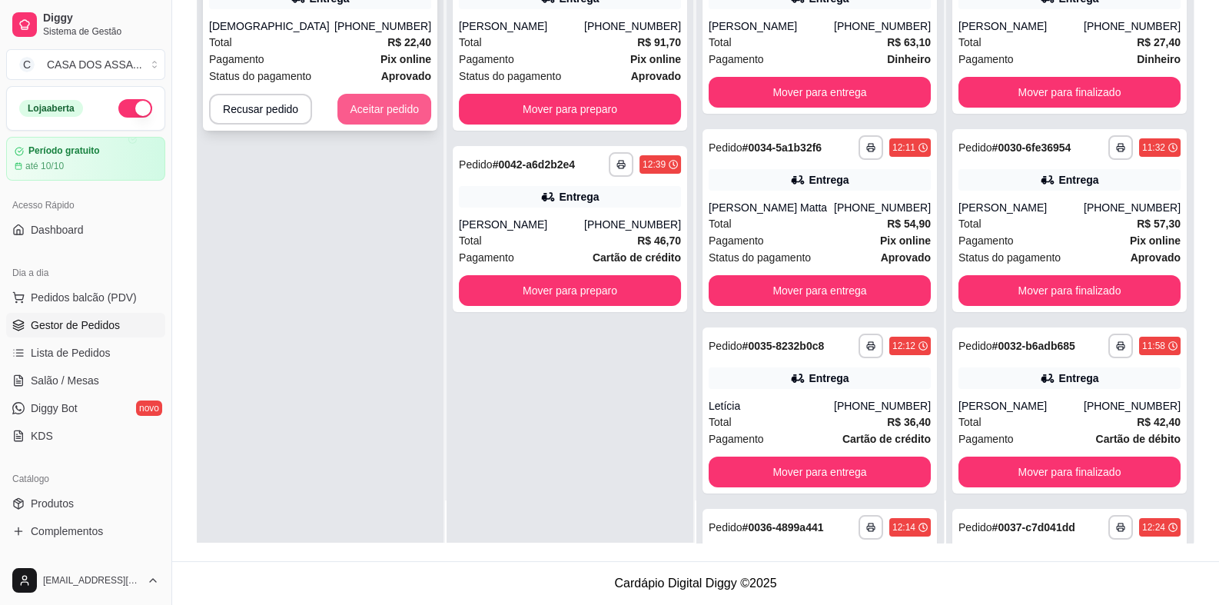
click at [372, 114] on button "Aceitar pedido" at bounding box center [384, 109] width 94 height 31
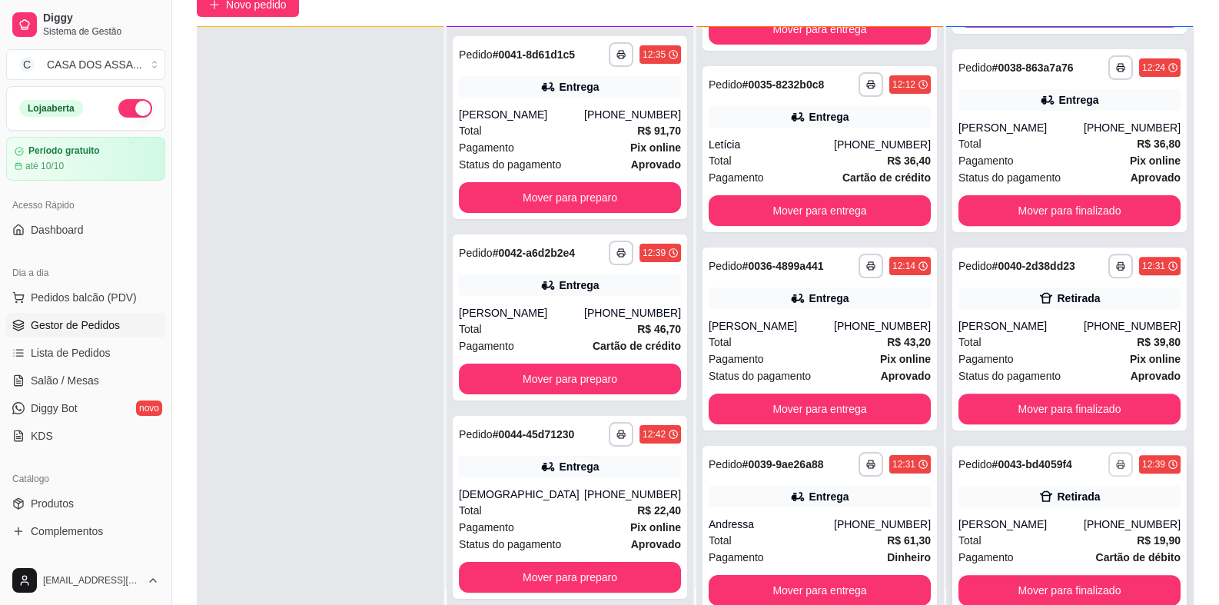
scroll to position [153, 0]
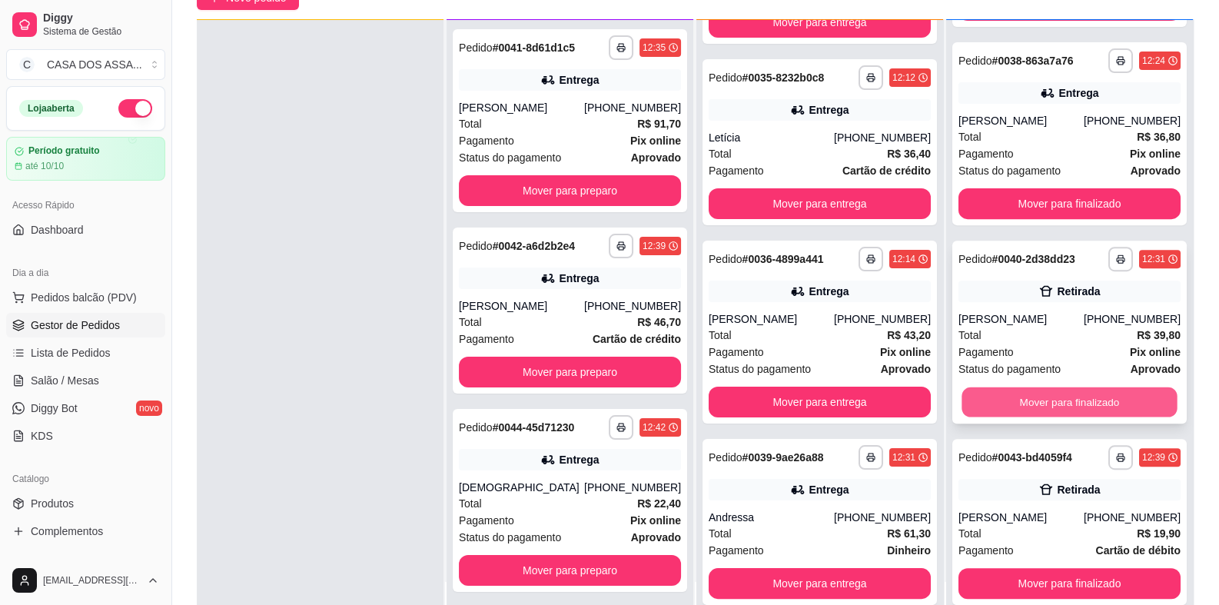
click at [1047, 401] on button "Mover para finalizado" at bounding box center [1068, 402] width 215 height 30
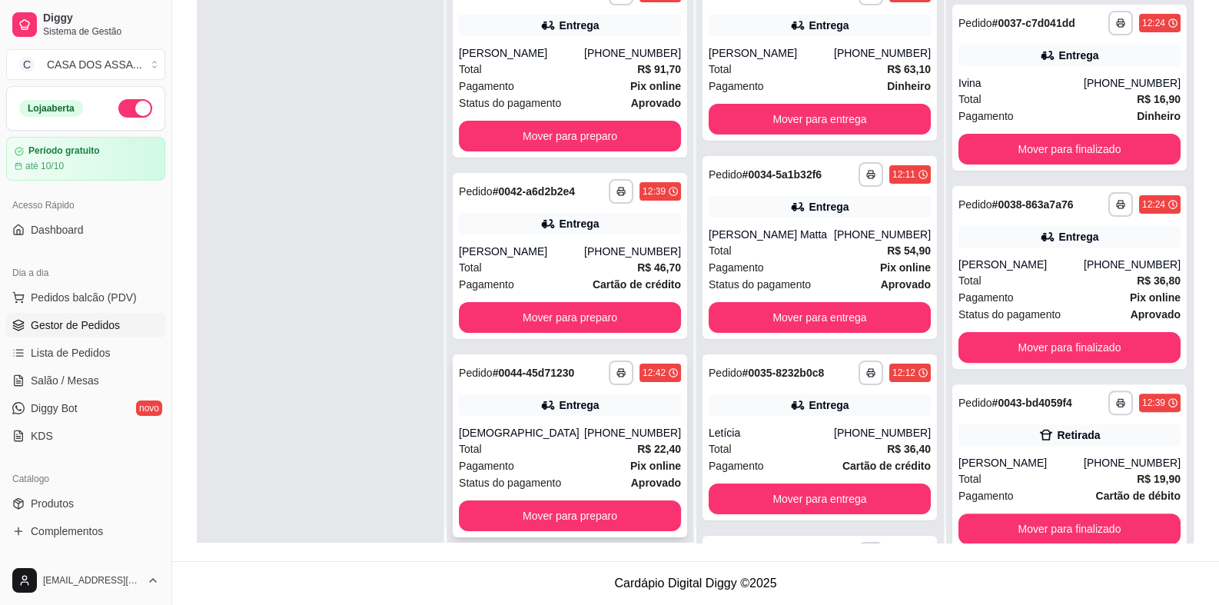
scroll to position [42, 0]
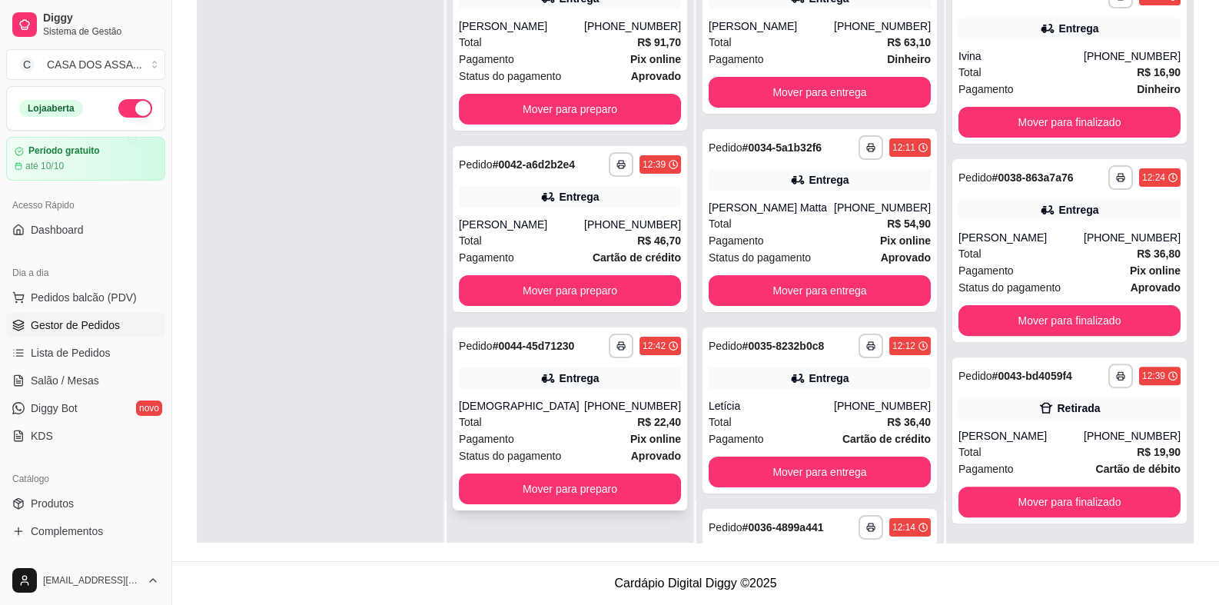
click at [561, 380] on div "Entrega" at bounding box center [579, 377] width 40 height 15
click at [533, 180] on div "**********" at bounding box center [570, 229] width 234 height 166
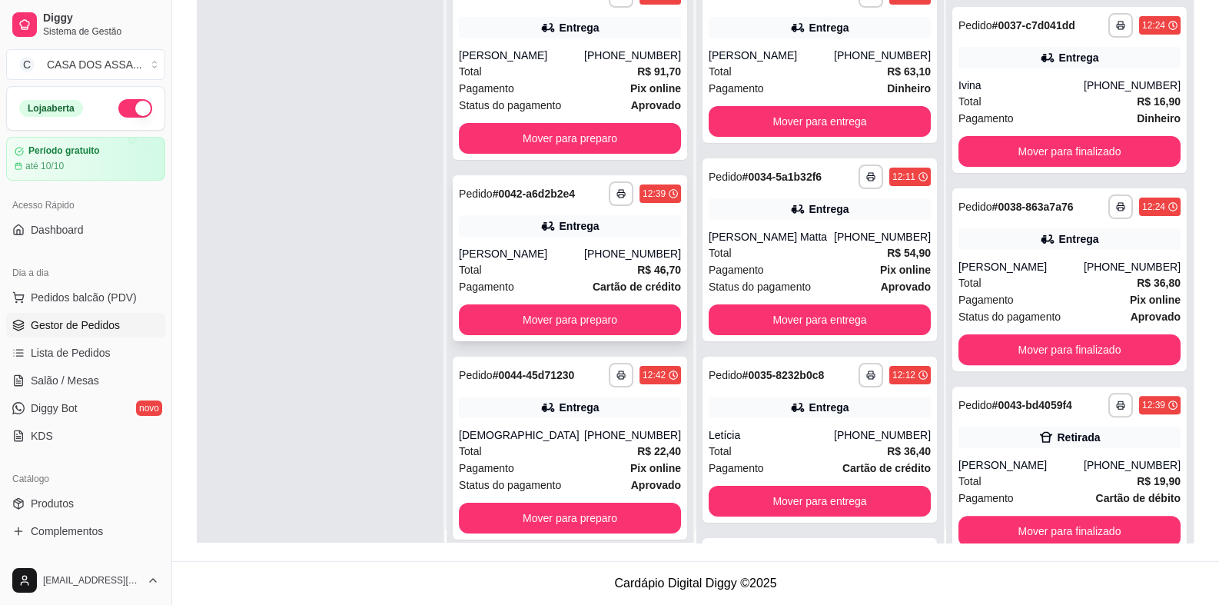
scroll to position [0, 0]
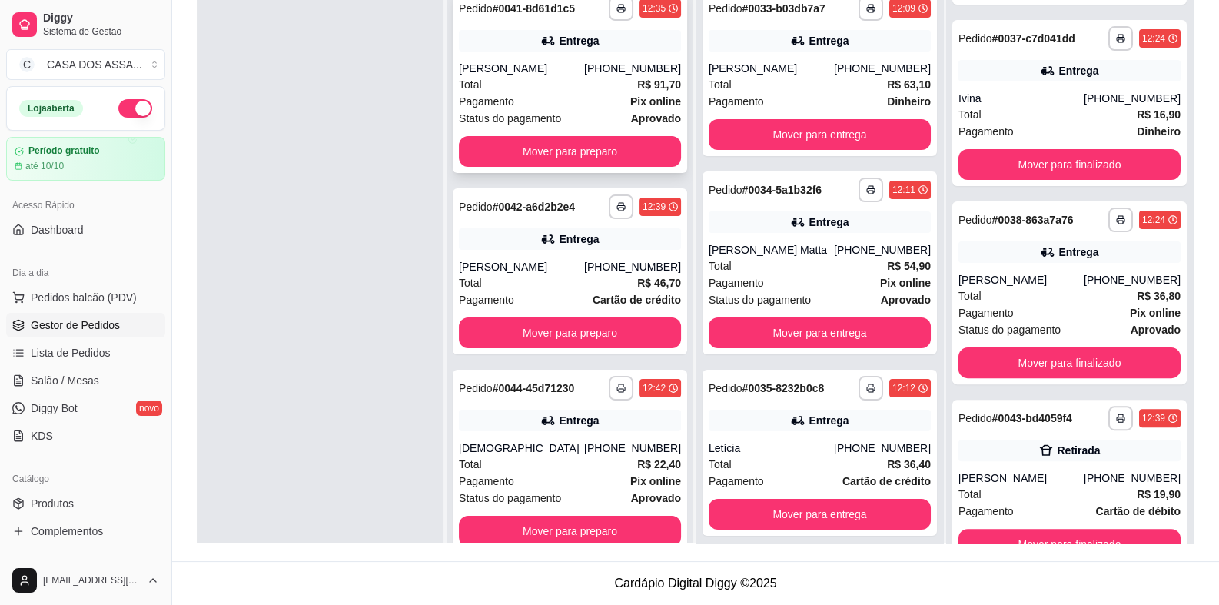
click at [557, 72] on div "[PERSON_NAME]" at bounding box center [521, 68] width 125 height 15
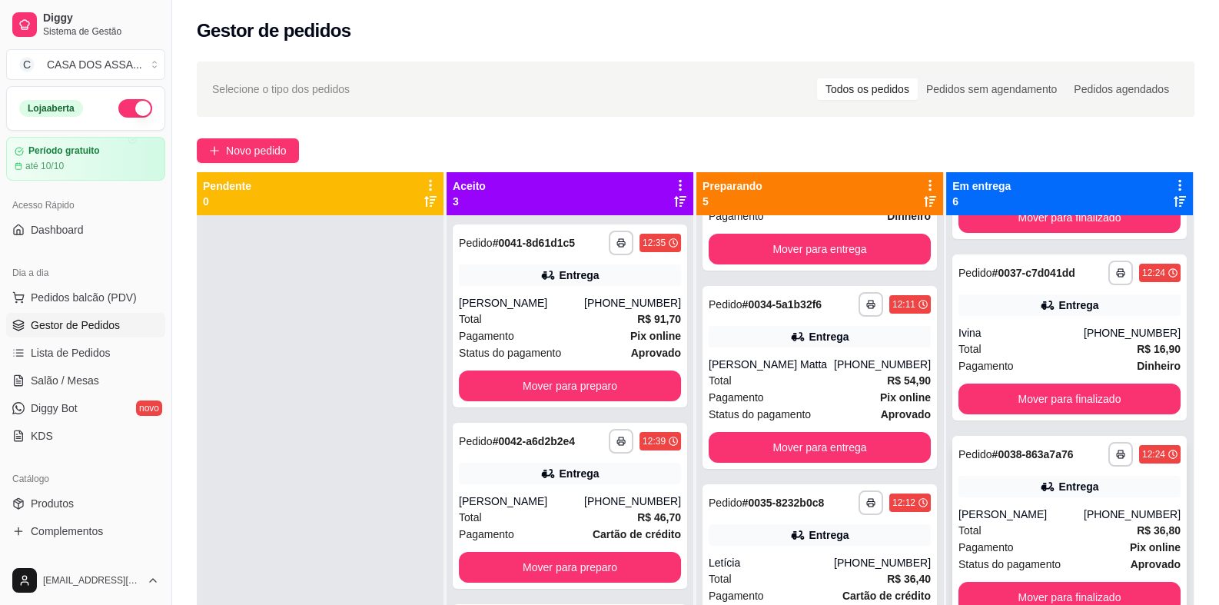
scroll to position [119, 0]
click at [762, 340] on div "Entrega" at bounding box center [819, 338] width 222 height 22
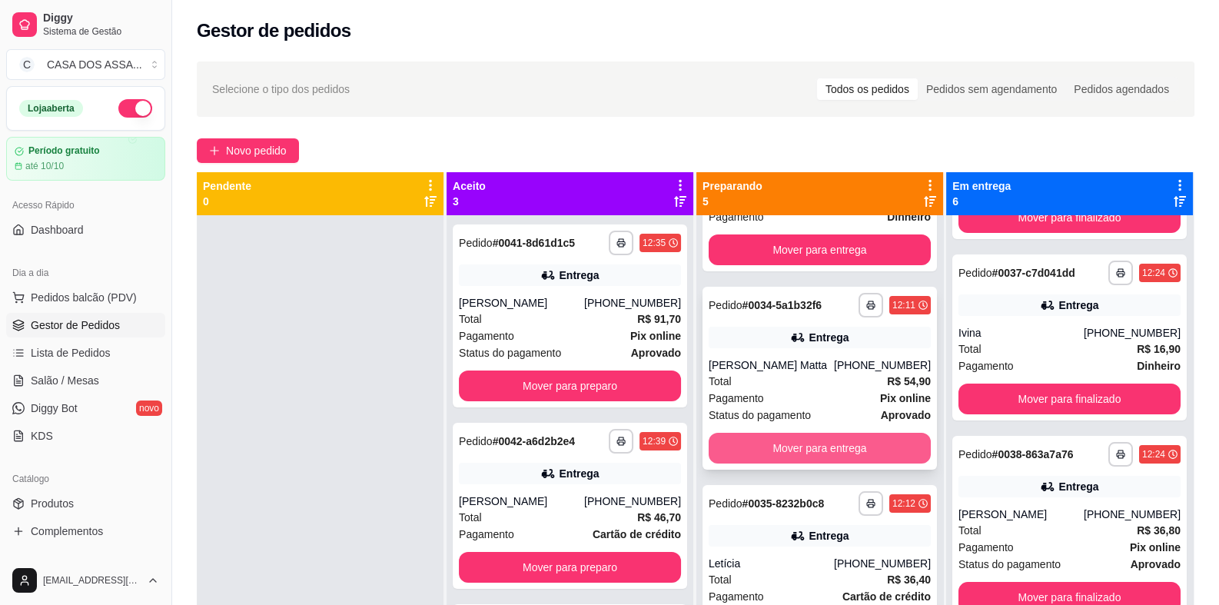
click at [816, 452] on button "Mover para entrega" at bounding box center [819, 448] width 222 height 31
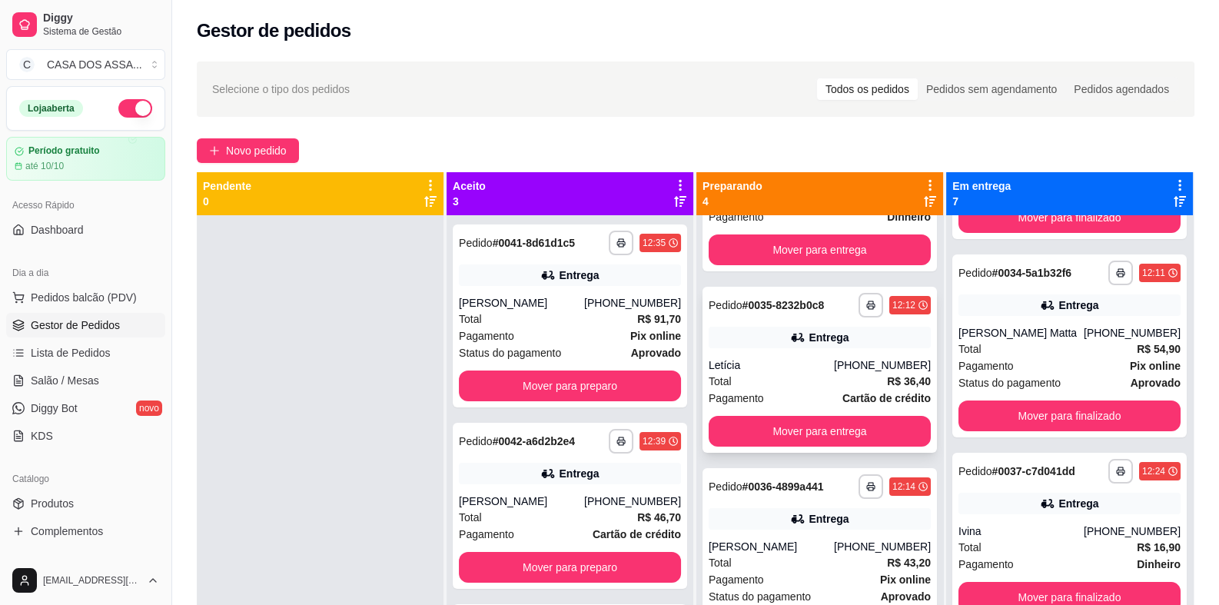
click at [777, 329] on div "Entrega" at bounding box center [819, 338] width 222 height 22
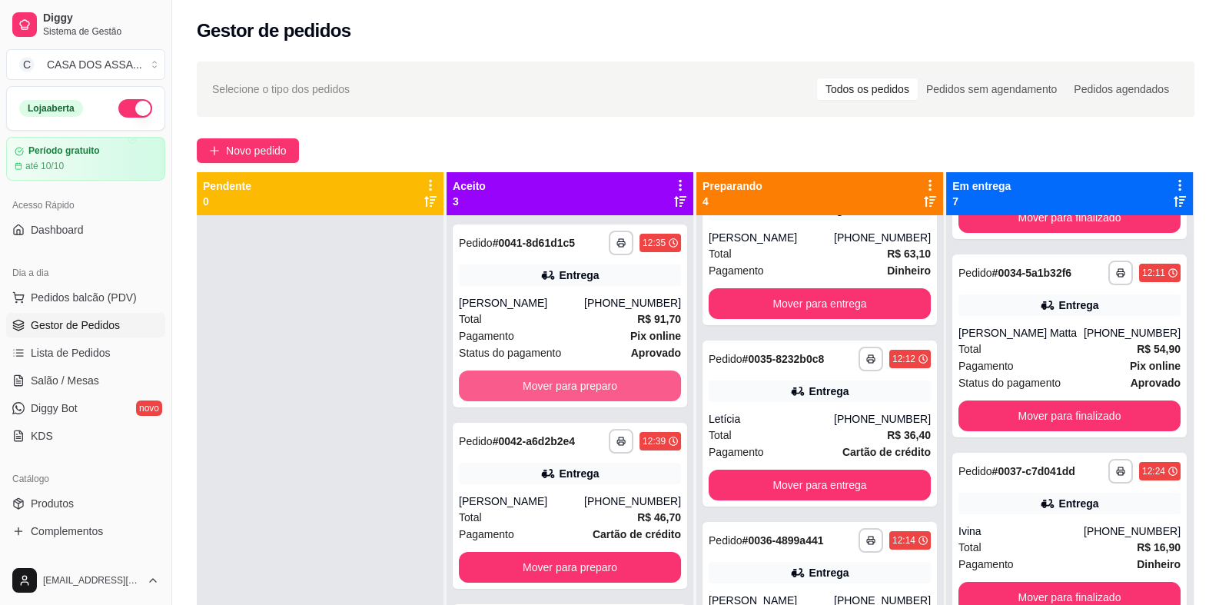
scroll to position [0, 0]
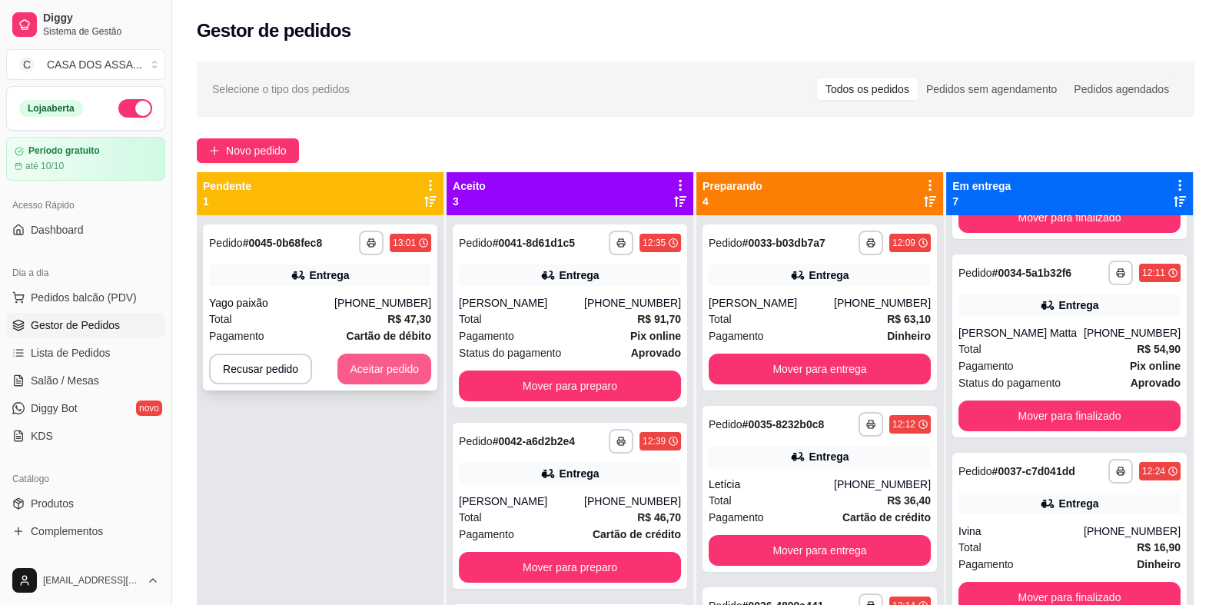
click at [380, 371] on button "Aceitar pedido" at bounding box center [384, 368] width 94 height 31
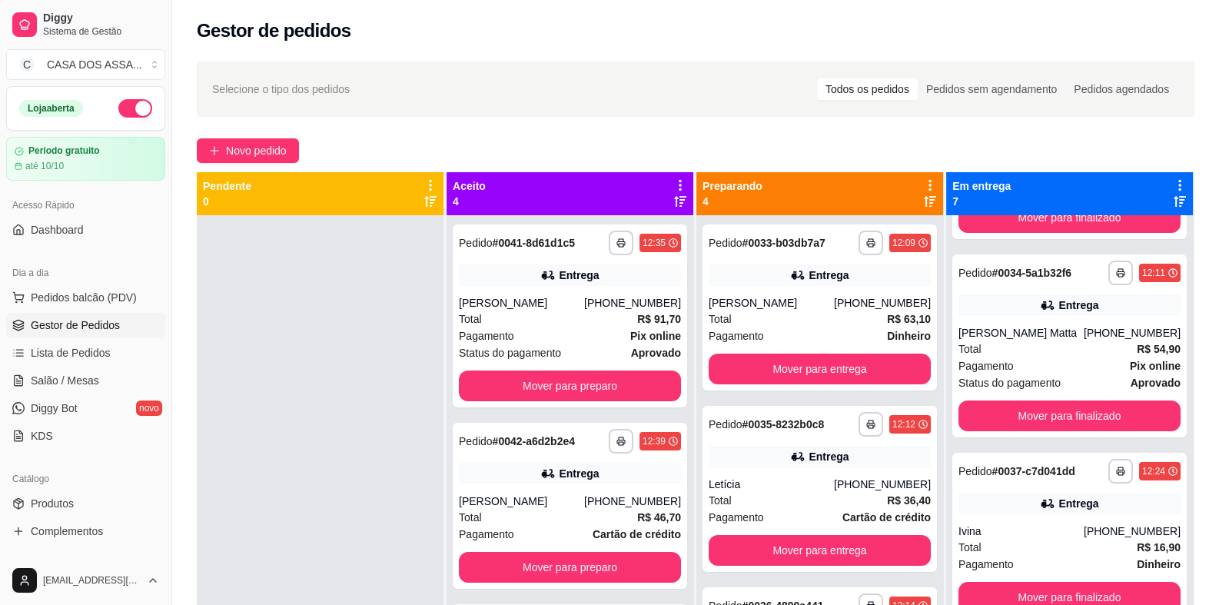
click at [123, 114] on button "button" at bounding box center [135, 108] width 34 height 18
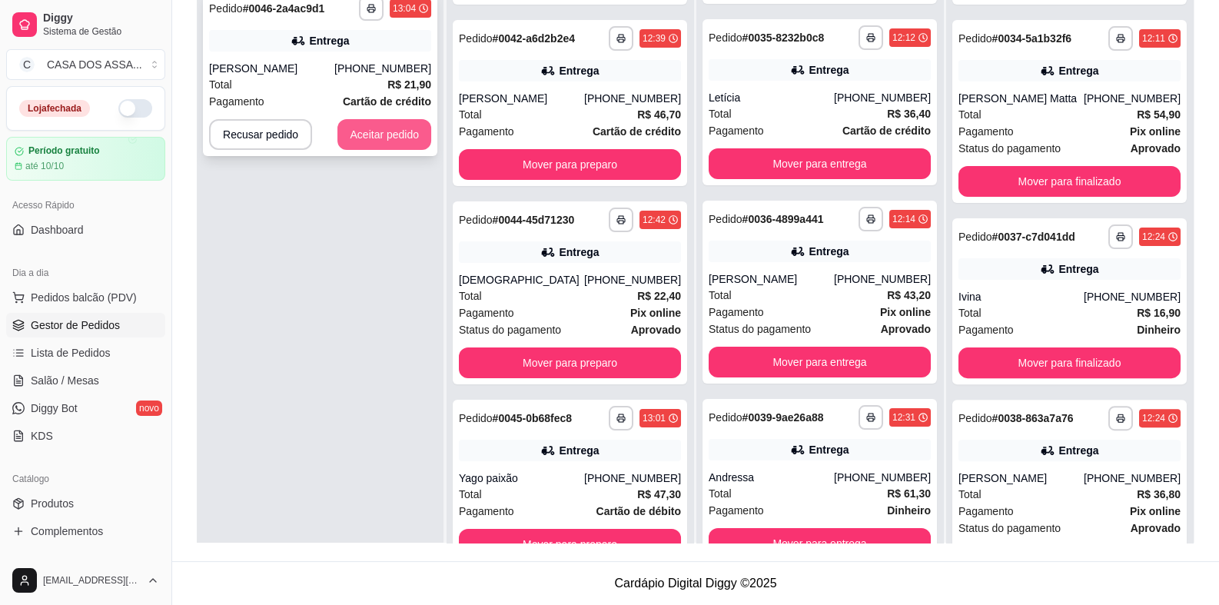
click at [369, 137] on button "Aceitar pedido" at bounding box center [384, 134] width 94 height 31
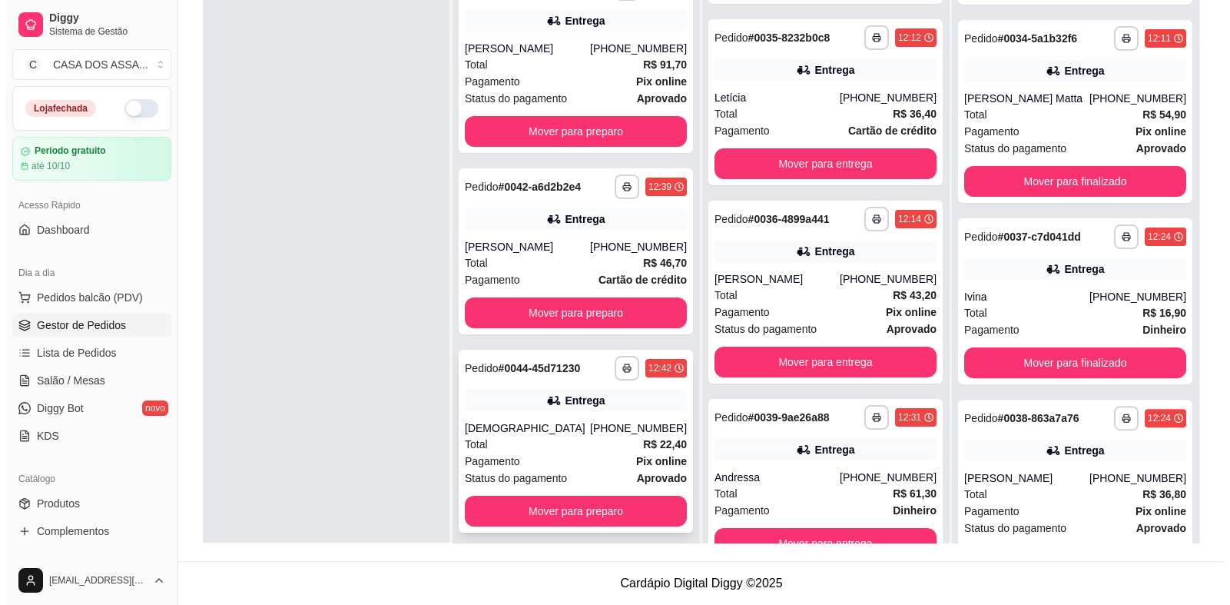
scroll to position [15, 0]
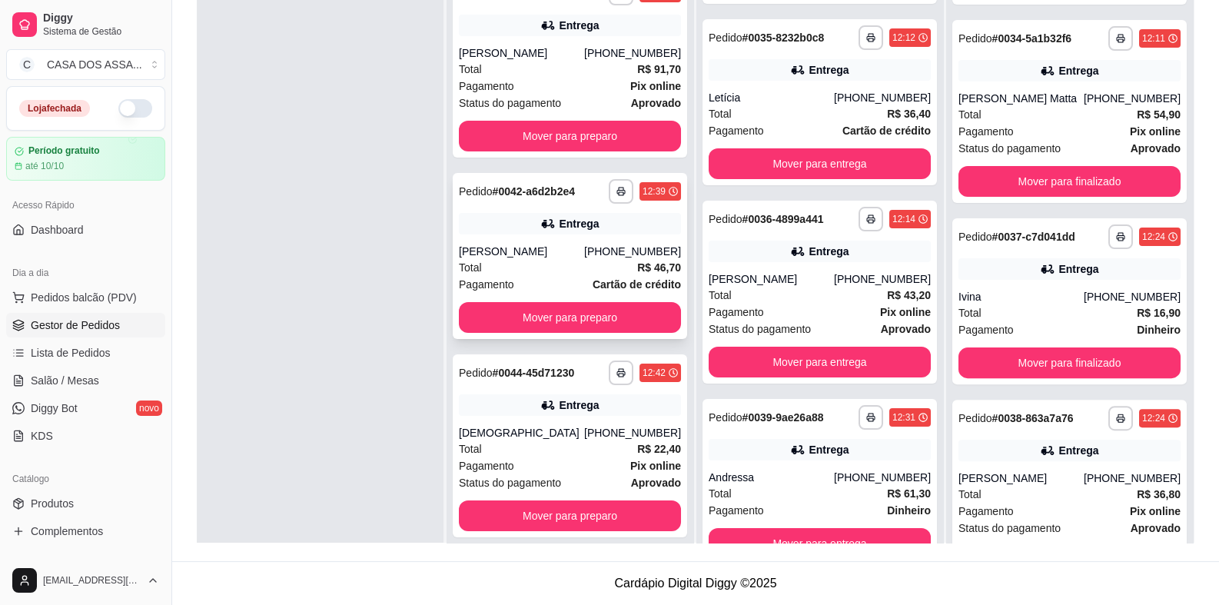
click at [528, 263] on div "Total R$ 46,70" at bounding box center [570, 267] width 222 height 17
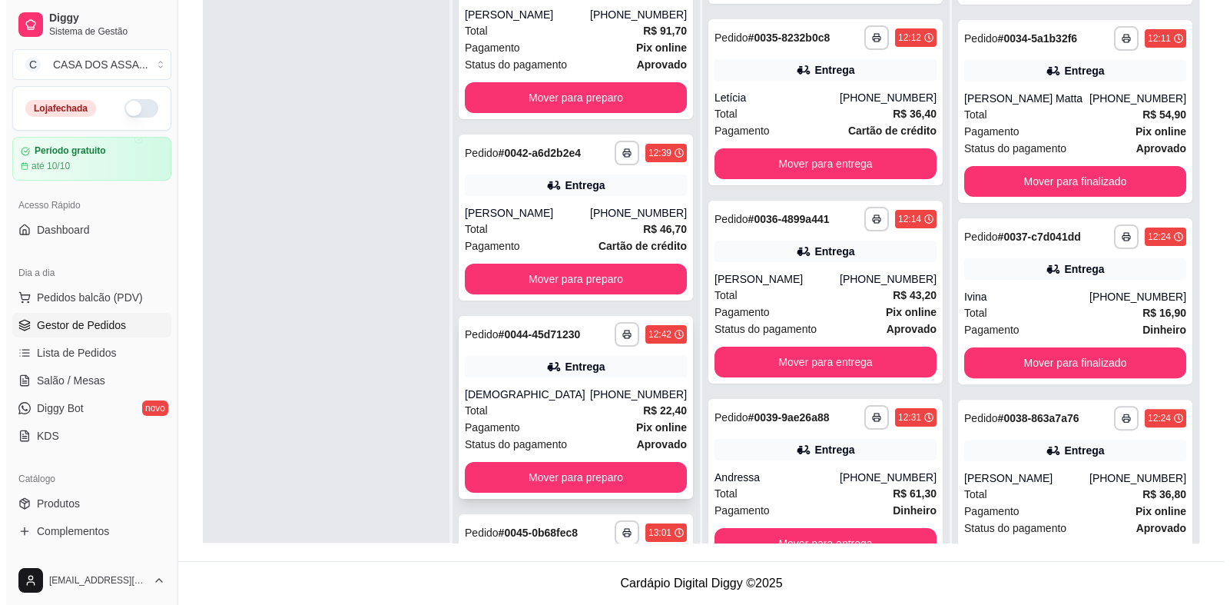
scroll to position [76, 0]
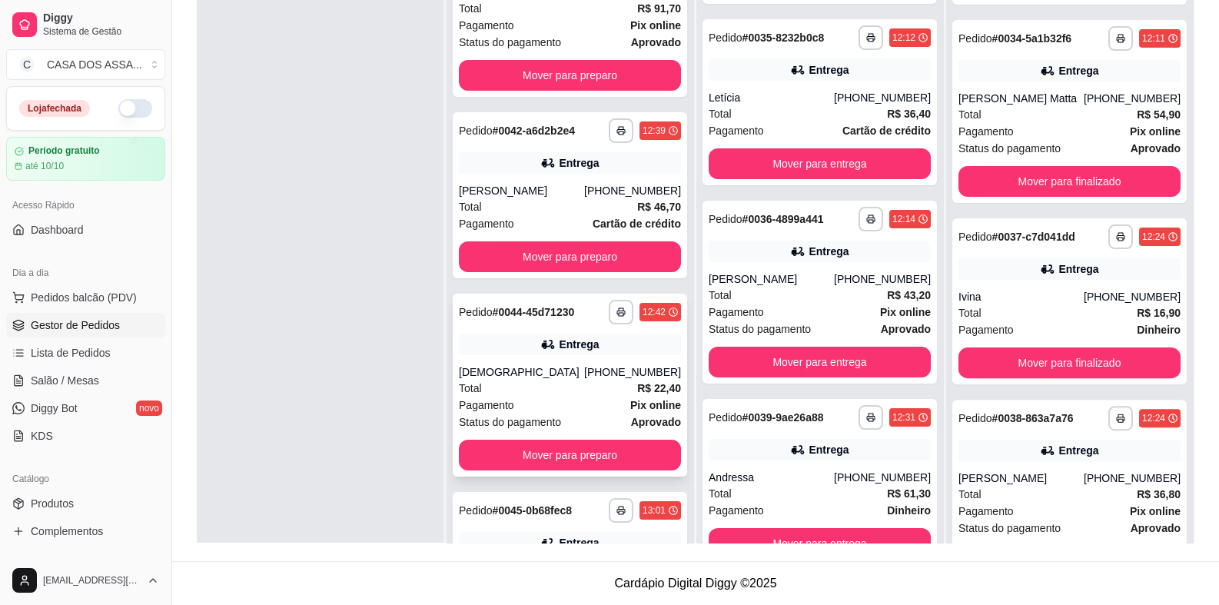
click at [538, 360] on div "**********" at bounding box center [570, 385] width 234 height 183
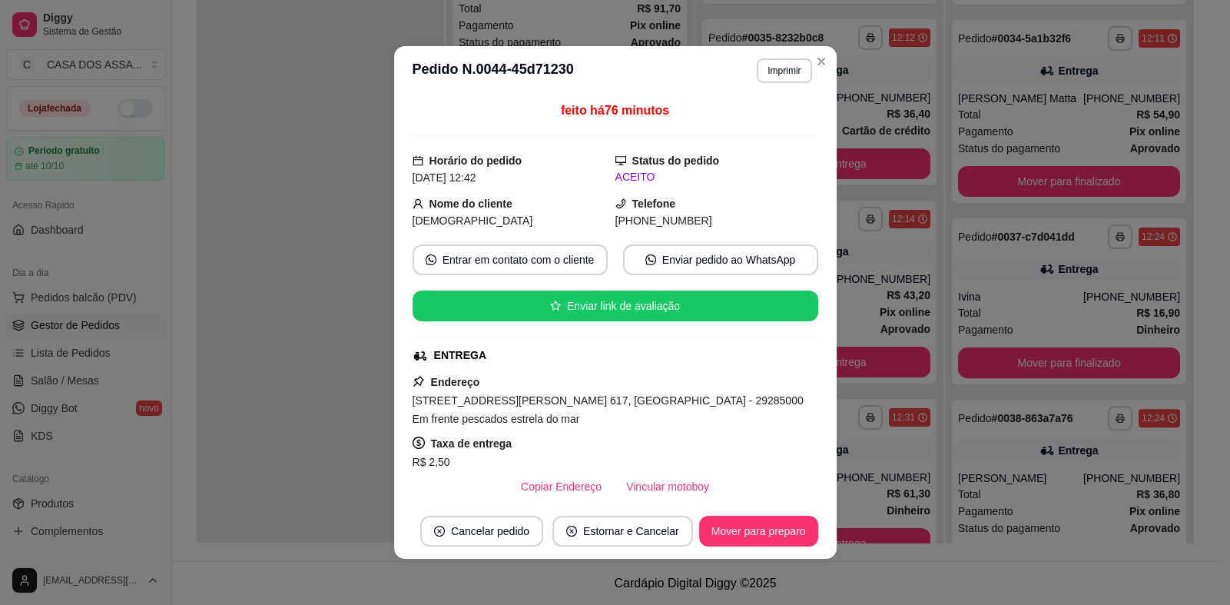
click at [465, 414] on span "[STREET_ADDRESS][PERSON_NAME] 617, [GEOGRAPHIC_DATA] - 29285000 Em frente pesca…" at bounding box center [608, 409] width 391 height 31
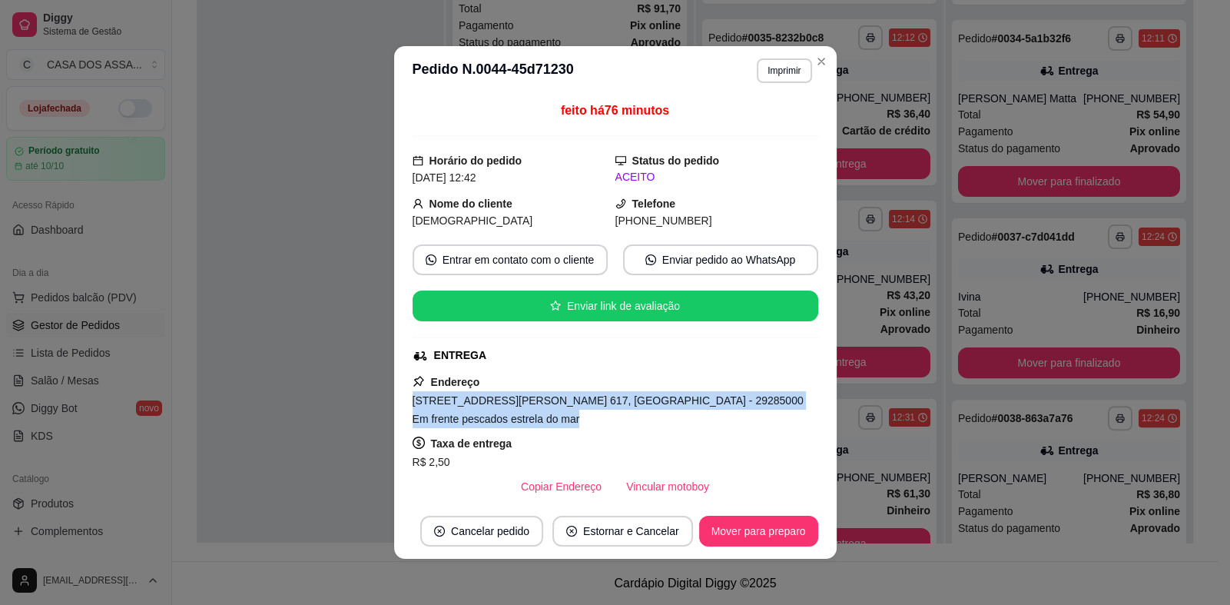
click at [465, 414] on span "[STREET_ADDRESS][PERSON_NAME] 617, [GEOGRAPHIC_DATA] - 29285000 Em frente pesca…" at bounding box center [608, 409] width 391 height 31
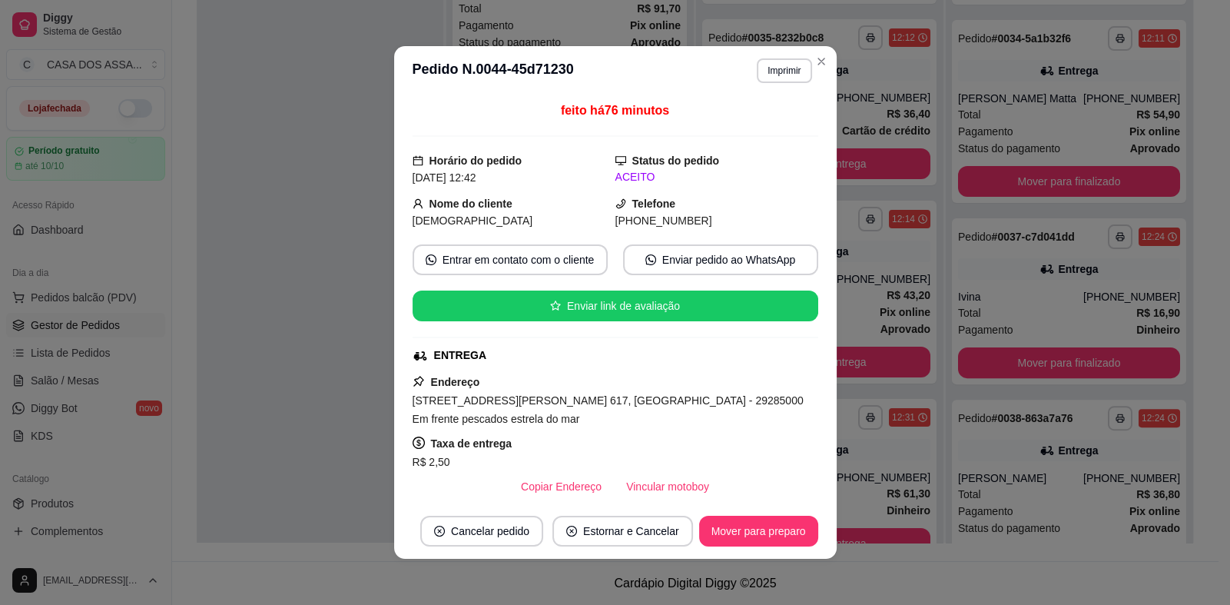
click at [509, 384] on div "Endereço [STREET_ADDRESS][PERSON_NAME] 617, ITAPUTANGA - 29285000 Em frente pes…" at bounding box center [616, 437] width 406 height 129
click at [516, 363] on div "feito há 76 minutos Horário do pedido [DATE] 12:42 Status do pedido ACEITO Nome…" at bounding box center [616, 299] width 406 height 396
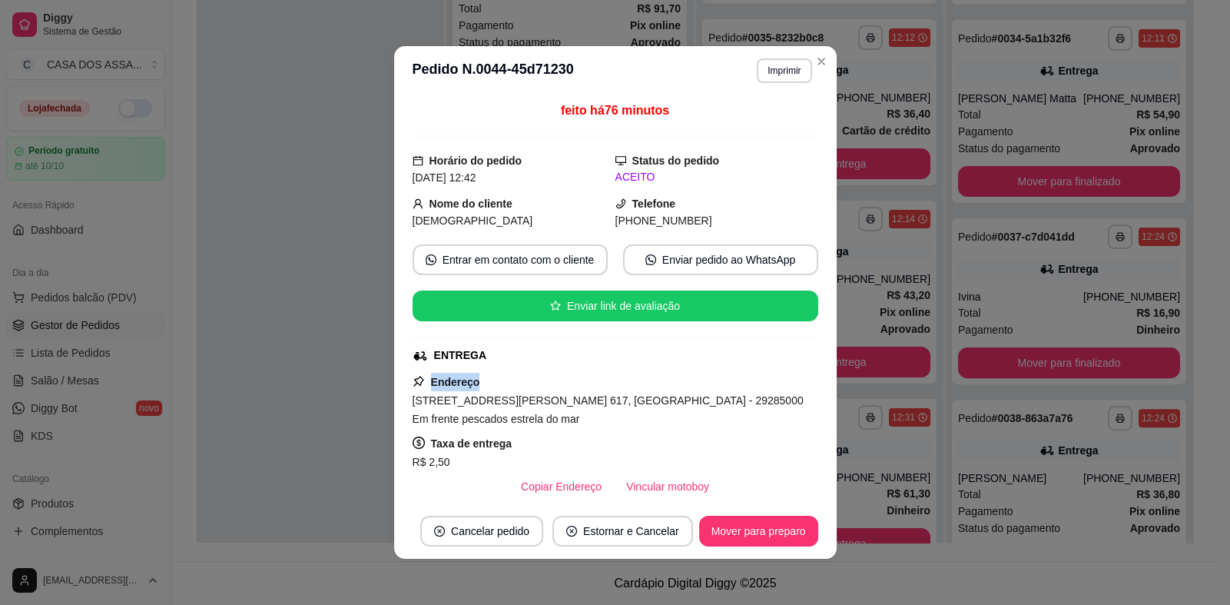
click at [516, 363] on div "feito há 76 minutos Horário do pedido [DATE] 12:42 Status do pedido ACEITO Nome…" at bounding box center [616, 299] width 406 height 396
click at [519, 350] on div "ENTREGA" at bounding box center [614, 355] width 403 height 16
click at [621, 402] on span "[STREET_ADDRESS][PERSON_NAME] 617, [GEOGRAPHIC_DATA] - 29285000 Em frente pesca…" at bounding box center [608, 409] width 391 height 31
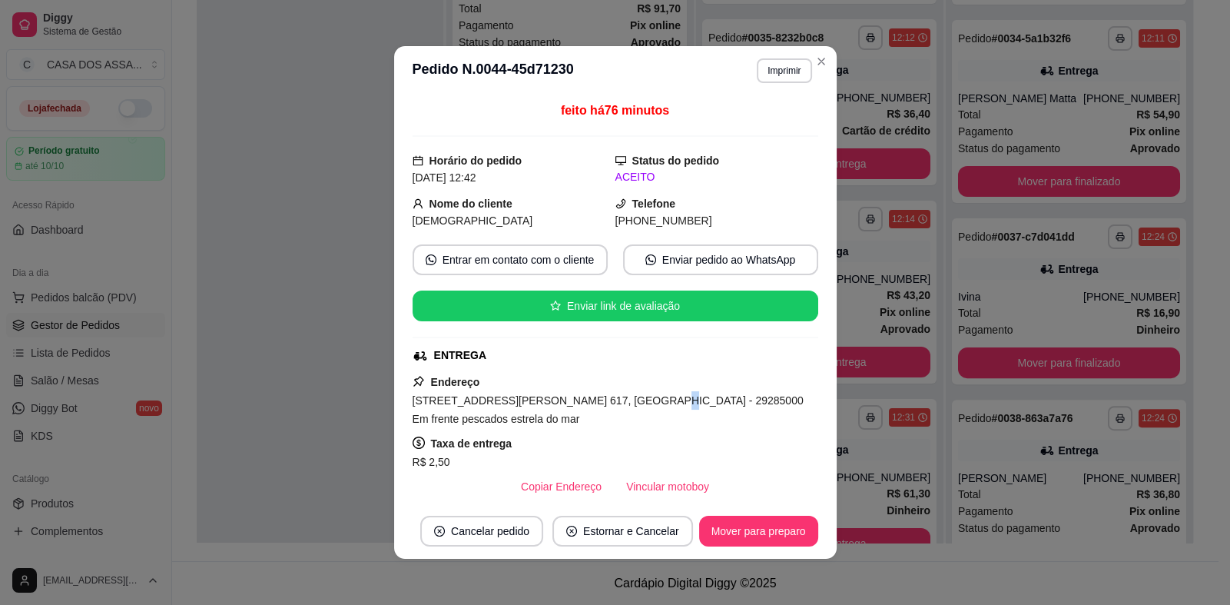
click at [621, 402] on span "[STREET_ADDRESS][PERSON_NAME] 617, [GEOGRAPHIC_DATA] - 29285000 Em frente pesca…" at bounding box center [608, 409] width 391 height 31
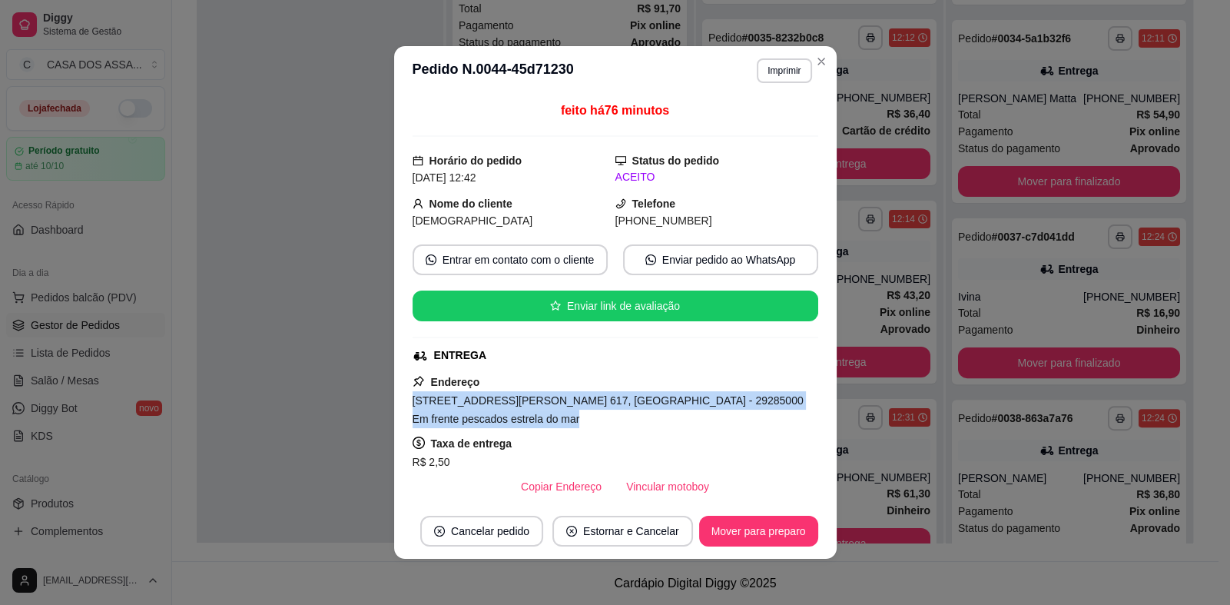
click at [621, 402] on span "[STREET_ADDRESS][PERSON_NAME] 617, [GEOGRAPHIC_DATA] - 29285000 Em frente pesca…" at bounding box center [608, 409] width 391 height 31
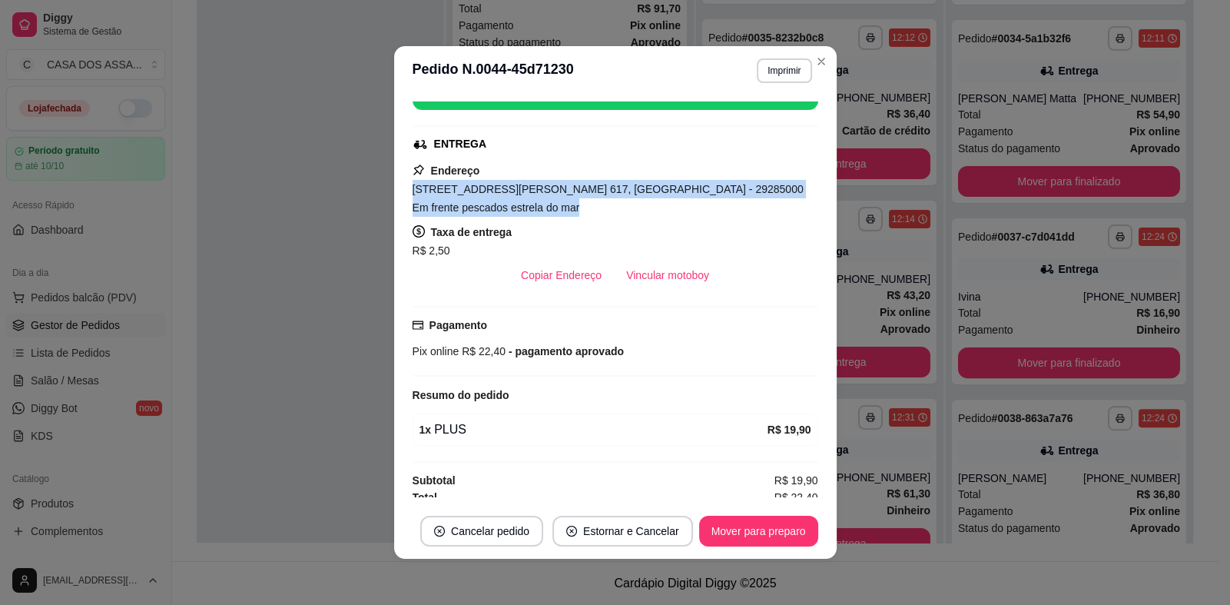
scroll to position [217, 0]
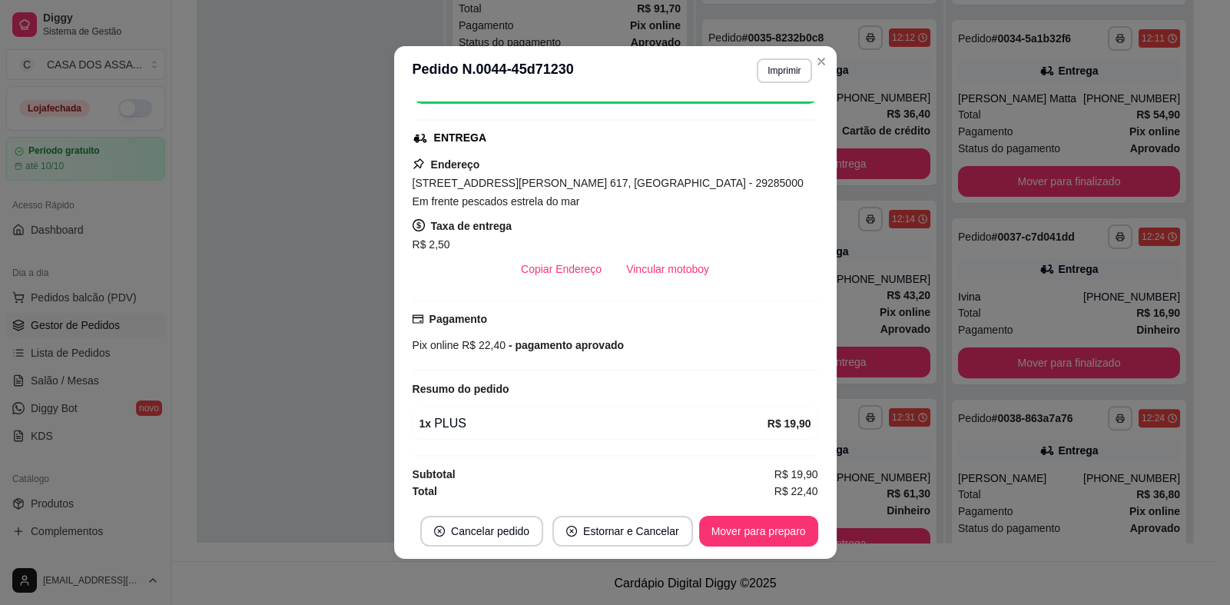
click at [480, 227] on strong "Taxa de entrega" at bounding box center [471, 226] width 81 height 12
click at [495, 194] on div "[STREET_ADDRESS][PERSON_NAME] 617, [GEOGRAPHIC_DATA] - 29285000 Em frente pesca…" at bounding box center [616, 192] width 406 height 37
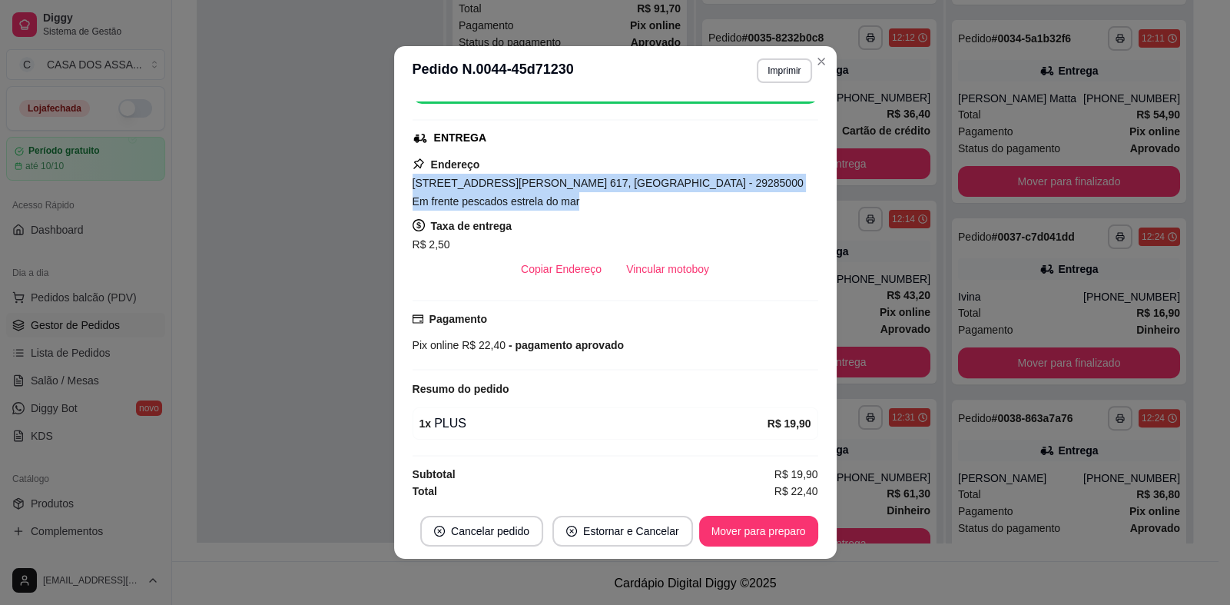
click at [495, 194] on div "[STREET_ADDRESS][PERSON_NAME] 617, [GEOGRAPHIC_DATA] - 29285000 Em frente pesca…" at bounding box center [616, 192] width 406 height 37
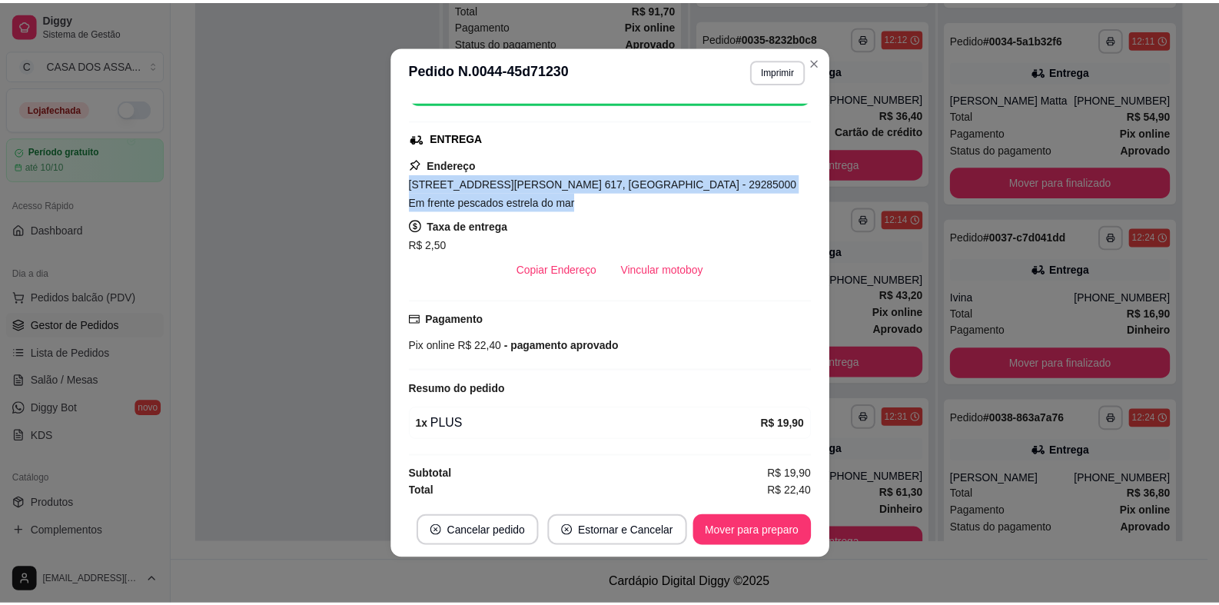
scroll to position [3, 0]
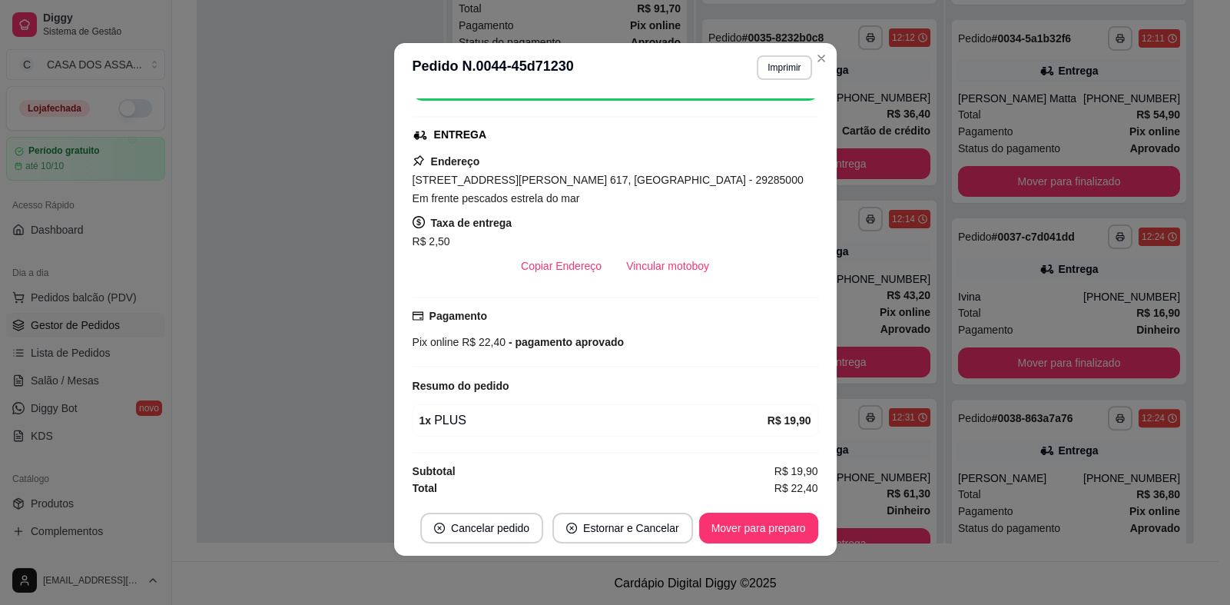
click at [579, 340] on span "- pagamento aprovado" at bounding box center [565, 342] width 118 height 12
click at [532, 392] on div "Resumo do pedido" at bounding box center [616, 386] width 406 height 18
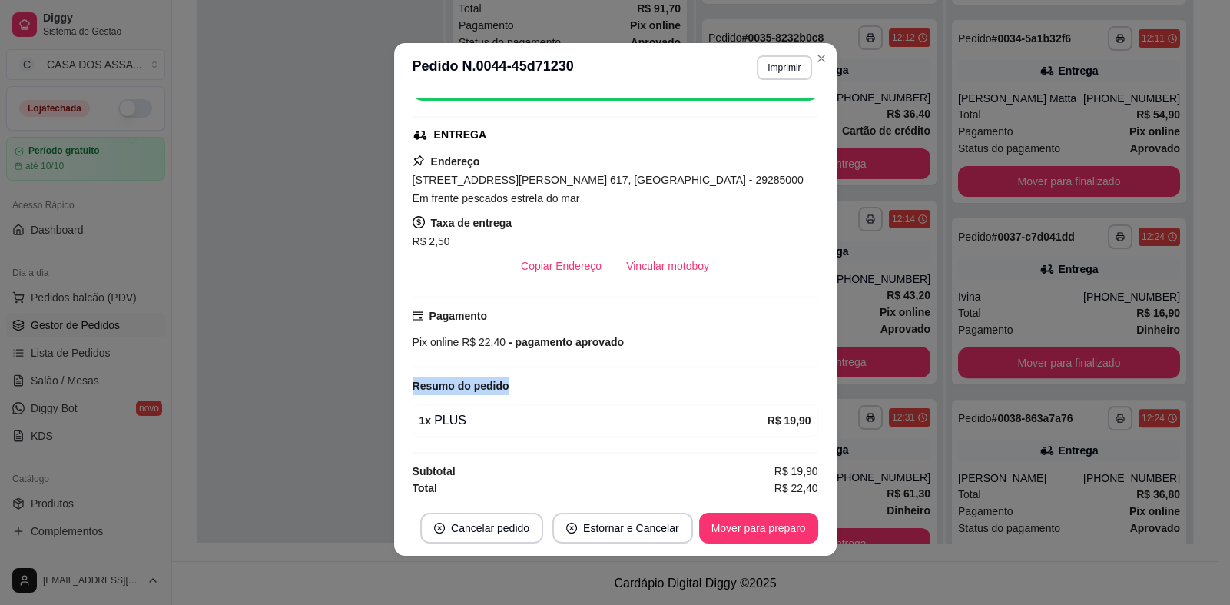
click at [532, 392] on div "Resumo do pedido" at bounding box center [616, 386] width 406 height 18
click at [491, 416] on div "1 x PLUS" at bounding box center [594, 420] width 348 height 18
click at [488, 427] on div "1 x PLUS" at bounding box center [594, 420] width 348 height 18
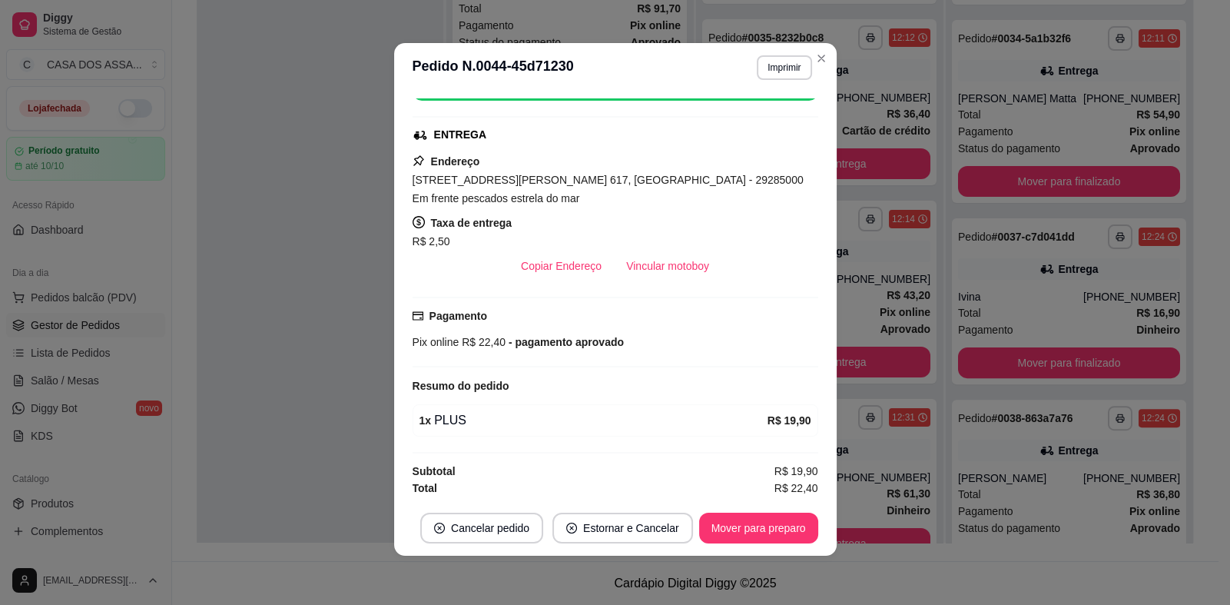
click at [488, 427] on div "1 x PLUS" at bounding box center [594, 420] width 348 height 18
click at [488, 394] on div "feito há 76 minutos Horário do pedido [DATE] 12:42 Status do pedido ACEITO Nome…" at bounding box center [616, 296] width 406 height 396
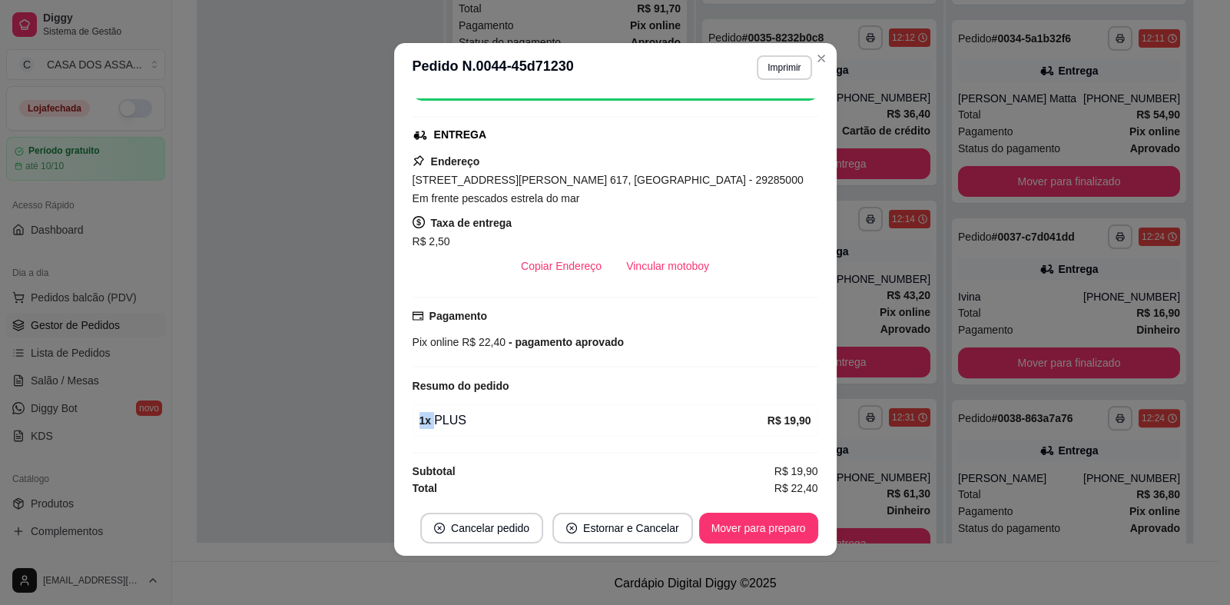
click at [488, 394] on div "feito há 76 minutos Horário do pedido [DATE] 12:42 Status do pedido ACEITO Nome…" at bounding box center [616, 296] width 406 height 396
click at [492, 383] on strong "Resumo do pedido" at bounding box center [461, 386] width 97 height 12
click at [528, 347] on span "- pagamento aprovado" at bounding box center [565, 342] width 118 height 12
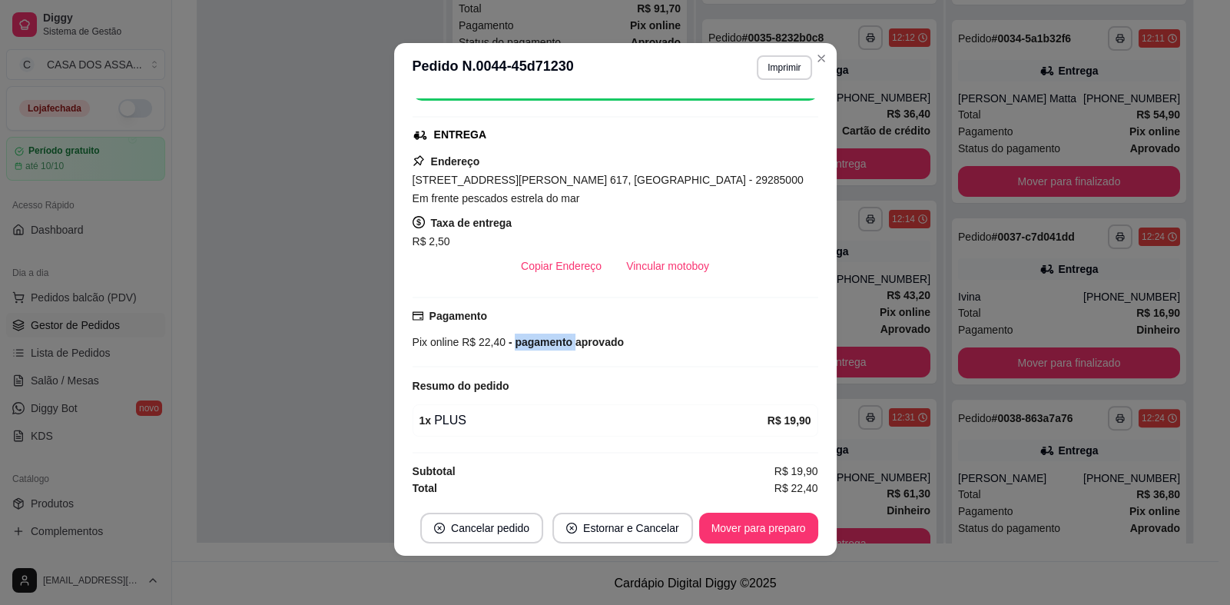
click at [528, 347] on span "- pagamento aprovado" at bounding box center [565, 342] width 118 height 12
click at [538, 317] on div "Pagamento Pix online R$ 22,40 - pagamento aprovado" at bounding box center [616, 328] width 406 height 43
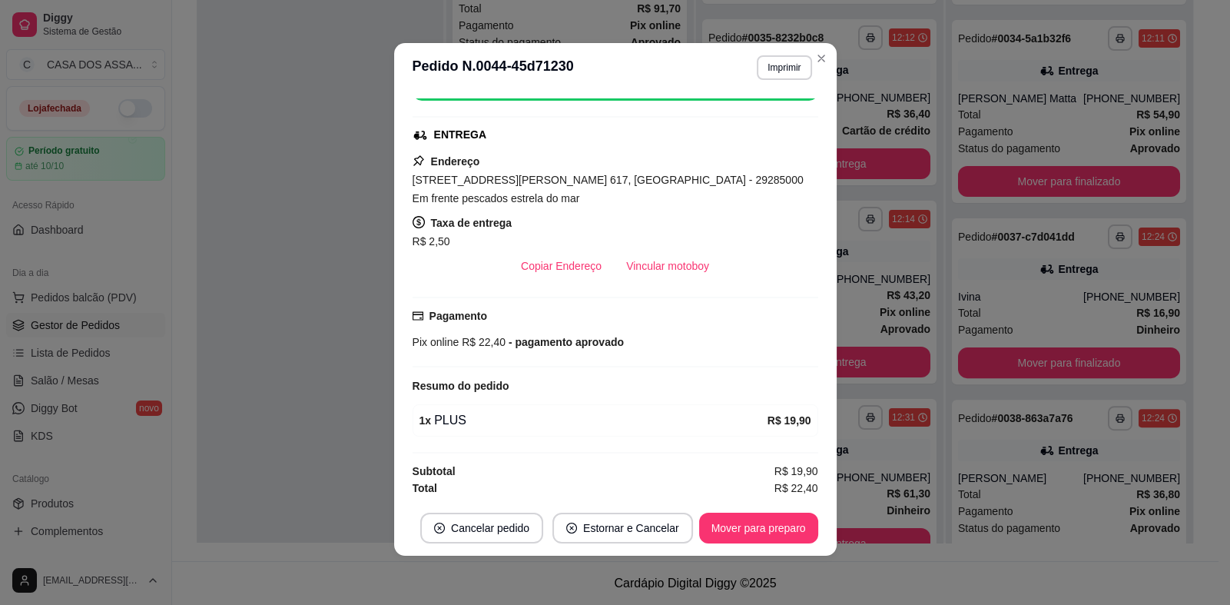
click at [547, 183] on span "[STREET_ADDRESS][PERSON_NAME] 617, [GEOGRAPHIC_DATA] - 29285000 Em frente pesca…" at bounding box center [608, 189] width 391 height 31
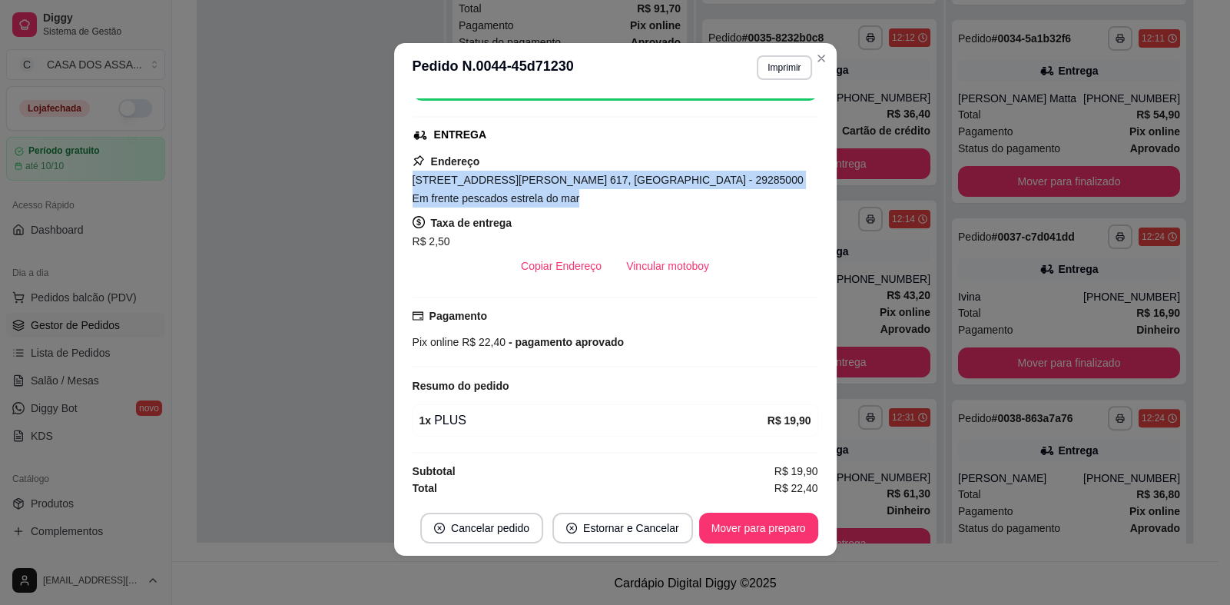
click at [547, 183] on span "[STREET_ADDRESS][PERSON_NAME] 617, [GEOGRAPHIC_DATA] - 29285000 Em frente pesca…" at bounding box center [608, 189] width 391 height 31
click at [704, 174] on span "[STREET_ADDRESS][PERSON_NAME] 617, [GEOGRAPHIC_DATA] - 29285000 Em frente pesca…" at bounding box center [608, 189] width 391 height 31
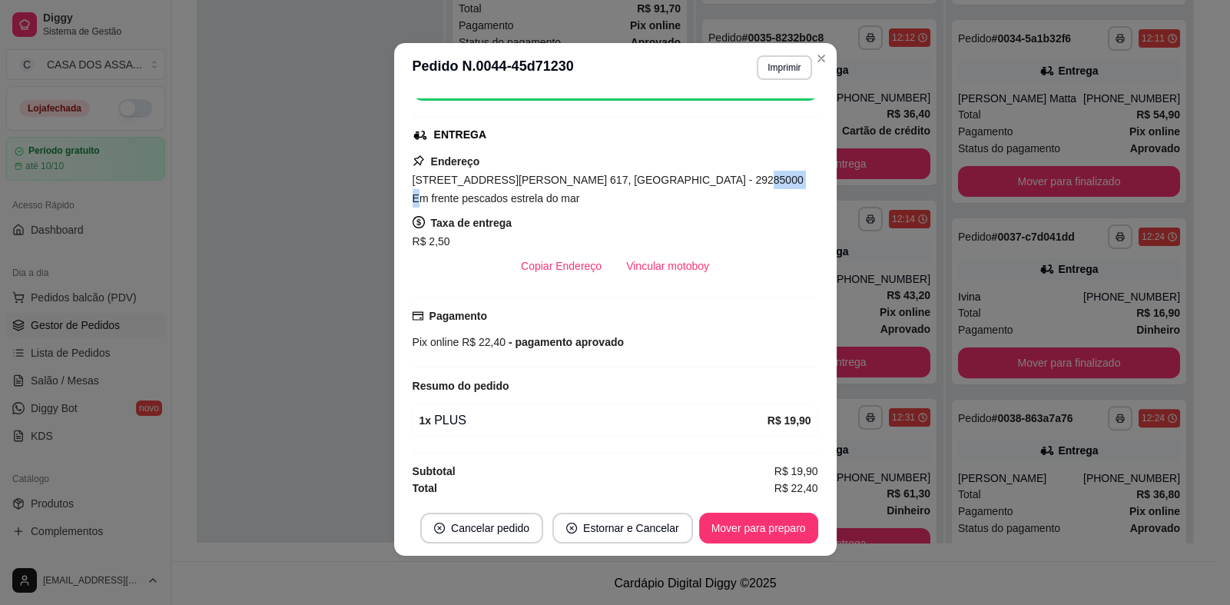
click at [704, 174] on span "[STREET_ADDRESS][PERSON_NAME] 617, [GEOGRAPHIC_DATA] - 29285000 Em frente pesca…" at bounding box center [608, 189] width 391 height 31
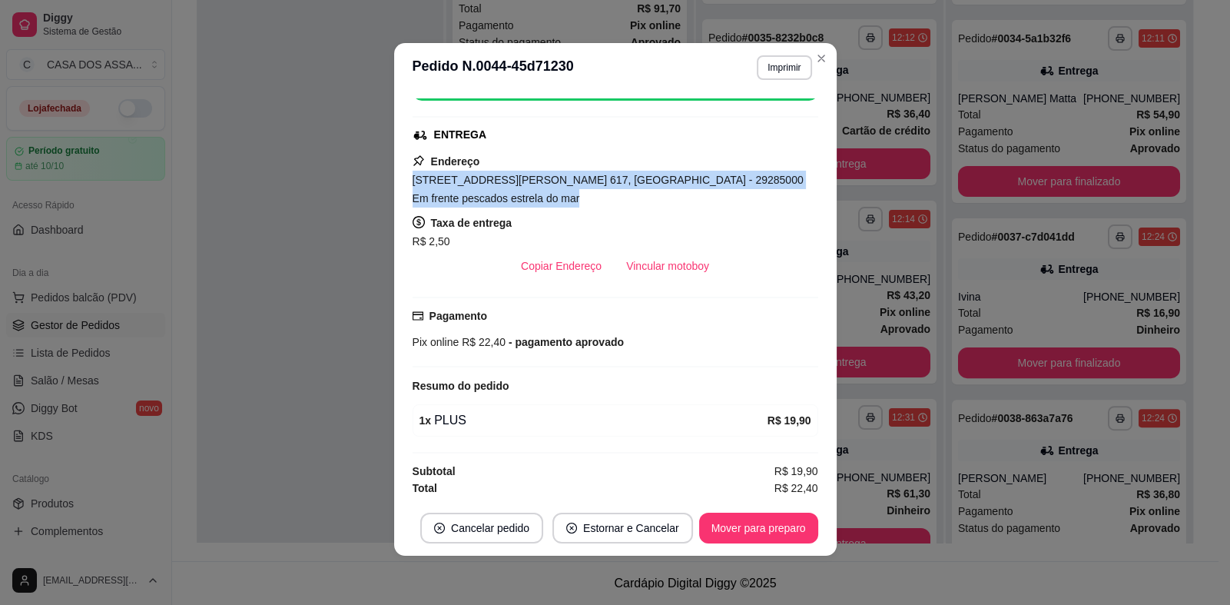
click at [704, 174] on span "[STREET_ADDRESS][PERSON_NAME] 617, [GEOGRAPHIC_DATA] - 29285000 Em frente pesca…" at bounding box center [608, 189] width 391 height 31
click at [516, 201] on div "[STREET_ADDRESS][PERSON_NAME] 617, [GEOGRAPHIC_DATA] - 29285000 Em frente pesca…" at bounding box center [616, 189] width 406 height 37
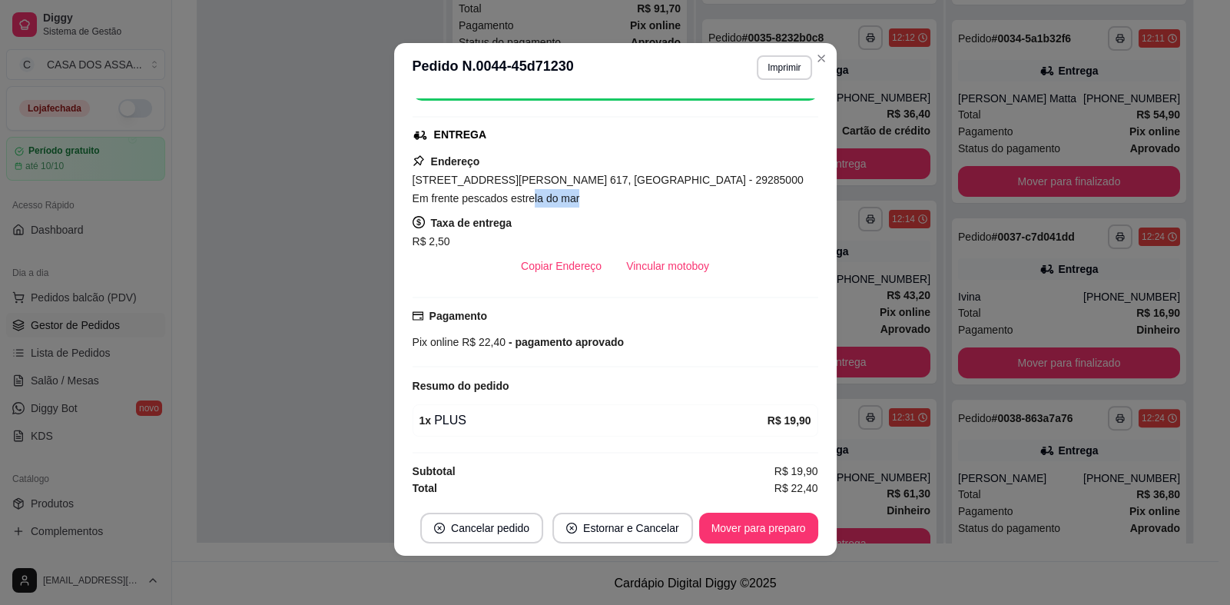
click at [516, 201] on div "[STREET_ADDRESS][PERSON_NAME] 617, [GEOGRAPHIC_DATA] - 29285000 Em frente pesca…" at bounding box center [616, 189] width 406 height 37
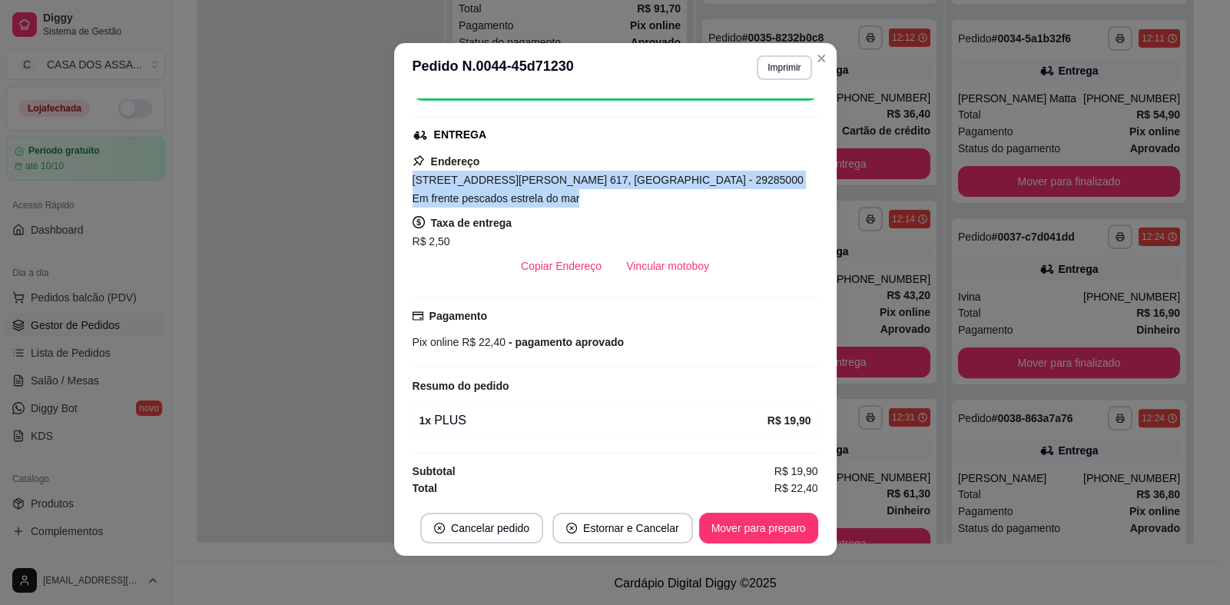
click at [516, 201] on div "[STREET_ADDRESS][PERSON_NAME] 617, [GEOGRAPHIC_DATA] - 29285000 Em frente pesca…" at bounding box center [616, 189] width 406 height 37
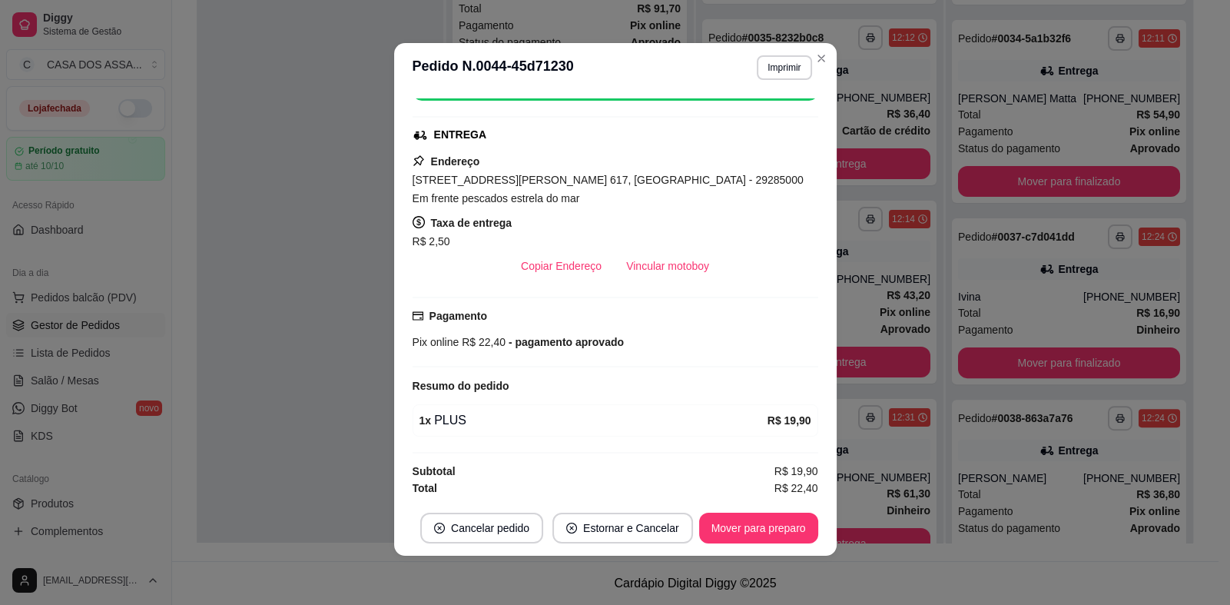
click at [510, 161] on div "Endereço [STREET_ADDRESS][PERSON_NAME] 617, ITAPUTANGA - 29285000 Em frente pes…" at bounding box center [616, 216] width 406 height 129
click at [515, 131] on div "ENTREGA" at bounding box center [614, 135] width 403 height 16
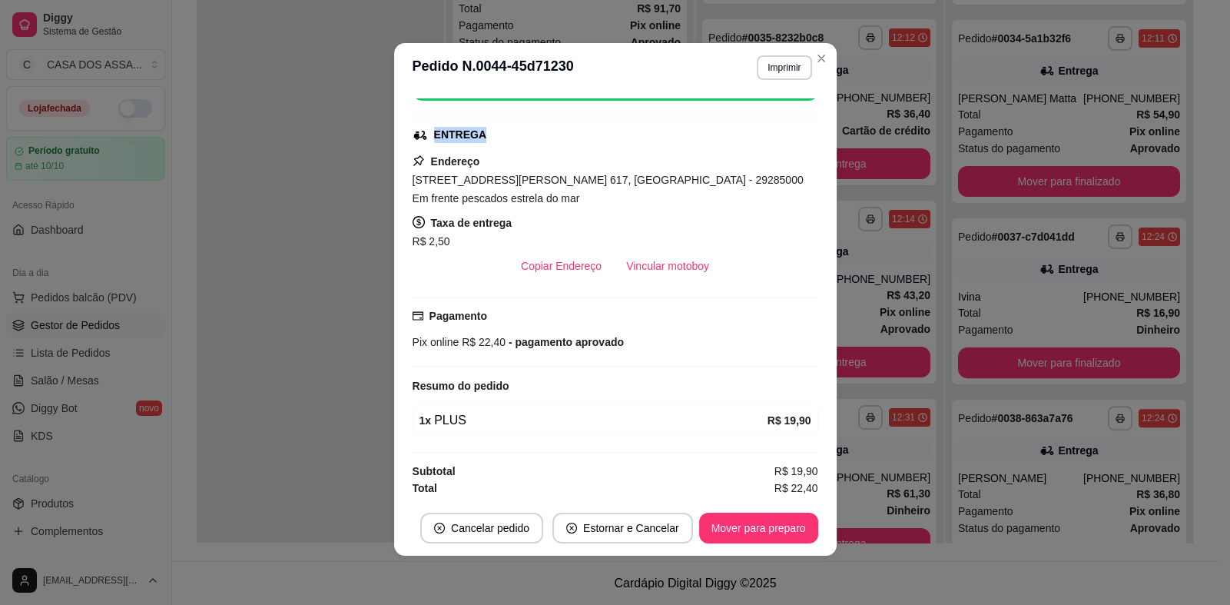
click at [515, 131] on div "ENTREGA" at bounding box center [614, 135] width 403 height 16
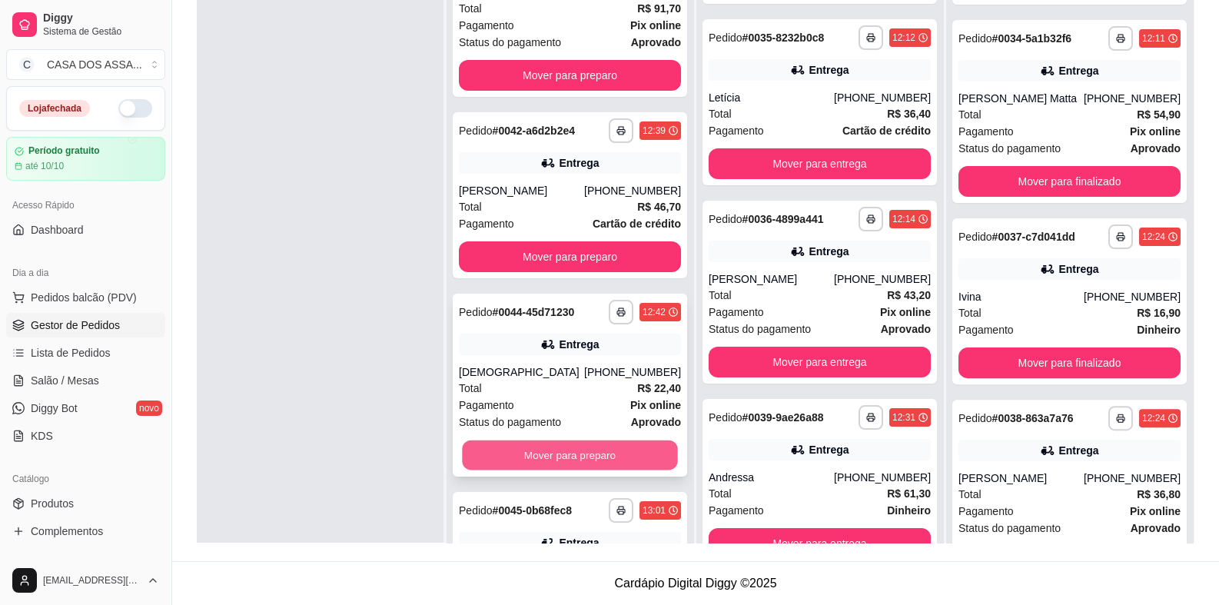
click at [589, 456] on button "Mover para preparo" at bounding box center [569, 455] width 215 height 30
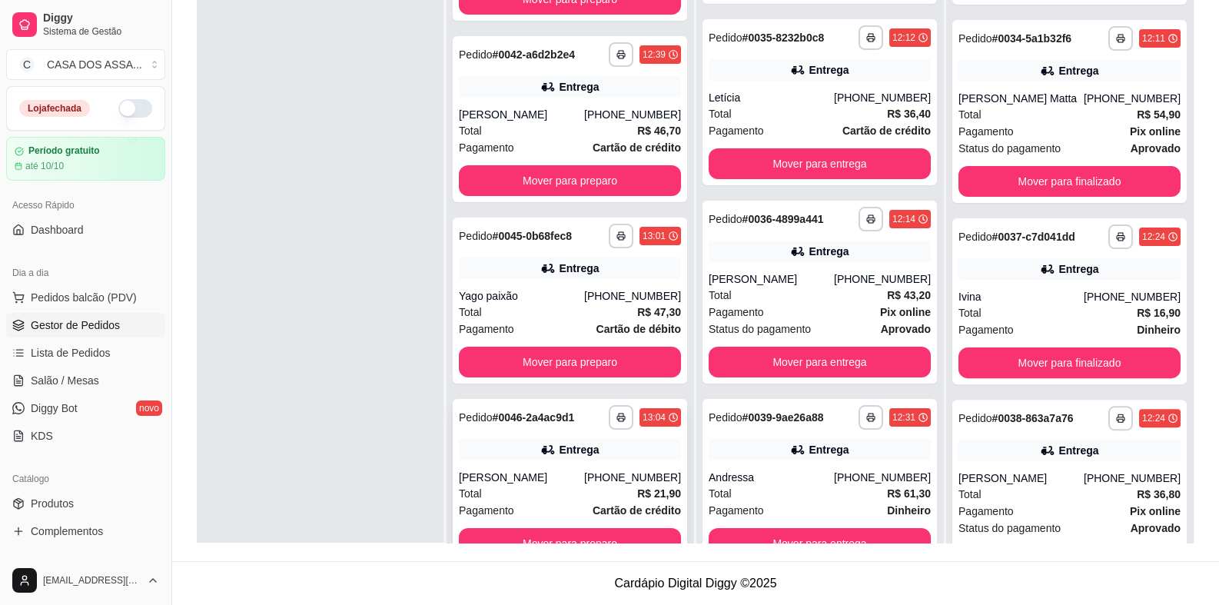
scroll to position [42, 0]
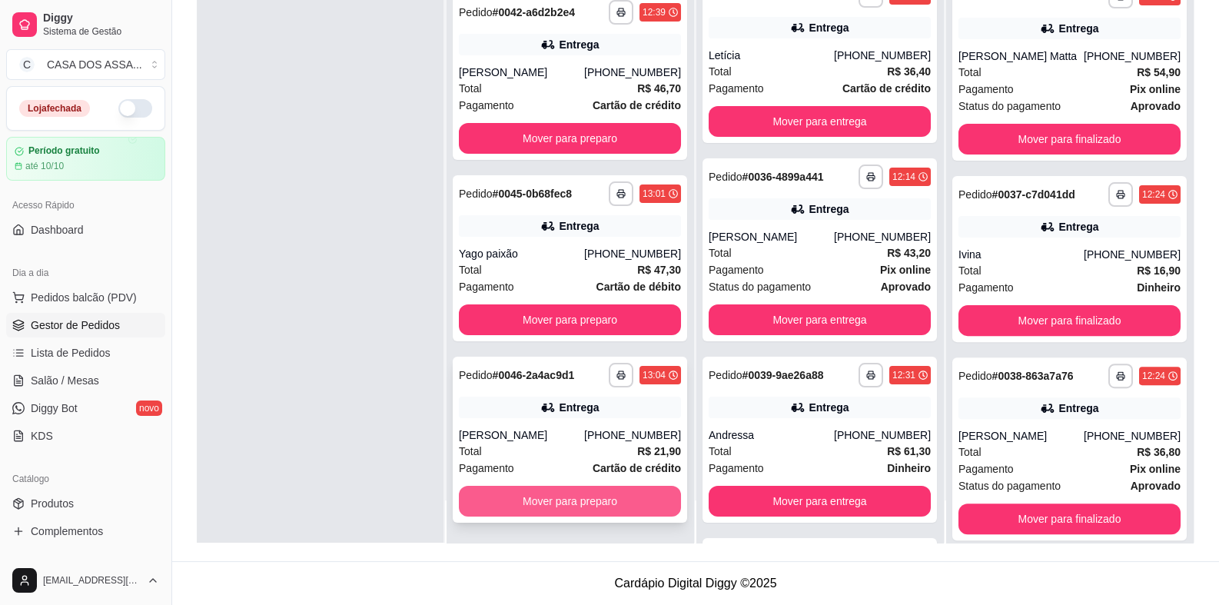
click at [623, 500] on button "Mover para preparo" at bounding box center [570, 501] width 222 height 31
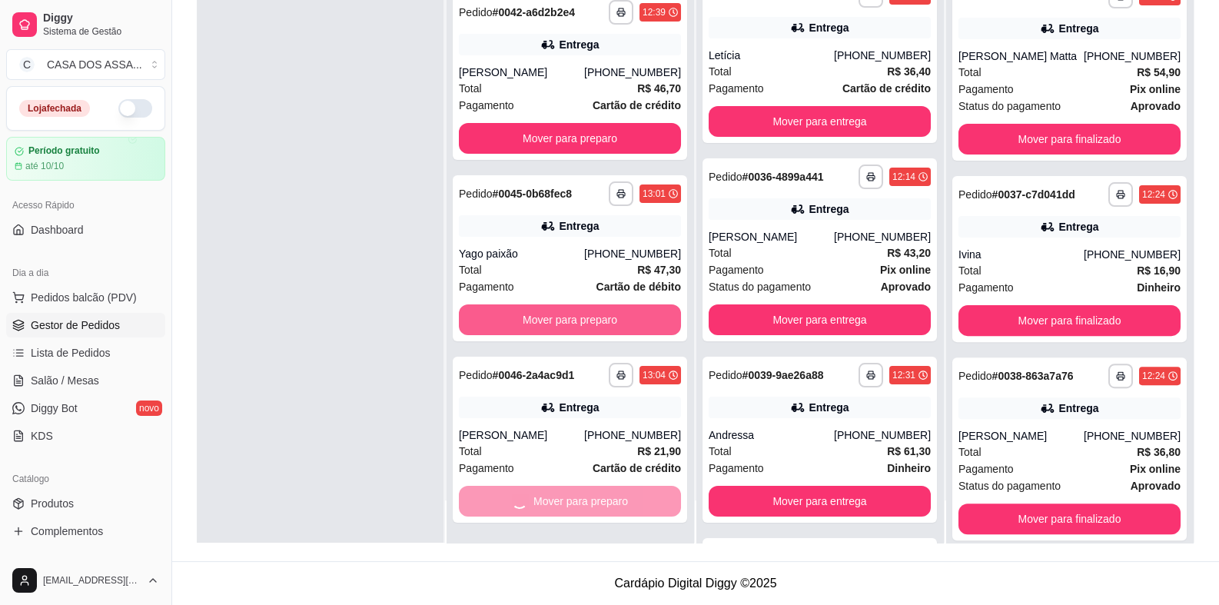
scroll to position [0, 0]
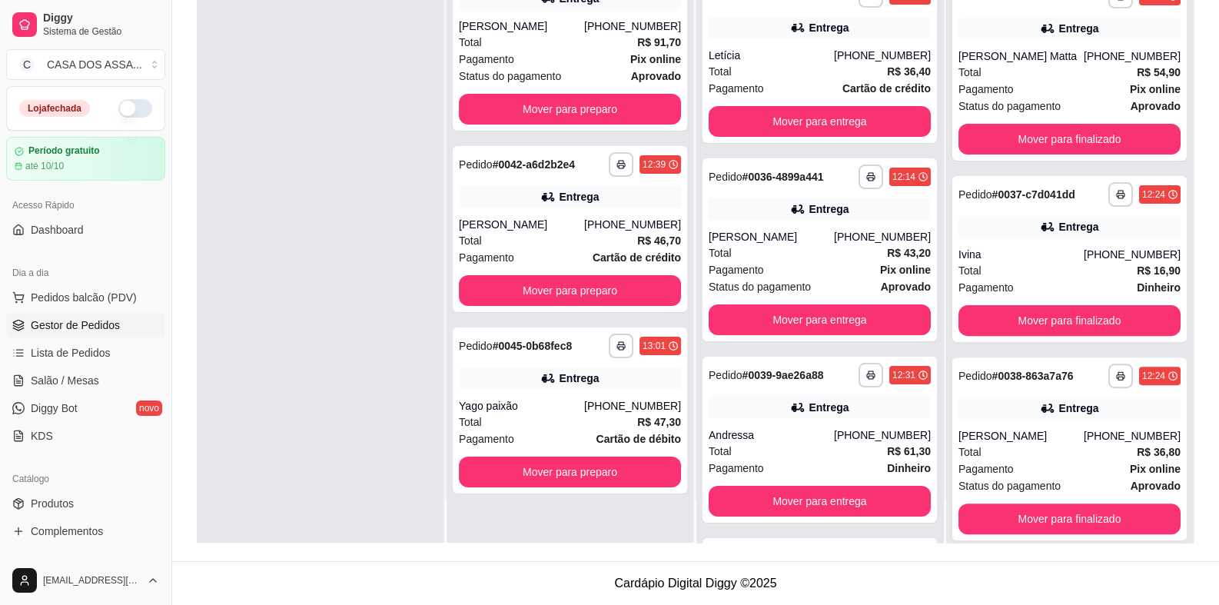
click at [583, 324] on div "**********" at bounding box center [569, 241] width 247 height 605
click at [579, 294] on button "Mover para preparo" at bounding box center [570, 290] width 222 height 31
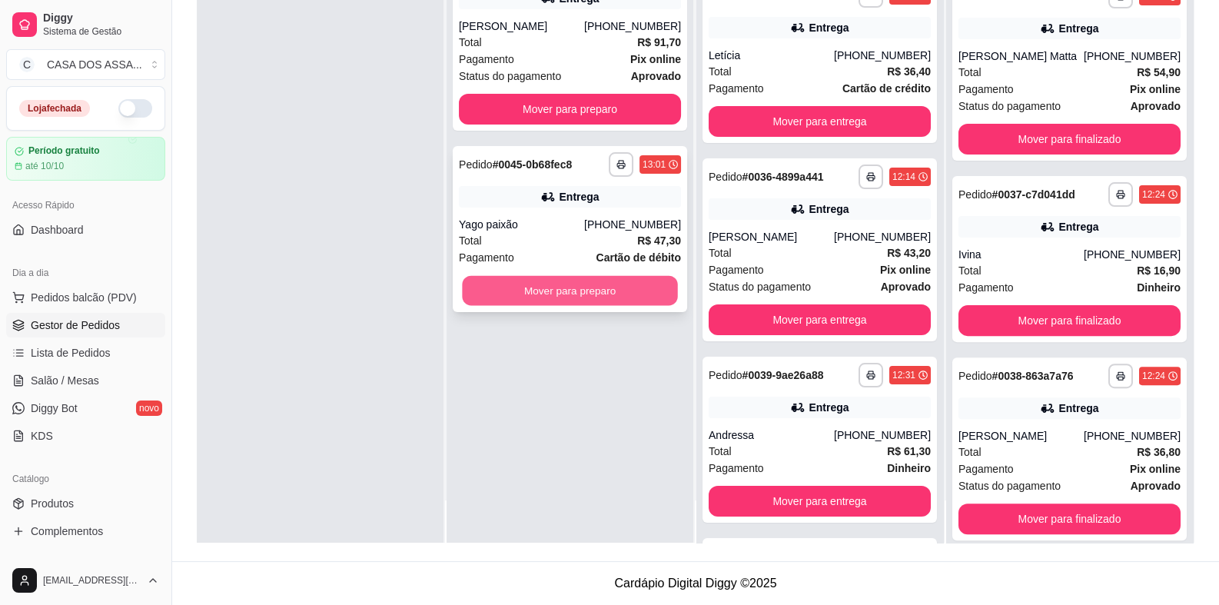
click at [581, 287] on button "Mover para preparo" at bounding box center [569, 291] width 215 height 30
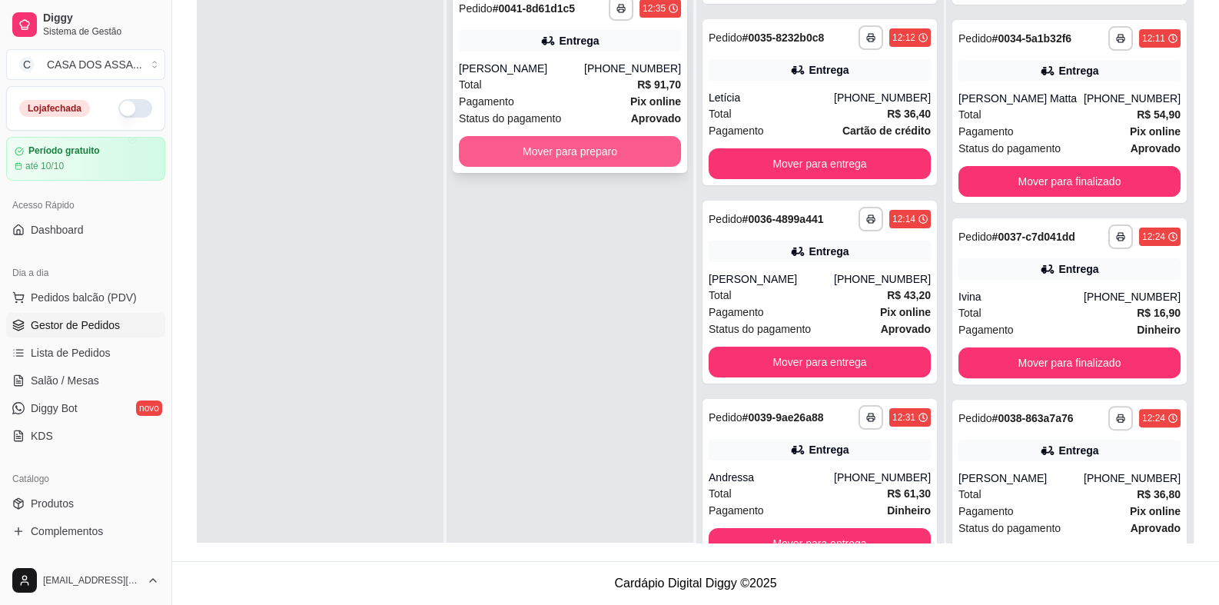
click at [558, 155] on button "Mover para preparo" at bounding box center [570, 151] width 222 height 31
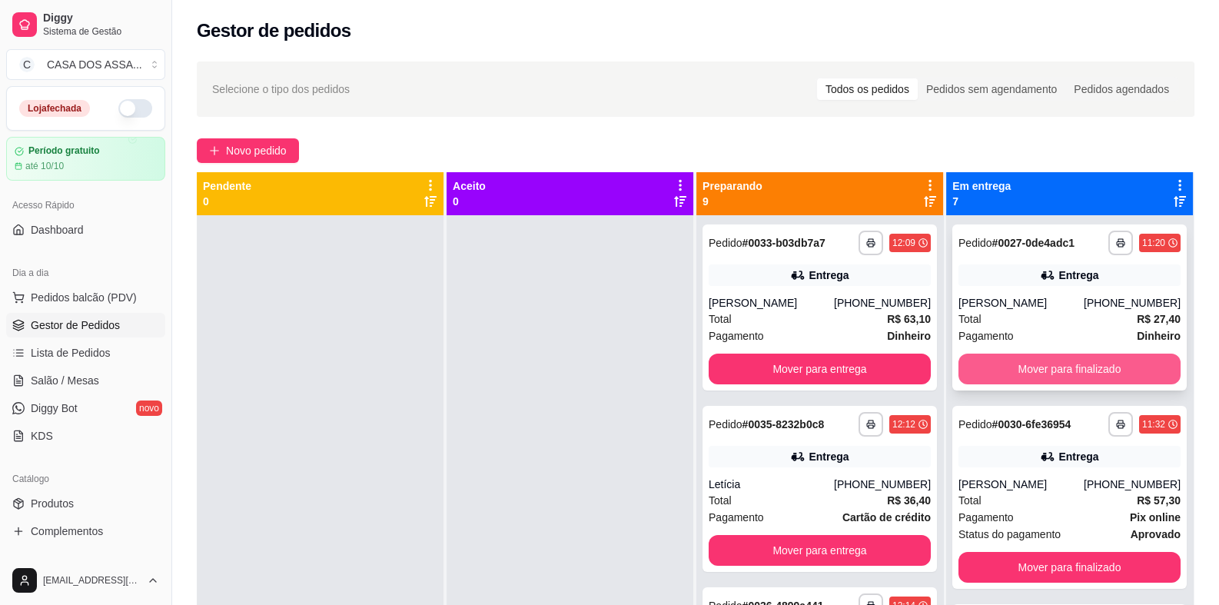
click at [1070, 370] on button "Mover para finalizado" at bounding box center [1069, 368] width 222 height 31
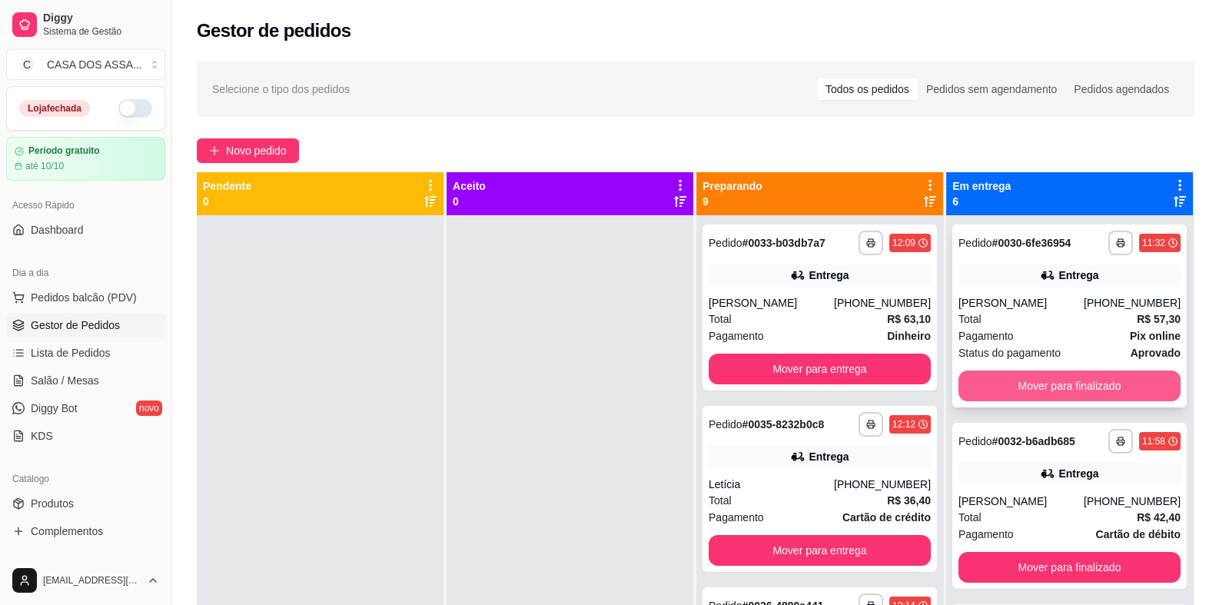
click at [1053, 382] on button "Mover para finalizado" at bounding box center [1069, 385] width 222 height 31
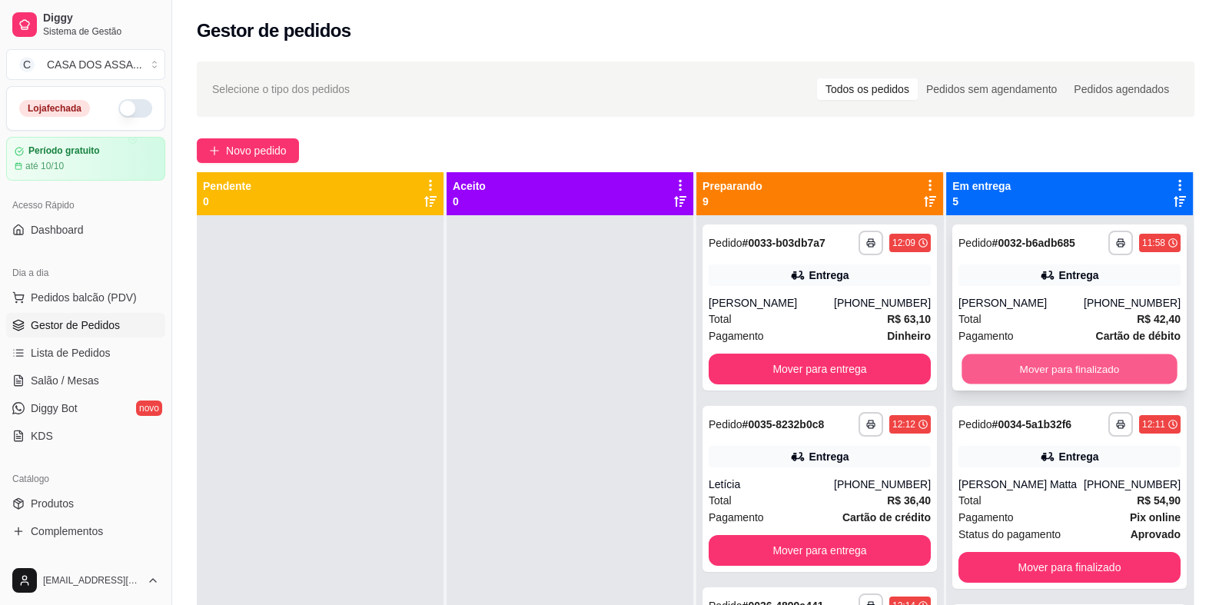
click at [1085, 363] on button "Mover para finalizado" at bounding box center [1068, 369] width 215 height 30
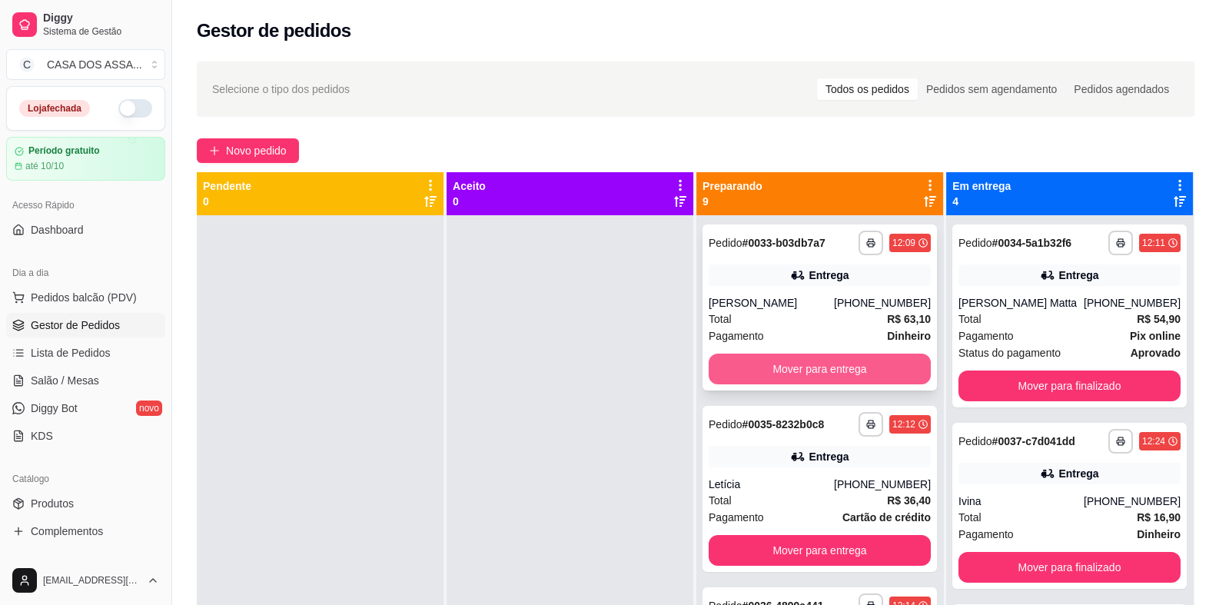
click at [804, 373] on button "Mover para entrega" at bounding box center [819, 368] width 222 height 31
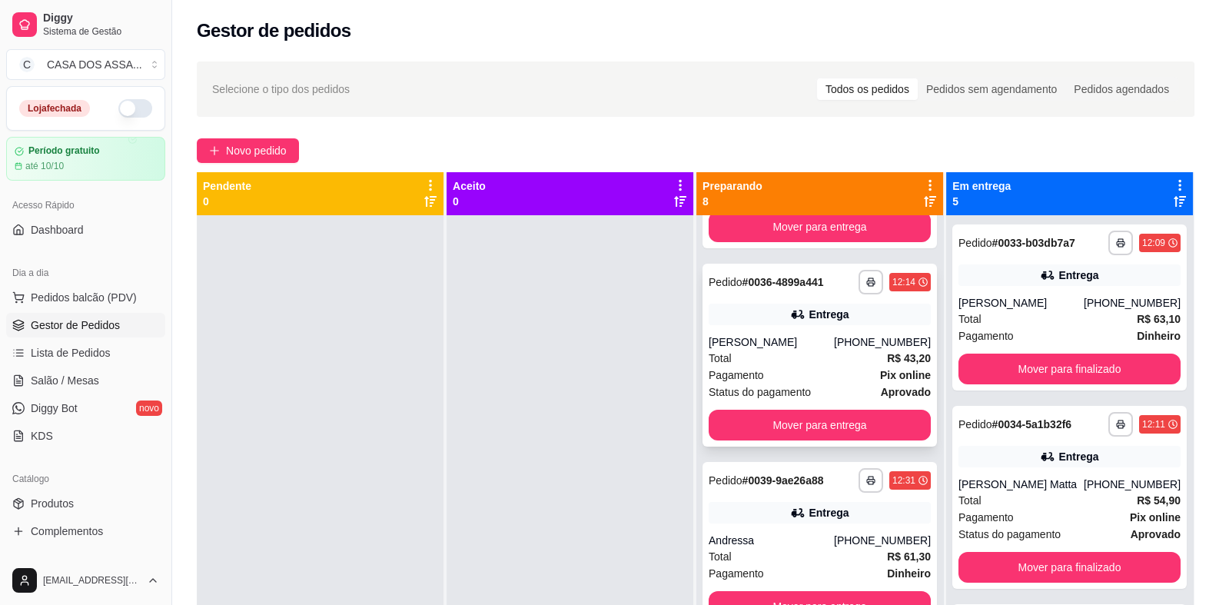
scroll to position [152, 0]
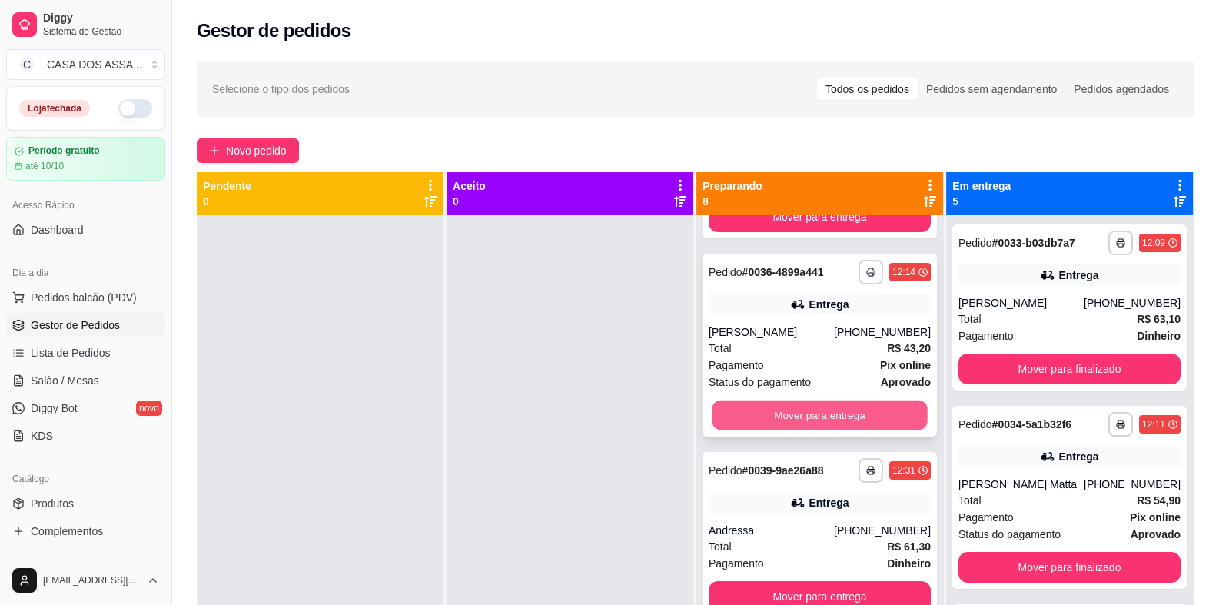
click at [813, 413] on button "Mover para entrega" at bounding box center [819, 415] width 215 height 30
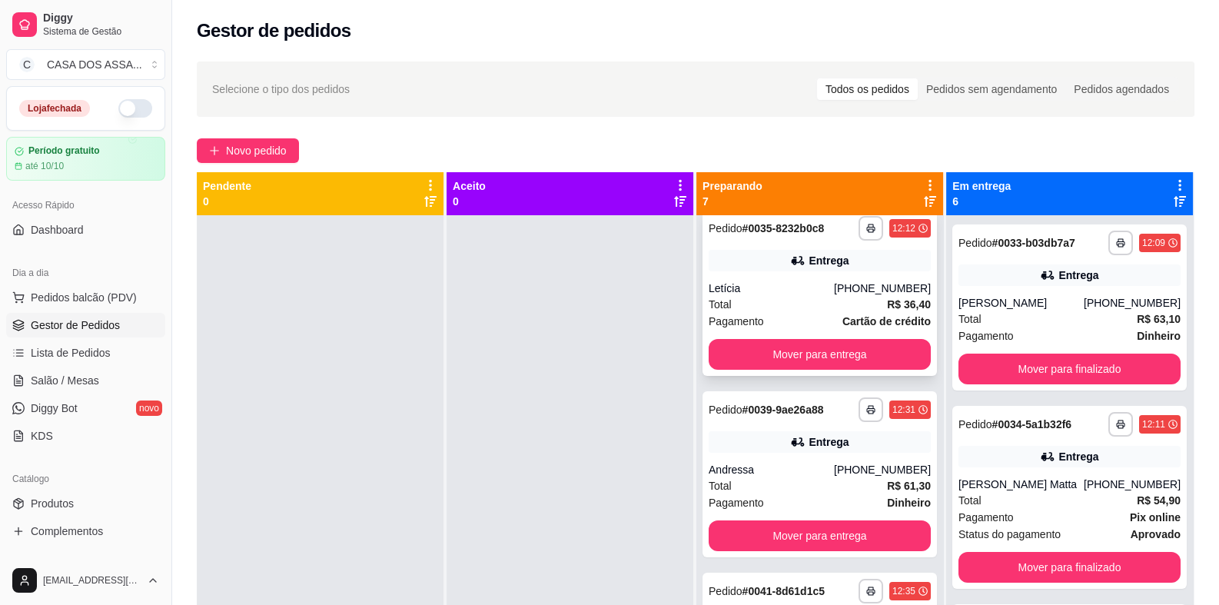
scroll to position [0, 0]
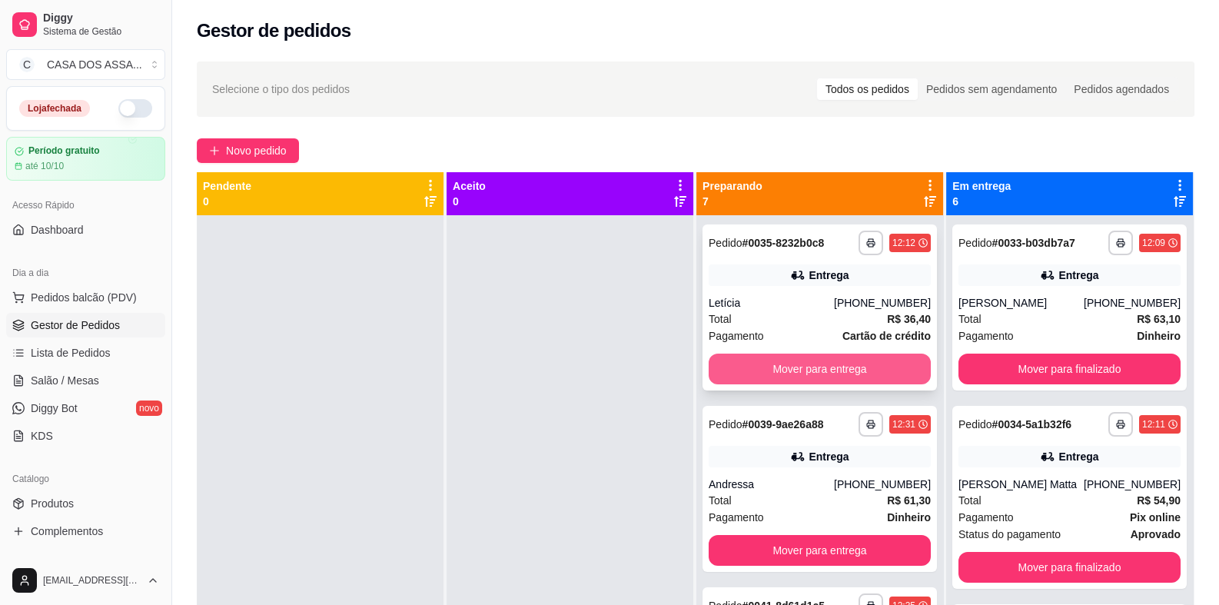
click at [818, 377] on button "Mover para entrega" at bounding box center [819, 368] width 222 height 31
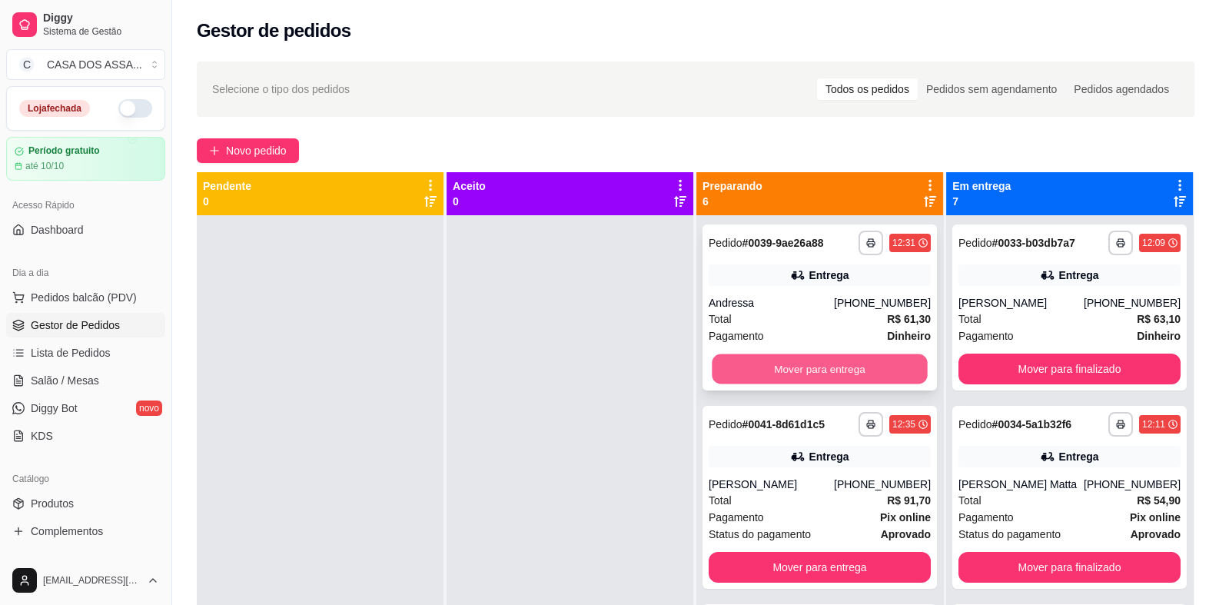
click at [811, 367] on button "Mover para entrega" at bounding box center [819, 369] width 215 height 30
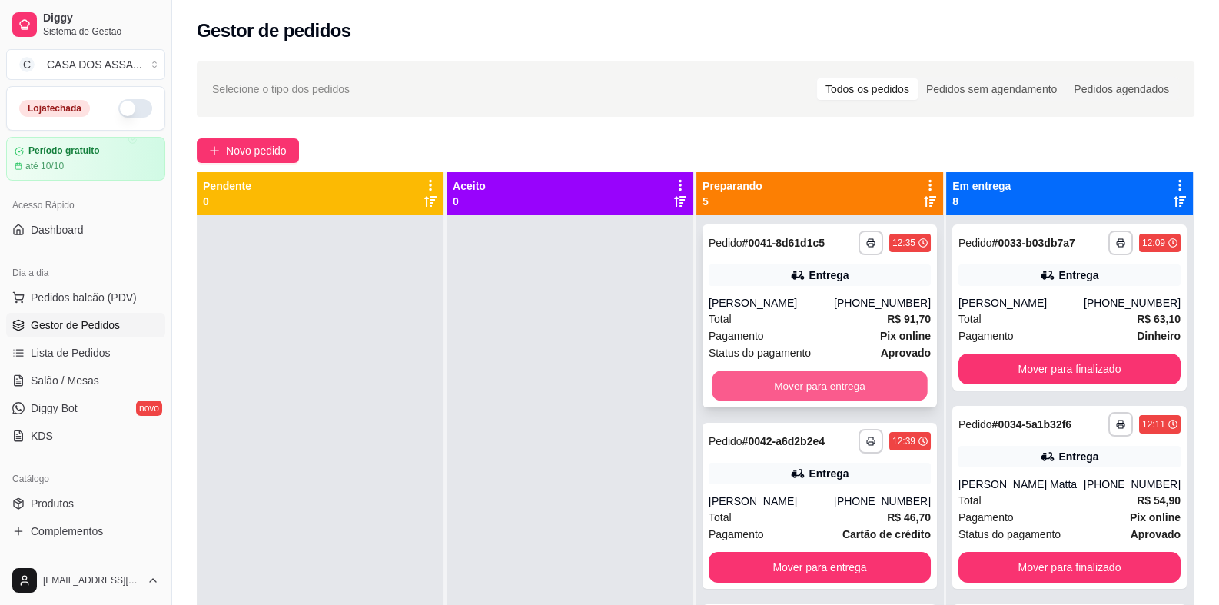
click at [818, 379] on button "Mover para entrega" at bounding box center [819, 386] width 215 height 30
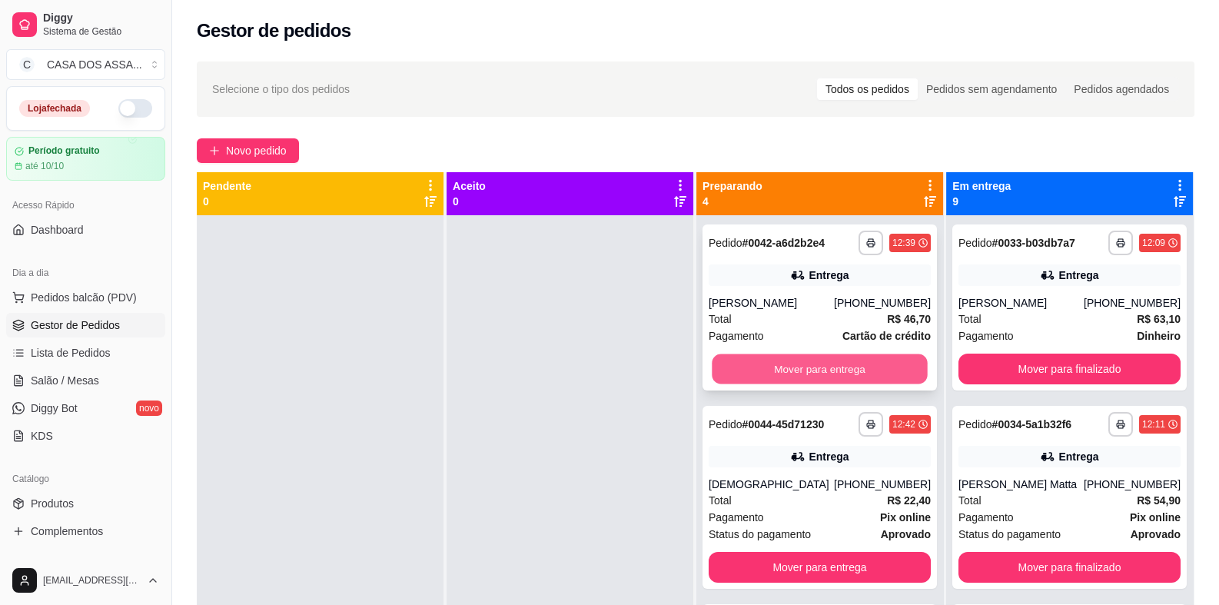
click at [821, 372] on button "Mover para entrega" at bounding box center [819, 369] width 215 height 30
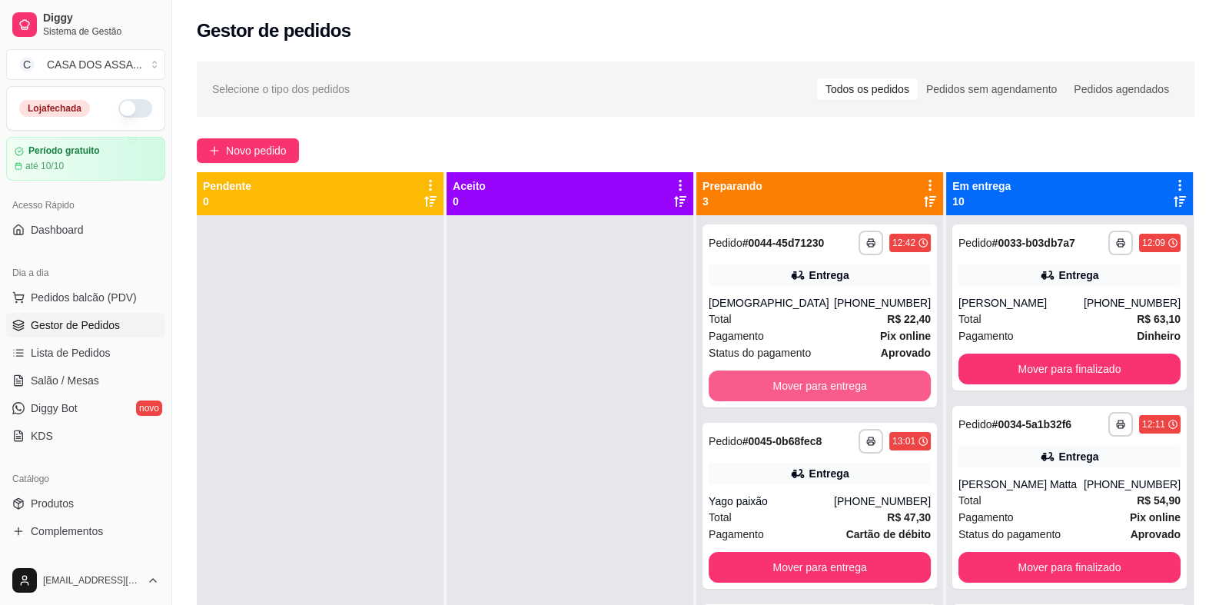
click at [822, 374] on button "Mover para entrega" at bounding box center [819, 385] width 222 height 31
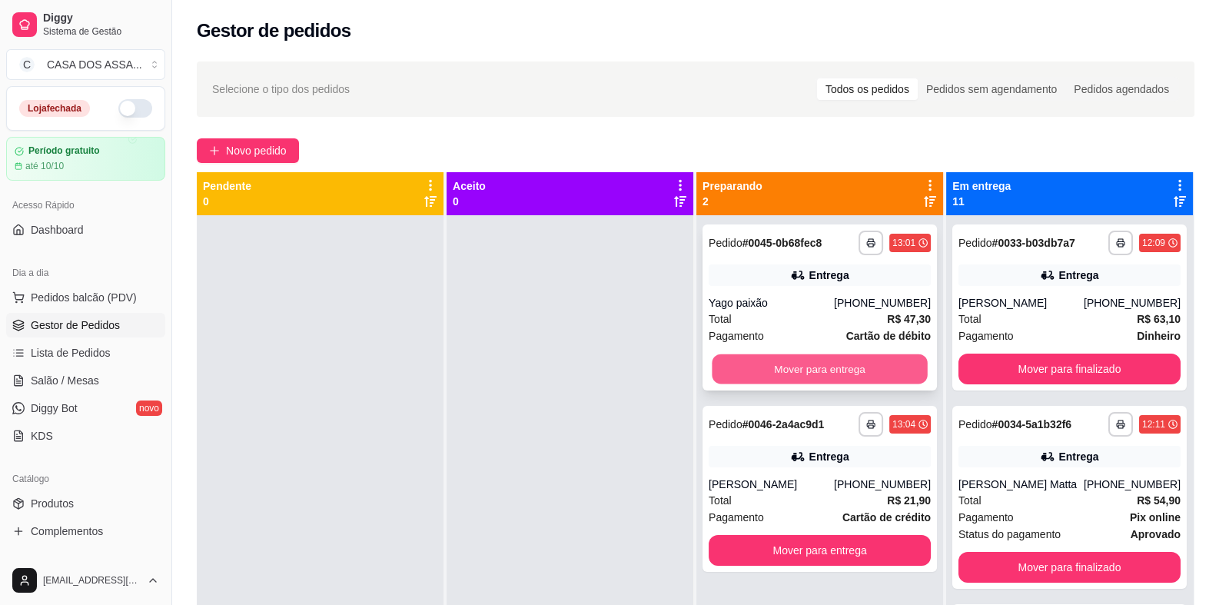
click at [823, 366] on button "Mover para entrega" at bounding box center [819, 369] width 215 height 30
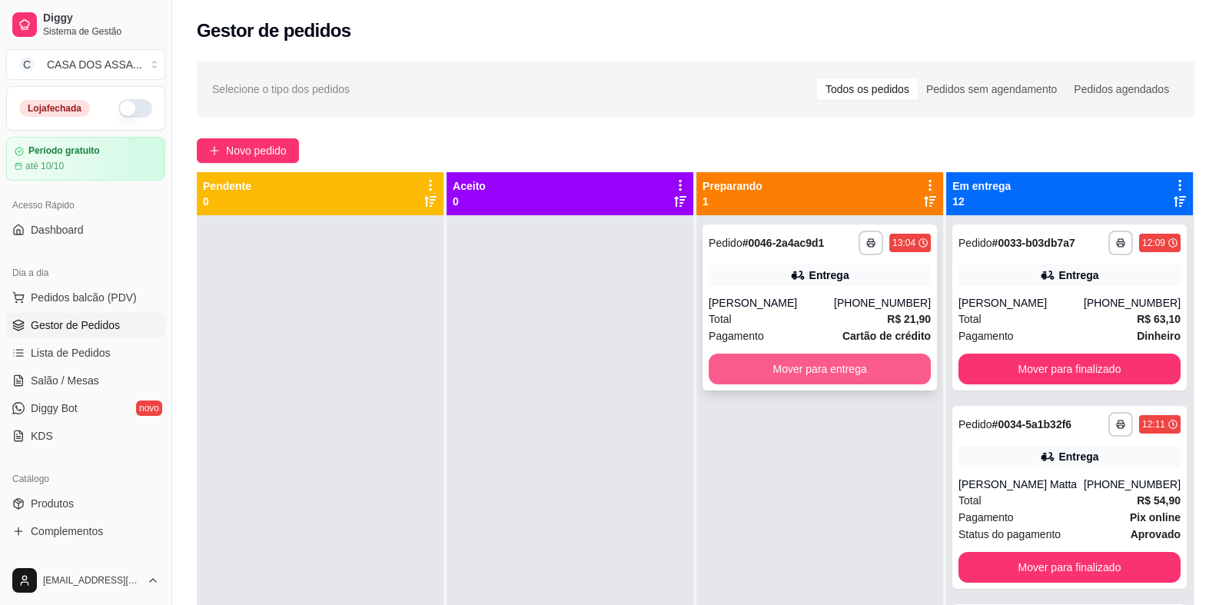
click at [824, 367] on button "Mover para entrega" at bounding box center [819, 368] width 222 height 31
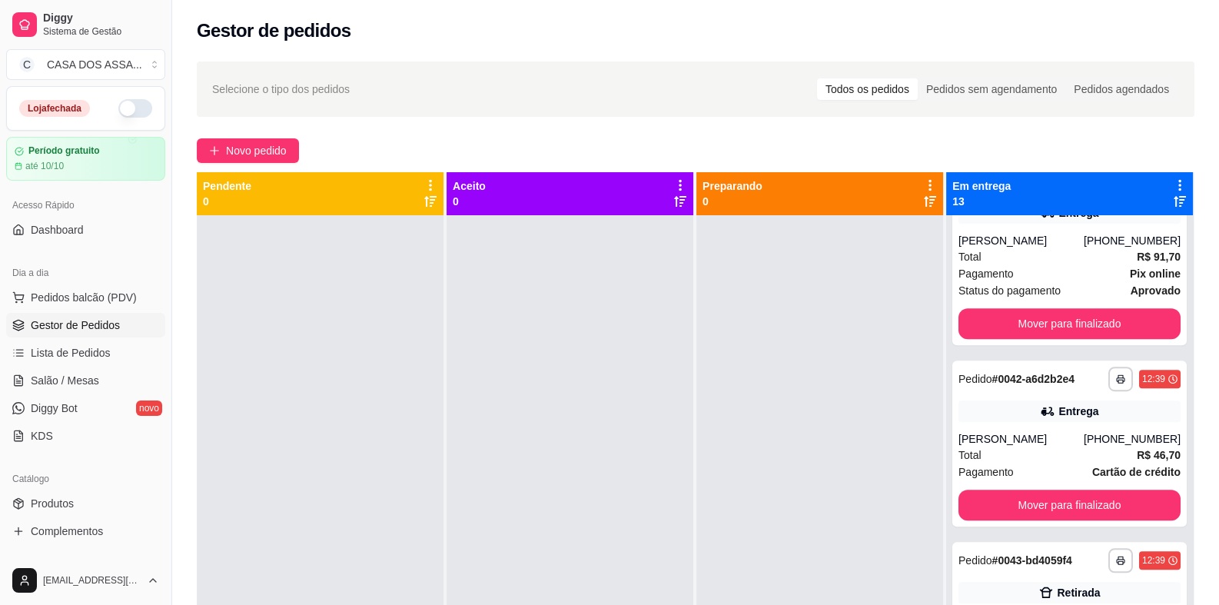
scroll to position [1459, 0]
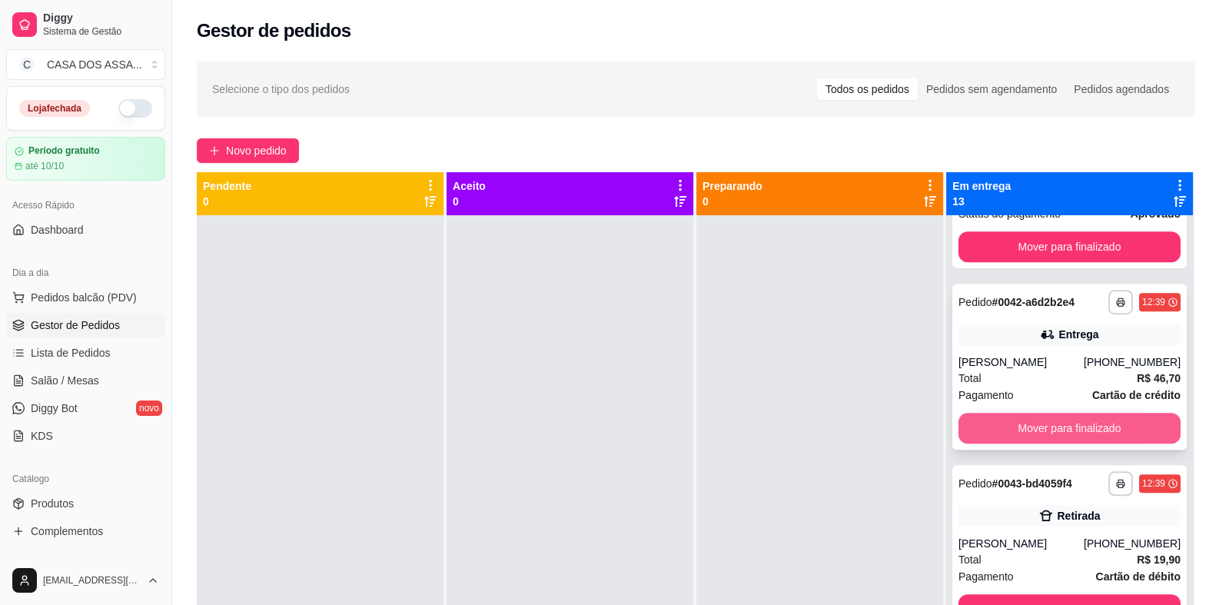
click at [1073, 425] on button "Mover para finalizado" at bounding box center [1069, 428] width 222 height 31
click at [1068, 426] on button "Mover para finalizado" at bounding box center [1068, 428] width 215 height 30
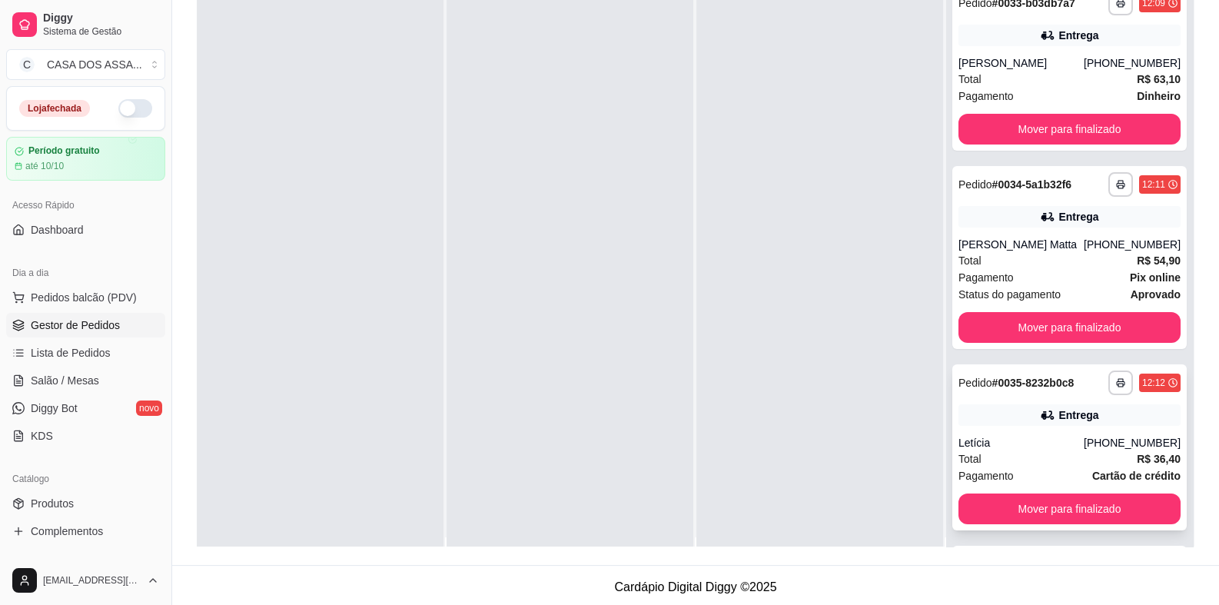
scroll to position [0, 0]
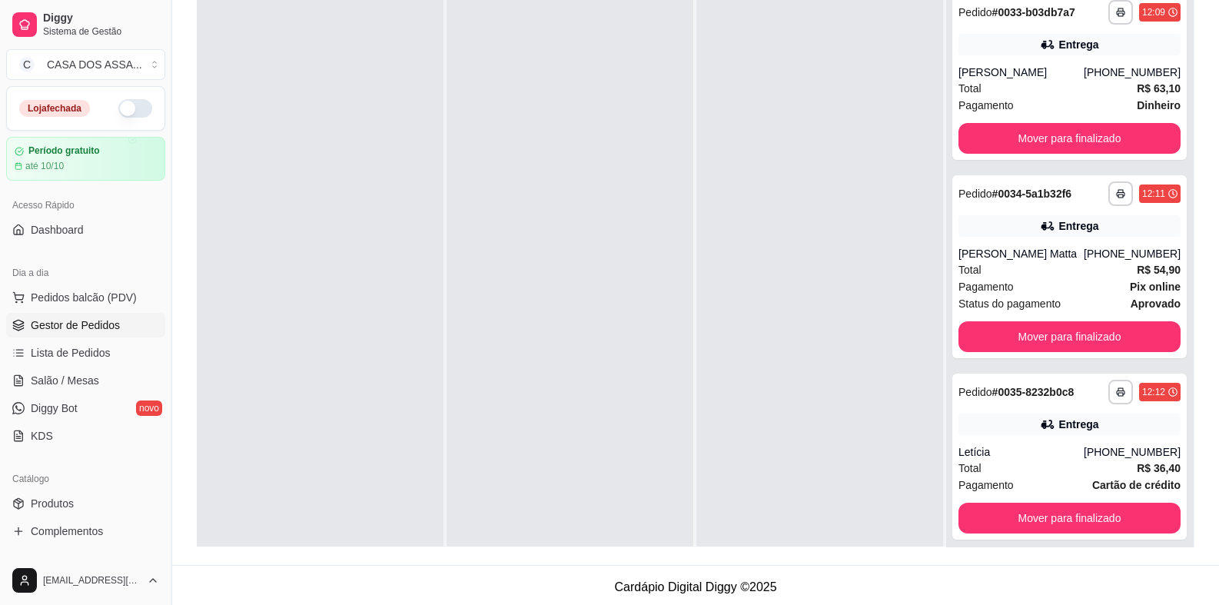
click at [717, 249] on div at bounding box center [819, 287] width 247 height 605
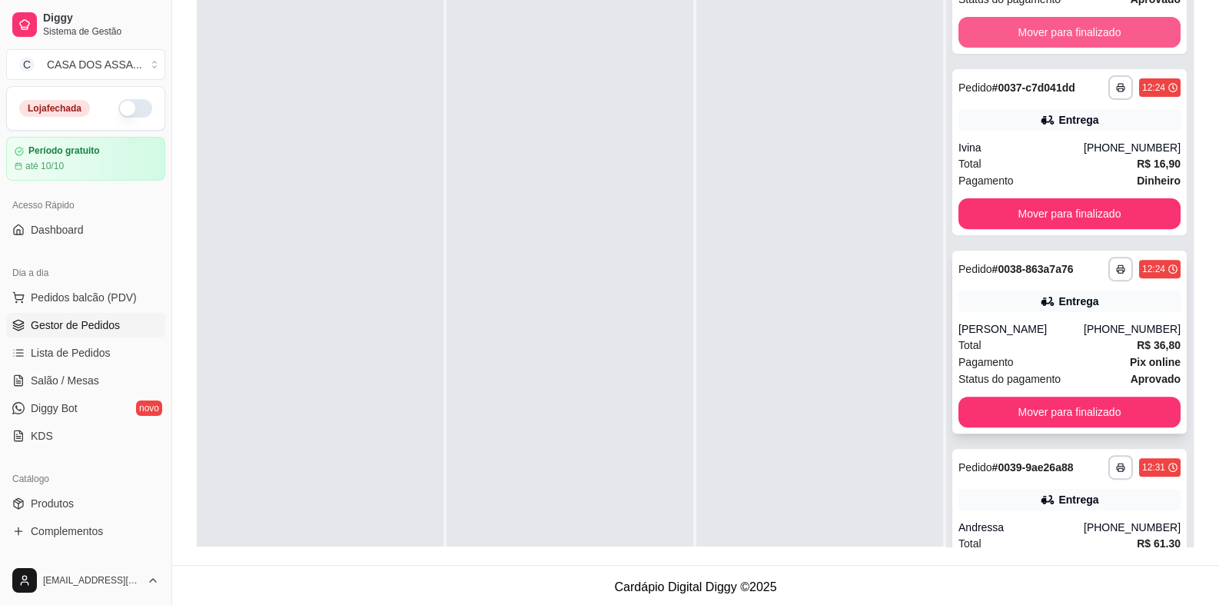
scroll to position [691, 0]
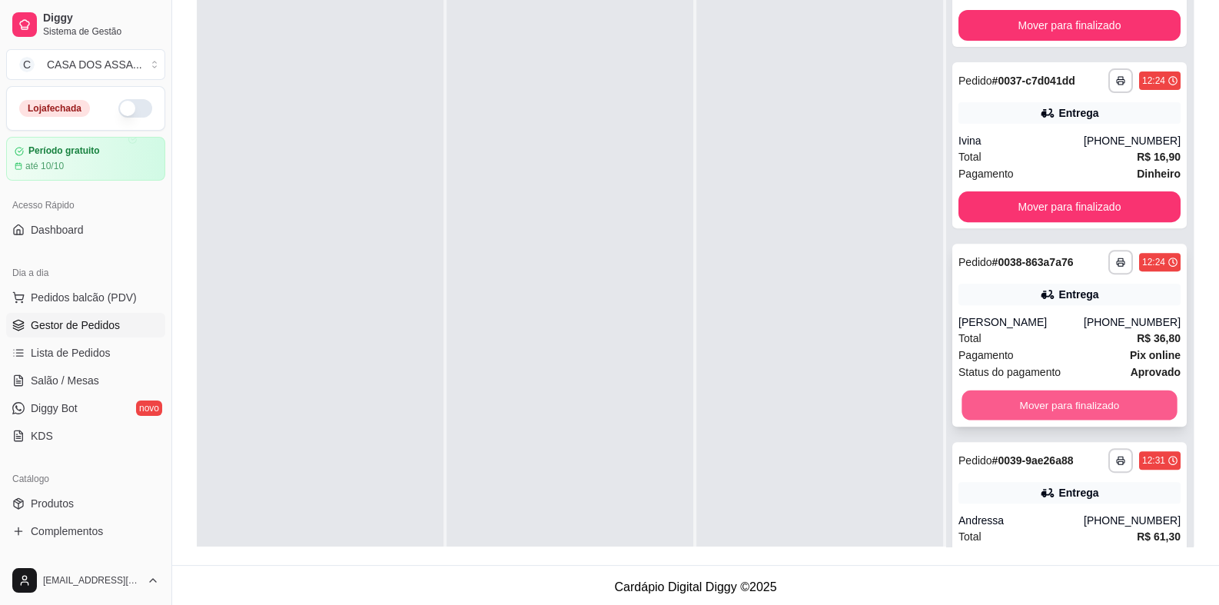
click at [1070, 405] on button "Mover para finalizado" at bounding box center [1068, 405] width 215 height 30
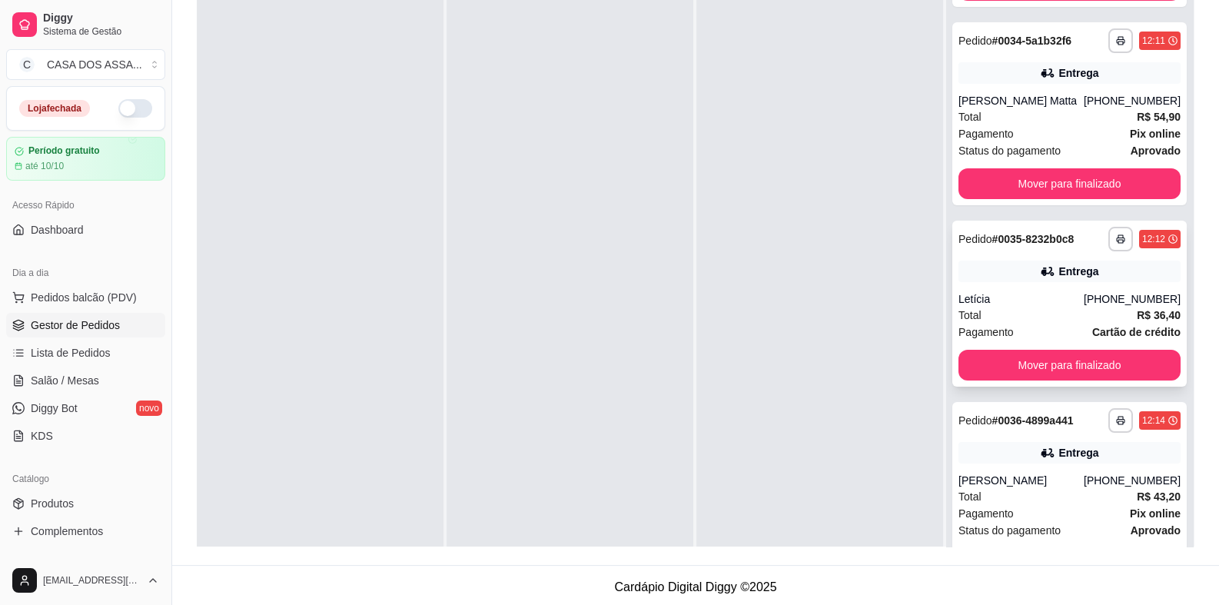
scroll to position [76, 0]
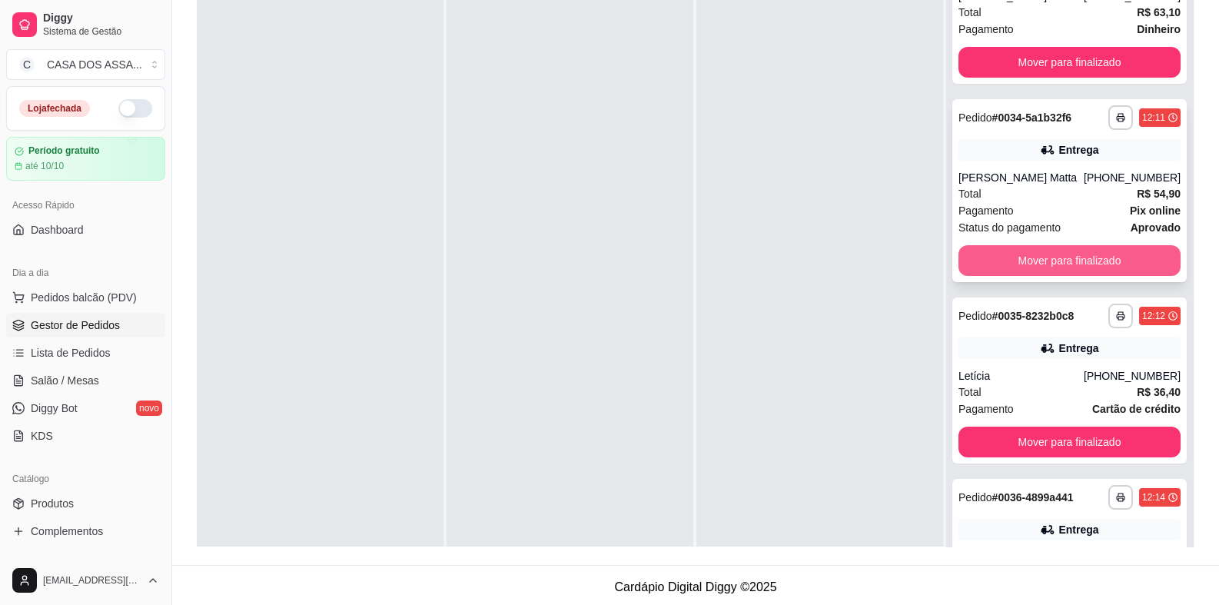
click at [1050, 262] on button "Mover para finalizado" at bounding box center [1069, 260] width 222 height 31
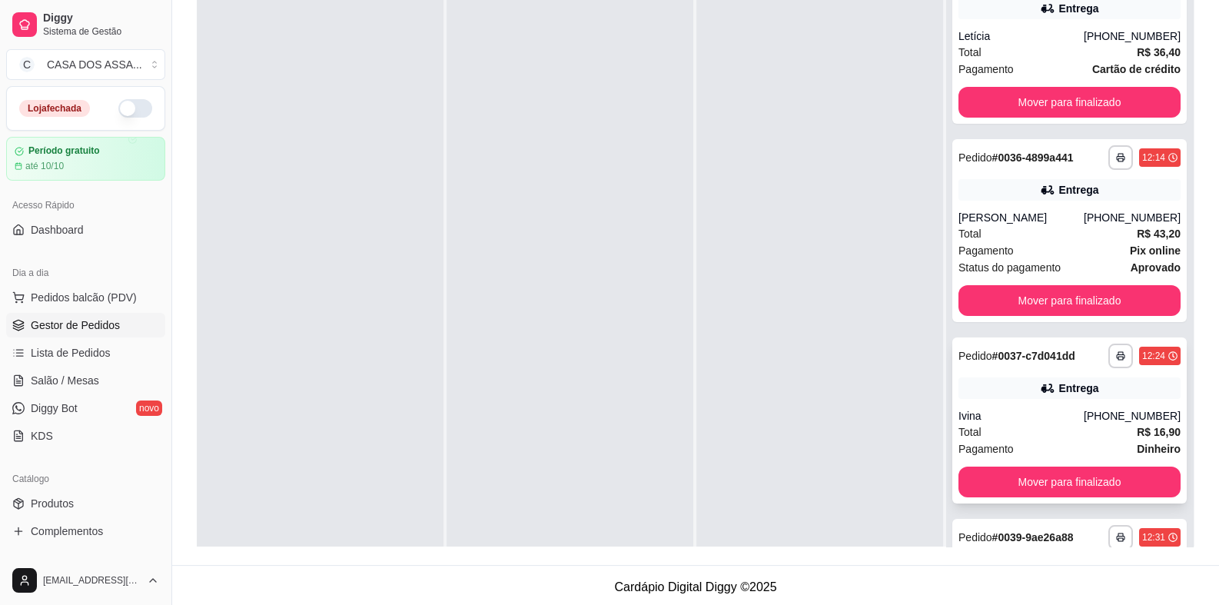
scroll to position [231, 0]
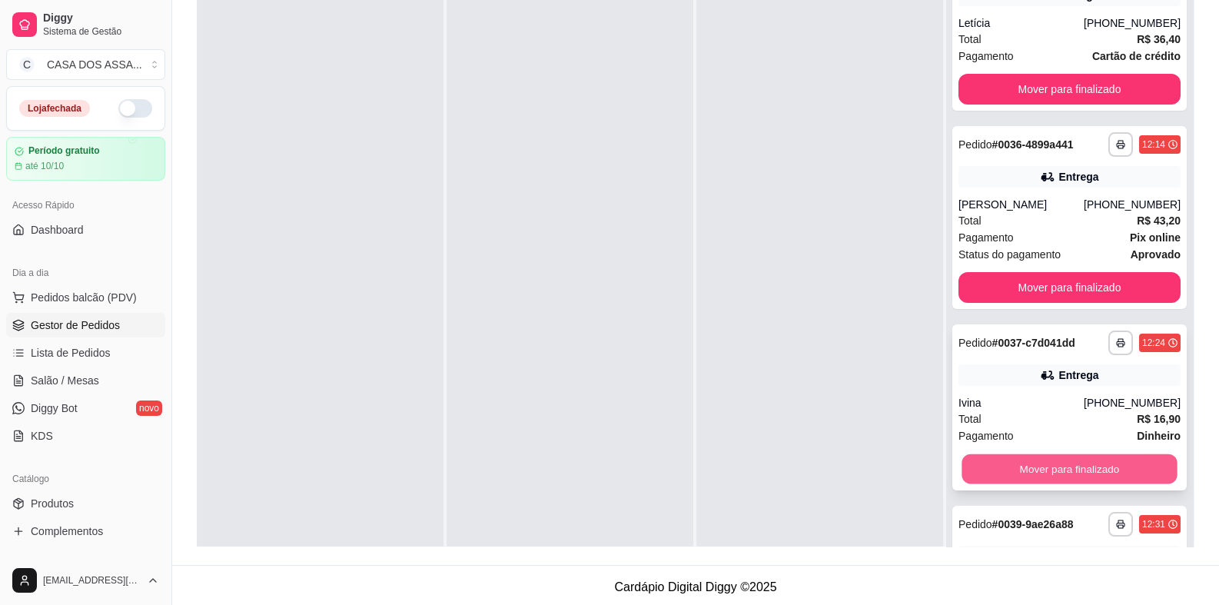
click at [1043, 473] on button "Mover para finalizado" at bounding box center [1068, 469] width 215 height 30
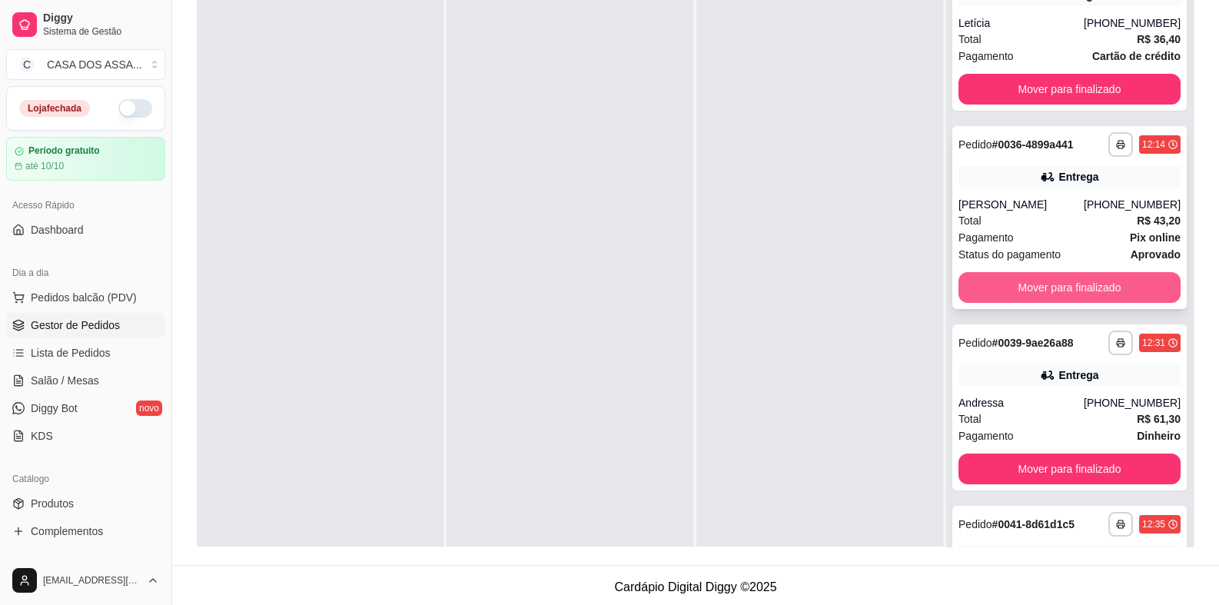
click at [1033, 294] on button "Mover para finalizado" at bounding box center [1069, 287] width 222 height 31
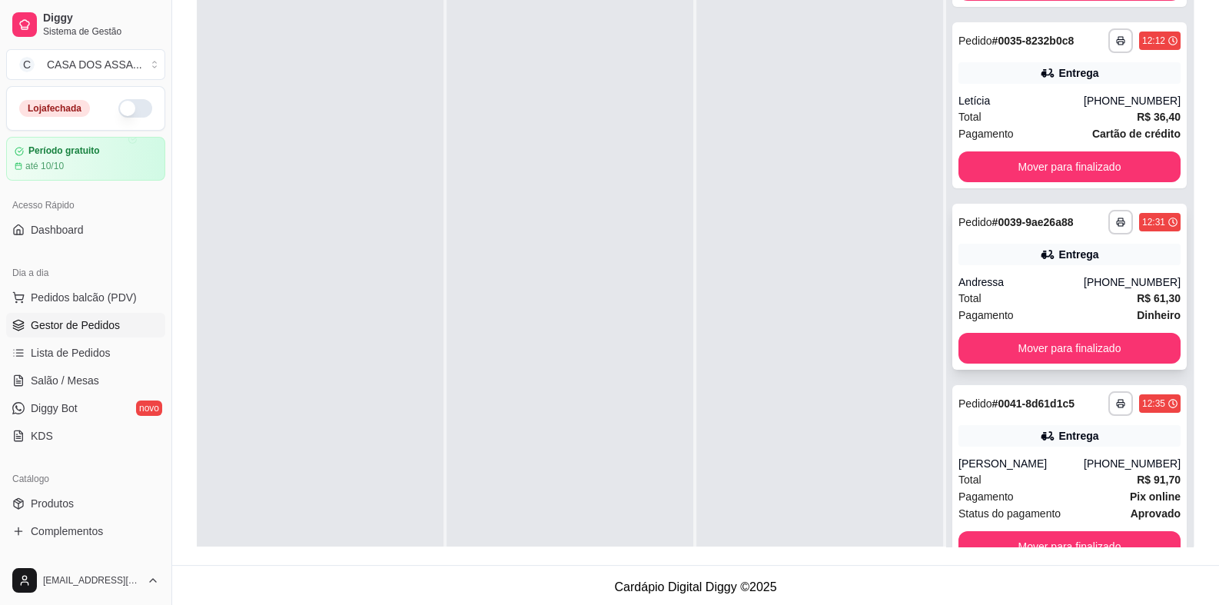
scroll to position [76, 0]
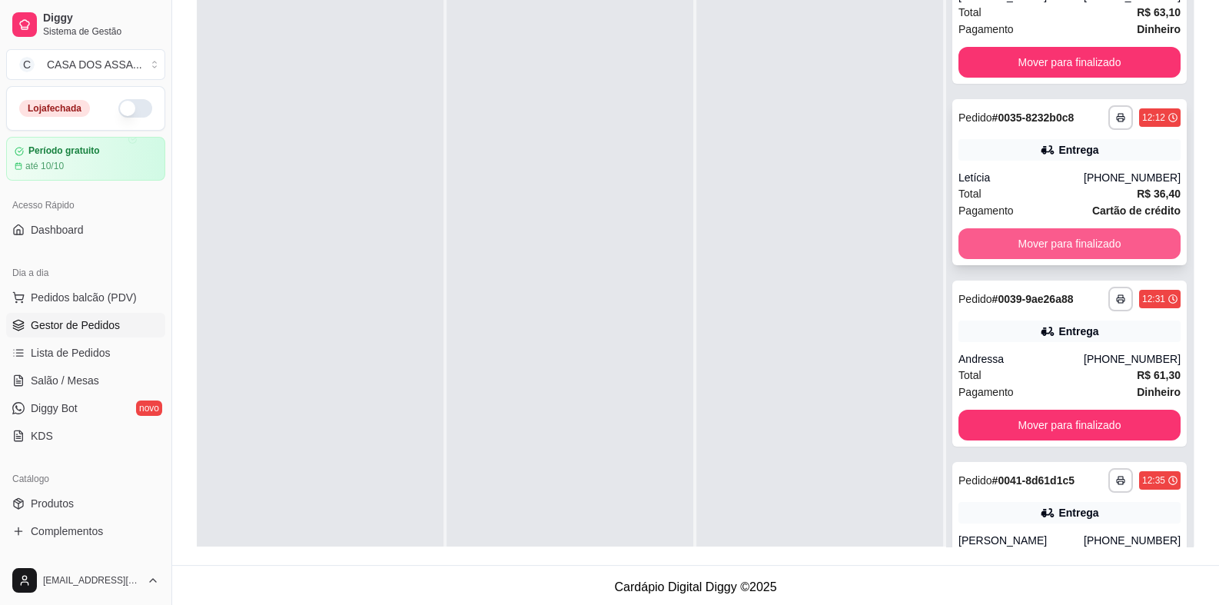
click at [1049, 244] on button "Mover para finalizado" at bounding box center [1069, 243] width 222 height 31
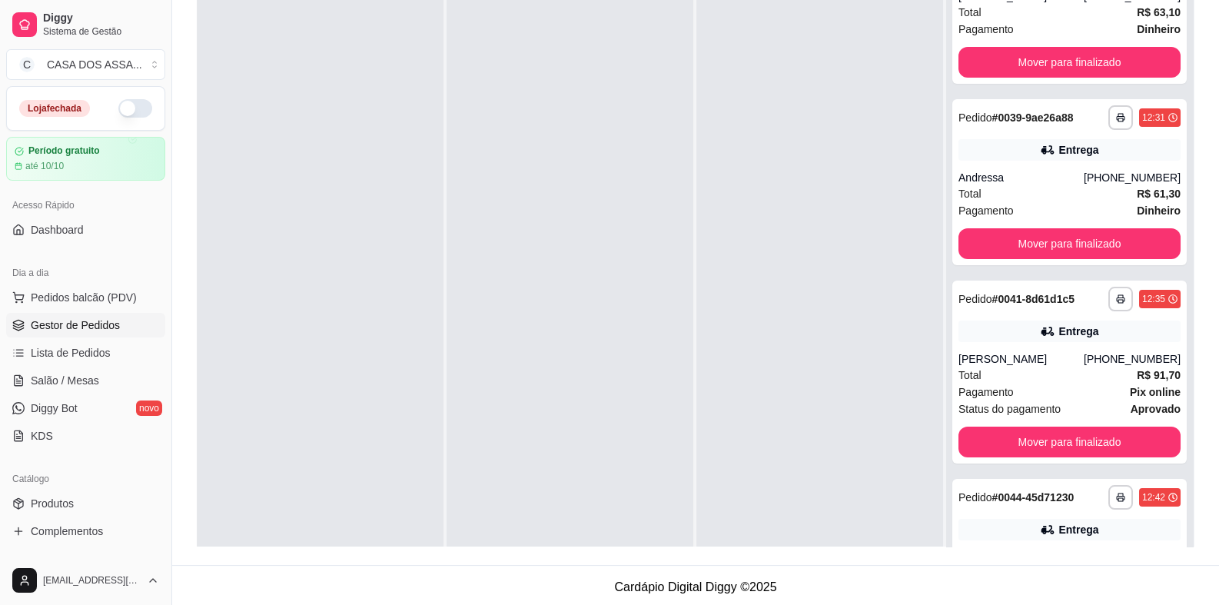
click at [748, 310] on div at bounding box center [819, 287] width 247 height 605
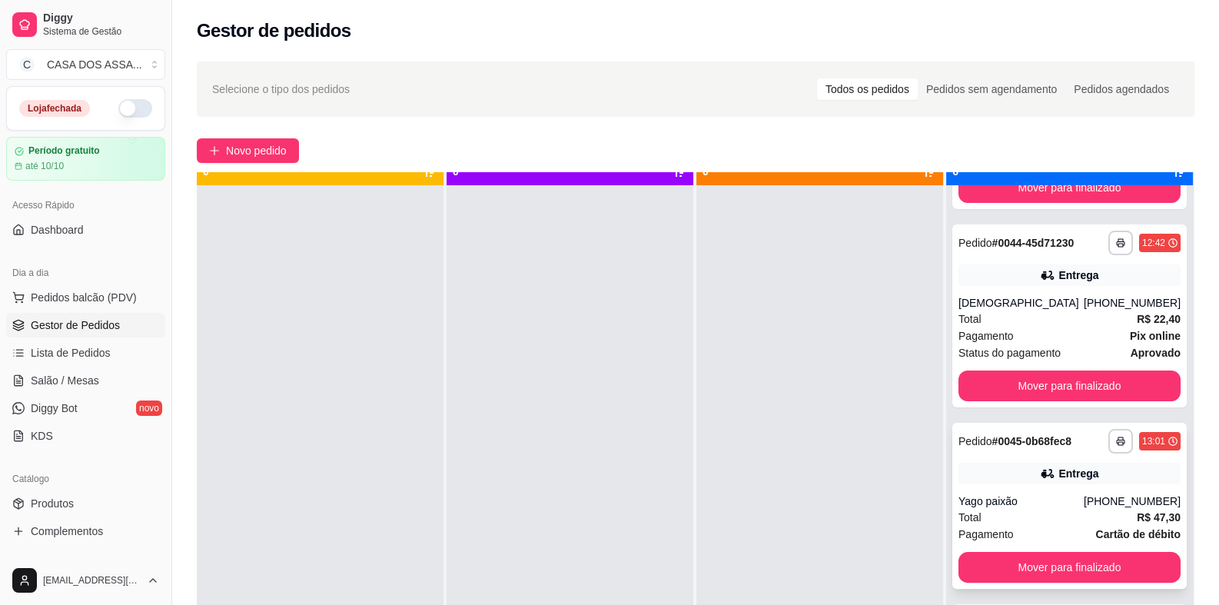
scroll to position [42, 0]
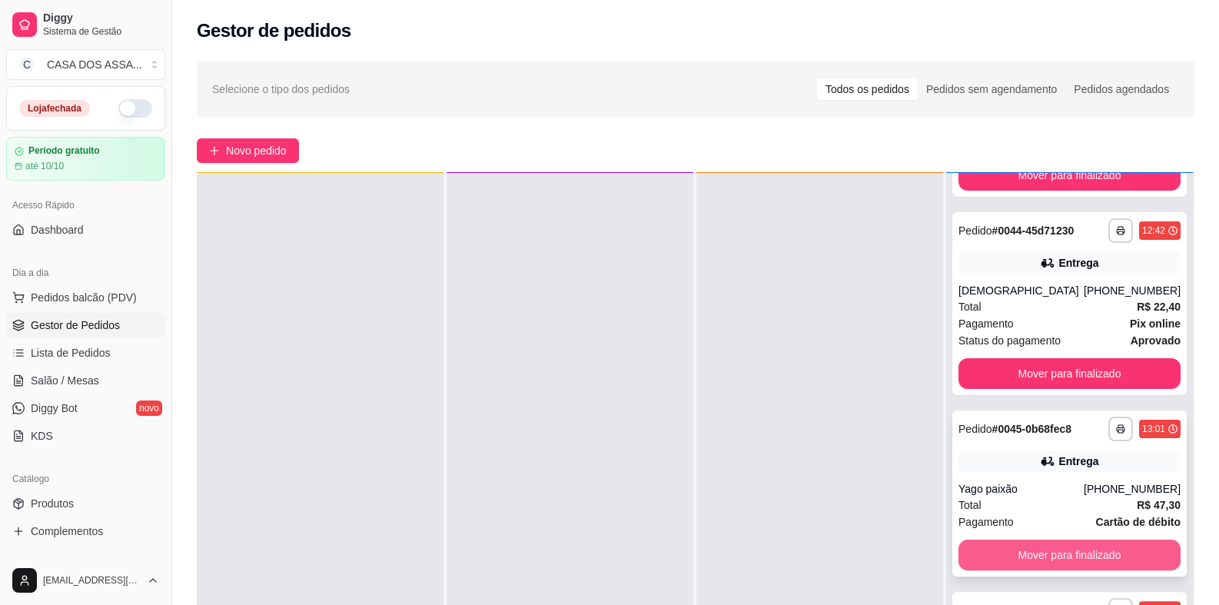
click at [1080, 552] on button "Mover para finalizado" at bounding box center [1069, 554] width 222 height 31
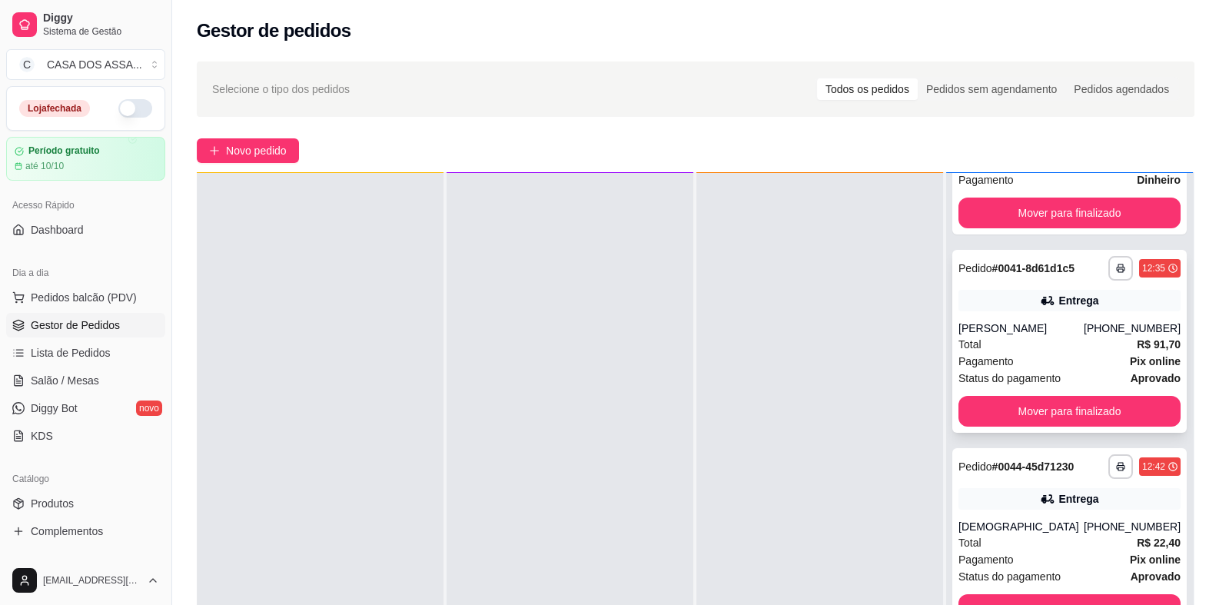
scroll to position [273, 0]
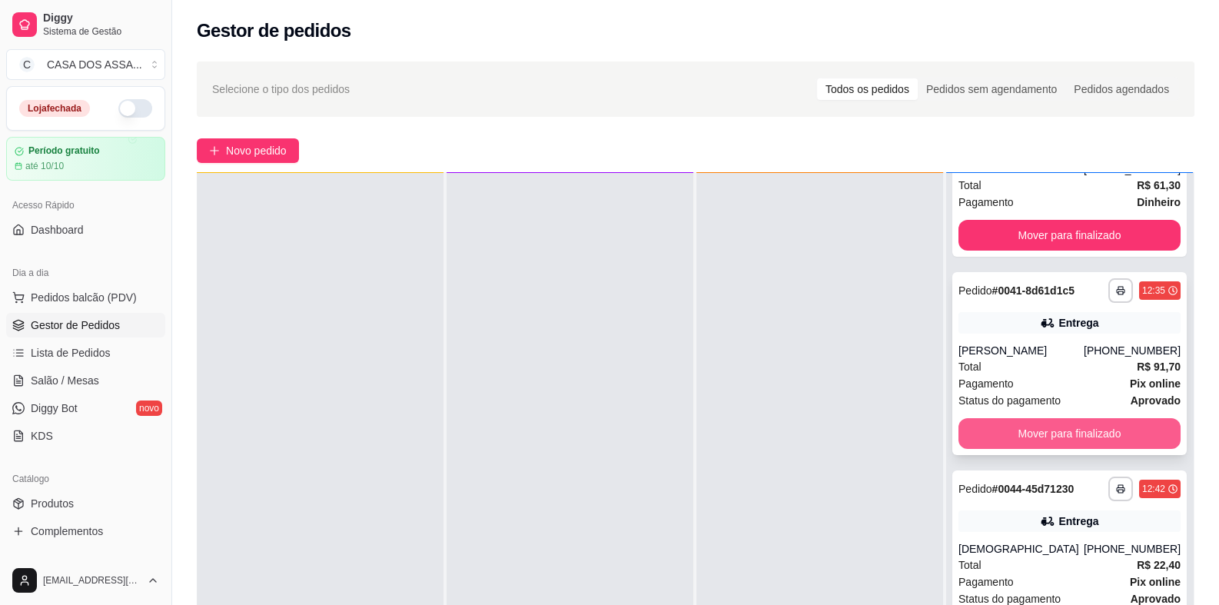
click at [1056, 436] on button "Mover para finalizado" at bounding box center [1069, 433] width 222 height 31
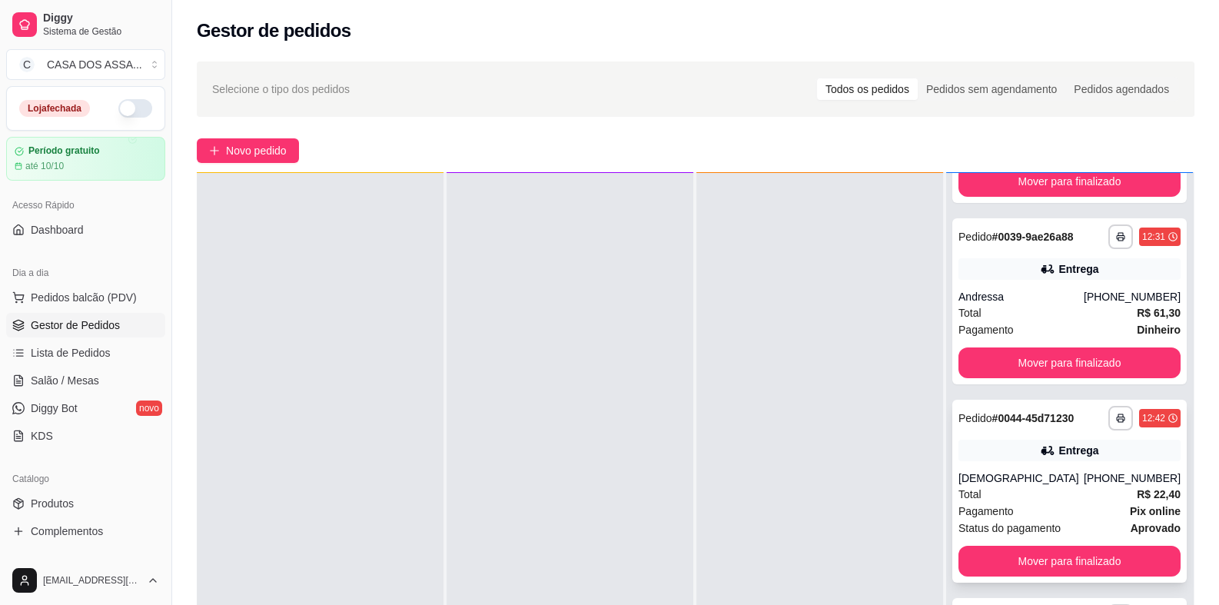
scroll to position [152, 0]
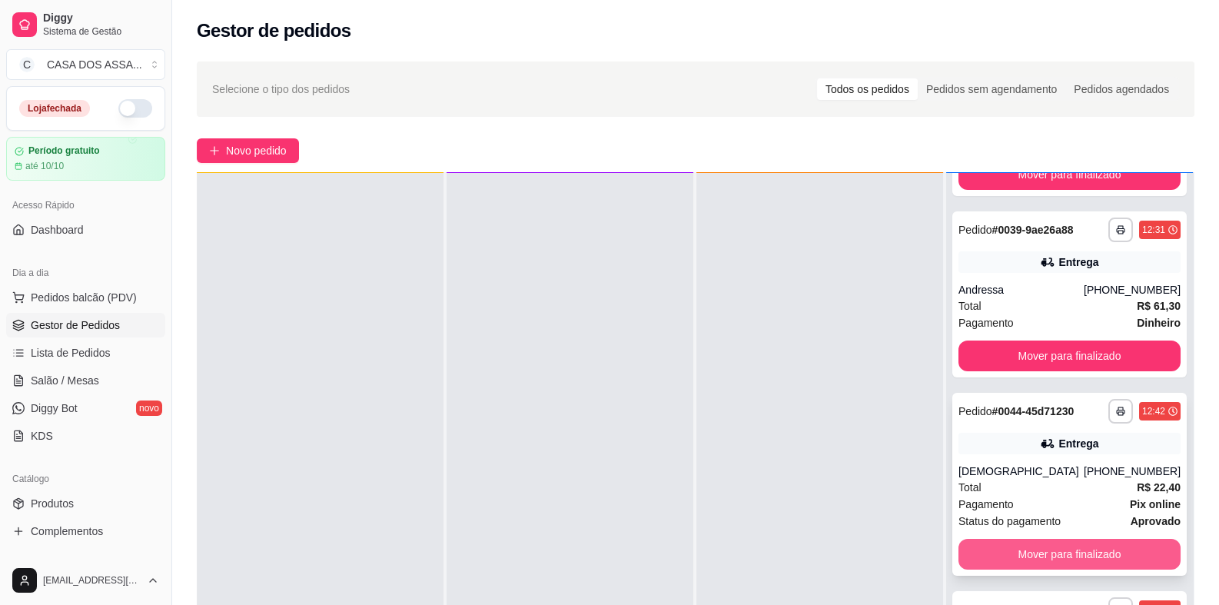
click at [1064, 552] on button "Mover para finalizado" at bounding box center [1069, 554] width 222 height 31
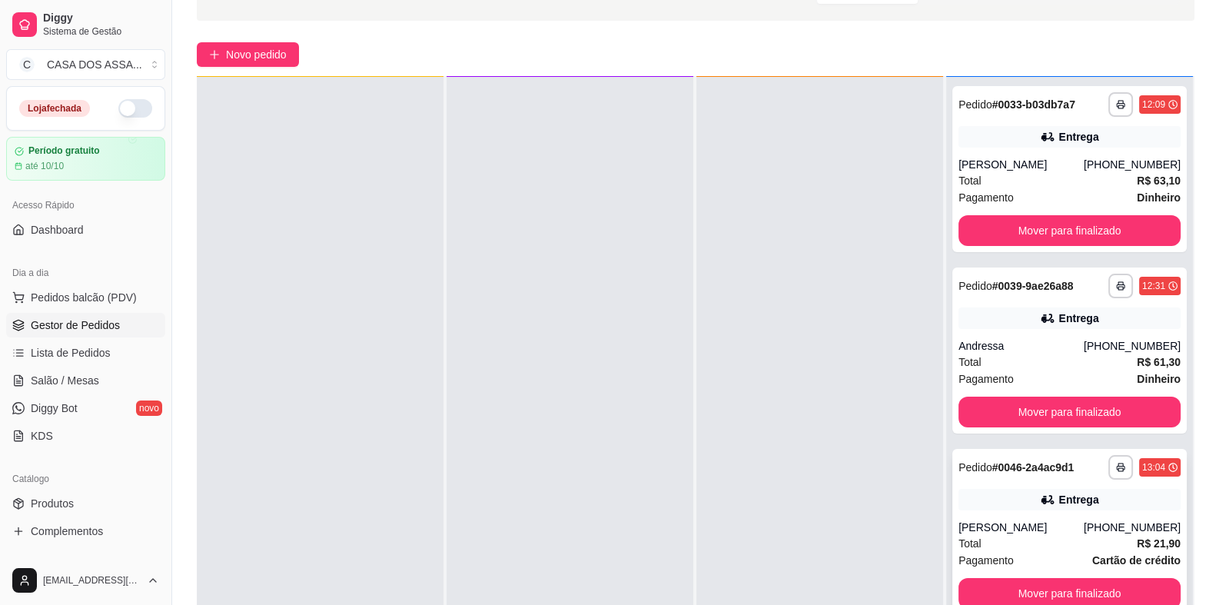
scroll to position [234, 0]
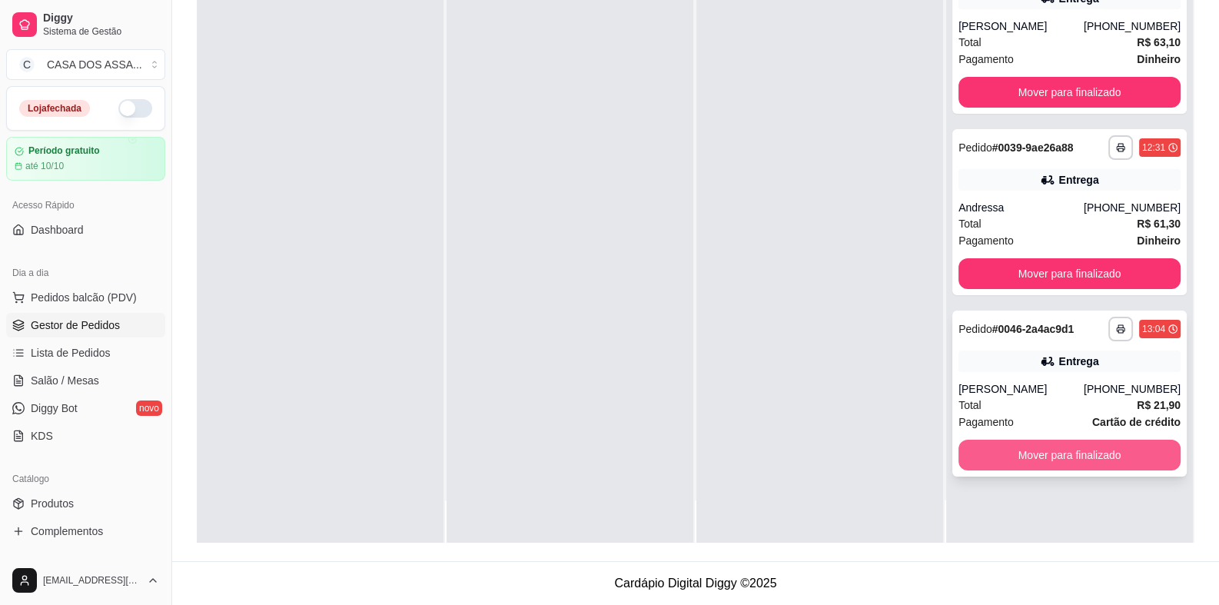
click at [1047, 451] on button "Mover para finalizado" at bounding box center [1069, 455] width 222 height 31
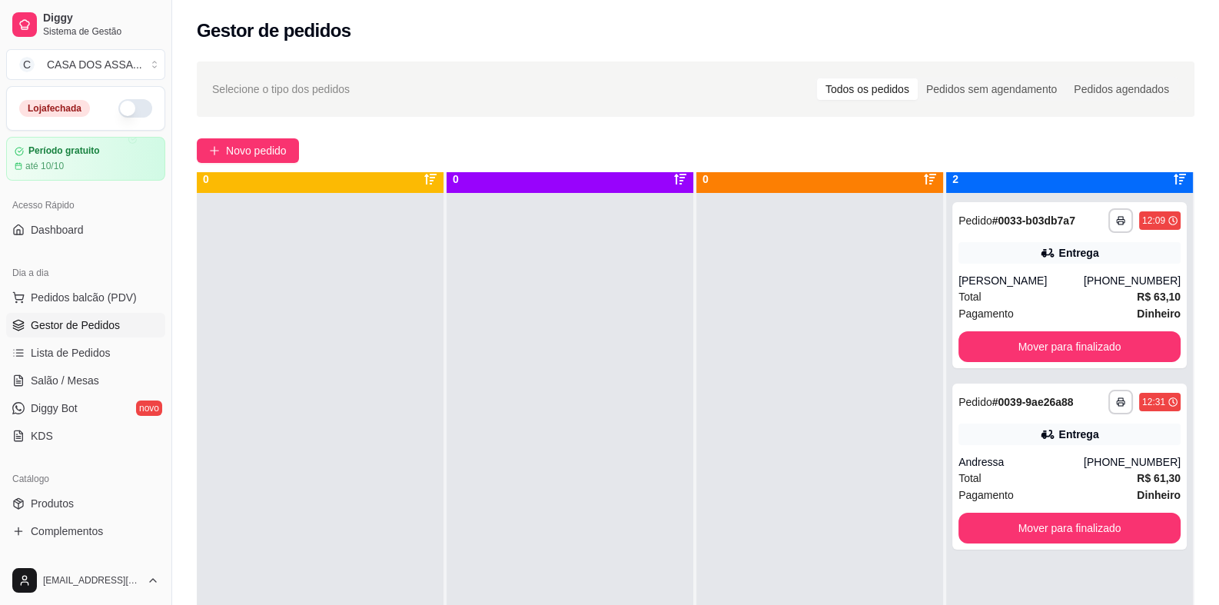
scroll to position [42, 0]
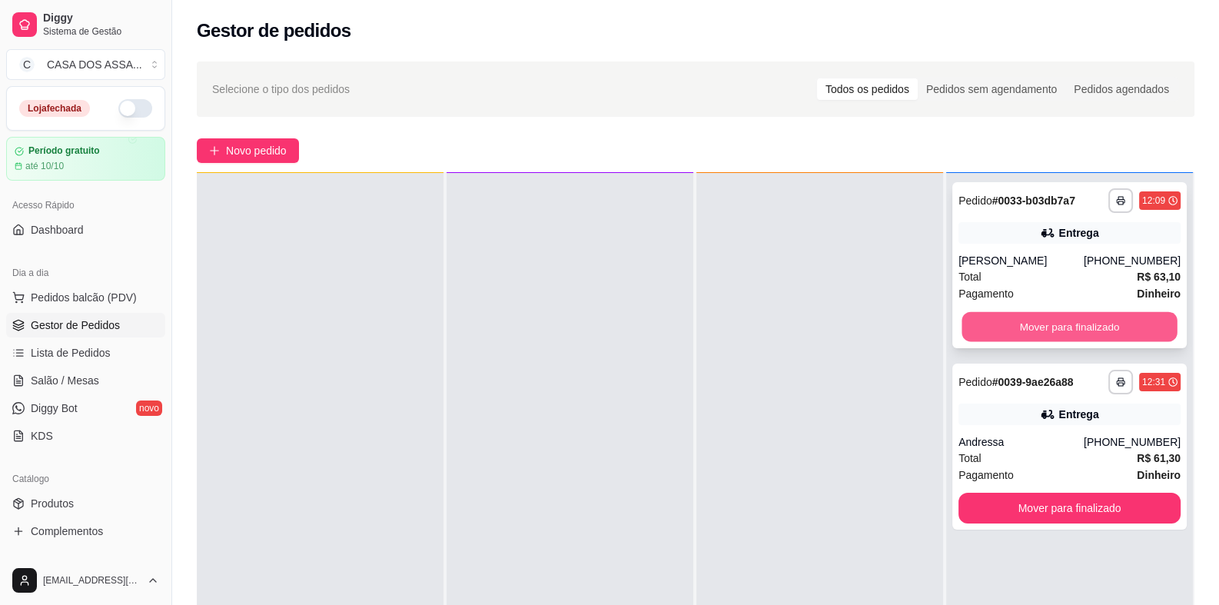
click at [1033, 323] on button "Mover para finalizado" at bounding box center [1068, 327] width 215 height 30
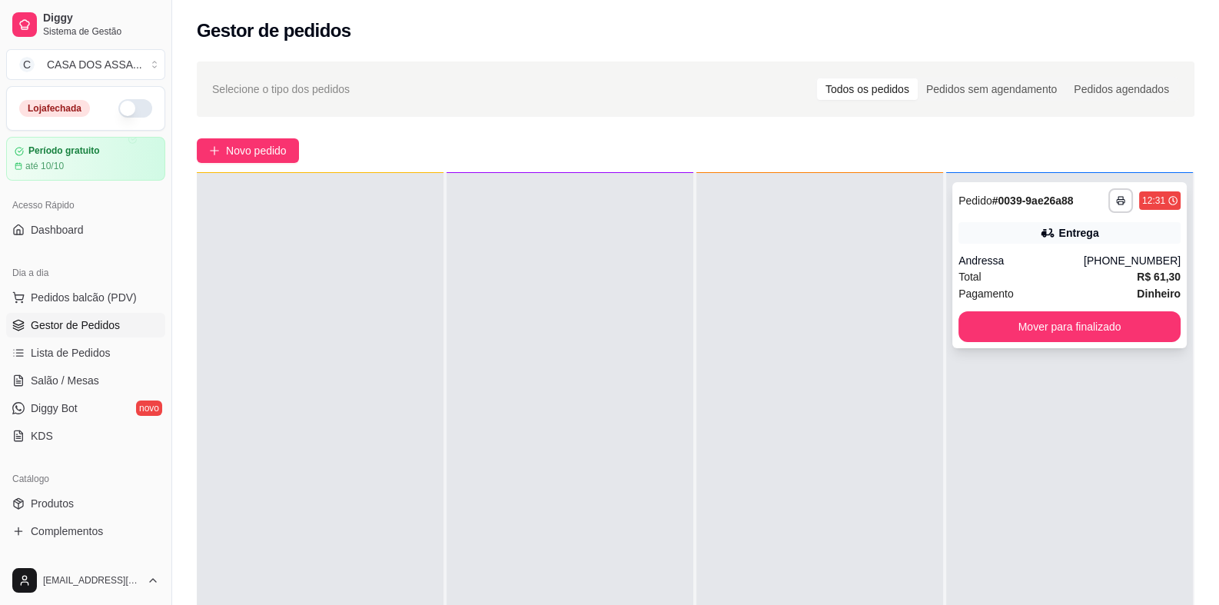
click at [1053, 249] on div "**********" at bounding box center [1069, 265] width 234 height 166
click at [1093, 333] on button "Mover para finalizado" at bounding box center [1069, 326] width 222 height 31
